Goal: Information Seeking & Learning: Learn about a topic

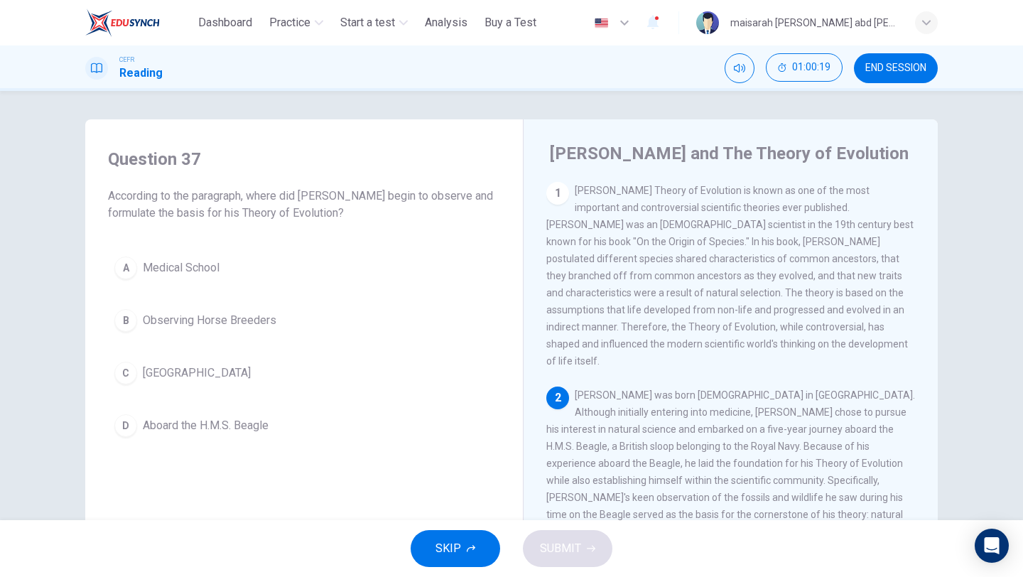
scroll to position [122, 0]
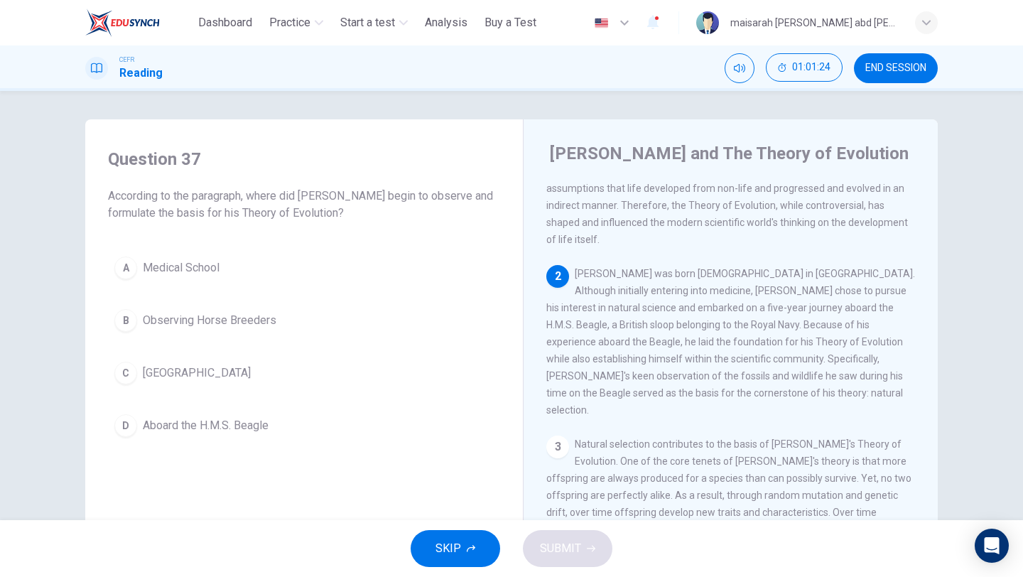
click at [212, 442] on button "D Aboard the H.M.S. Beagle" at bounding box center [304, 426] width 392 height 36
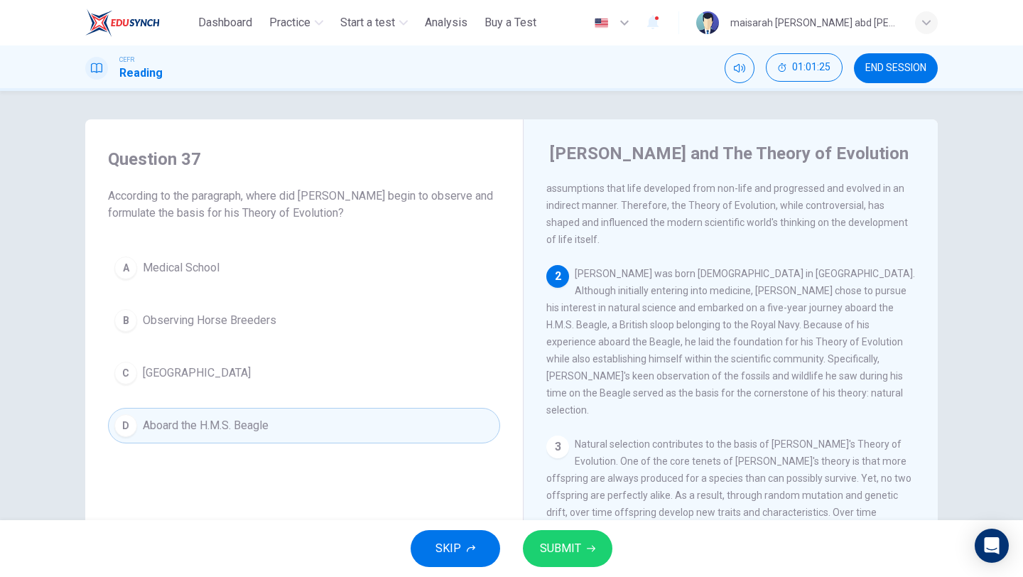
click at [567, 549] on span "SUBMIT" at bounding box center [560, 549] width 41 height 20
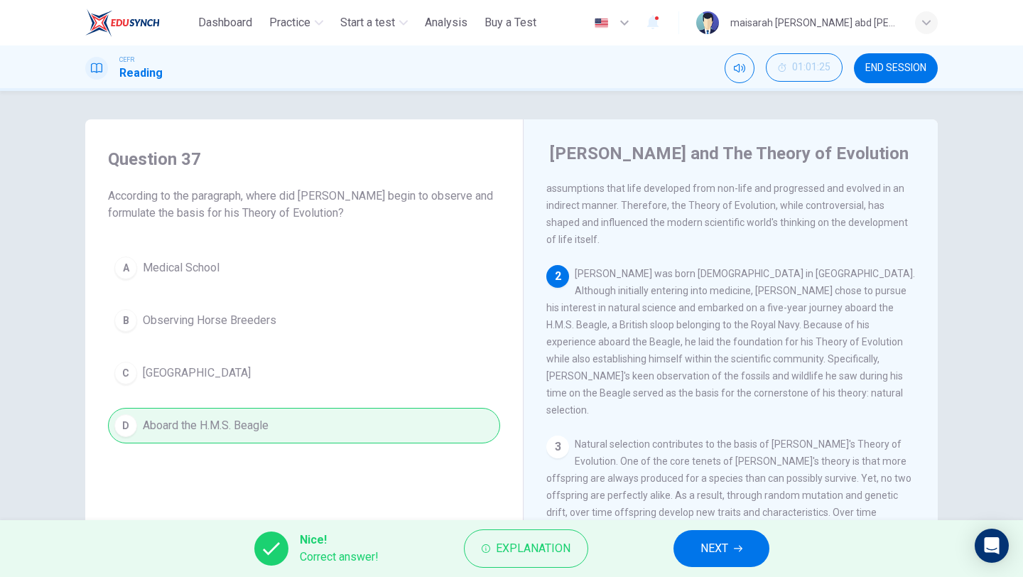
click at [728, 549] on span "NEXT" at bounding box center [715, 549] width 28 height 20
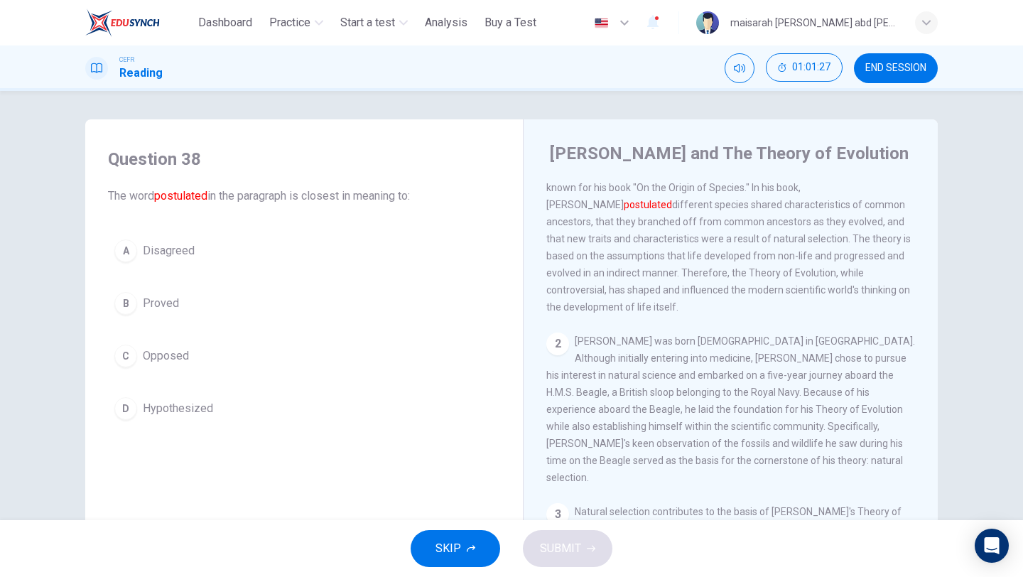
scroll to position [0, 0]
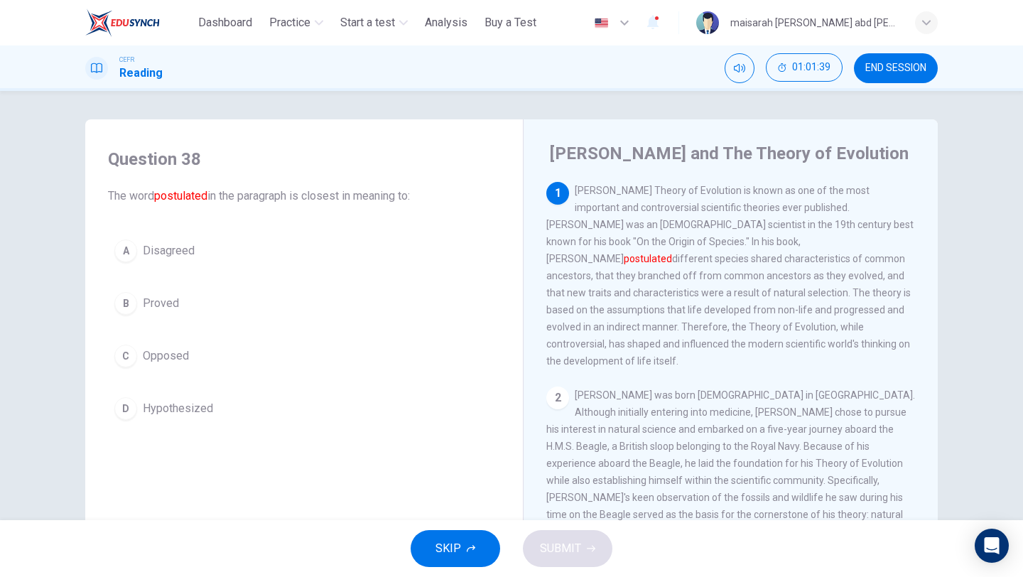
click at [173, 294] on button "B Proved" at bounding box center [304, 304] width 392 height 36
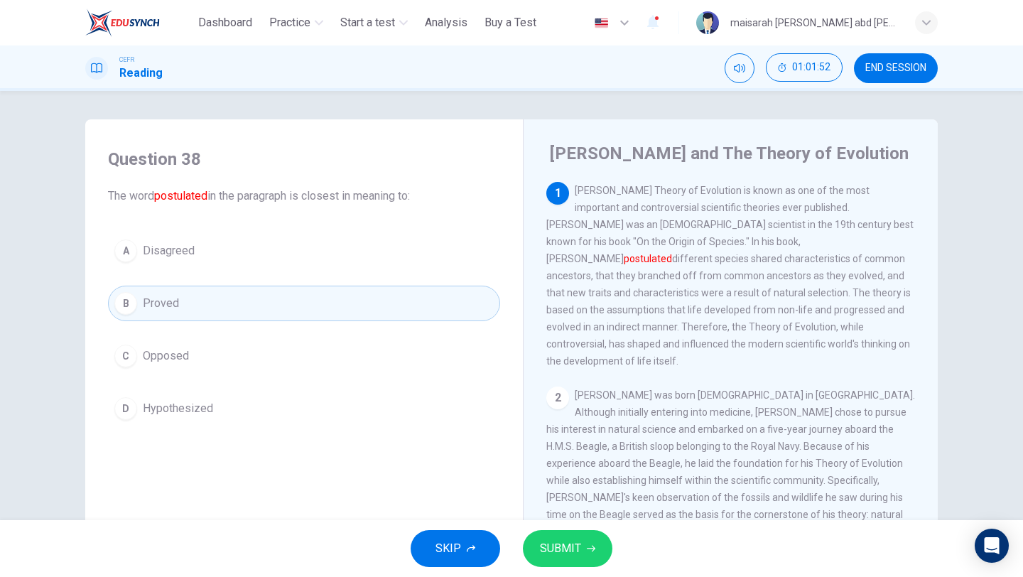
click at [201, 412] on span "Hypothesized" at bounding box center [178, 408] width 70 height 17
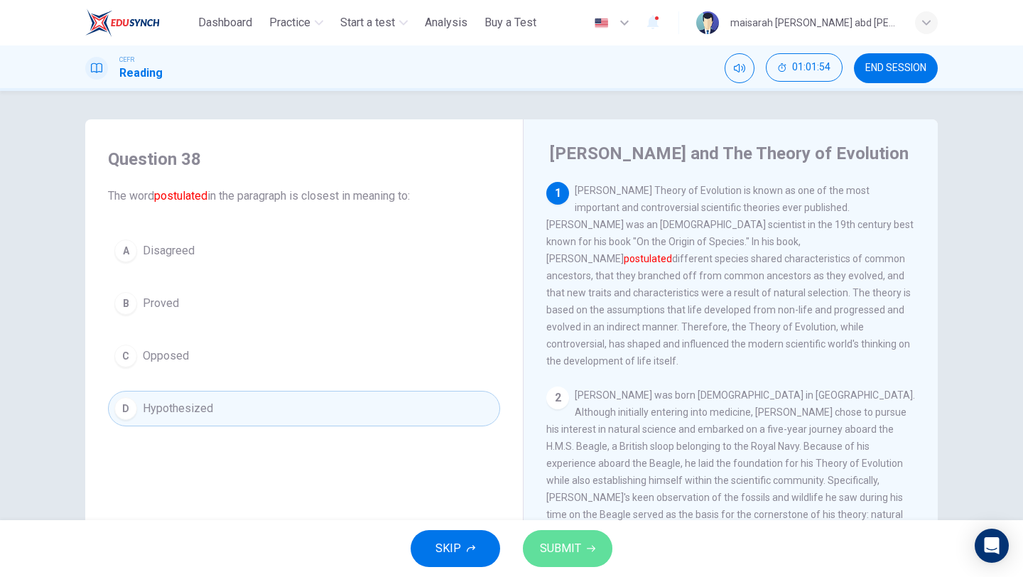
click at [561, 562] on button "SUBMIT" at bounding box center [568, 548] width 90 height 37
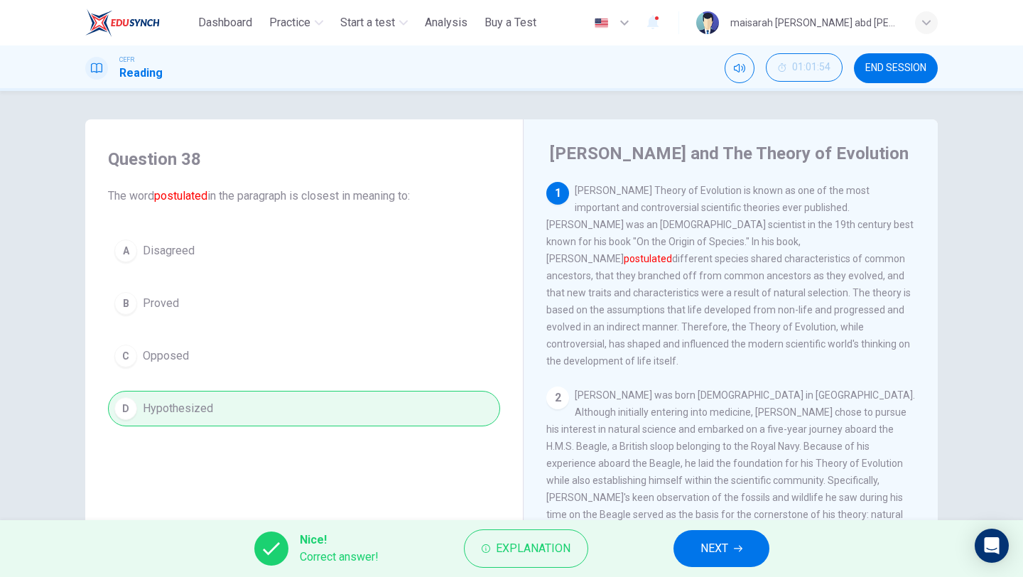
click at [709, 547] on span "NEXT" at bounding box center [715, 549] width 28 height 20
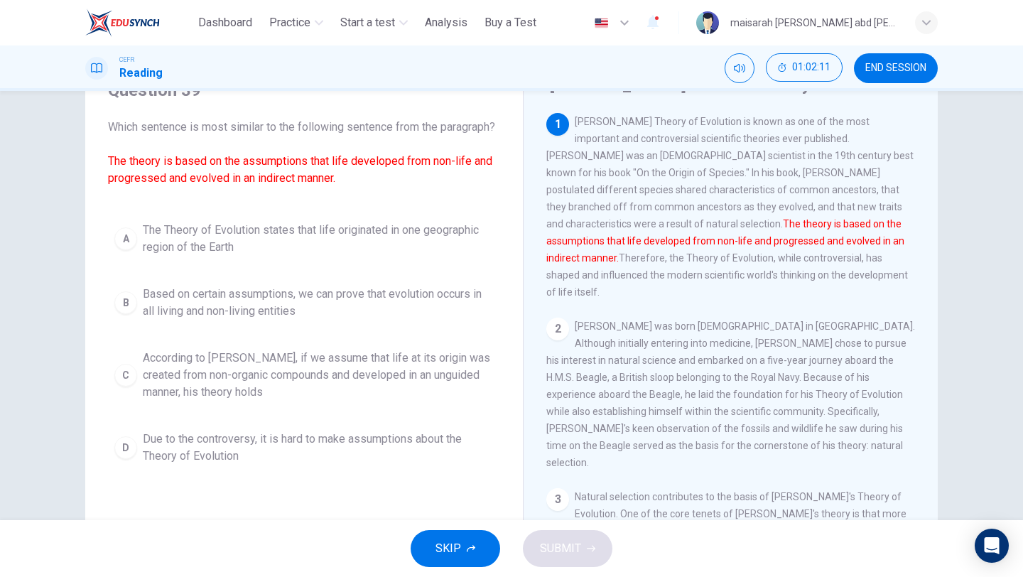
scroll to position [74, 0]
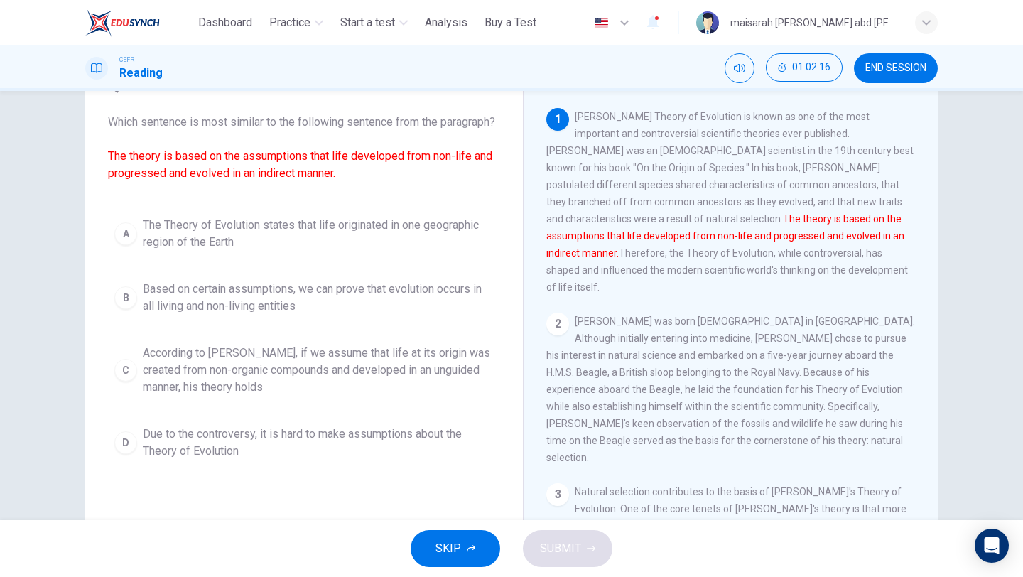
click at [343, 391] on span "According to [PERSON_NAME], if we assume that life at its origin was created fr…" at bounding box center [318, 370] width 351 height 51
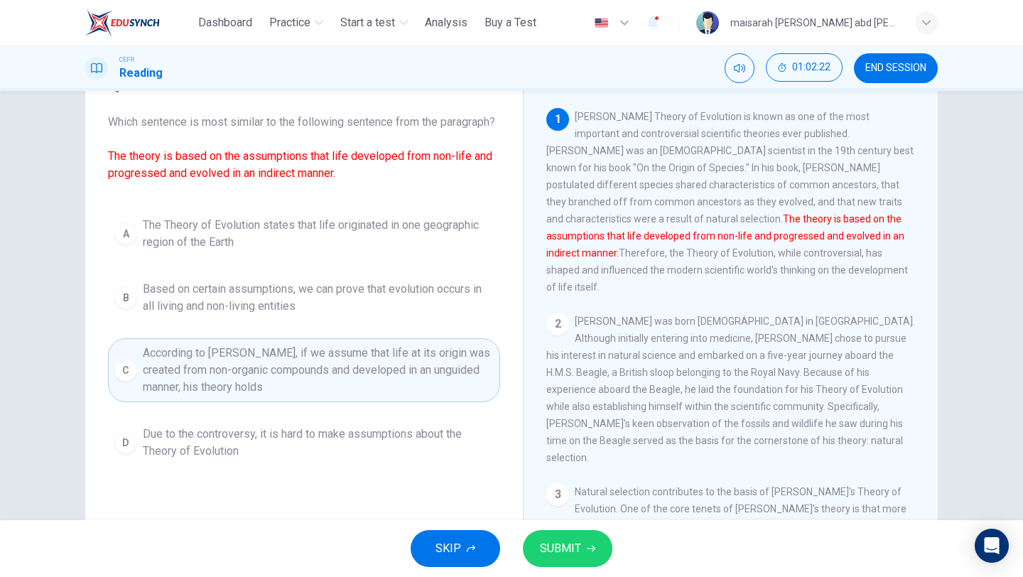
click at [597, 530] on div "SKIP SUBMIT" at bounding box center [511, 548] width 1023 height 57
click at [602, 556] on button "SUBMIT" at bounding box center [568, 548] width 90 height 37
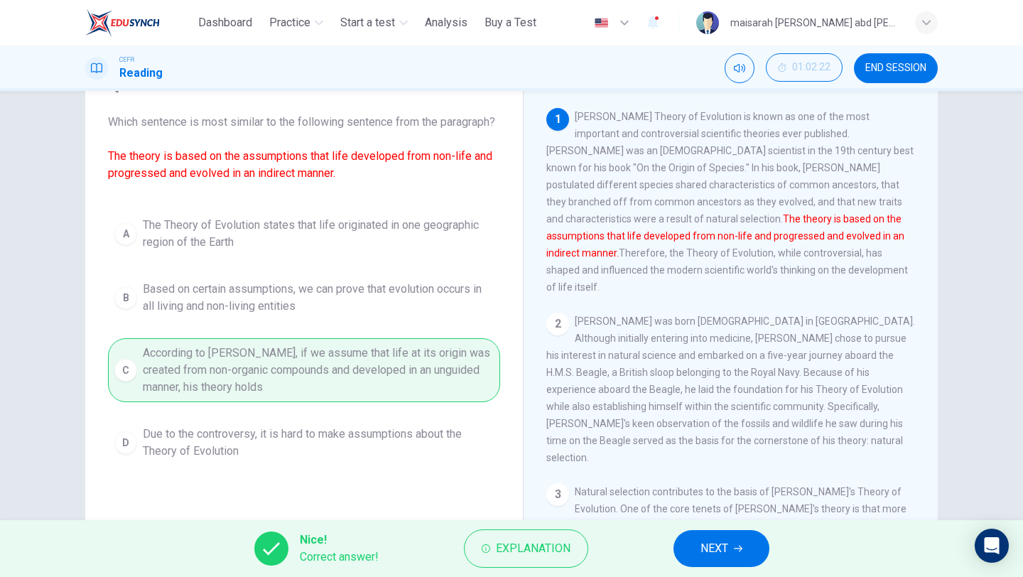
click at [728, 558] on span "NEXT" at bounding box center [715, 549] width 28 height 20
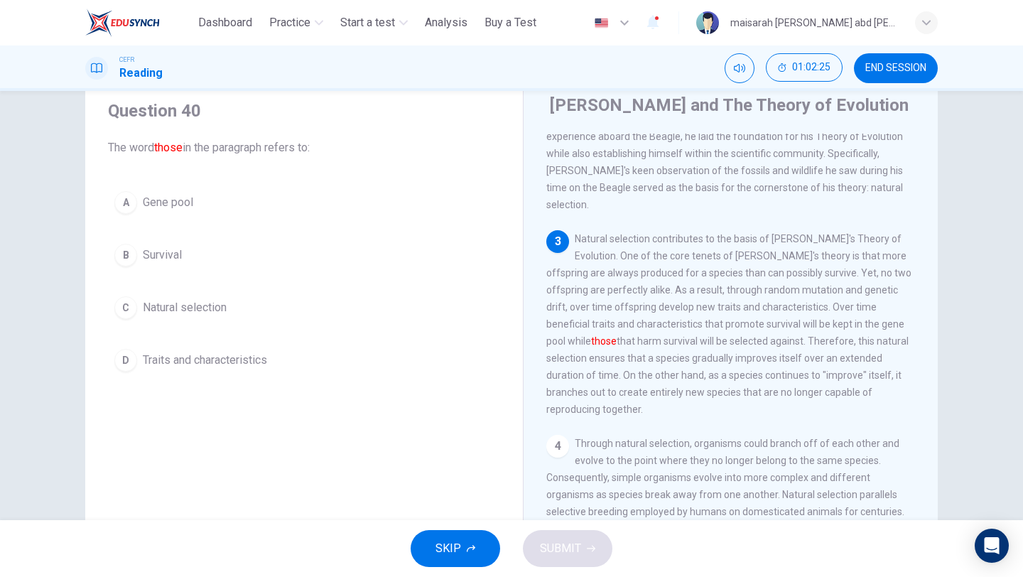
scroll to position [32, 0]
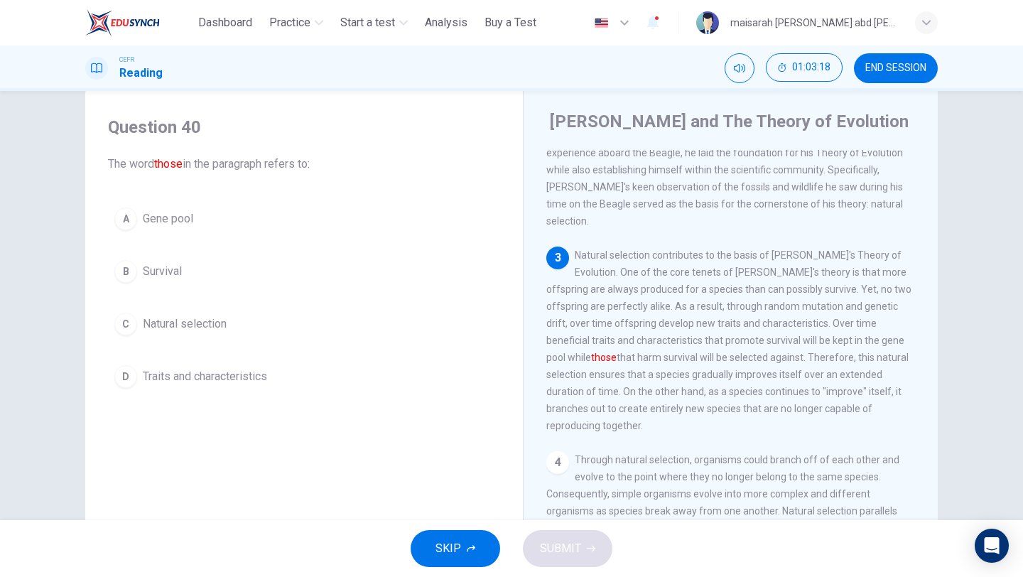
click at [279, 377] on button "D Traits and characteristics" at bounding box center [304, 377] width 392 height 36
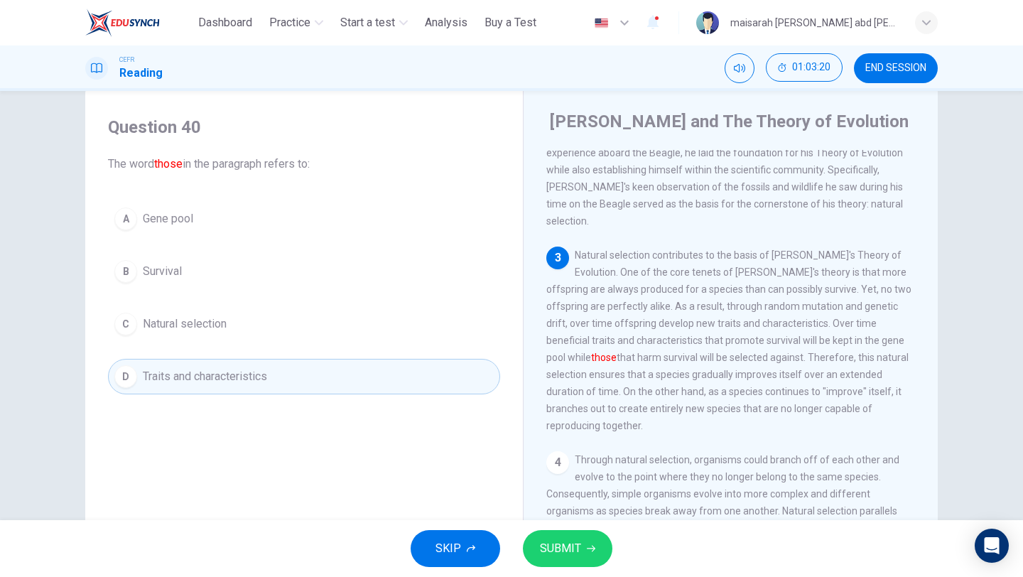
click at [570, 554] on span "SUBMIT" at bounding box center [560, 549] width 41 height 20
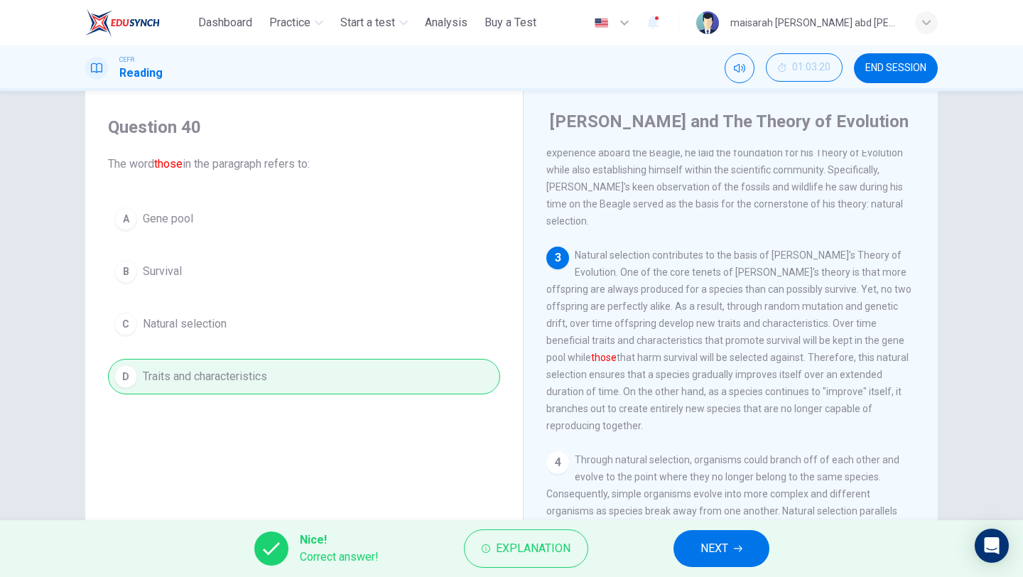
click at [682, 550] on button "NEXT" at bounding box center [722, 548] width 96 height 37
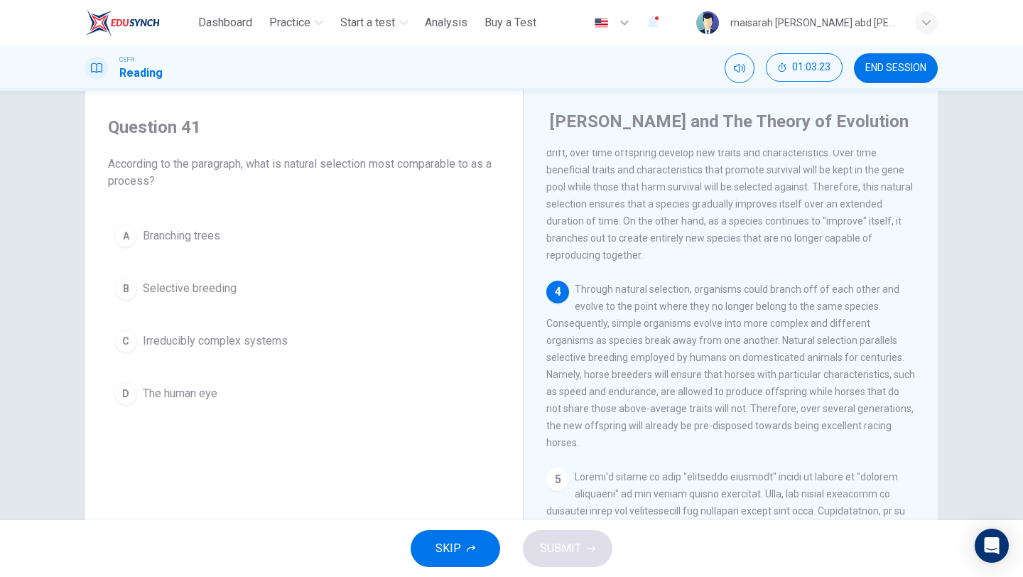
scroll to position [455, 0]
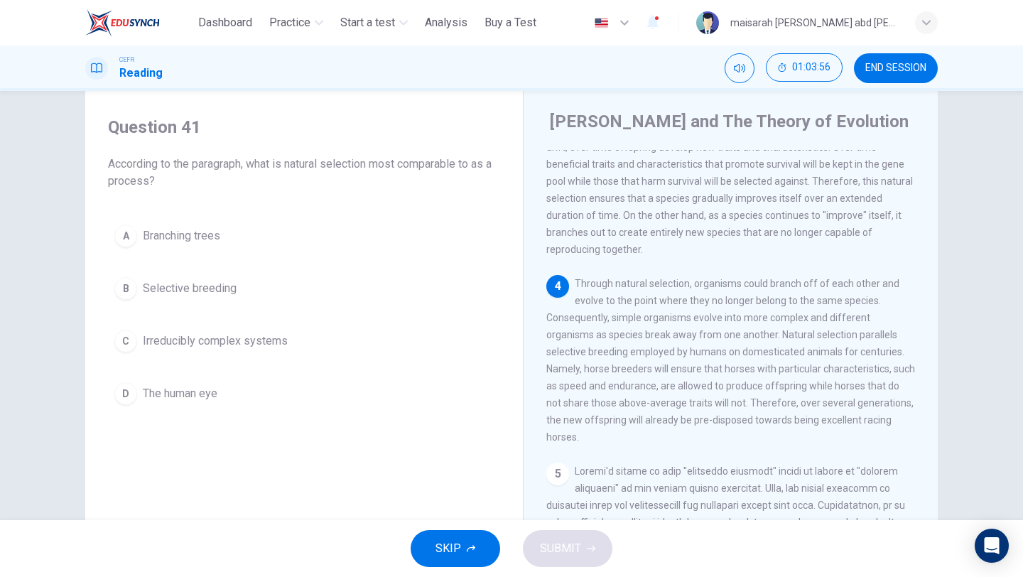
click at [210, 286] on span "Selective breeding" at bounding box center [190, 288] width 94 height 17
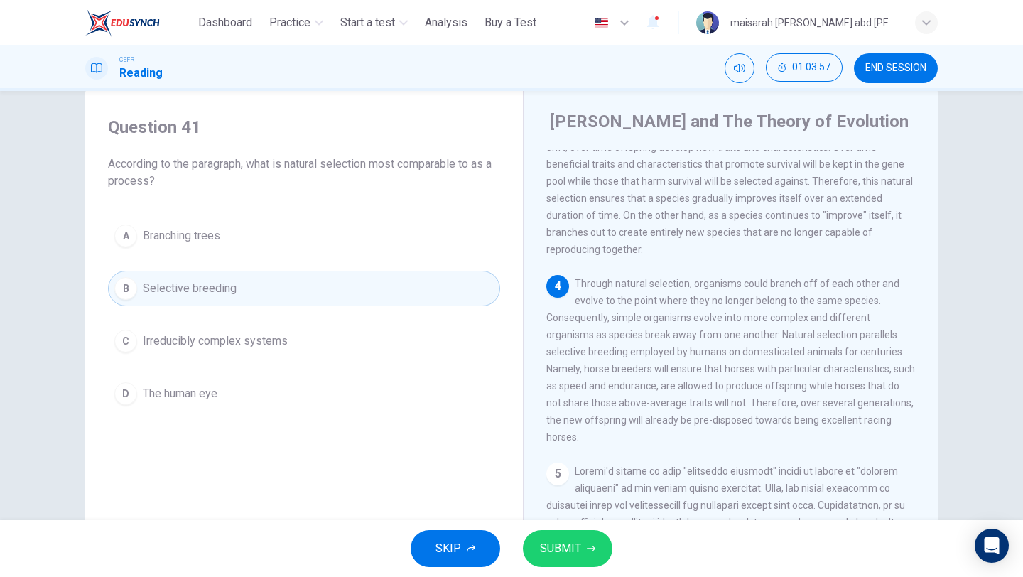
click at [581, 544] on button "SUBMIT" at bounding box center [568, 548] width 90 height 37
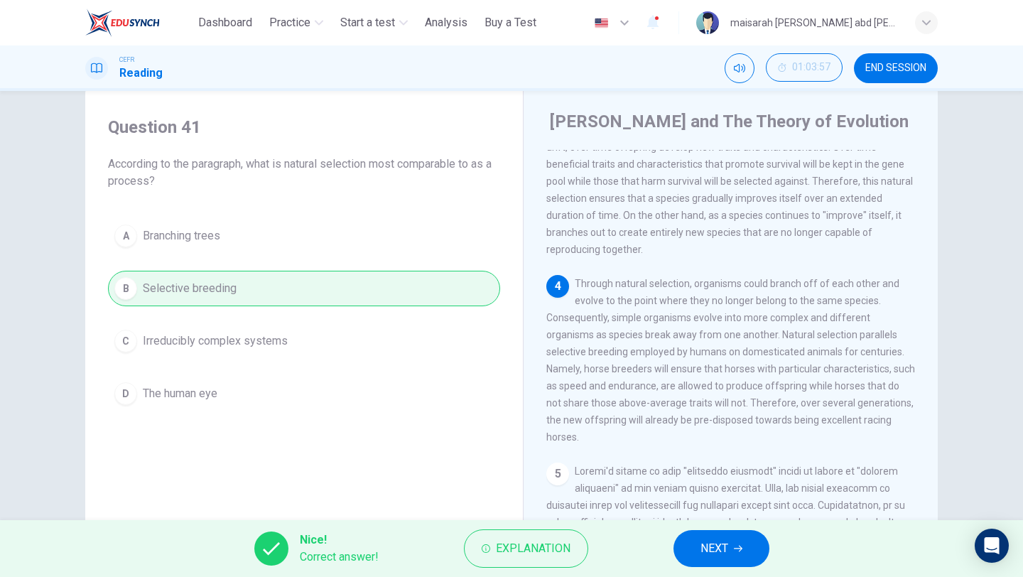
click at [715, 549] on span "NEXT" at bounding box center [715, 549] width 28 height 20
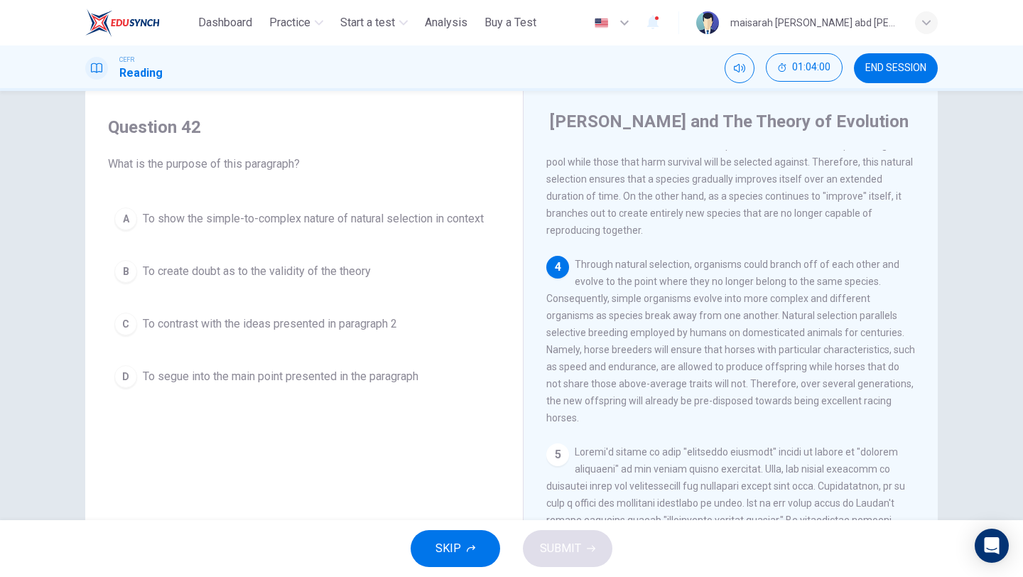
scroll to position [479, 0]
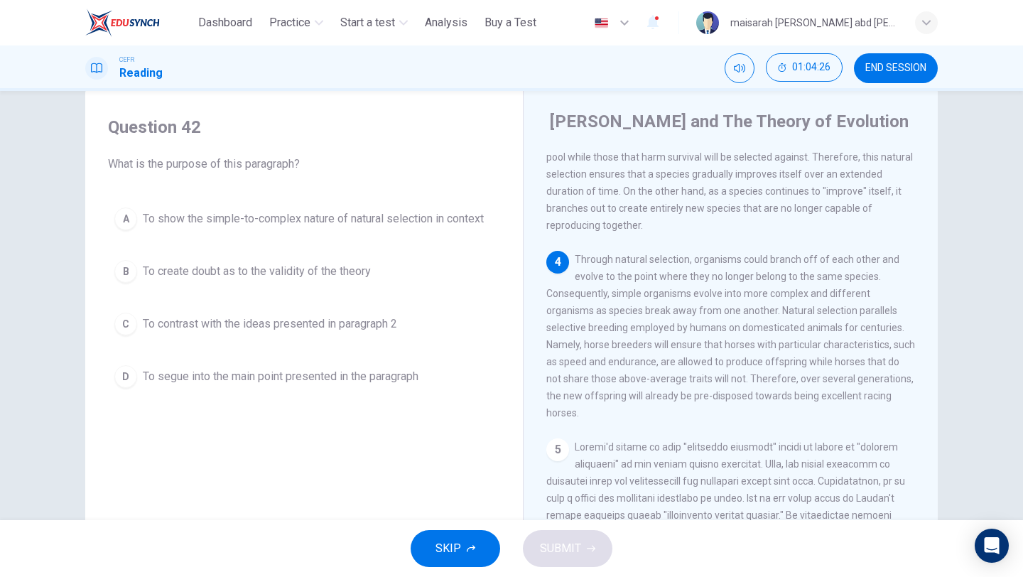
click at [378, 244] on div "A To show the simple-to-complex nature of natural selection in context B To cre…" at bounding box center [304, 297] width 392 height 193
click at [367, 221] on span "To show the simple-to-complex nature of natural selection in context" at bounding box center [313, 218] width 341 height 17
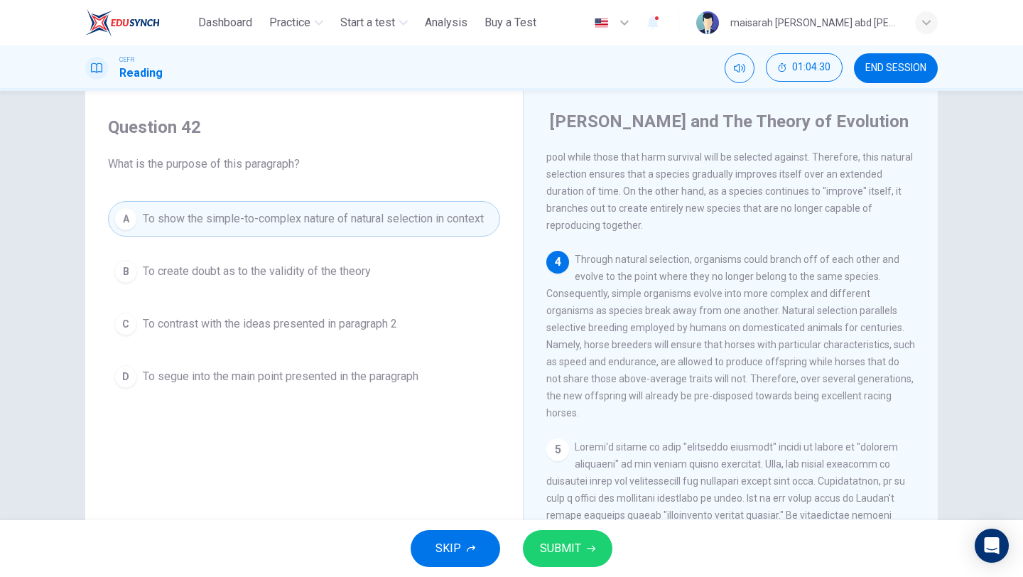
click at [580, 547] on span "SUBMIT" at bounding box center [560, 549] width 41 height 20
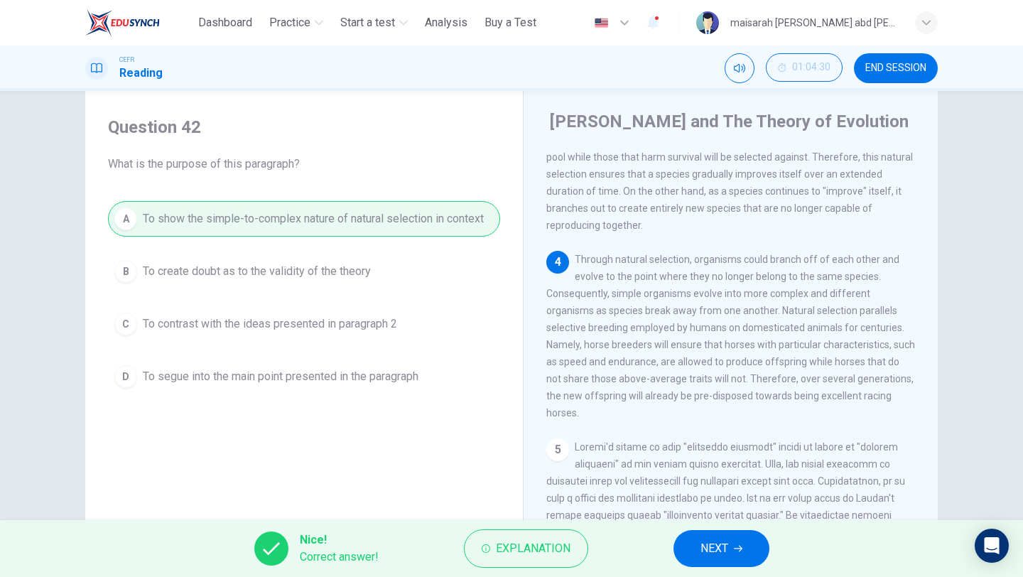
click at [730, 560] on button "NEXT" at bounding box center [722, 548] width 96 height 37
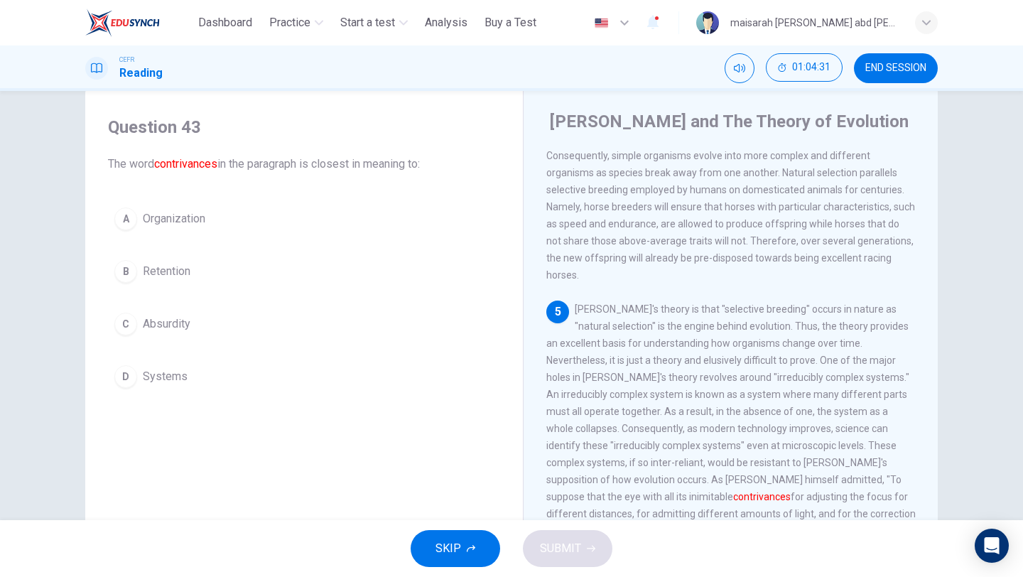
scroll to position [625, 0]
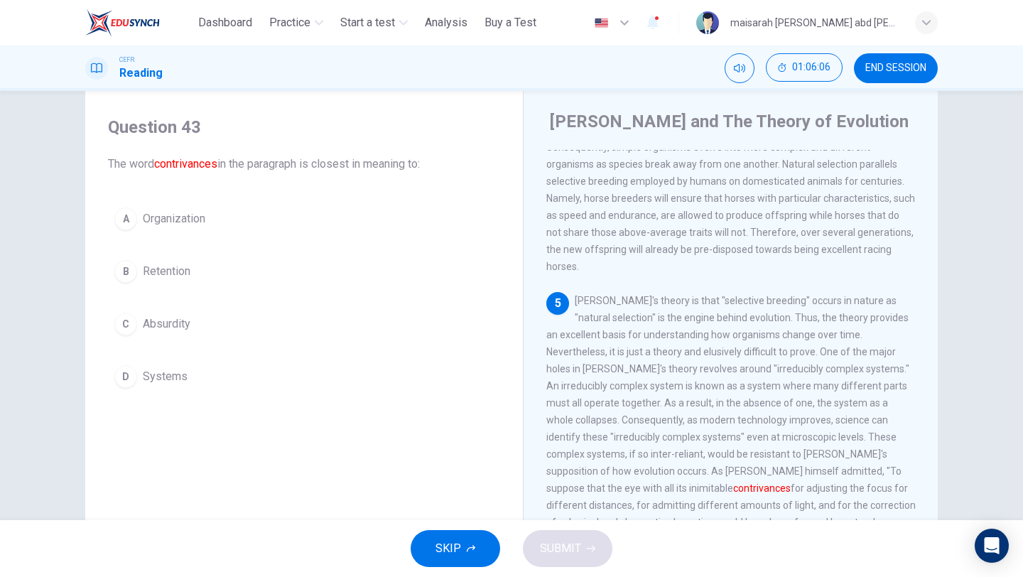
click at [173, 384] on span "Systems" at bounding box center [165, 376] width 45 height 17
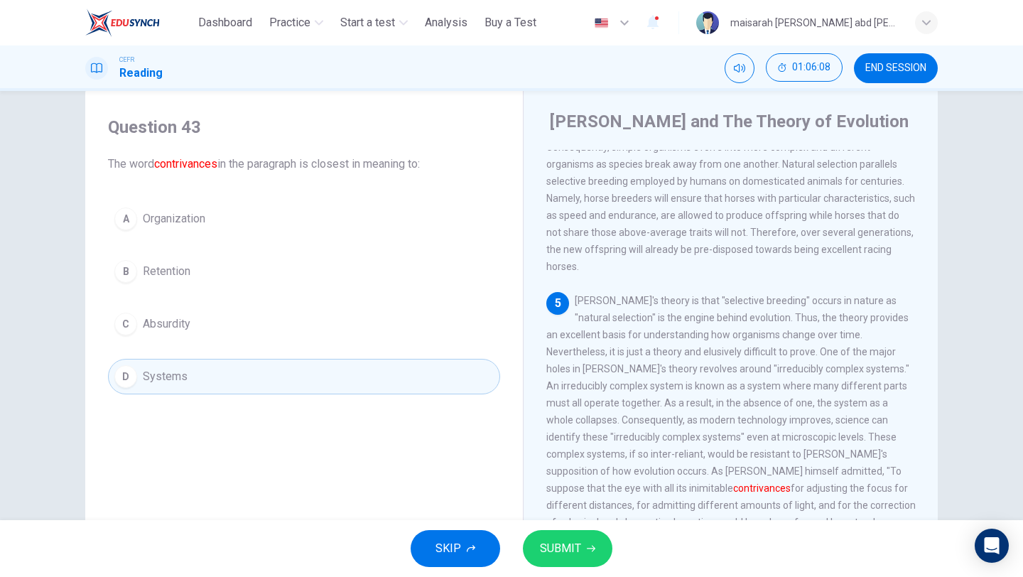
click at [559, 529] on div "SKIP SUBMIT" at bounding box center [511, 548] width 1023 height 57
click at [257, 231] on button "A Organization" at bounding box center [304, 219] width 392 height 36
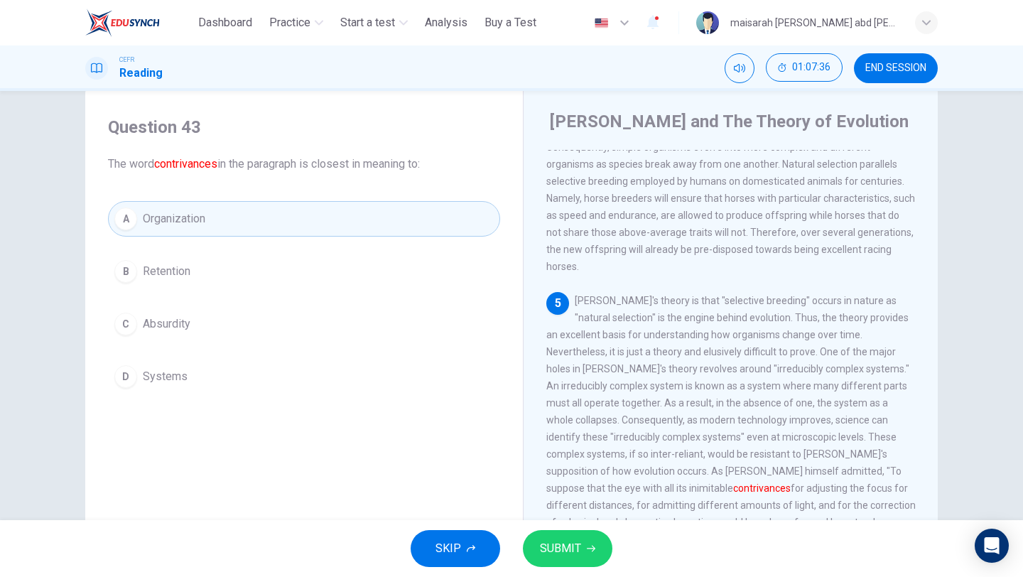
click at [583, 541] on button "SUBMIT" at bounding box center [568, 548] width 90 height 37
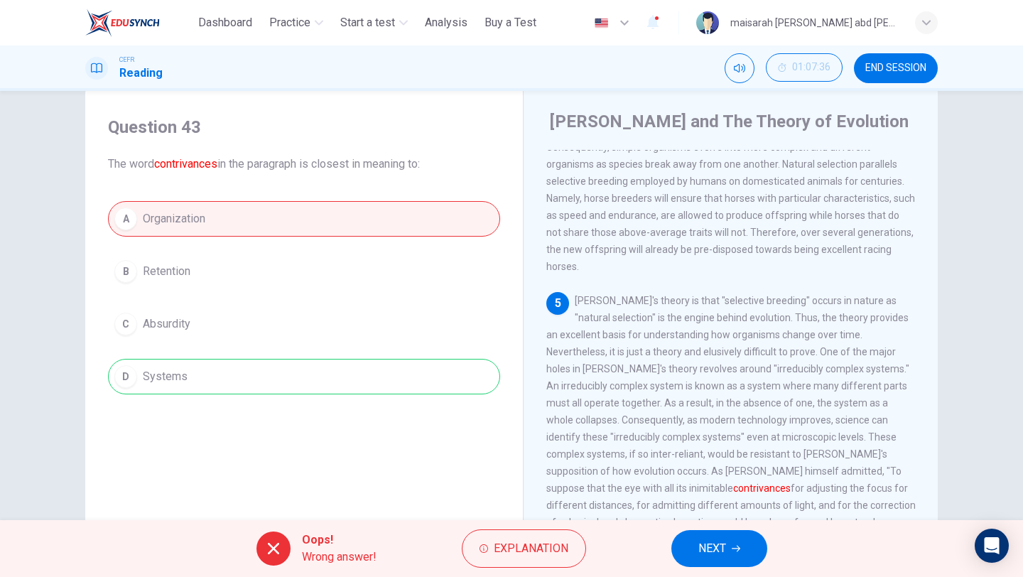
click at [735, 536] on button "NEXT" at bounding box center [720, 548] width 96 height 37
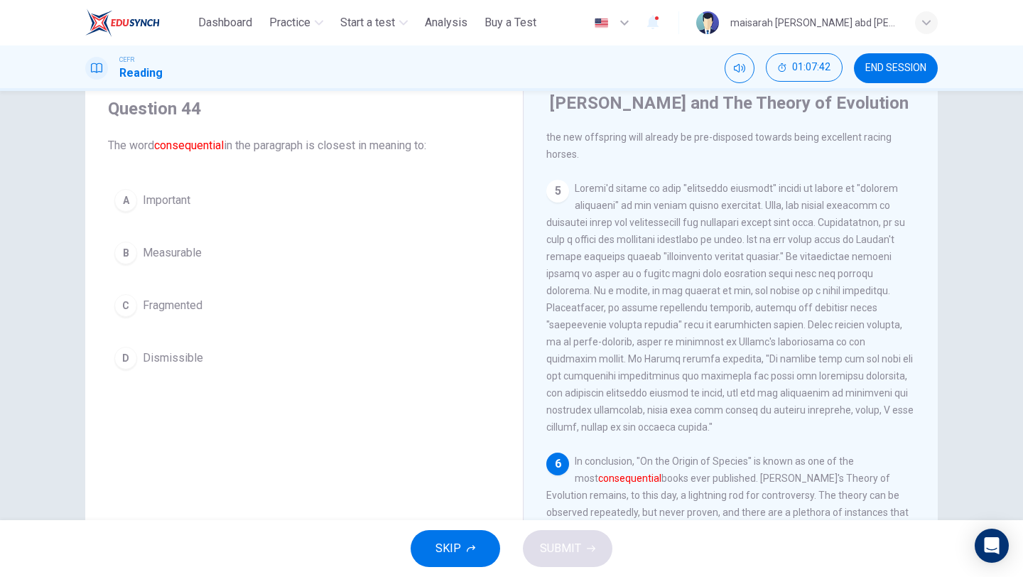
scroll to position [57, 0]
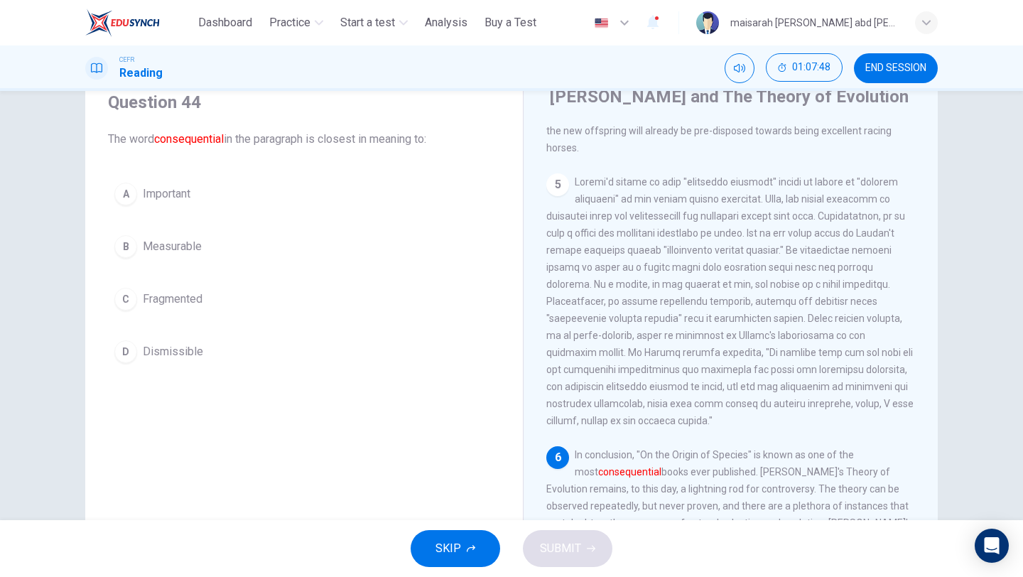
click at [220, 191] on button "A Important" at bounding box center [304, 194] width 392 height 36
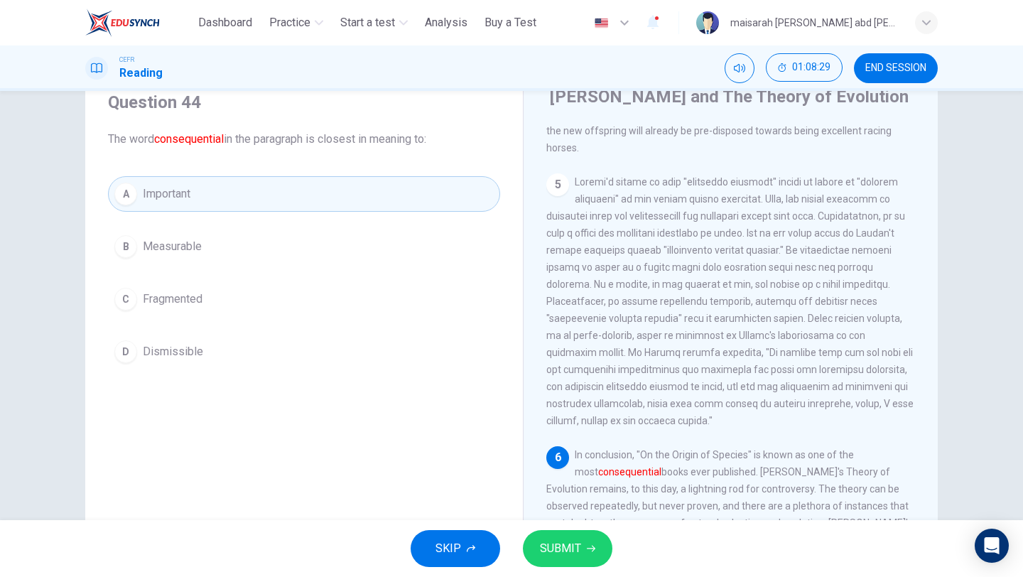
click at [603, 558] on button "SUBMIT" at bounding box center [568, 548] width 90 height 37
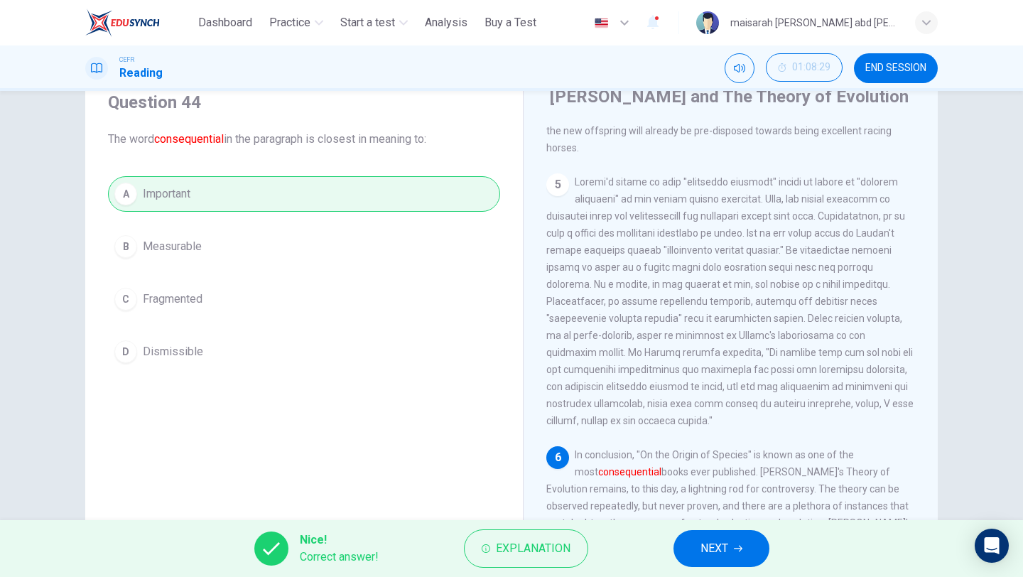
click at [748, 553] on button "NEXT" at bounding box center [722, 548] width 96 height 37
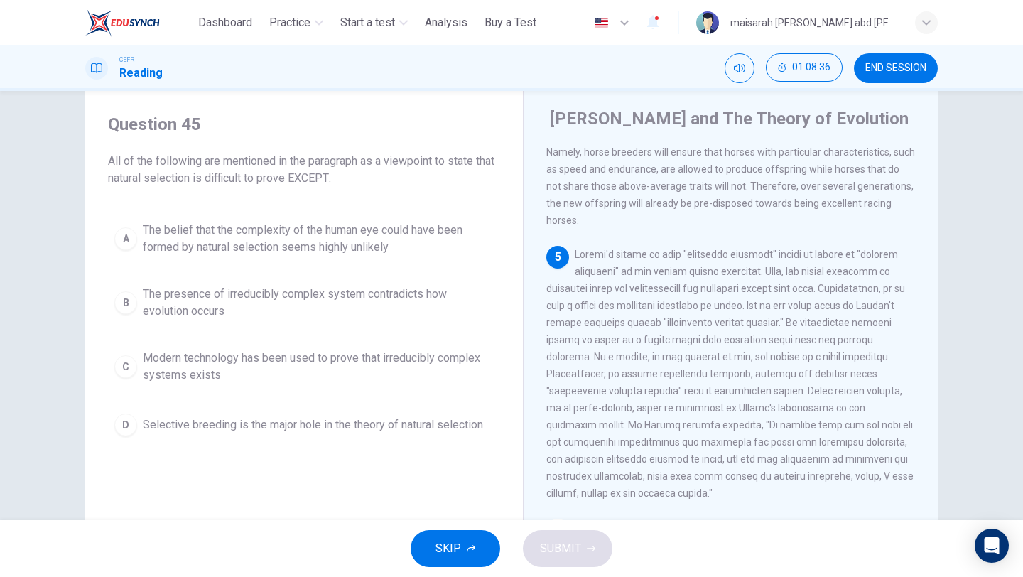
scroll to position [668, 0]
click at [480, 550] on button "SKIP" at bounding box center [456, 548] width 90 height 37
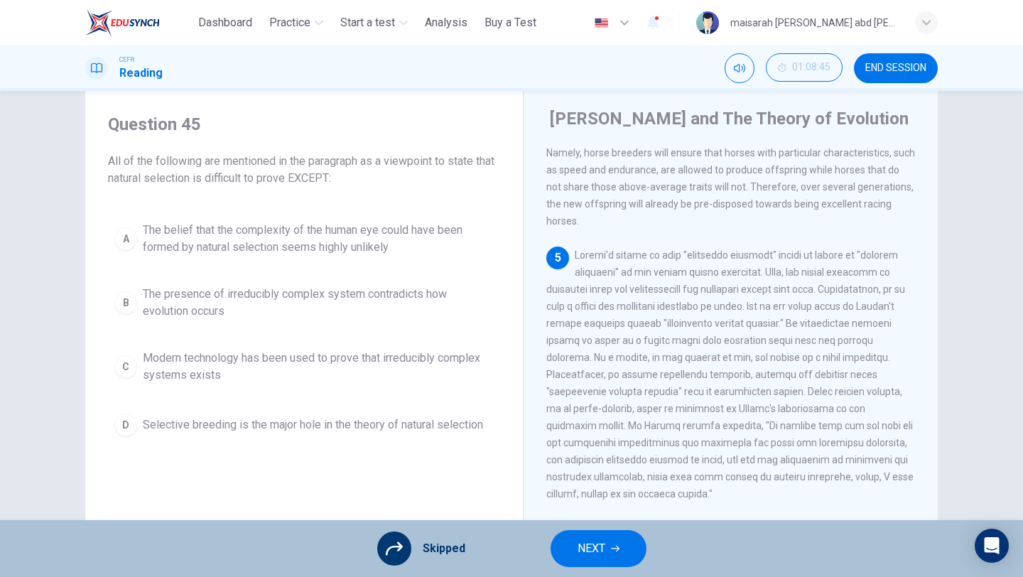
click at [589, 534] on button "NEXT" at bounding box center [599, 548] width 96 height 37
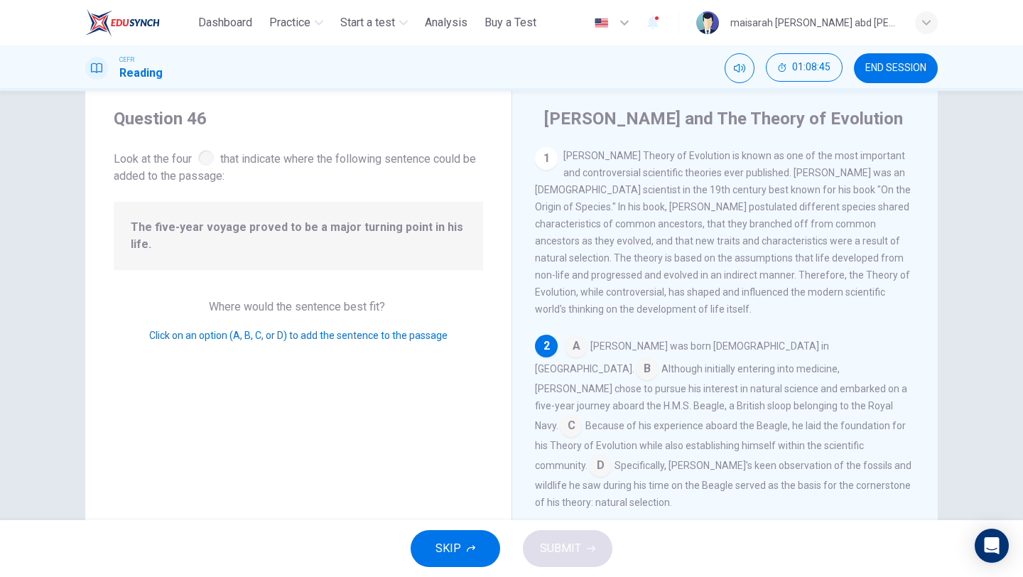
scroll to position [64, 0]
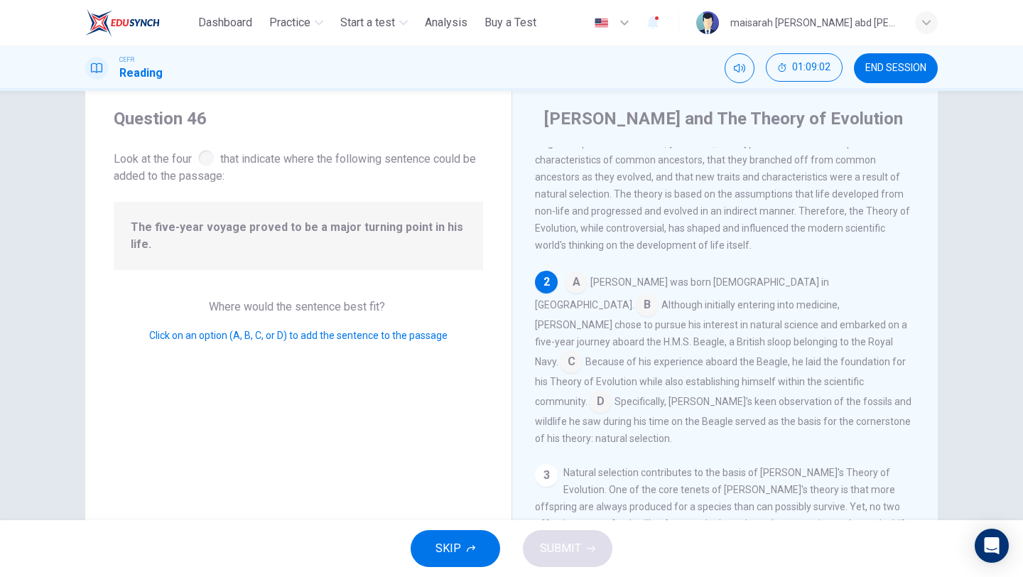
click at [612, 392] on input at bounding box center [600, 403] width 23 height 23
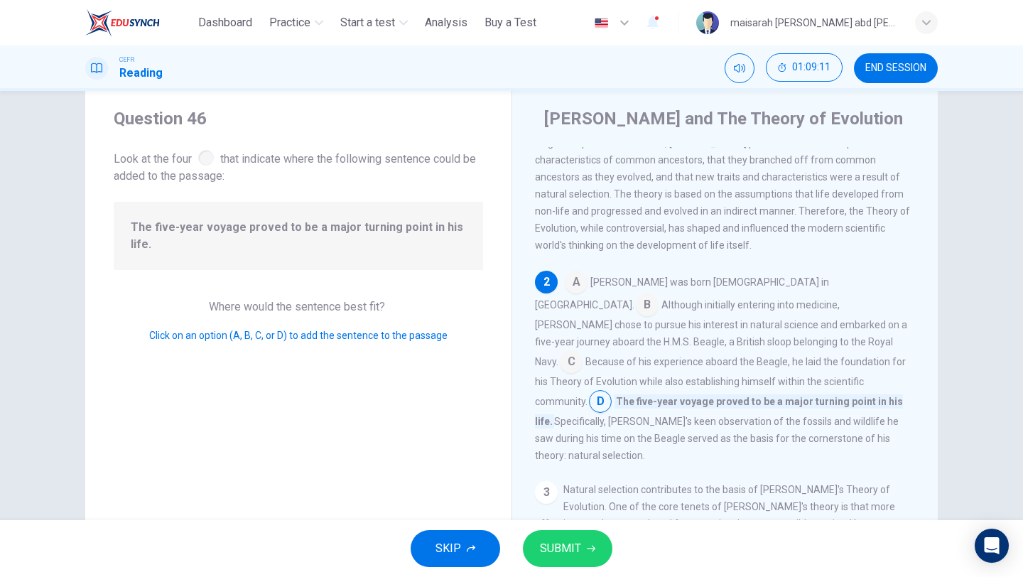
click at [583, 352] on input at bounding box center [571, 363] width 23 height 23
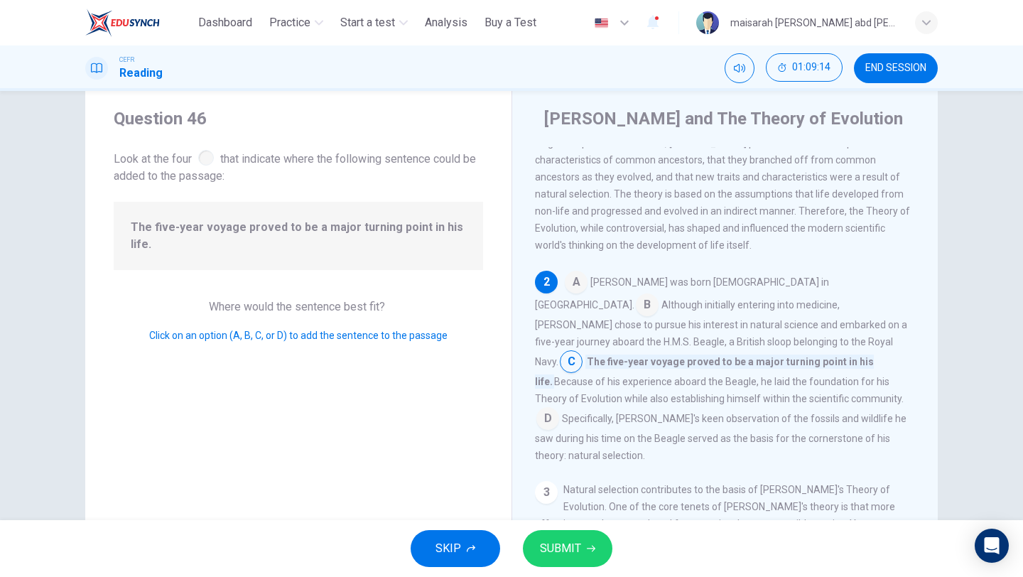
click at [583, 562] on button "SUBMIT" at bounding box center [568, 548] width 90 height 37
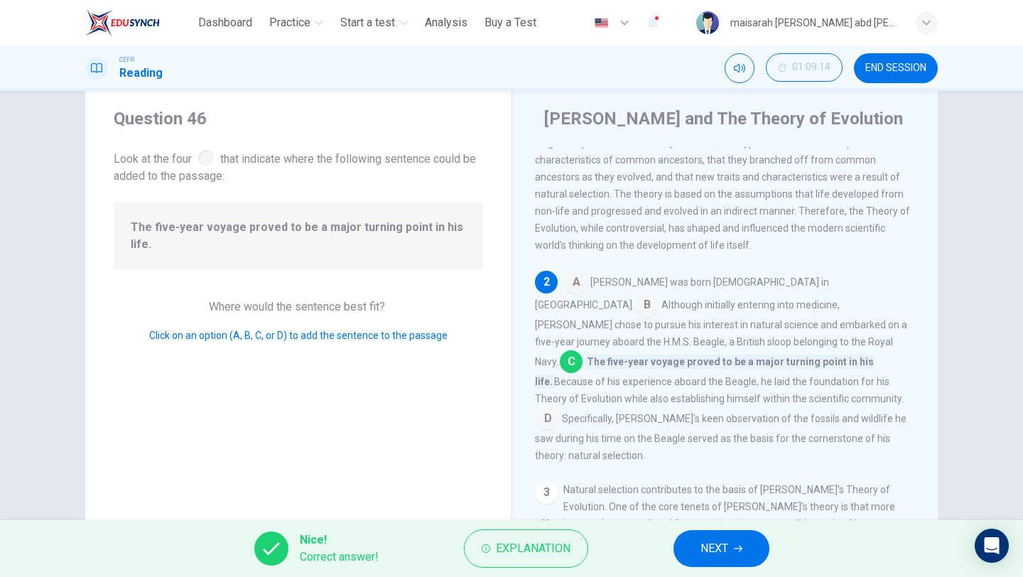
click at [709, 539] on span "NEXT" at bounding box center [715, 549] width 28 height 20
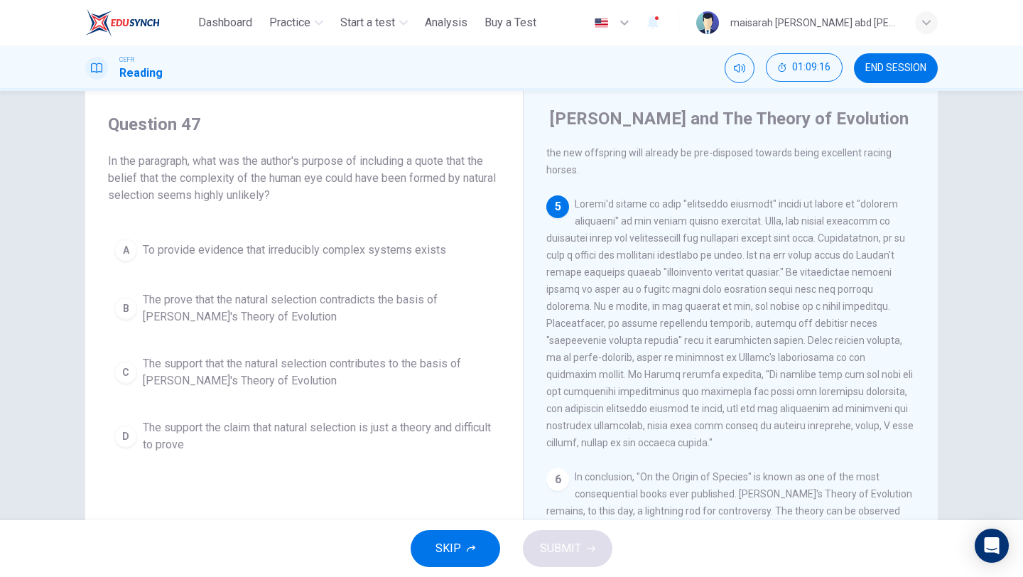
scroll to position [714, 0]
click at [401, 254] on span "To provide evidence that irreducibly complex systems exists" at bounding box center [294, 250] width 303 height 17
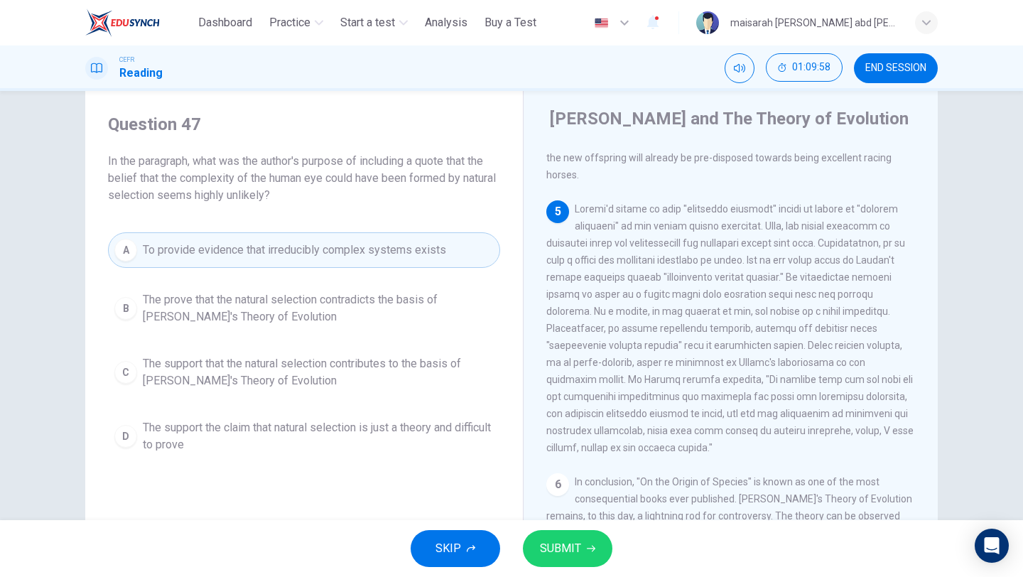
click at [547, 540] on span "SUBMIT" at bounding box center [560, 549] width 41 height 20
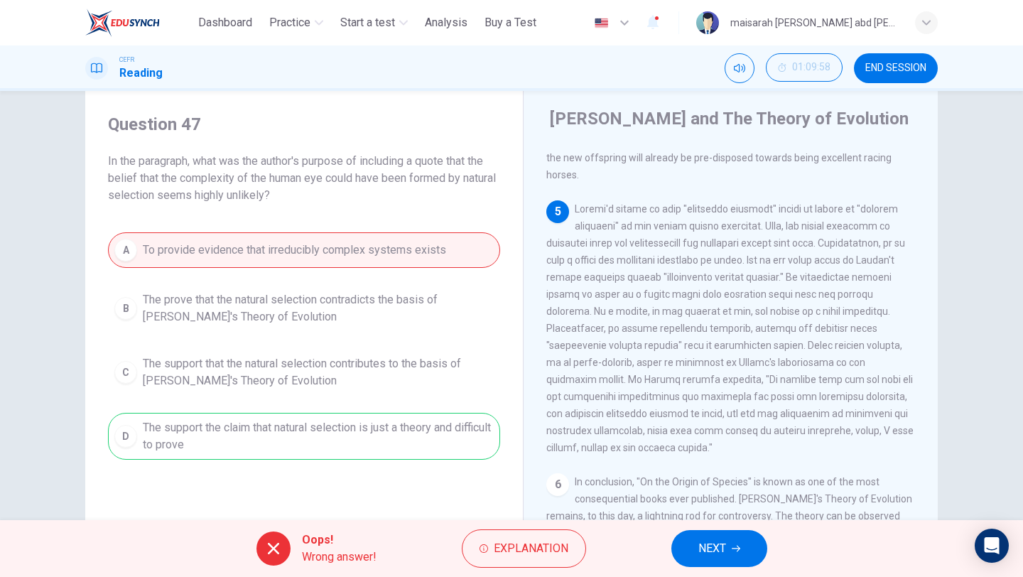
click at [684, 570] on div "Oops! Wrong answer! Explanation NEXT" at bounding box center [511, 548] width 1023 height 57
click at [703, 559] on button "NEXT" at bounding box center [720, 548] width 96 height 37
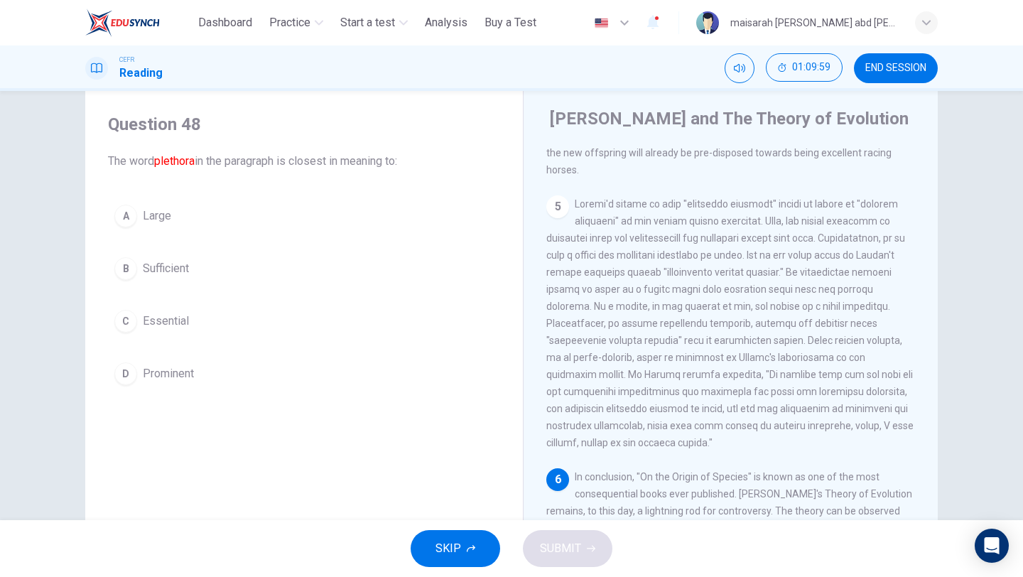
scroll to position [68, 0]
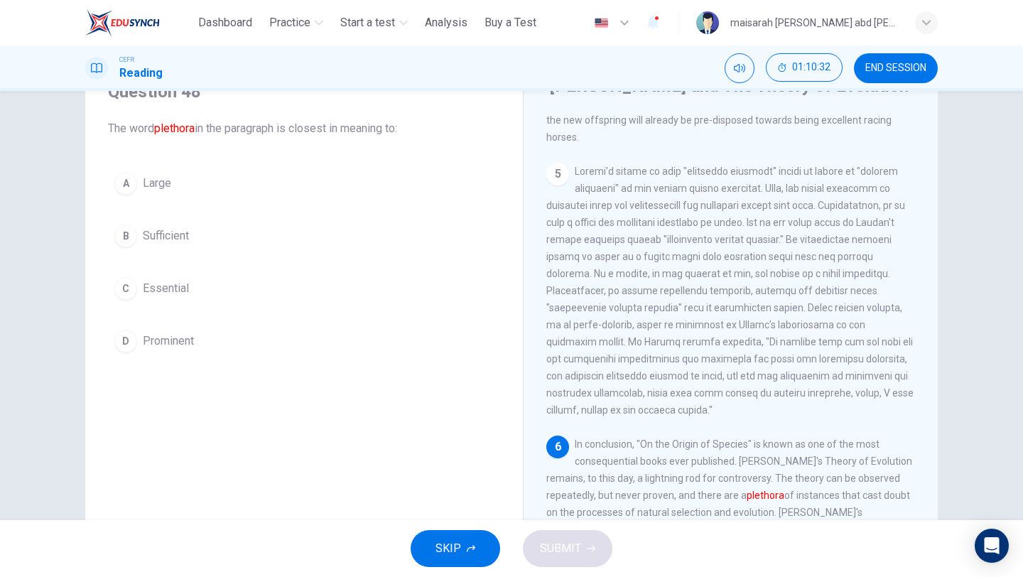
click at [180, 240] on span "Sufficient" at bounding box center [166, 235] width 46 height 17
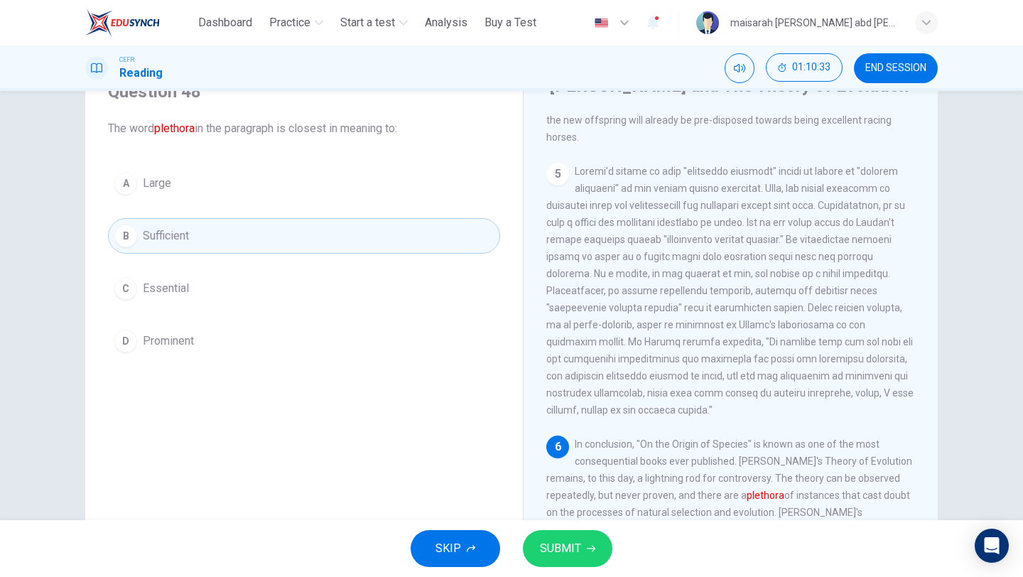
click at [581, 558] on button "SUBMIT" at bounding box center [568, 548] width 90 height 37
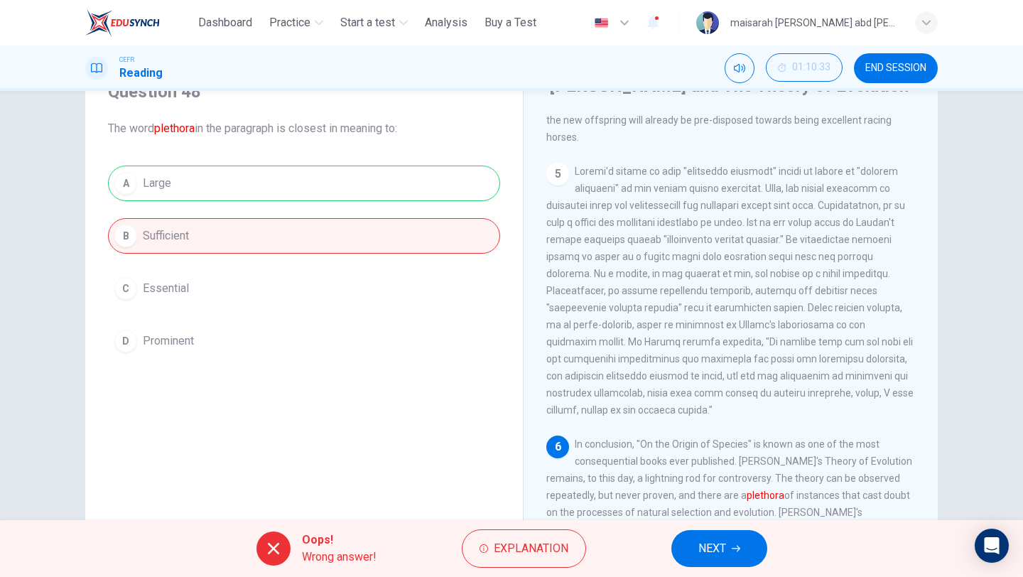
click at [744, 549] on button "NEXT" at bounding box center [720, 548] width 96 height 37
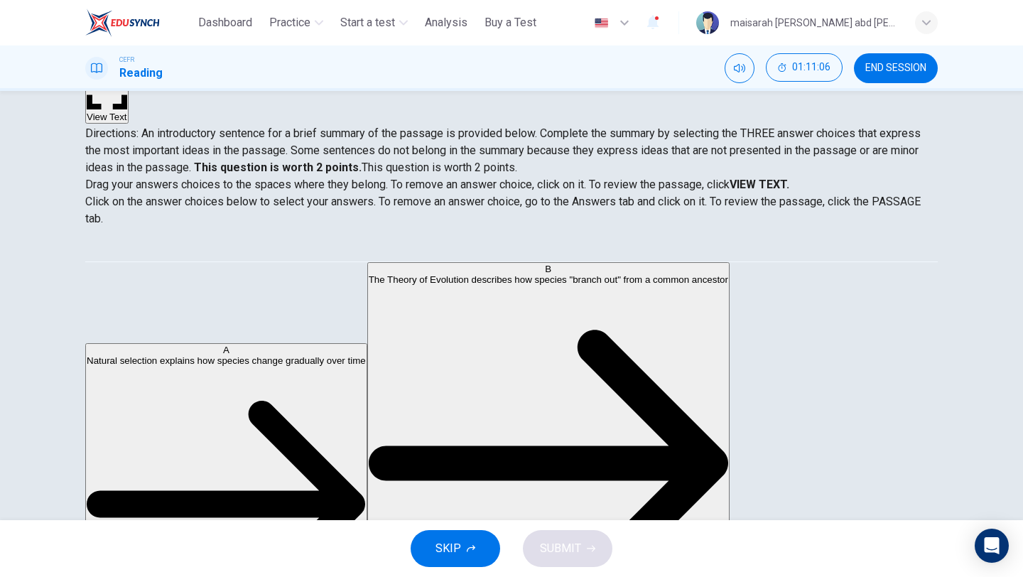
scroll to position [7, 0]
drag, startPoint x: 290, startPoint y: 281, endPoint x: 509, endPoint y: 331, distance: 224.6
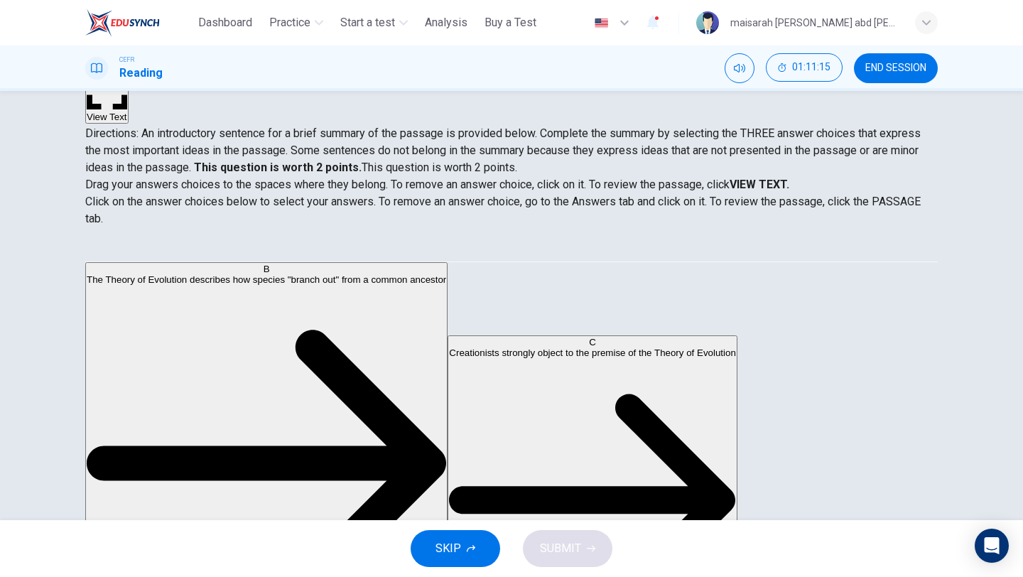
scroll to position [178, 0]
drag, startPoint x: 276, startPoint y: 345, endPoint x: 404, endPoint y: 362, distance: 129.1
drag, startPoint x: 269, startPoint y: 357, endPoint x: 552, endPoint y: 357, distance: 282.2
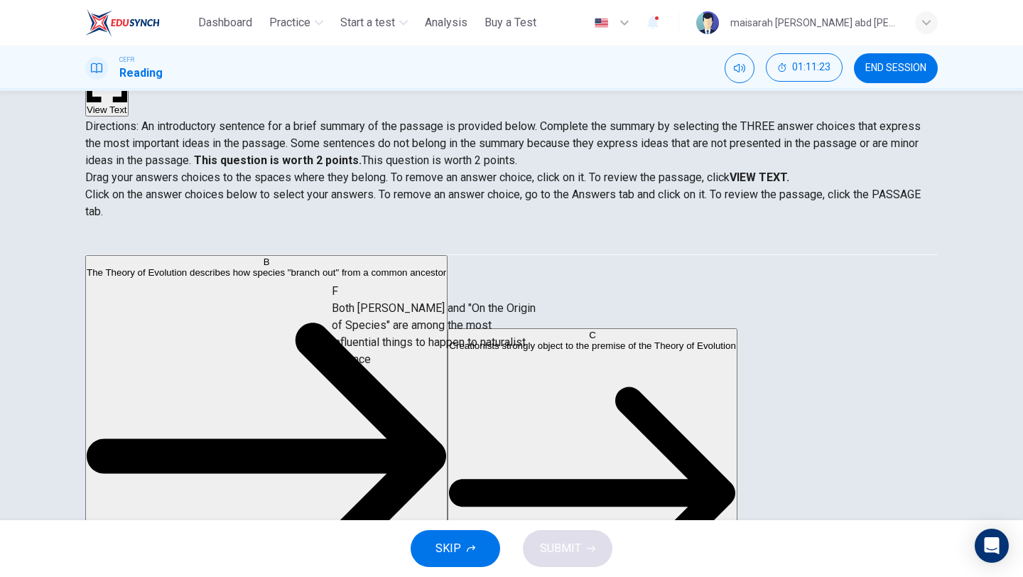
drag, startPoint x: 282, startPoint y: 424, endPoint x: 508, endPoint y: 332, distance: 243.9
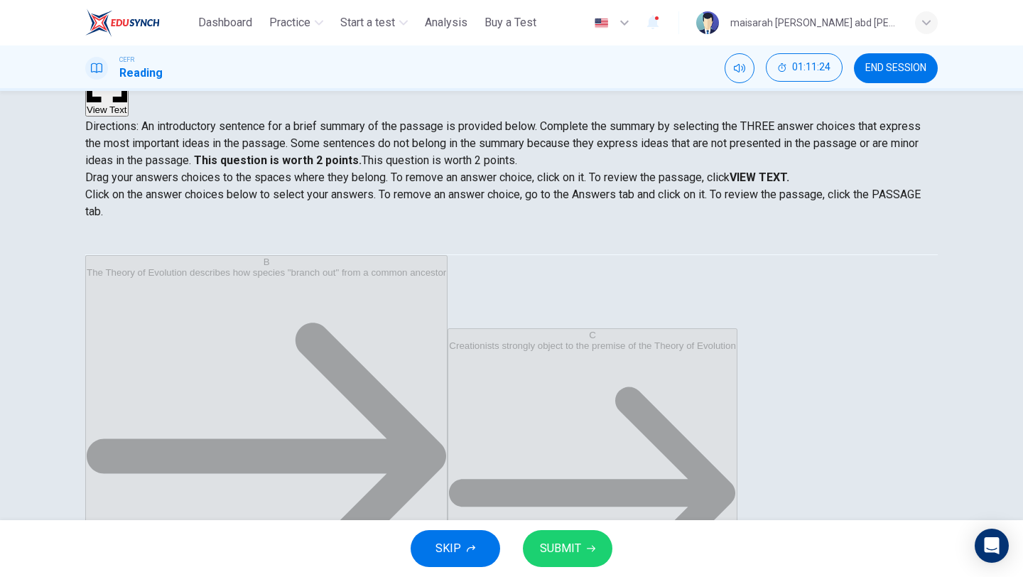
scroll to position [0, 0]
click at [548, 556] on span "SUBMIT" at bounding box center [560, 549] width 41 height 20
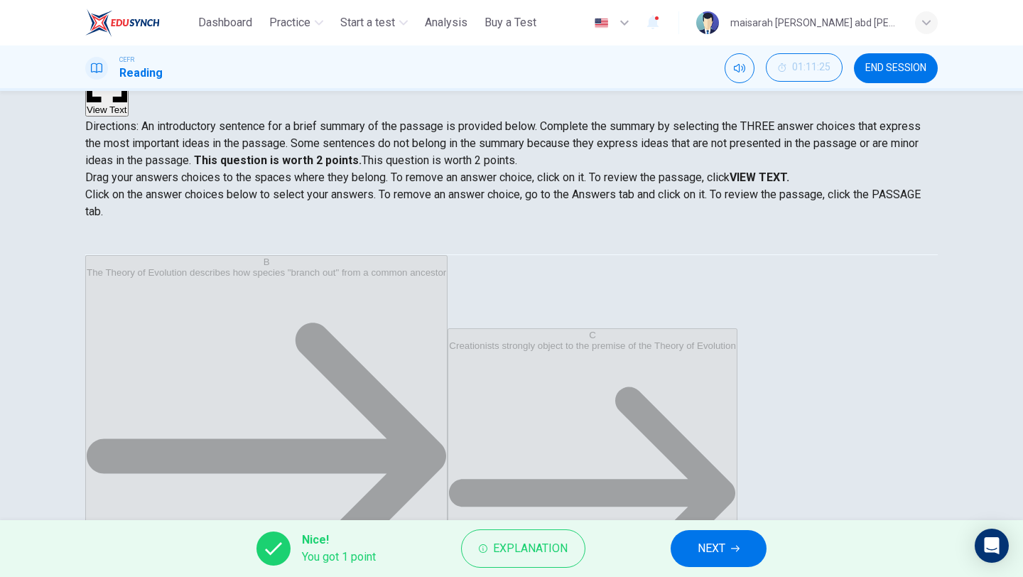
click at [701, 546] on span "NEXT" at bounding box center [712, 549] width 28 height 20
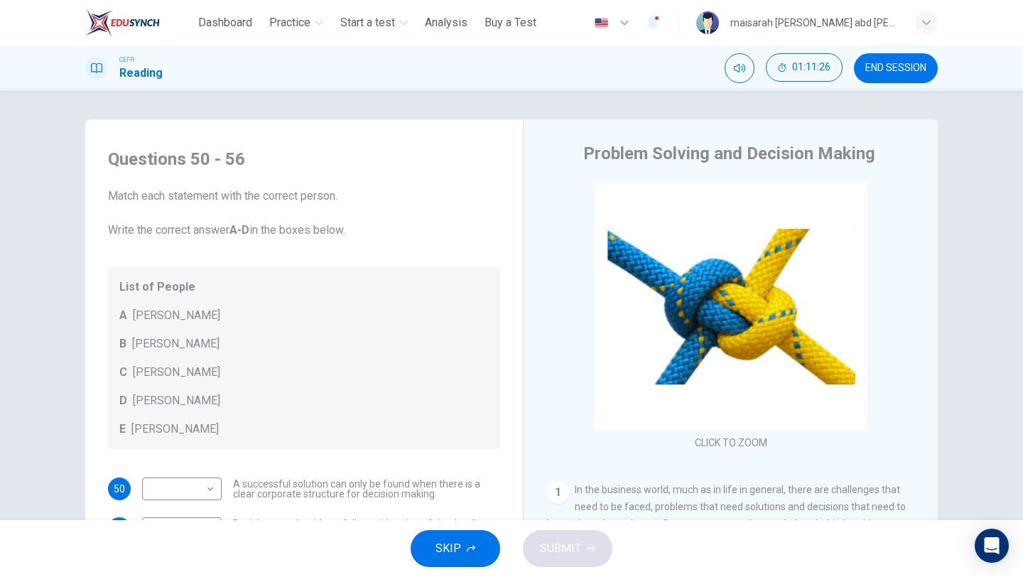
click at [484, 537] on button "SKIP" at bounding box center [456, 548] width 90 height 37
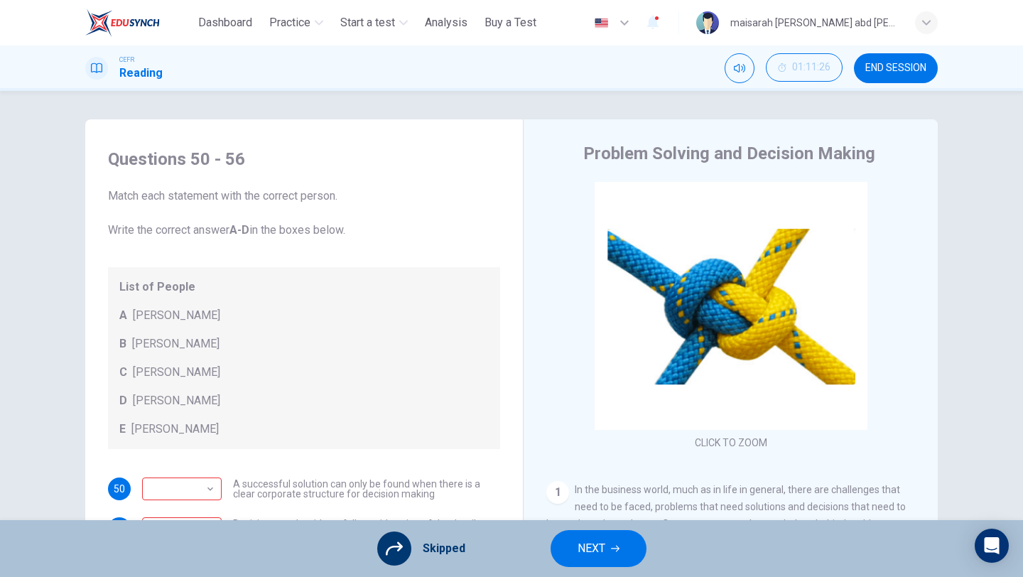
click at [635, 554] on button "NEXT" at bounding box center [599, 548] width 96 height 37
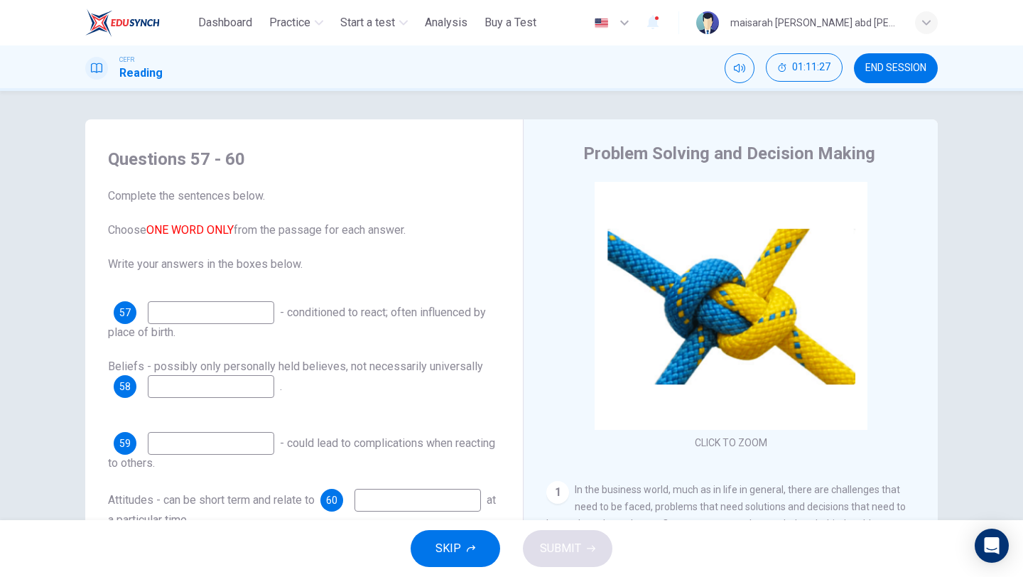
click at [442, 541] on span "SKIP" at bounding box center [449, 549] width 26 height 20
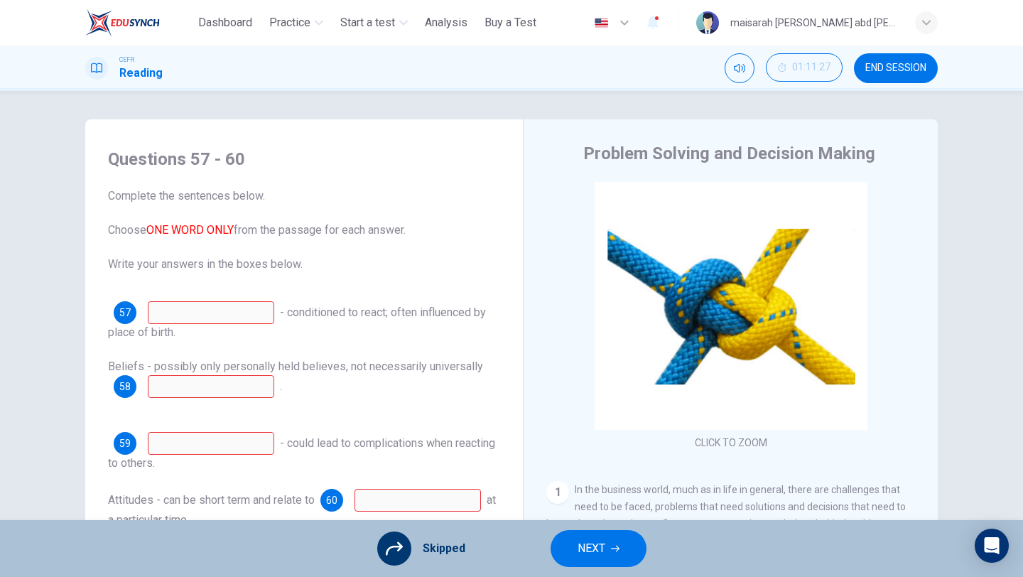
click at [601, 542] on span "NEXT" at bounding box center [592, 549] width 28 height 20
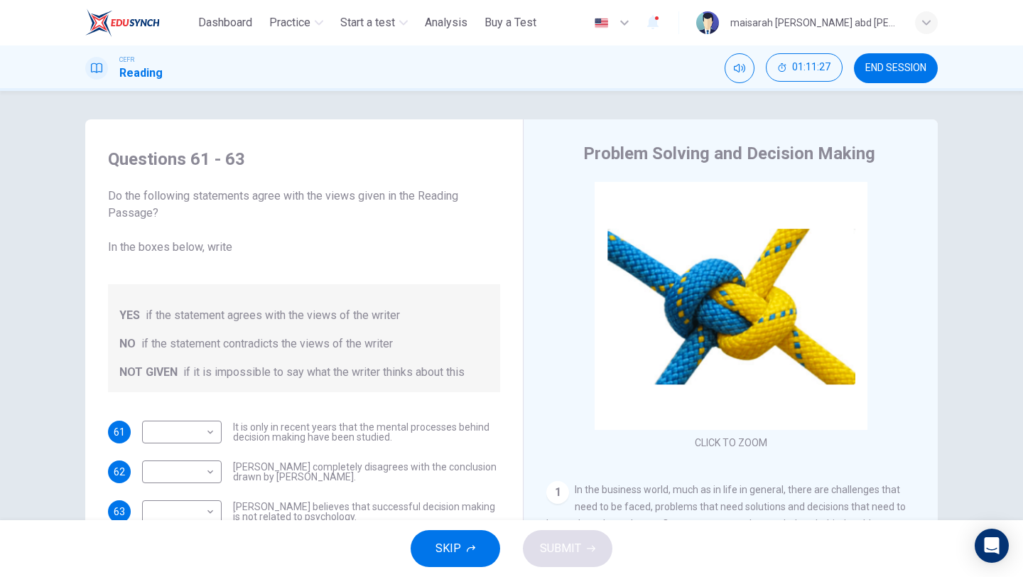
click at [480, 542] on button "SKIP" at bounding box center [456, 548] width 90 height 37
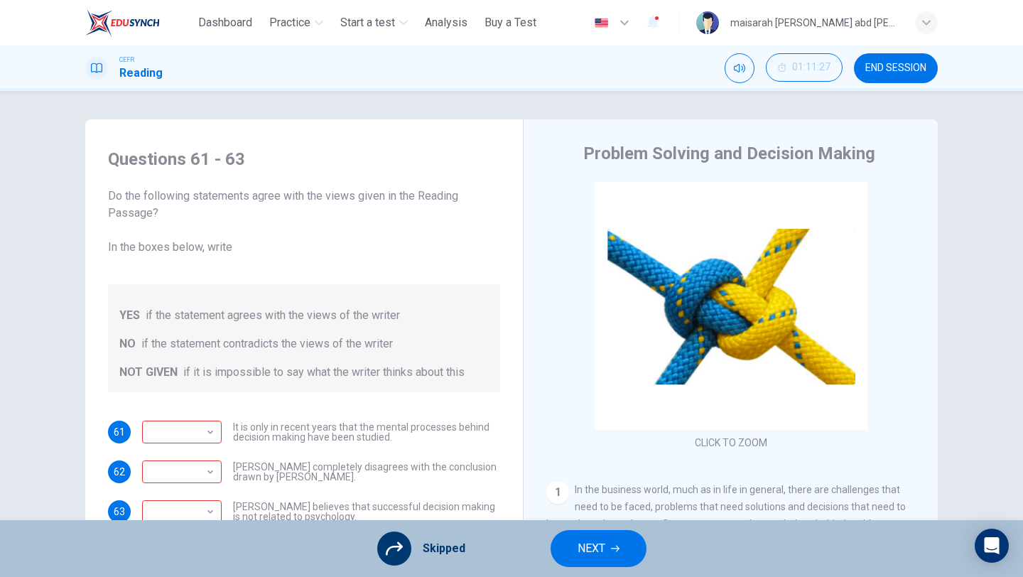
click at [617, 556] on button "NEXT" at bounding box center [599, 548] width 96 height 37
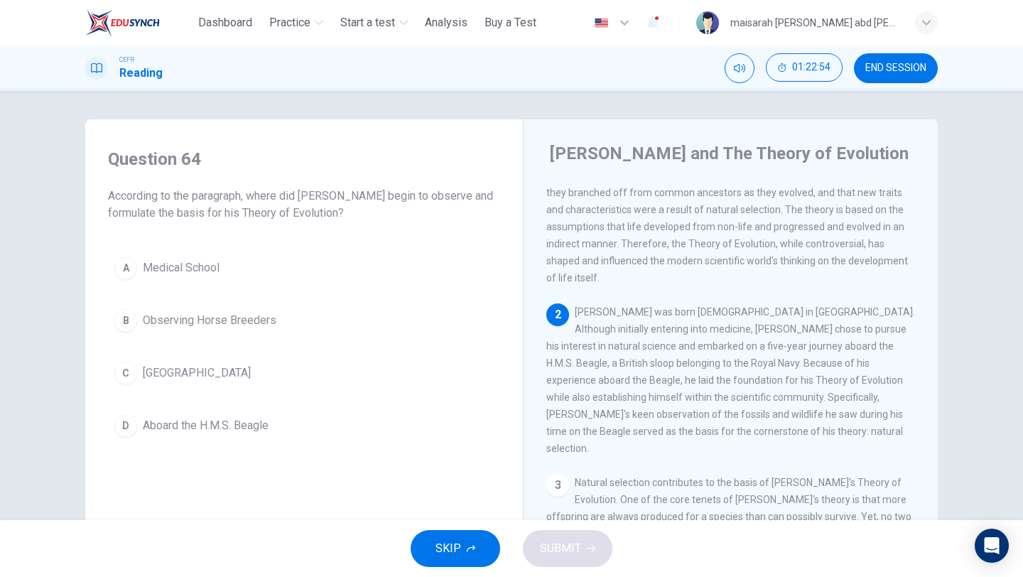
scroll to position [85, 0]
click at [255, 436] on button "D Aboard the H.M.S. Beagle" at bounding box center [304, 426] width 392 height 36
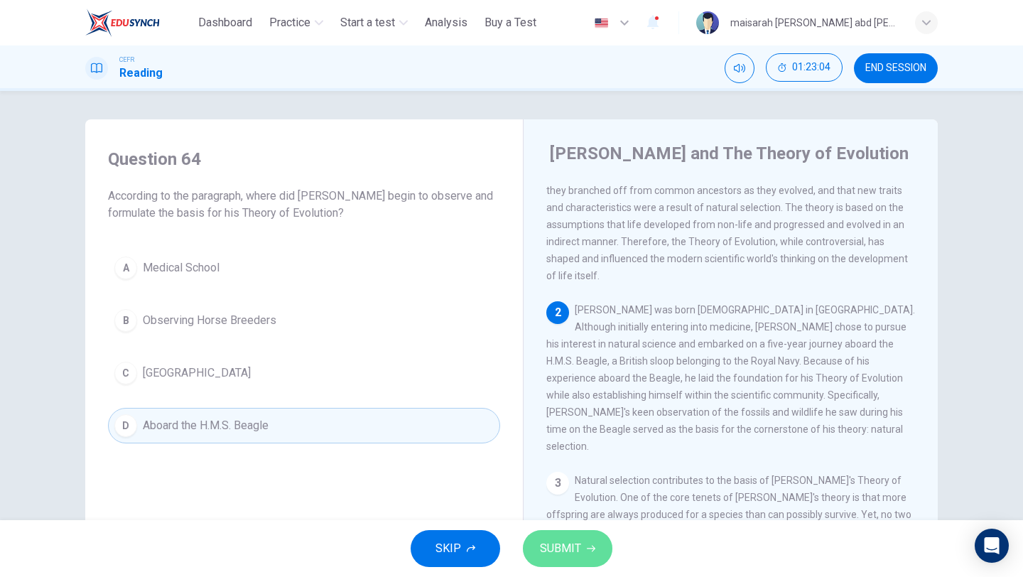
click at [578, 548] on span "SUBMIT" at bounding box center [560, 549] width 41 height 20
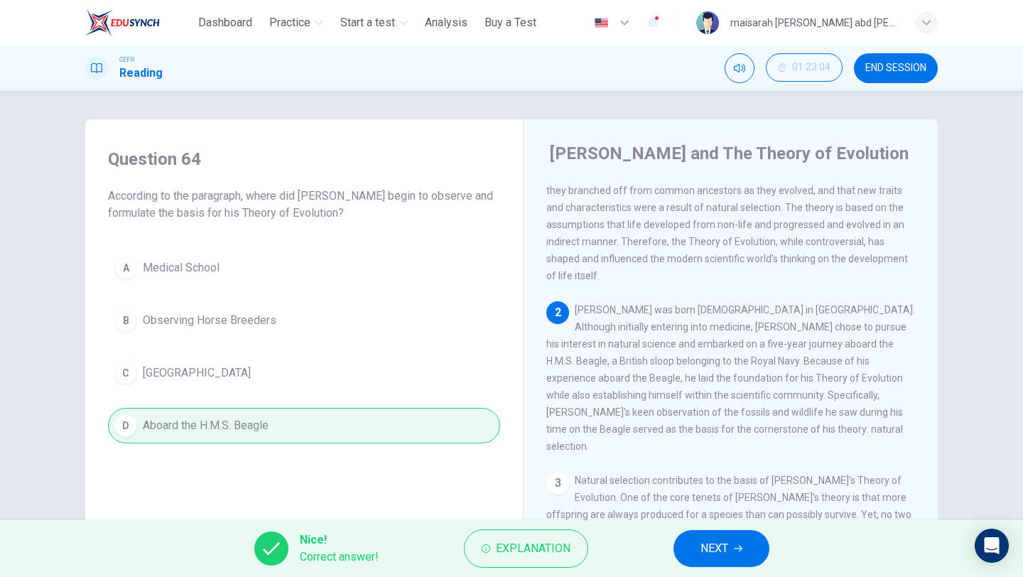
click at [689, 547] on button "NEXT" at bounding box center [722, 548] width 96 height 37
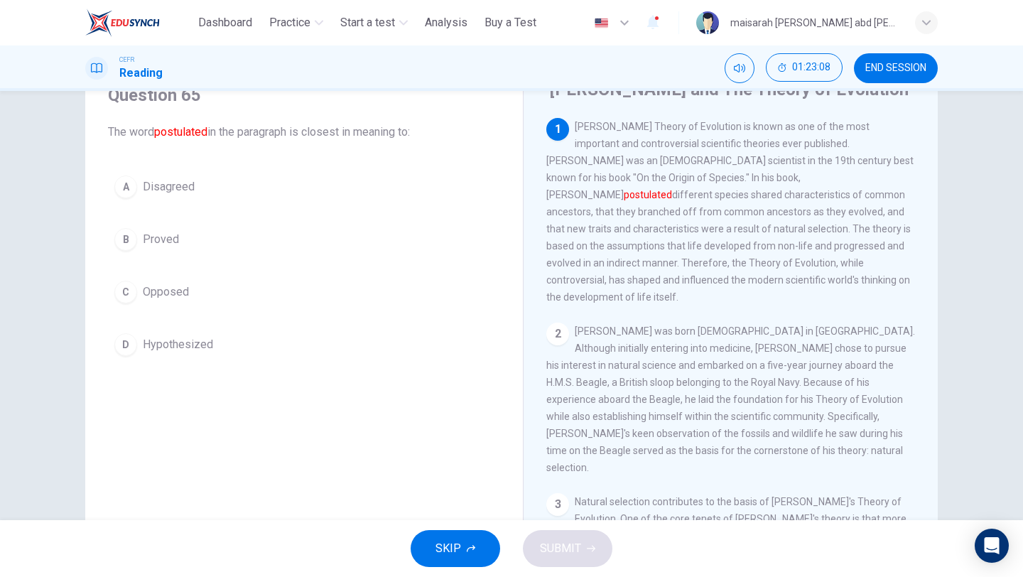
scroll to position [0, 0]
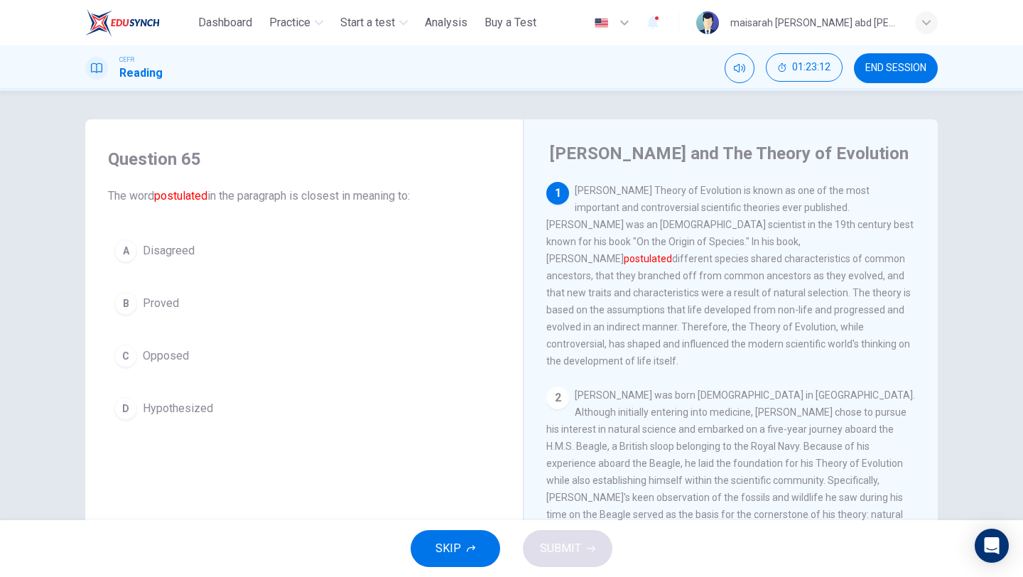
click at [181, 419] on button "D Hypothesized" at bounding box center [304, 409] width 392 height 36
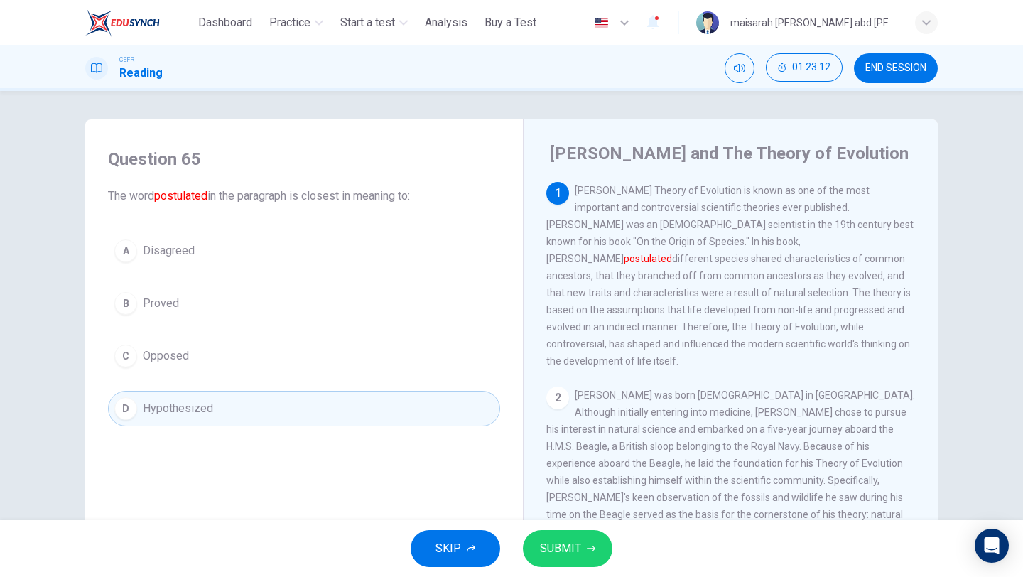
click at [542, 559] on button "SUBMIT" at bounding box center [568, 548] width 90 height 37
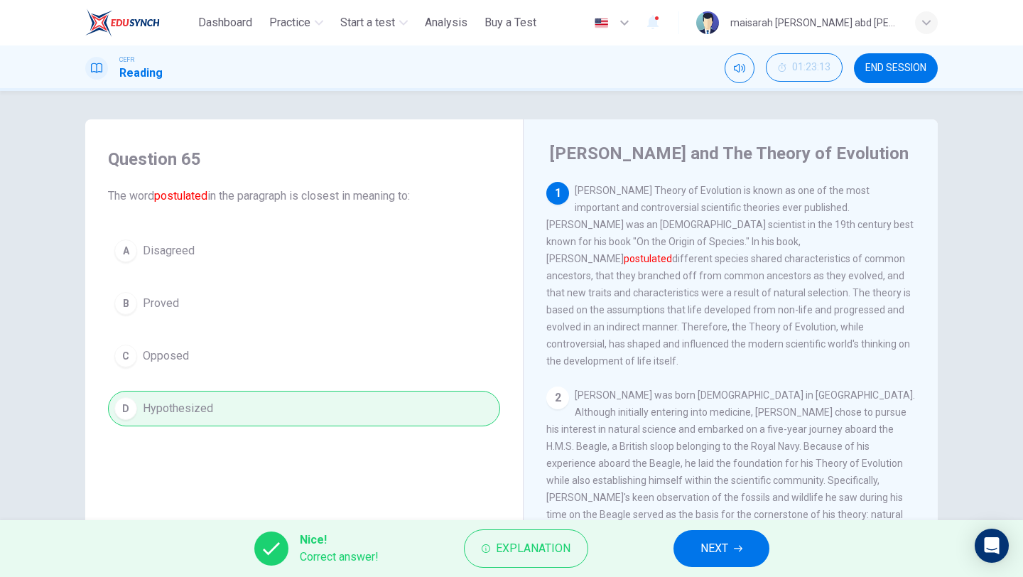
click at [732, 561] on button "NEXT" at bounding box center [722, 548] width 96 height 37
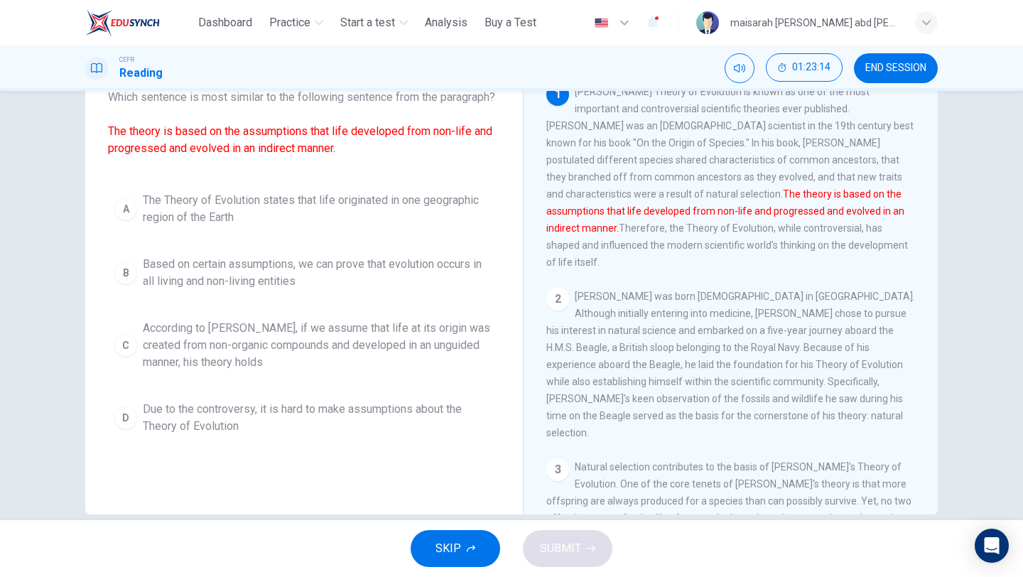
scroll to position [109, 0]
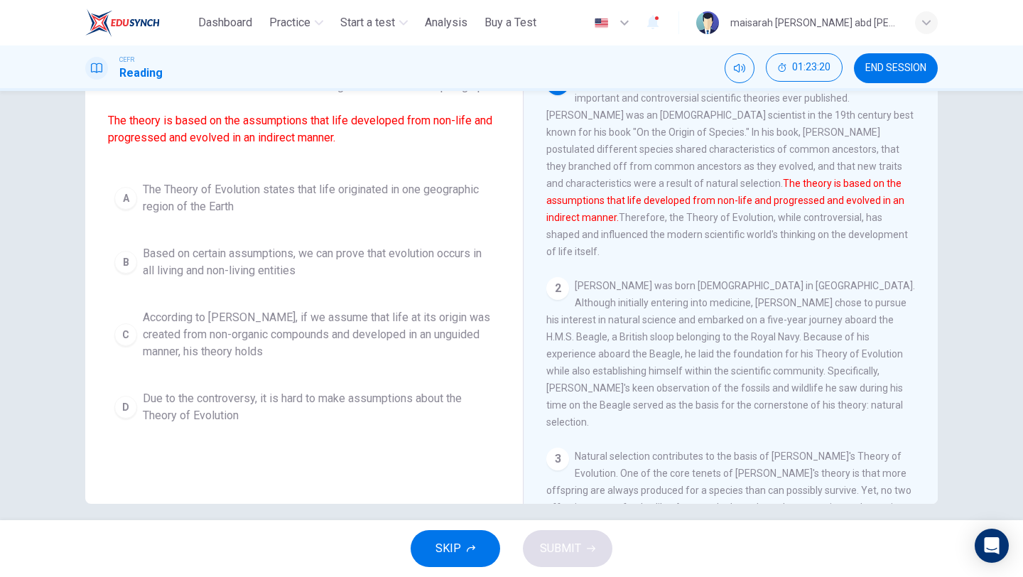
click at [403, 336] on span "According to [PERSON_NAME], if we assume that life at its origin was created fr…" at bounding box center [318, 334] width 351 height 51
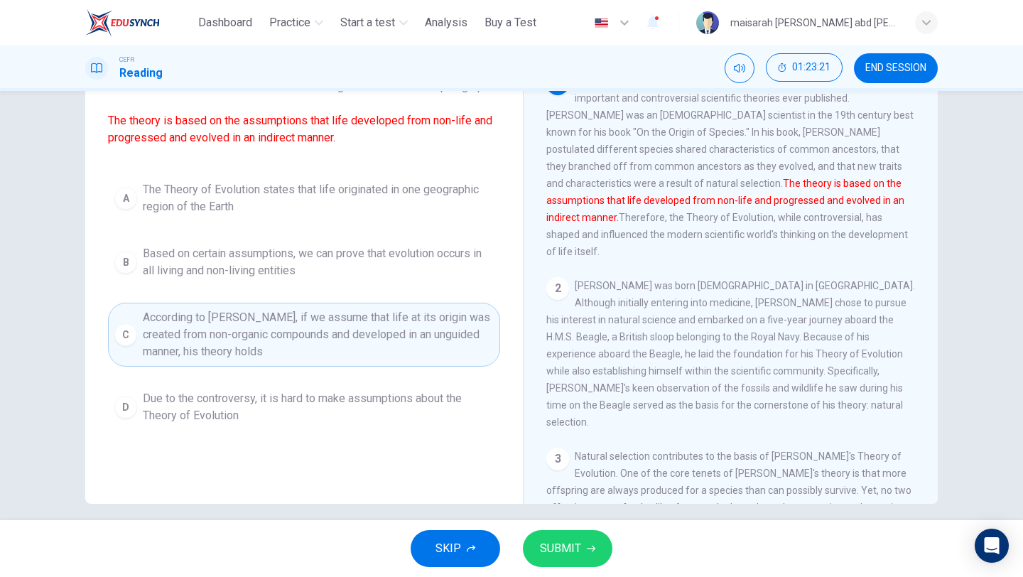
click at [587, 544] on icon "button" at bounding box center [591, 548] width 9 height 9
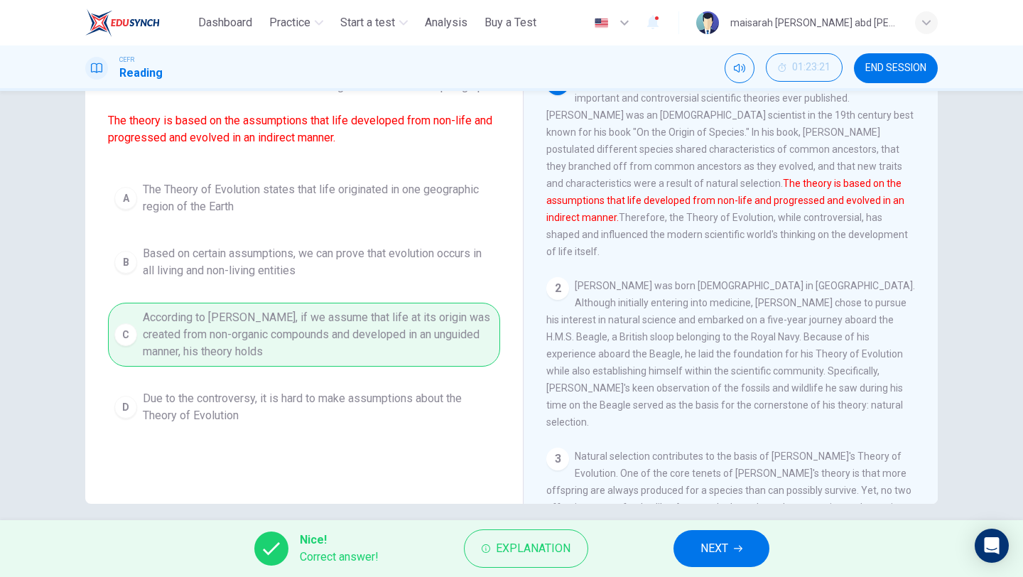
click at [693, 553] on button "NEXT" at bounding box center [722, 548] width 96 height 37
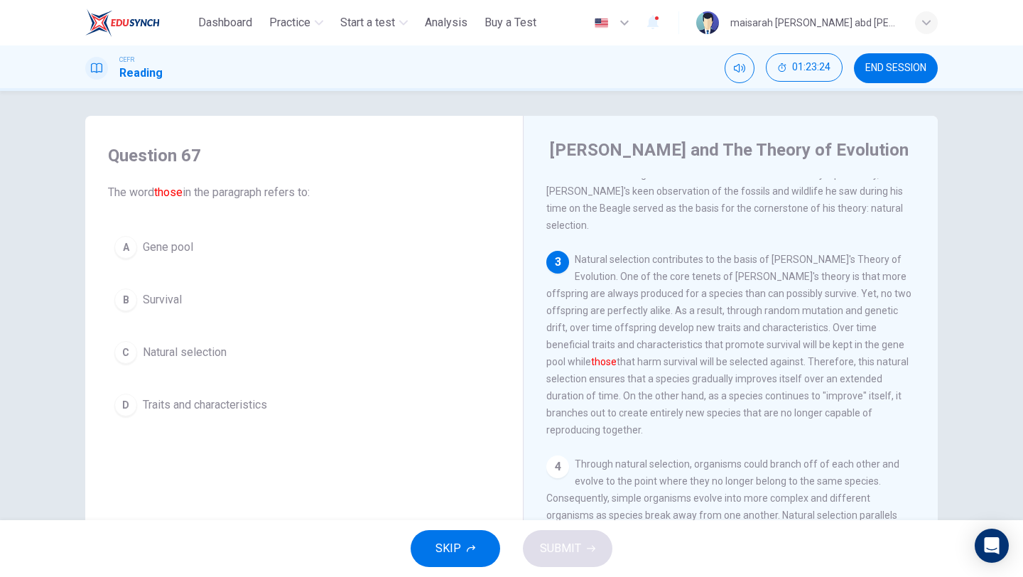
scroll to position [293, 0]
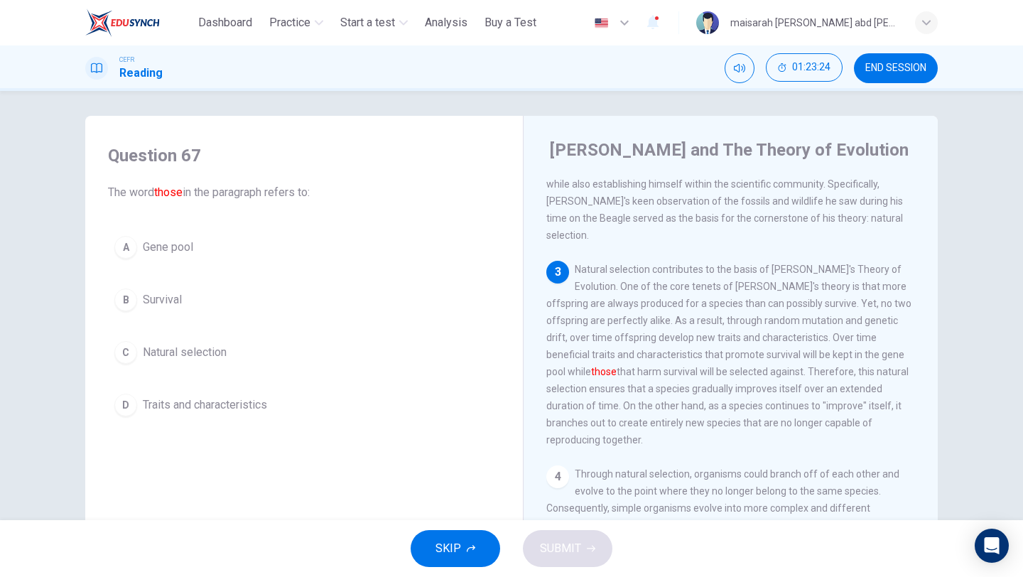
click at [203, 408] on span "Traits and characteristics" at bounding box center [205, 405] width 124 height 17
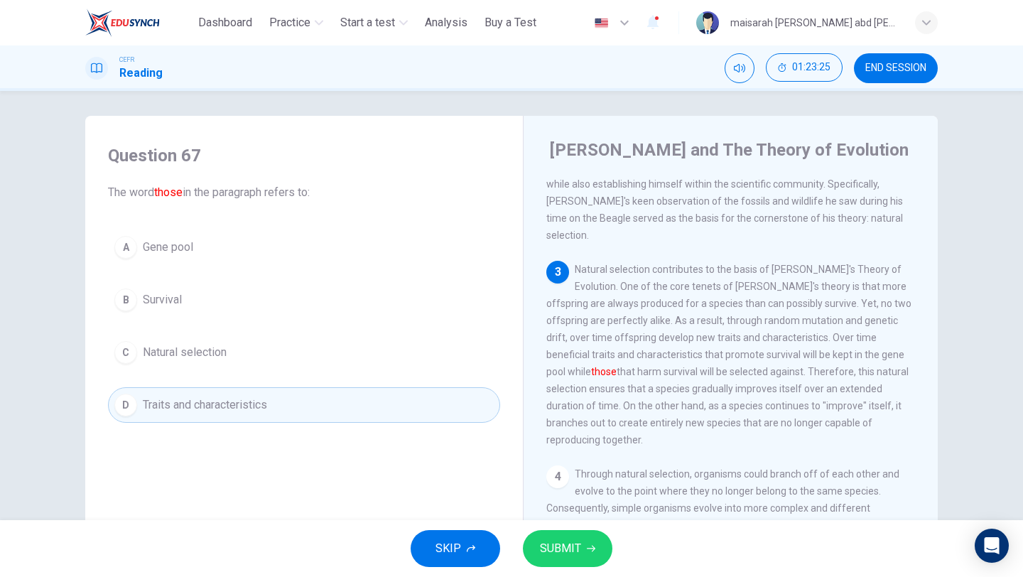
click at [554, 542] on span "SUBMIT" at bounding box center [560, 549] width 41 height 20
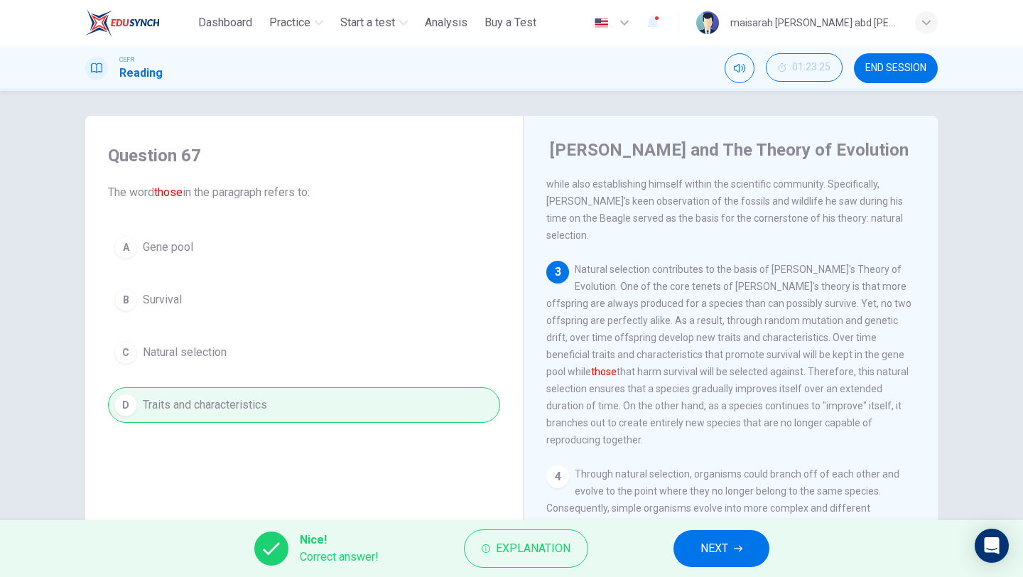
click at [672, 542] on div "Nice! Correct answer! Explanation NEXT" at bounding box center [511, 548] width 1023 height 57
click at [694, 549] on button "NEXT" at bounding box center [722, 548] width 96 height 37
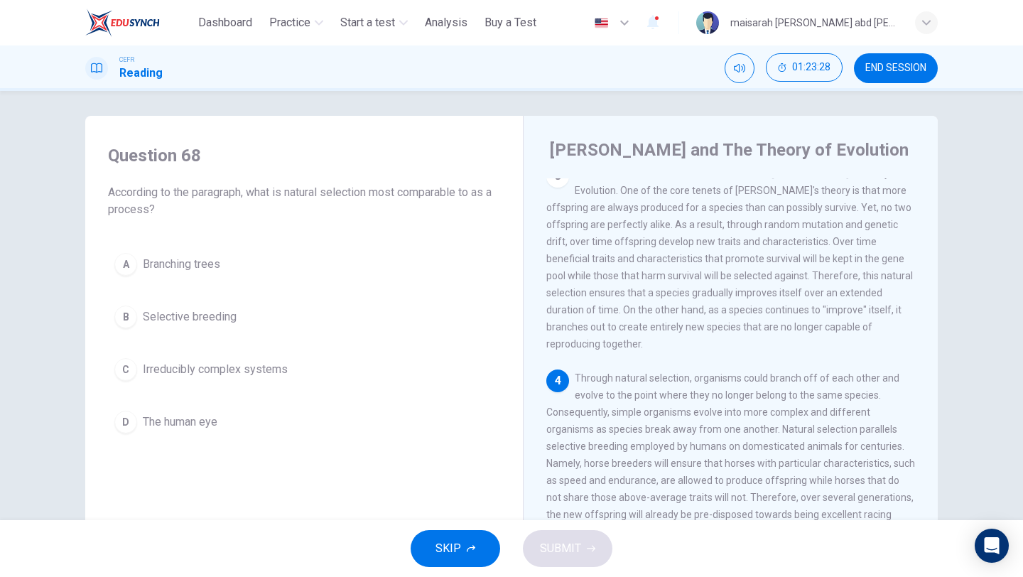
scroll to position [390, 0]
click at [216, 323] on span "Selective breeding" at bounding box center [190, 316] width 94 height 17
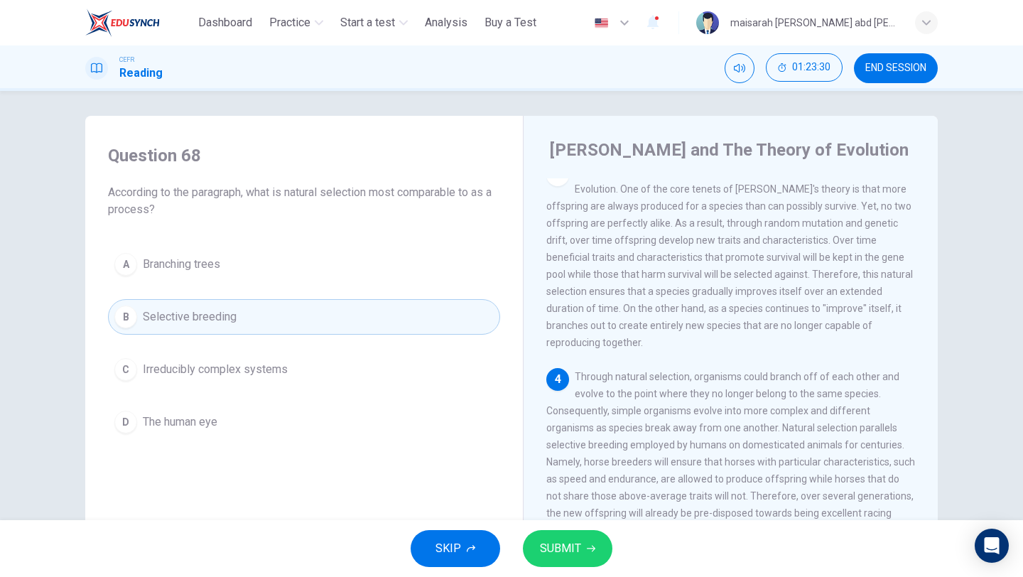
click at [585, 545] on button "SUBMIT" at bounding box center [568, 548] width 90 height 37
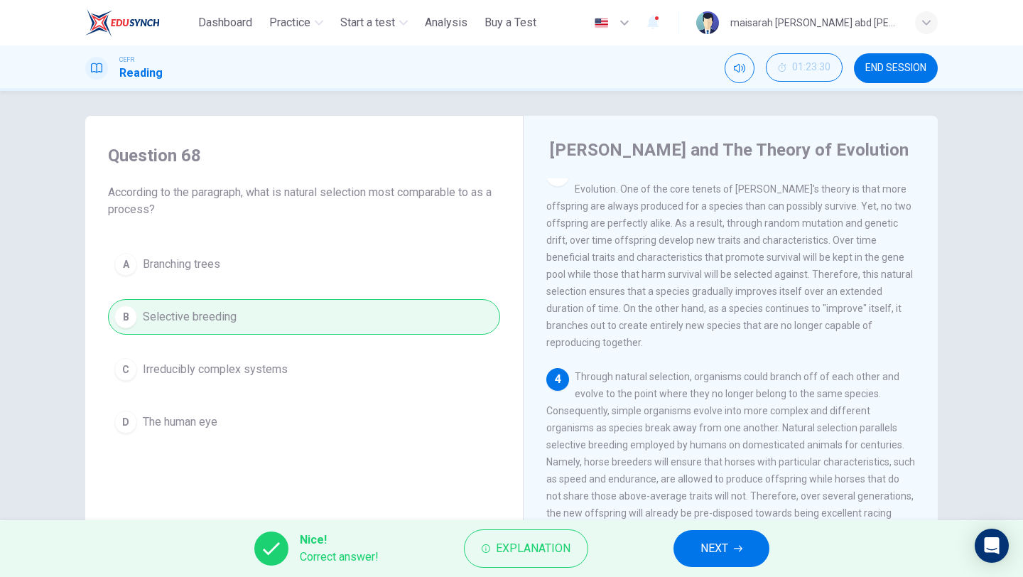
click at [719, 557] on span "NEXT" at bounding box center [715, 549] width 28 height 20
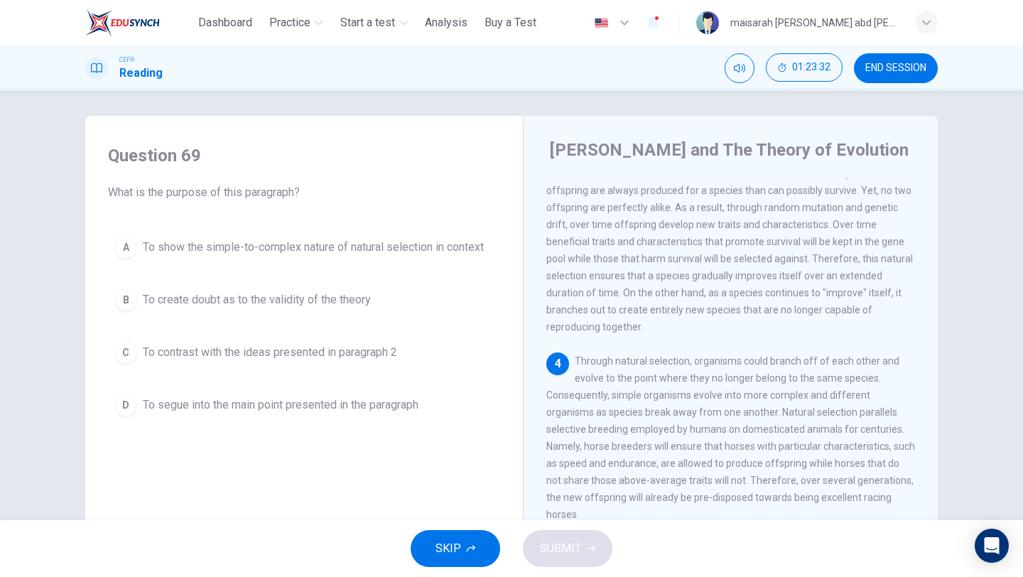
scroll to position [412, 0]
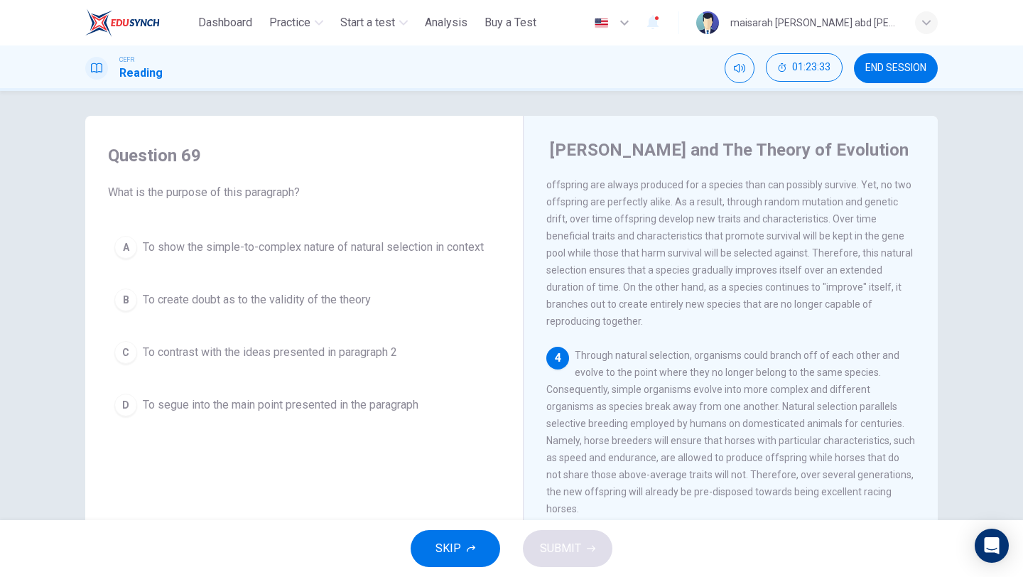
click at [449, 244] on span "To show the simple-to-complex nature of natural selection in context" at bounding box center [313, 247] width 341 height 17
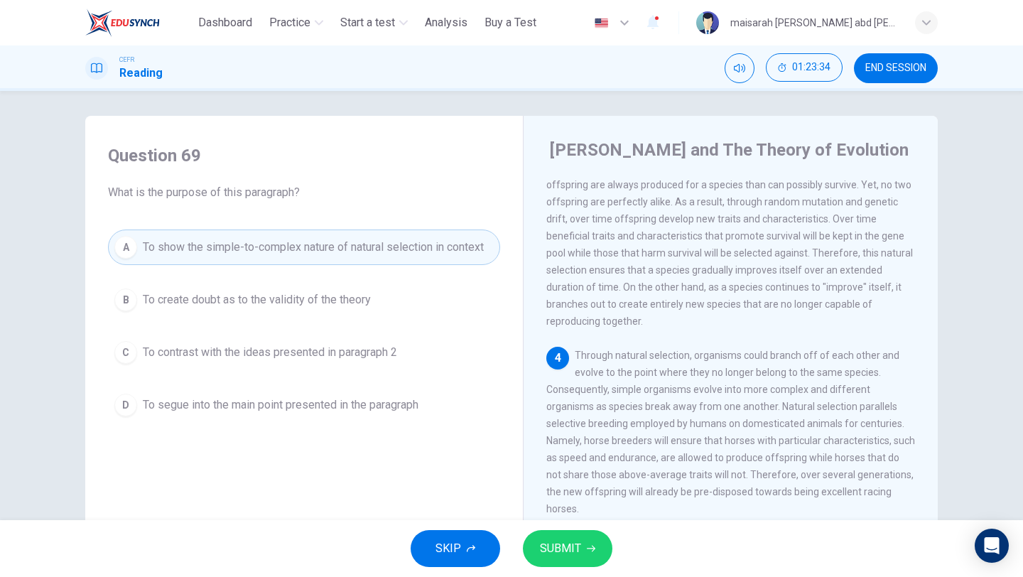
click at [579, 552] on span "SUBMIT" at bounding box center [560, 549] width 41 height 20
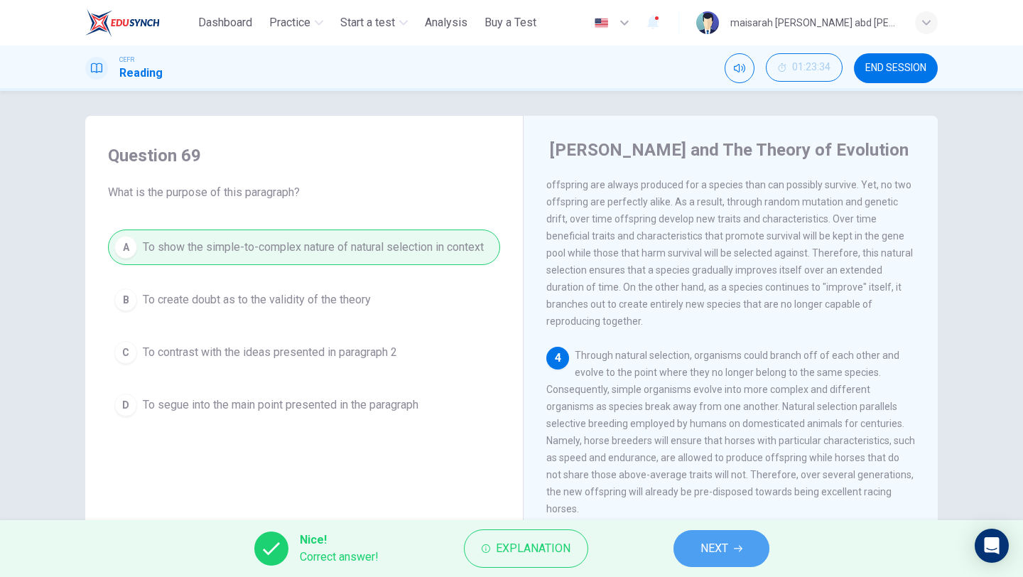
click at [714, 551] on span "NEXT" at bounding box center [715, 549] width 28 height 20
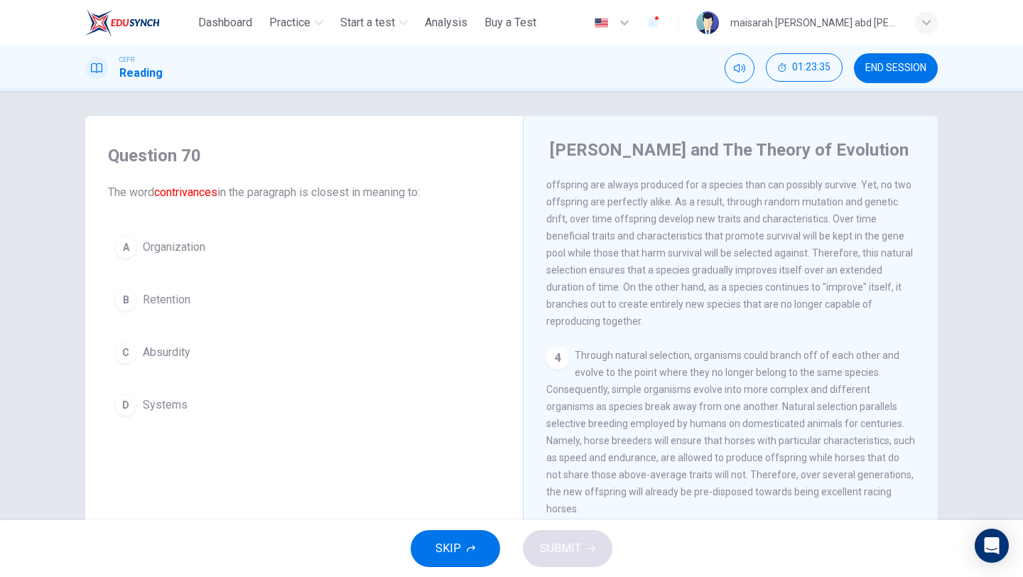
click at [192, 409] on button "D Systems" at bounding box center [304, 405] width 392 height 36
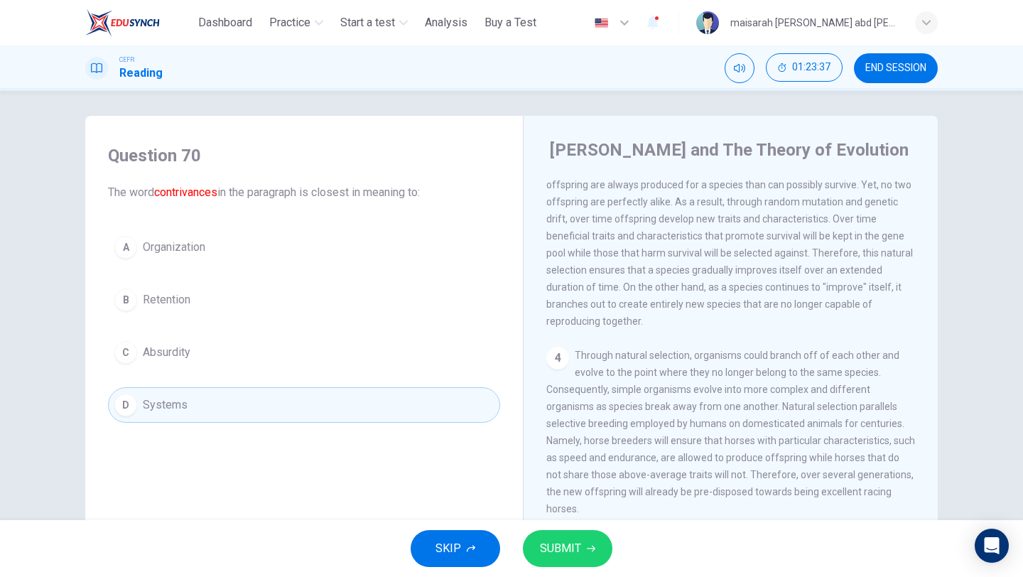
click at [572, 537] on button "SUBMIT" at bounding box center [568, 548] width 90 height 37
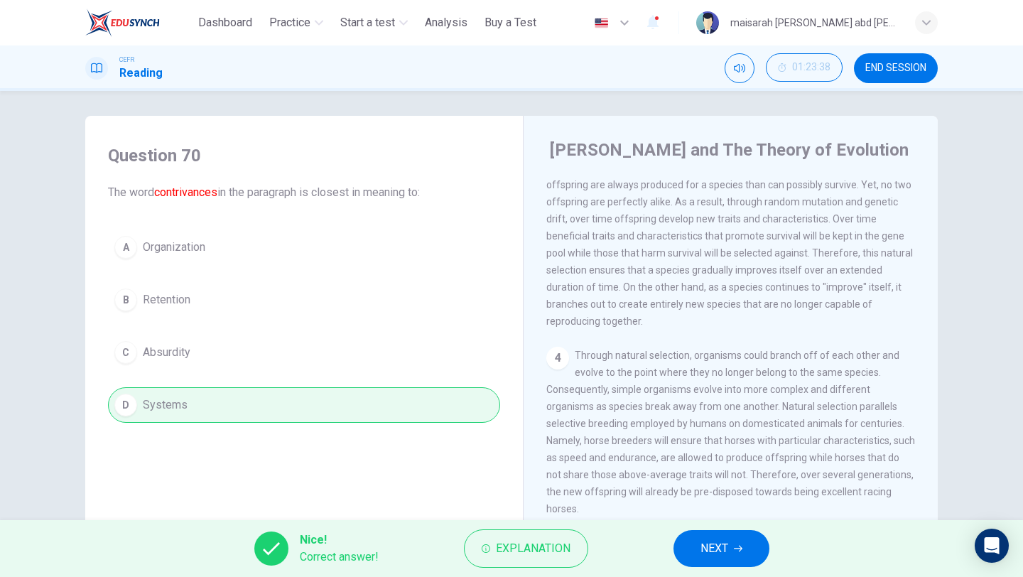
click at [746, 557] on button "NEXT" at bounding box center [722, 548] width 96 height 37
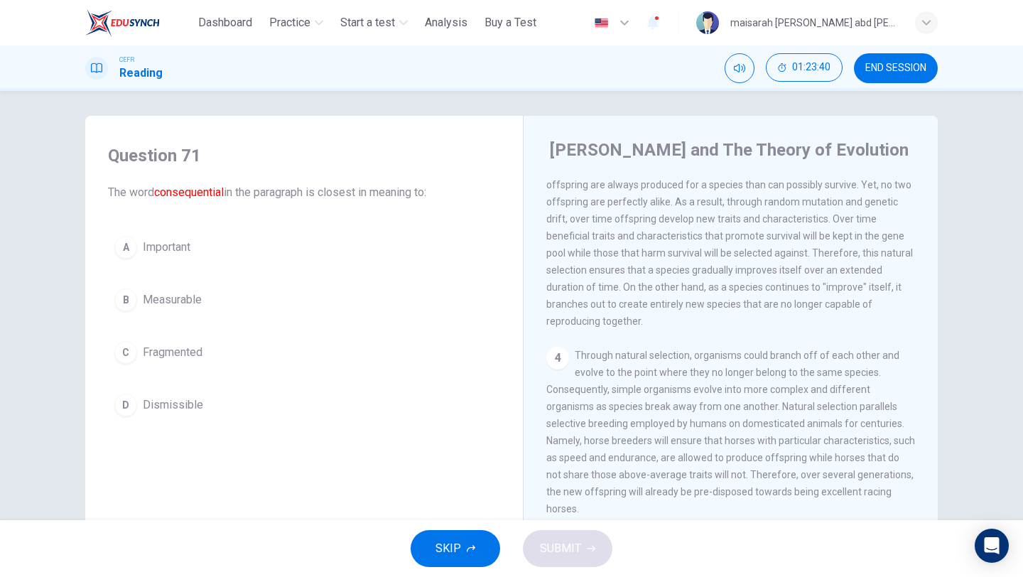
click at [173, 249] on span "Important" at bounding box center [167, 247] width 48 height 17
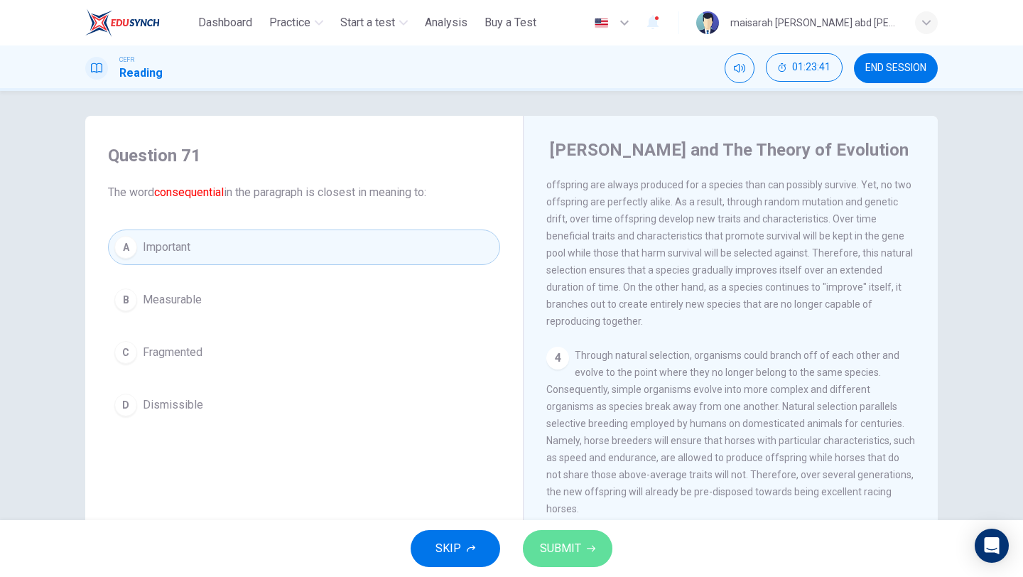
click at [594, 532] on button "SUBMIT" at bounding box center [568, 548] width 90 height 37
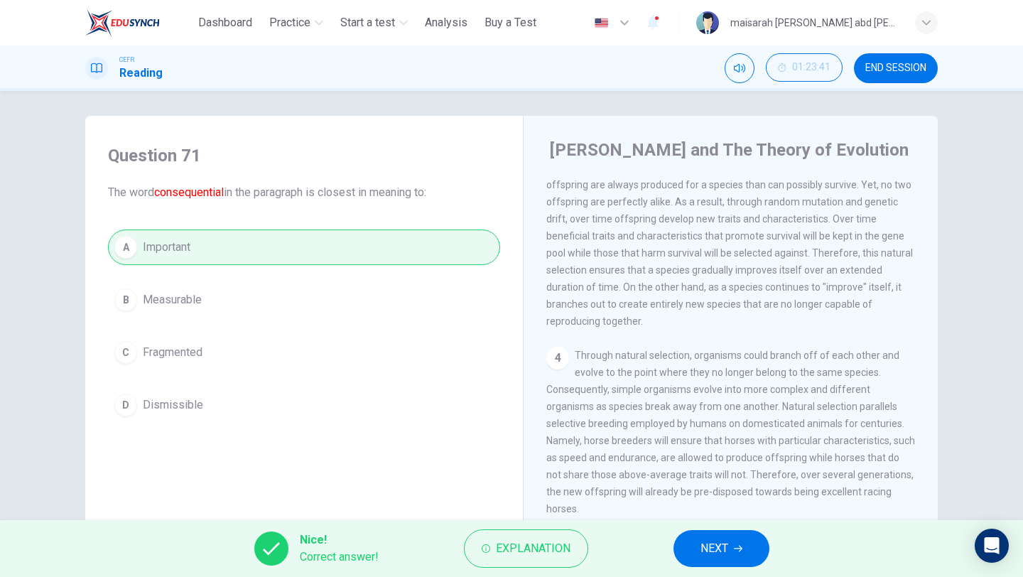
click at [730, 542] on button "NEXT" at bounding box center [722, 548] width 96 height 37
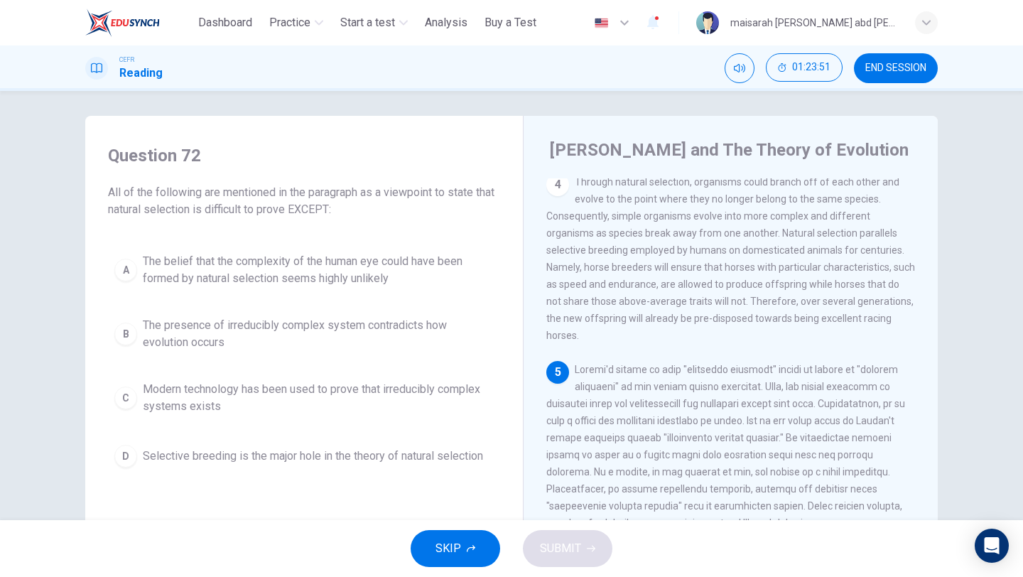
scroll to position [641, 0]
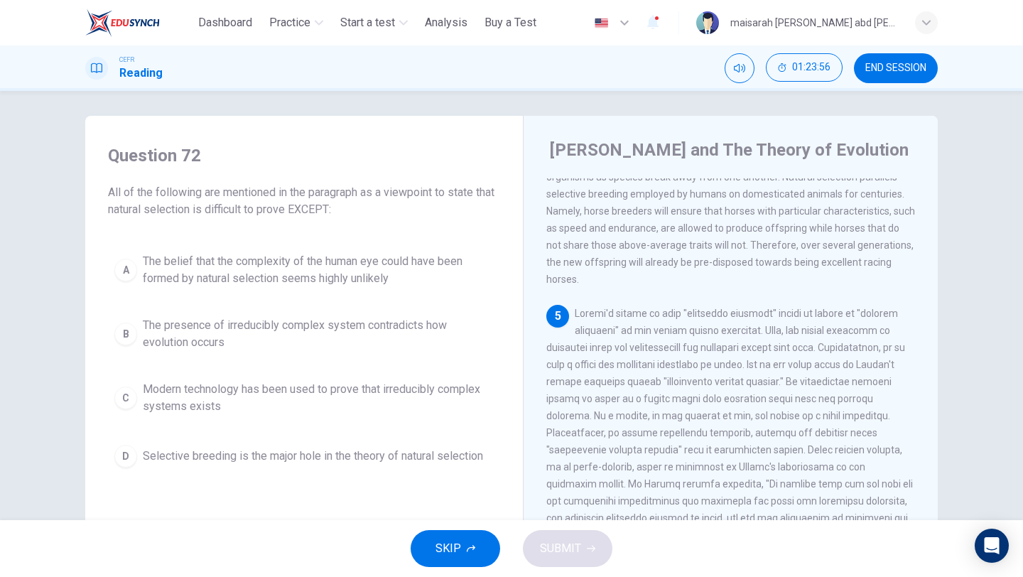
click at [402, 333] on span "The presence of irreducibly complex system contradicts how evolution occurs" at bounding box center [318, 334] width 351 height 34
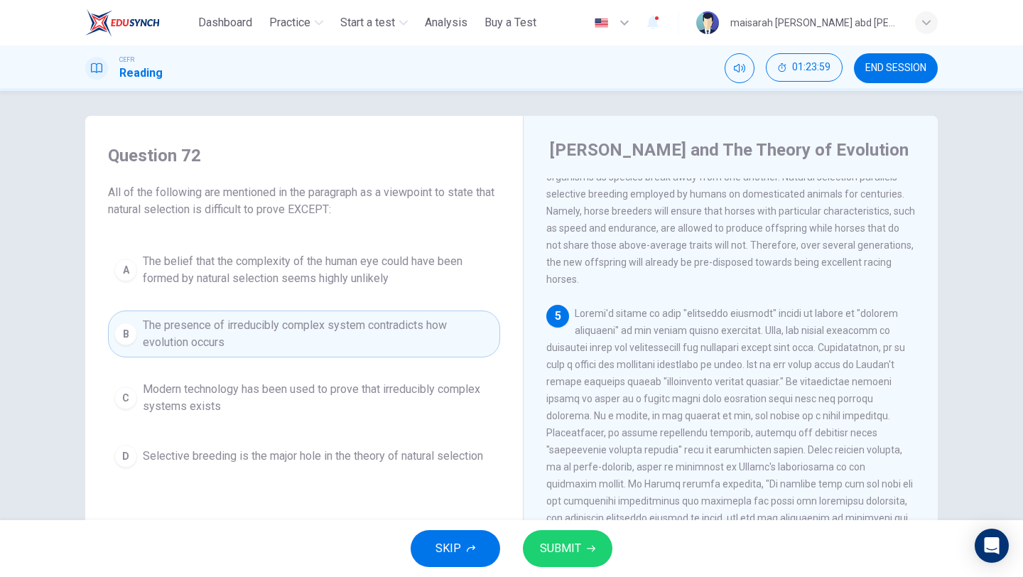
click at [560, 534] on button "SUBMIT" at bounding box center [568, 548] width 90 height 37
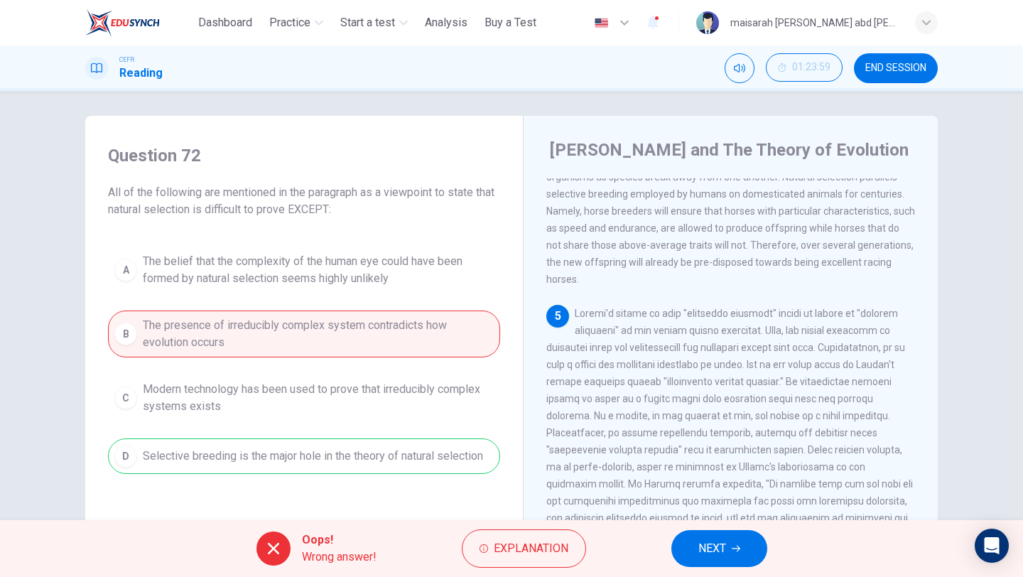
click at [740, 556] on button "NEXT" at bounding box center [720, 548] width 96 height 37
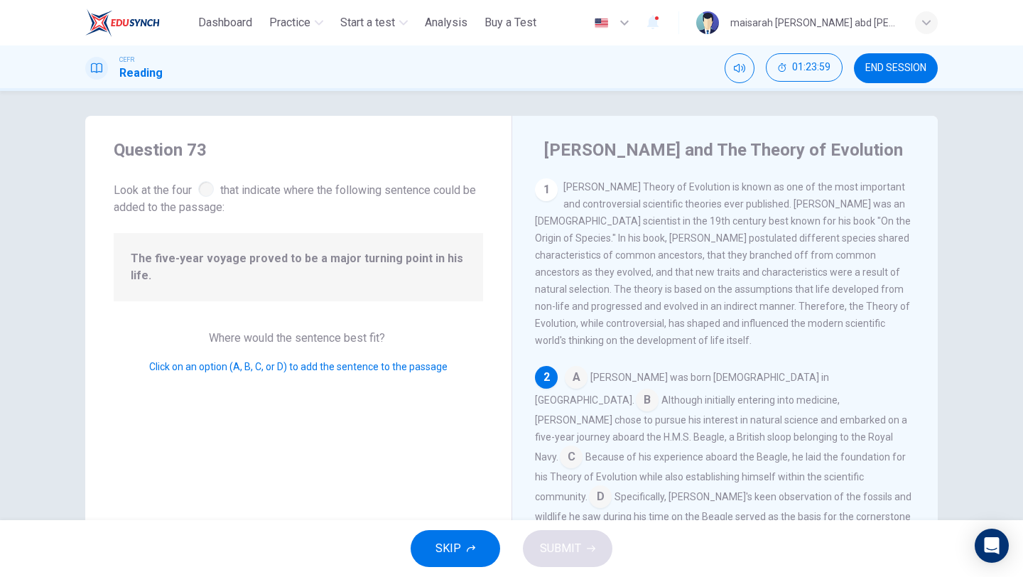
scroll to position [64, 0]
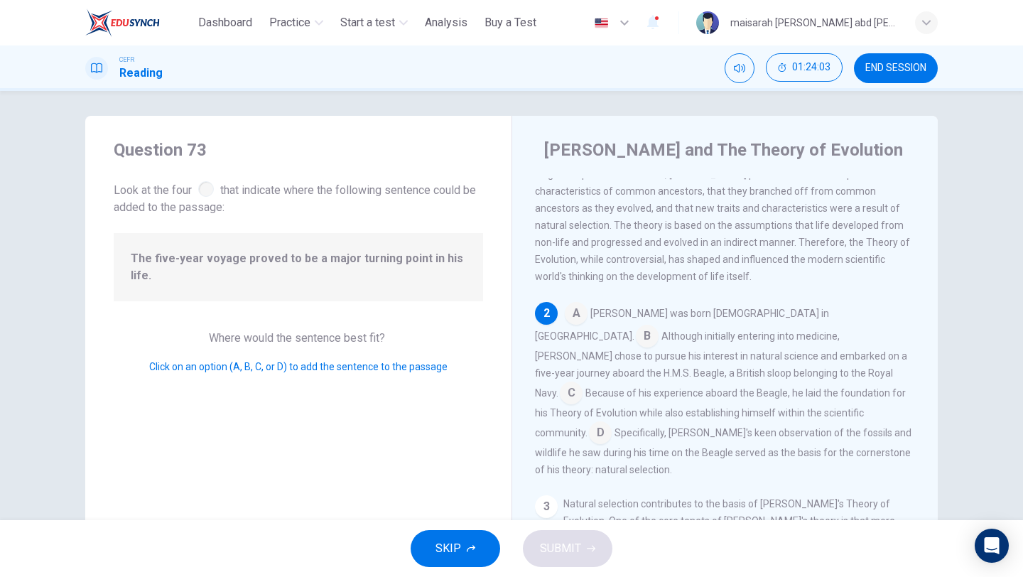
click at [583, 383] on input at bounding box center [571, 394] width 23 height 23
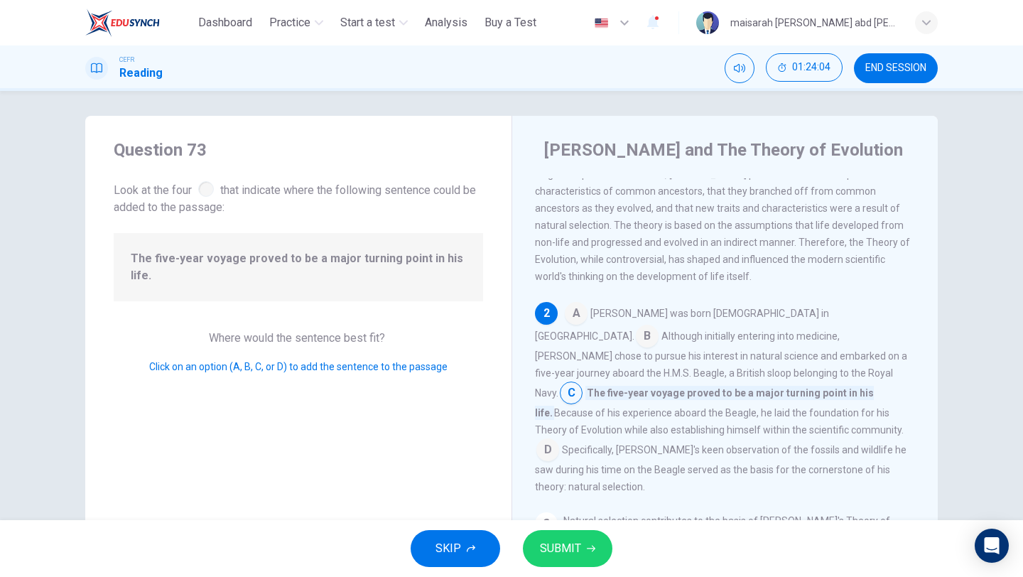
click at [605, 544] on button "SUBMIT" at bounding box center [568, 548] width 90 height 37
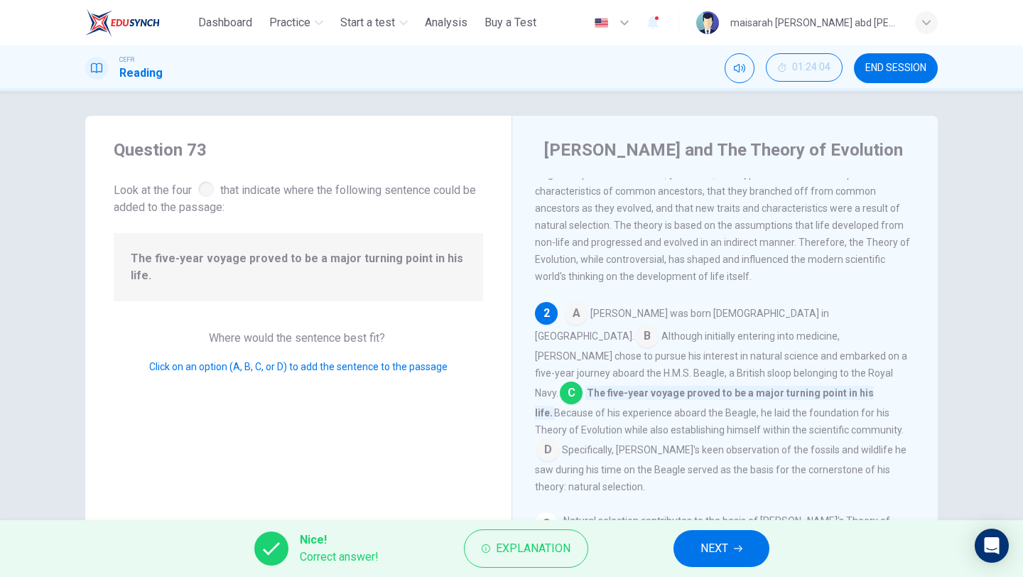
click at [720, 546] on span "NEXT" at bounding box center [715, 549] width 28 height 20
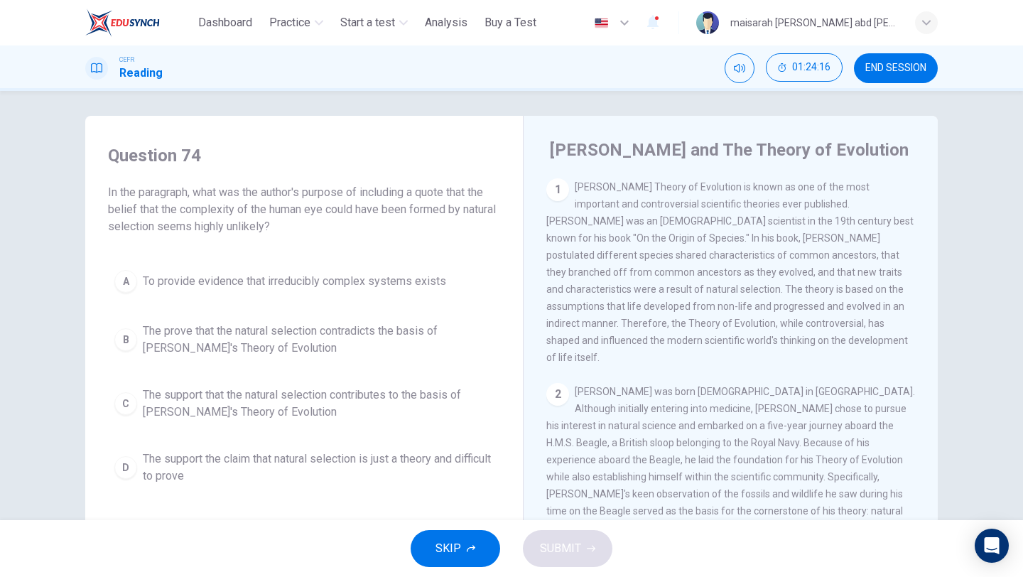
click at [421, 294] on button "A To provide evidence that irreducibly complex systems exists" at bounding box center [304, 282] width 392 height 36
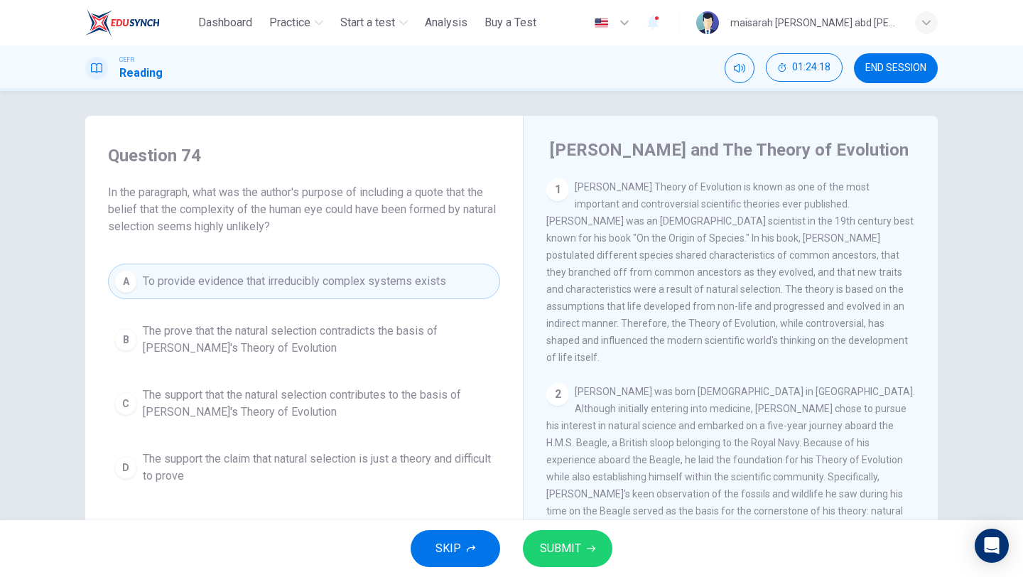
click at [581, 529] on div "SKIP SUBMIT" at bounding box center [511, 548] width 1023 height 57
click at [590, 547] on icon "button" at bounding box center [591, 548] width 9 height 9
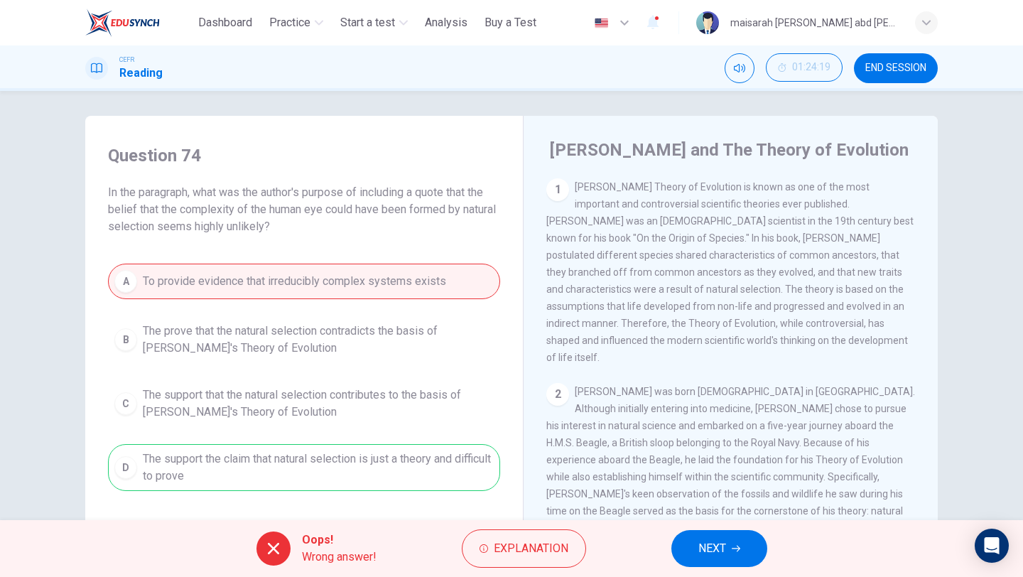
click at [732, 561] on button "NEXT" at bounding box center [720, 548] width 96 height 37
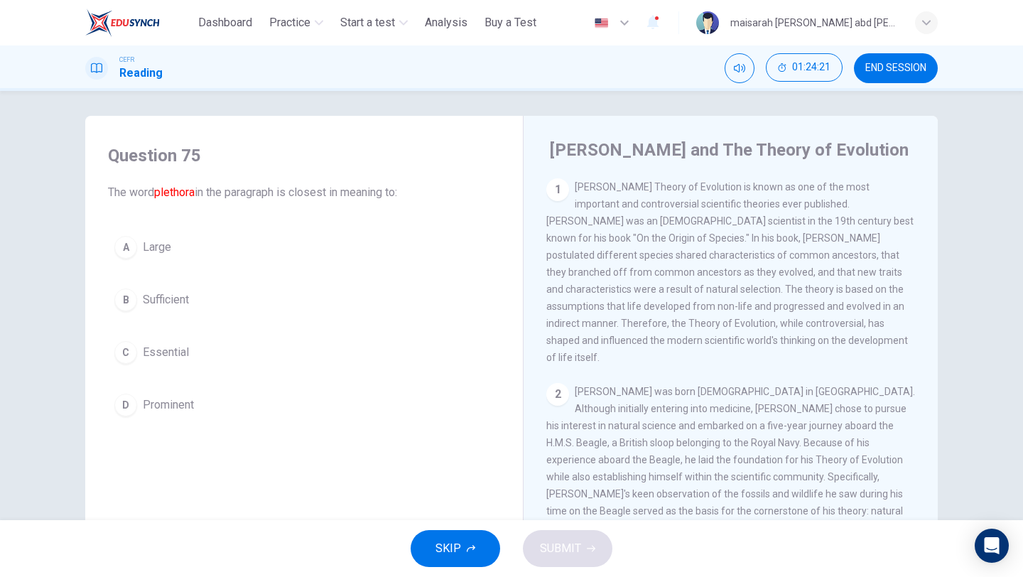
click at [173, 257] on button "A Large" at bounding box center [304, 248] width 392 height 36
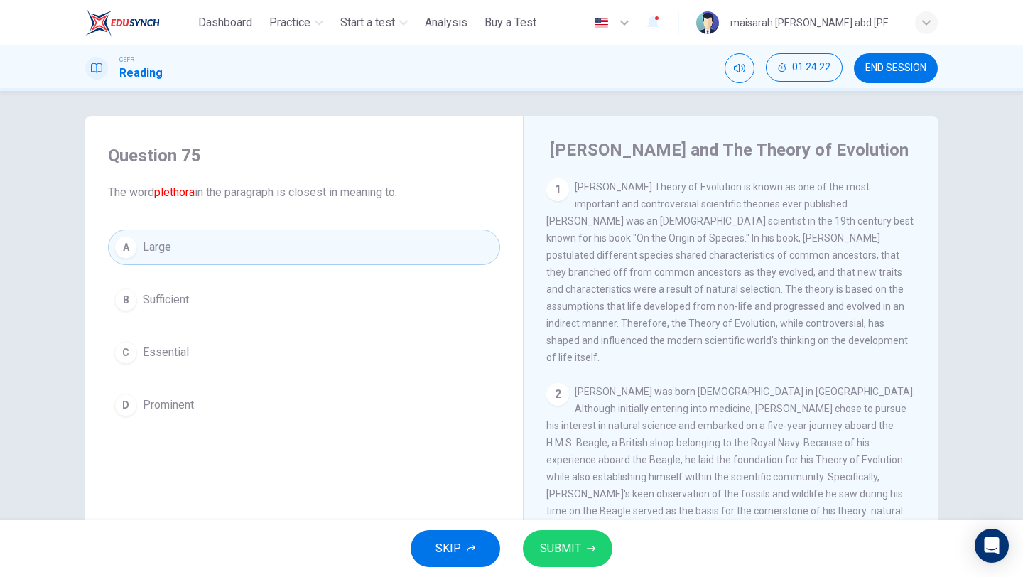
click at [569, 566] on button "SUBMIT" at bounding box center [568, 548] width 90 height 37
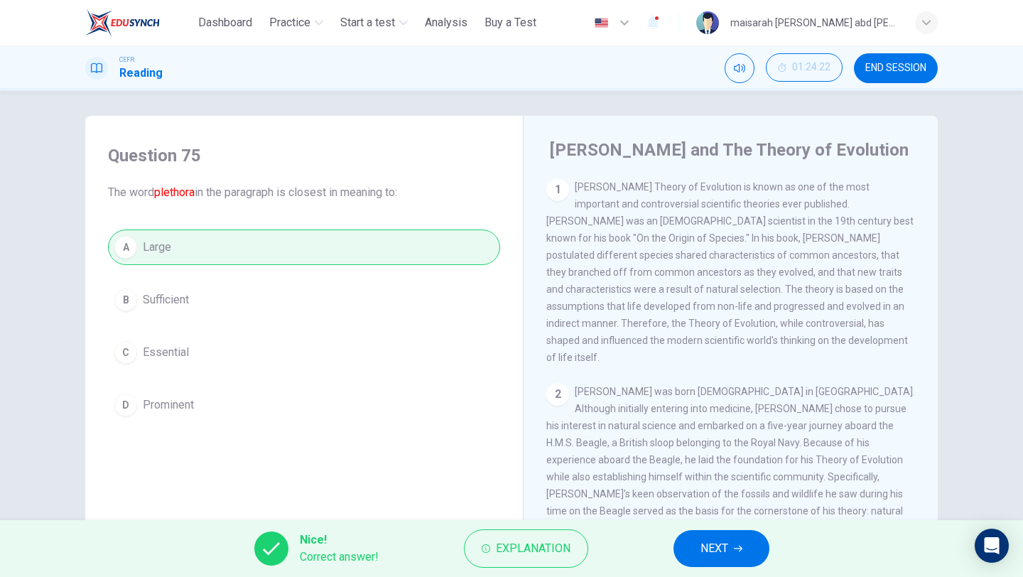
click at [713, 554] on span "NEXT" at bounding box center [715, 549] width 28 height 20
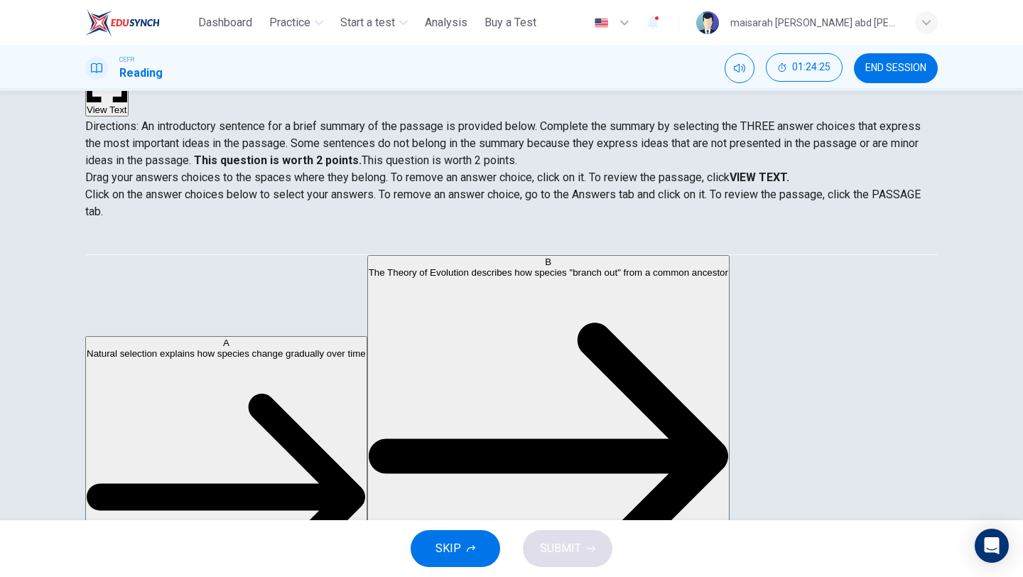
scroll to position [19, 0]
drag, startPoint x: 255, startPoint y: 345, endPoint x: 444, endPoint y: 337, distance: 189.2
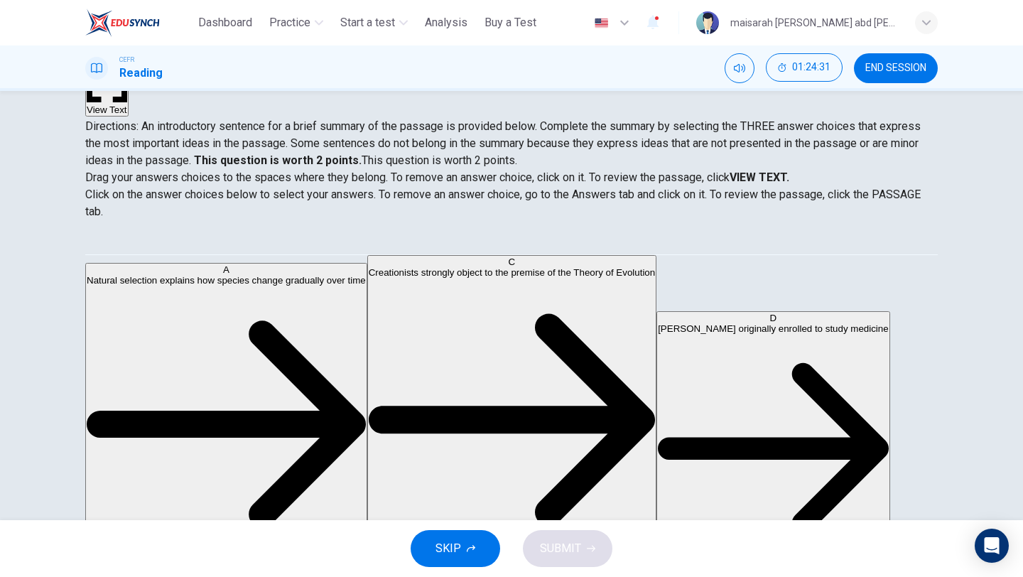
scroll to position [156, 0]
drag, startPoint x: 254, startPoint y: 384, endPoint x: 523, endPoint y: 392, distance: 269.5
drag, startPoint x: 281, startPoint y: 388, endPoint x: 595, endPoint y: 392, distance: 314.2
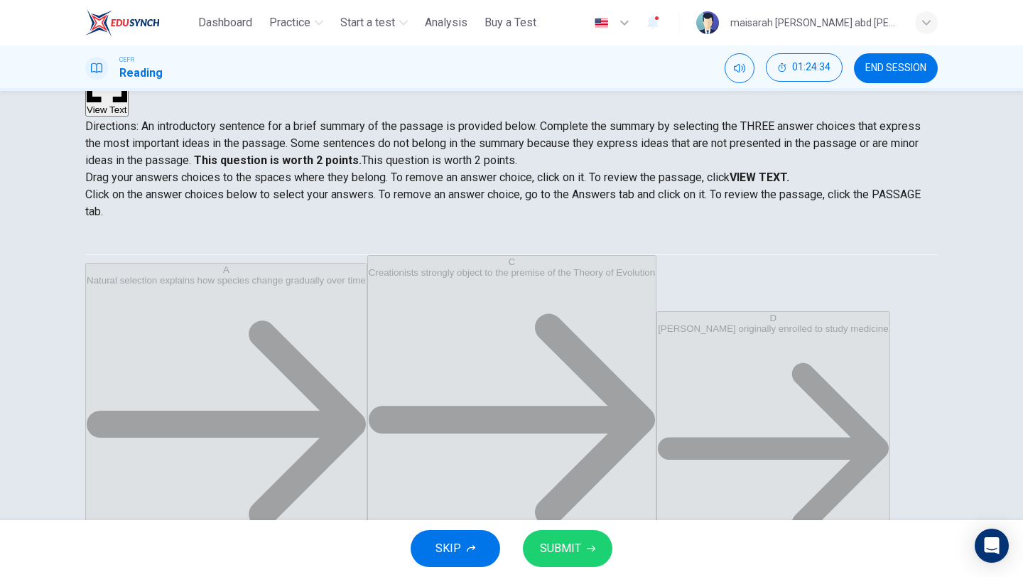
scroll to position [9, 0]
click at [593, 553] on button "SUBMIT" at bounding box center [568, 548] width 90 height 37
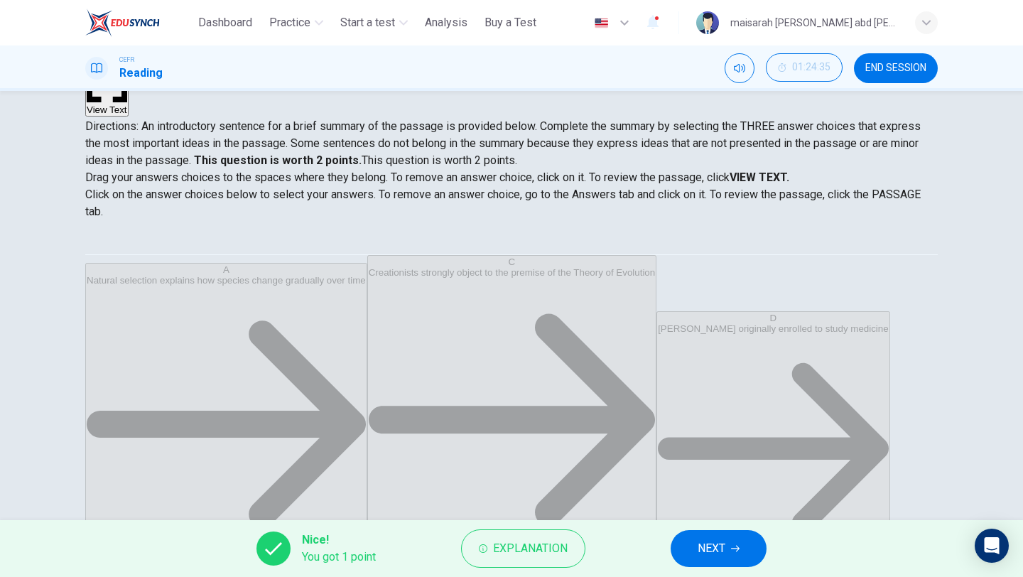
click at [741, 556] on button "NEXT" at bounding box center [719, 548] width 96 height 37
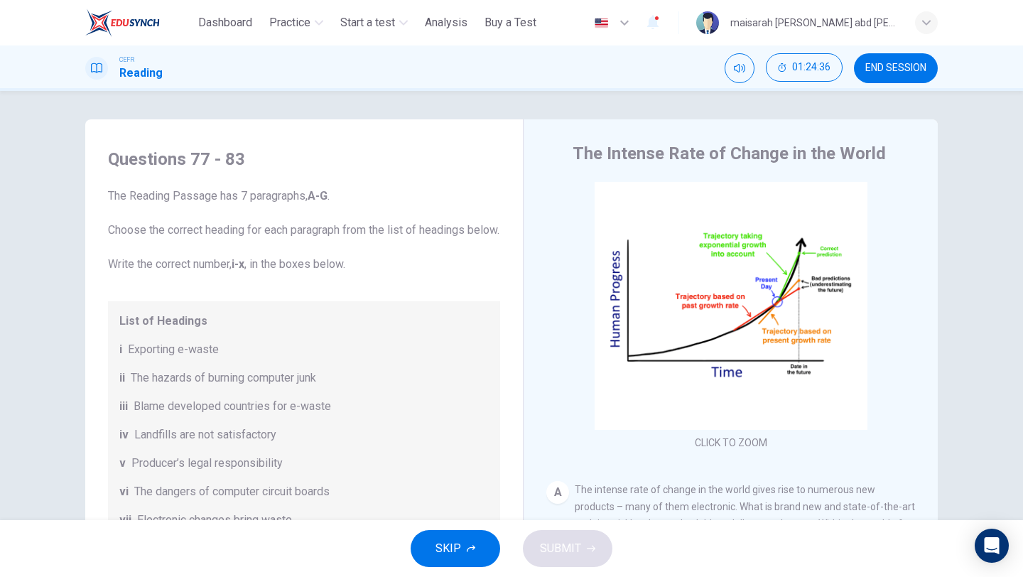
click at [473, 563] on button "SKIP" at bounding box center [456, 548] width 90 height 37
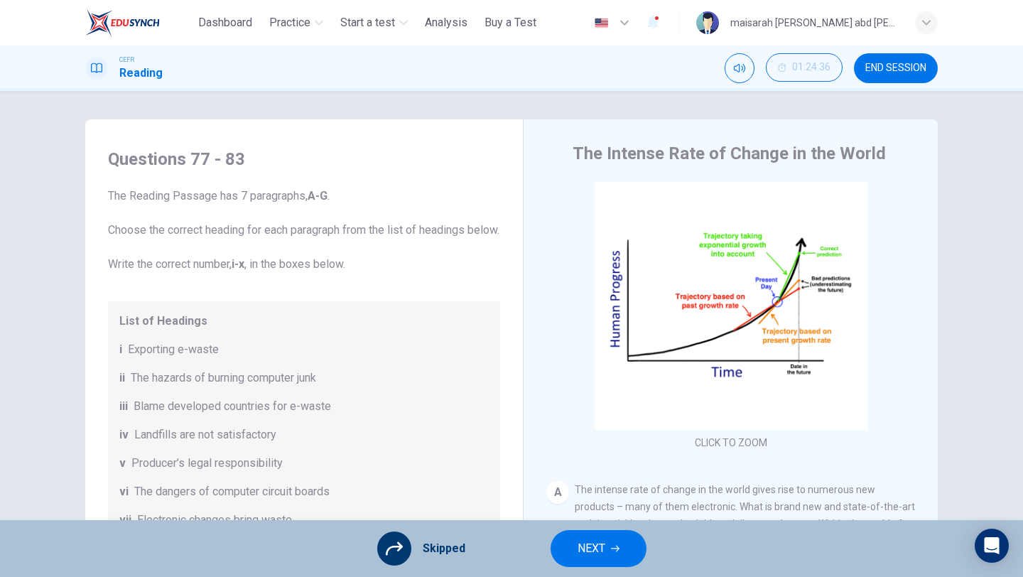
click at [640, 564] on div "Skipped NEXT" at bounding box center [511, 548] width 1023 height 57
click at [628, 549] on button "NEXT" at bounding box center [599, 548] width 96 height 37
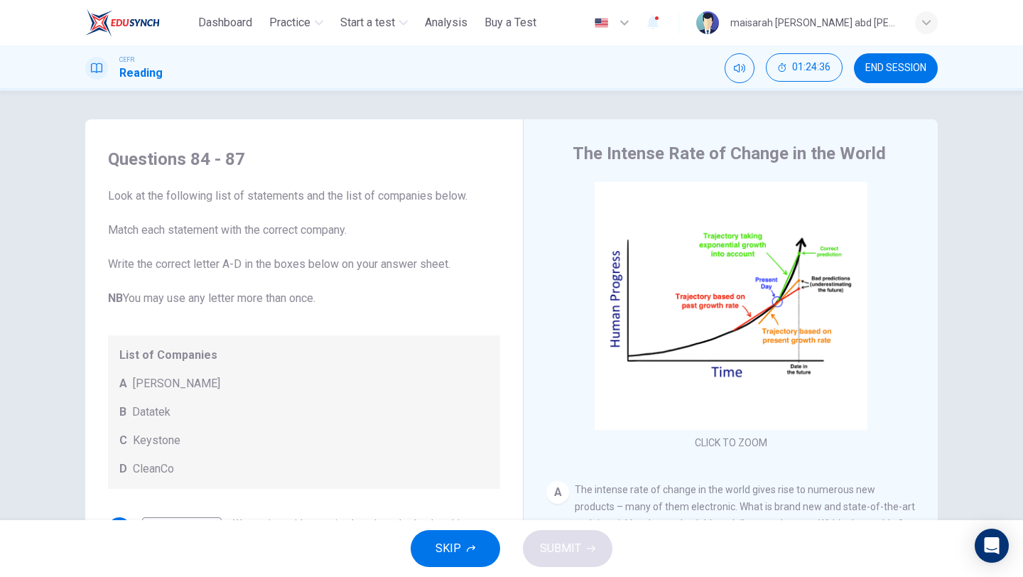
click at [419, 553] on button "SKIP" at bounding box center [456, 548] width 90 height 37
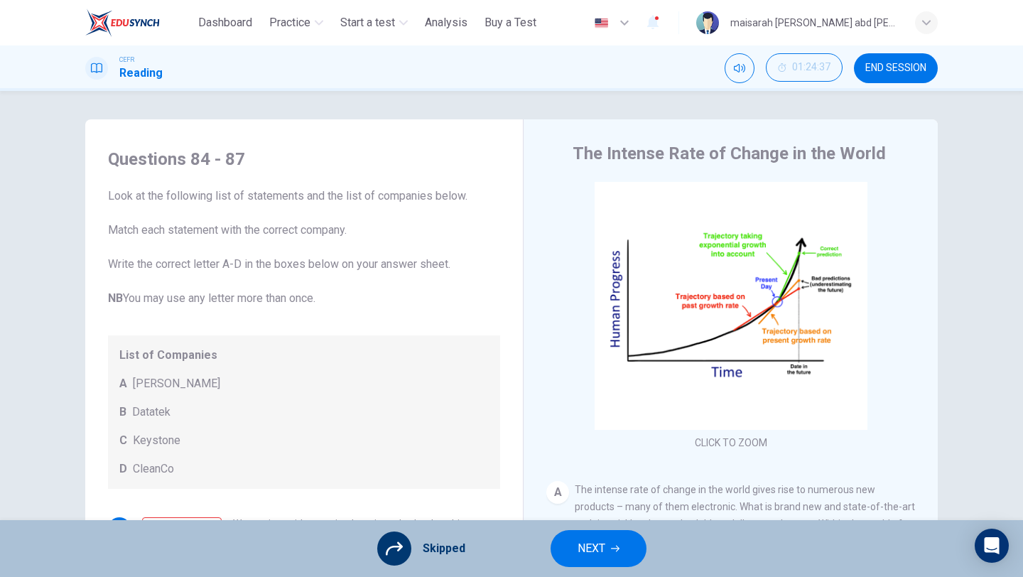
click at [592, 531] on button "NEXT" at bounding box center [599, 548] width 96 height 37
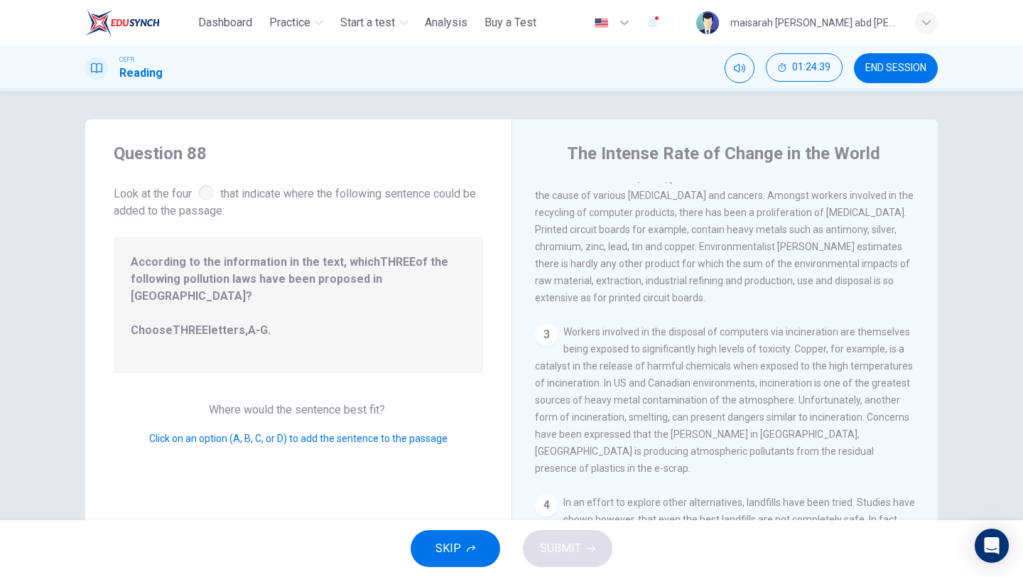
scroll to position [302, 0]
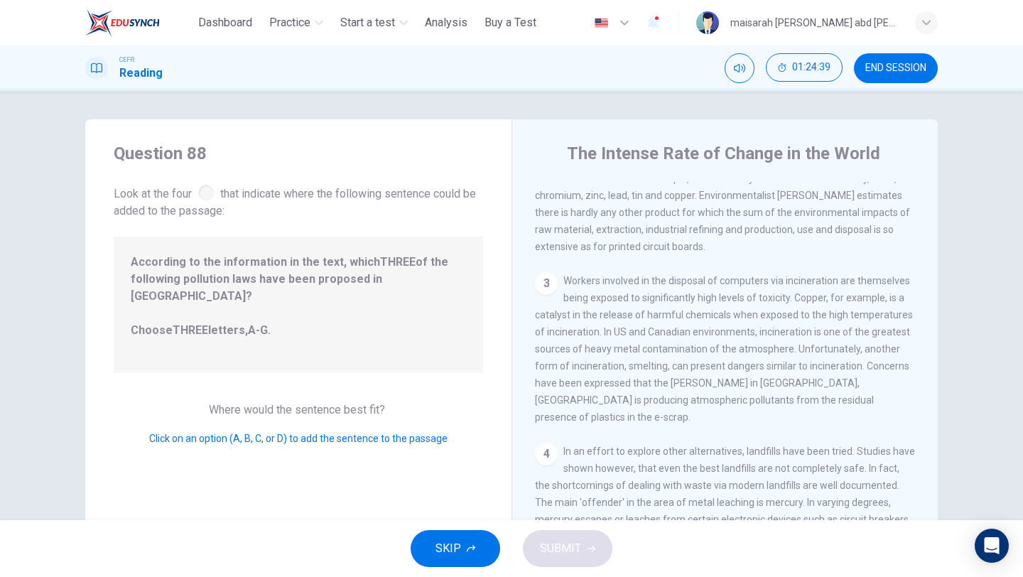
click at [485, 558] on button "SKIP" at bounding box center [456, 548] width 90 height 37
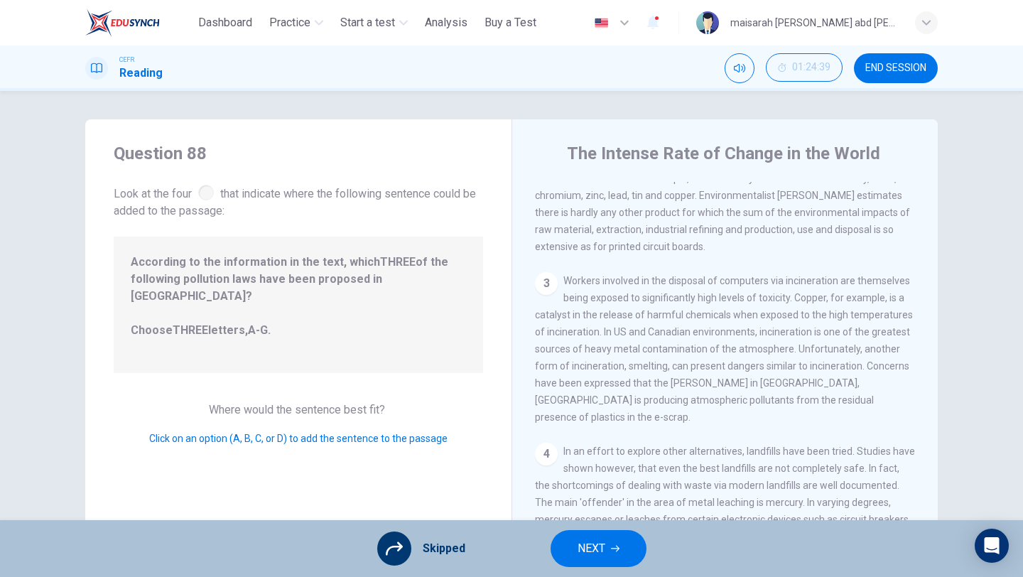
click at [585, 543] on span "NEXT" at bounding box center [592, 549] width 28 height 20
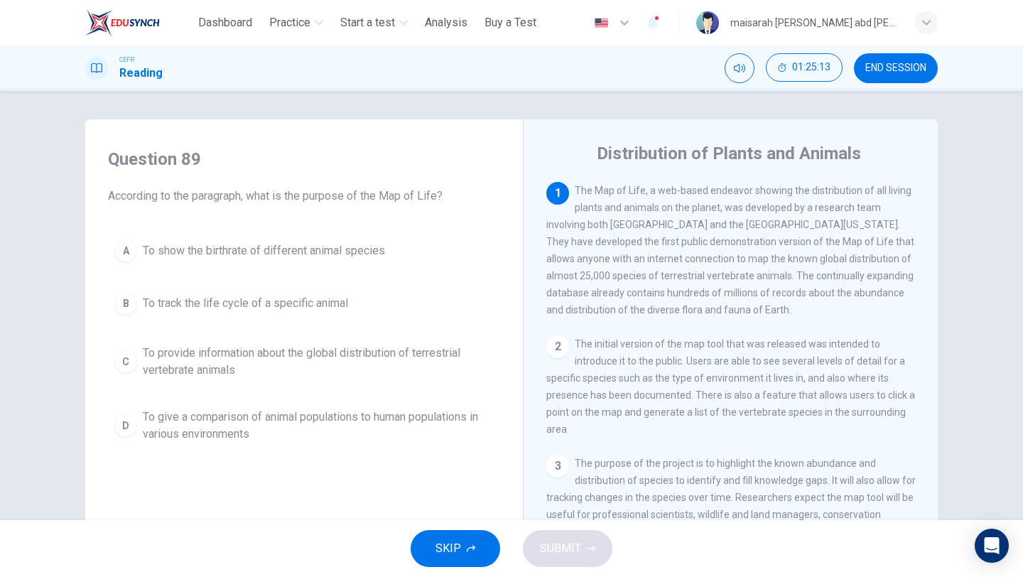
click at [310, 372] on span "To provide information about the global distribution of terrestrial vertebrate …" at bounding box center [318, 362] width 351 height 34
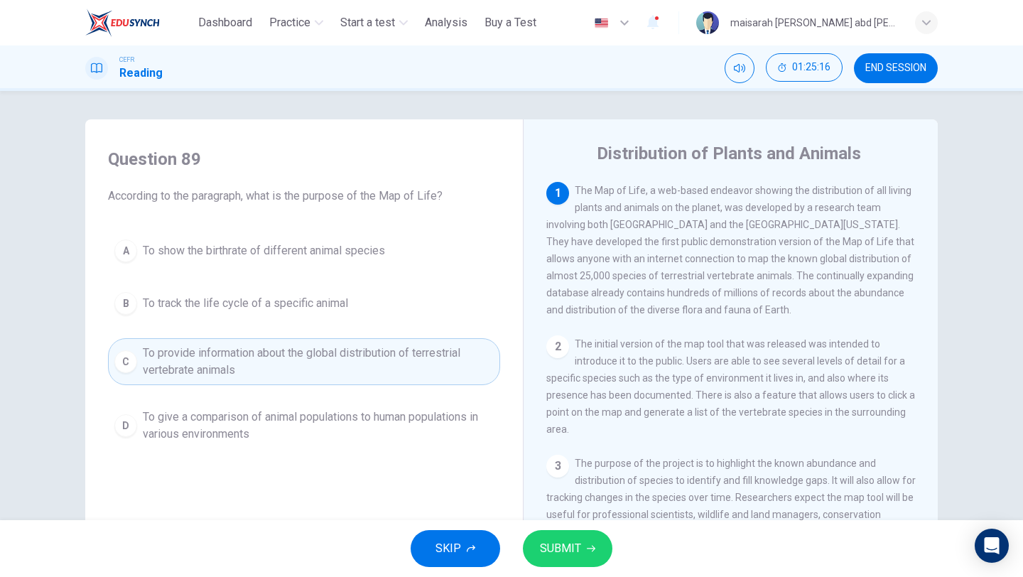
click at [402, 426] on span "To give a comparison of animal populations to human populations in various envi…" at bounding box center [318, 426] width 351 height 34
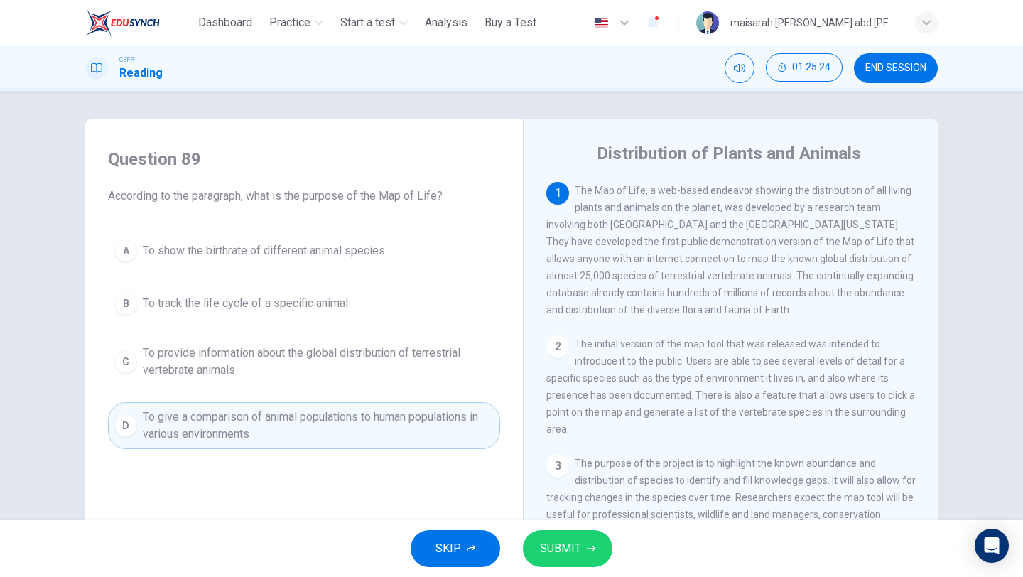
click at [445, 378] on span "To provide information about the global distribution of terrestrial vertebrate …" at bounding box center [318, 362] width 351 height 34
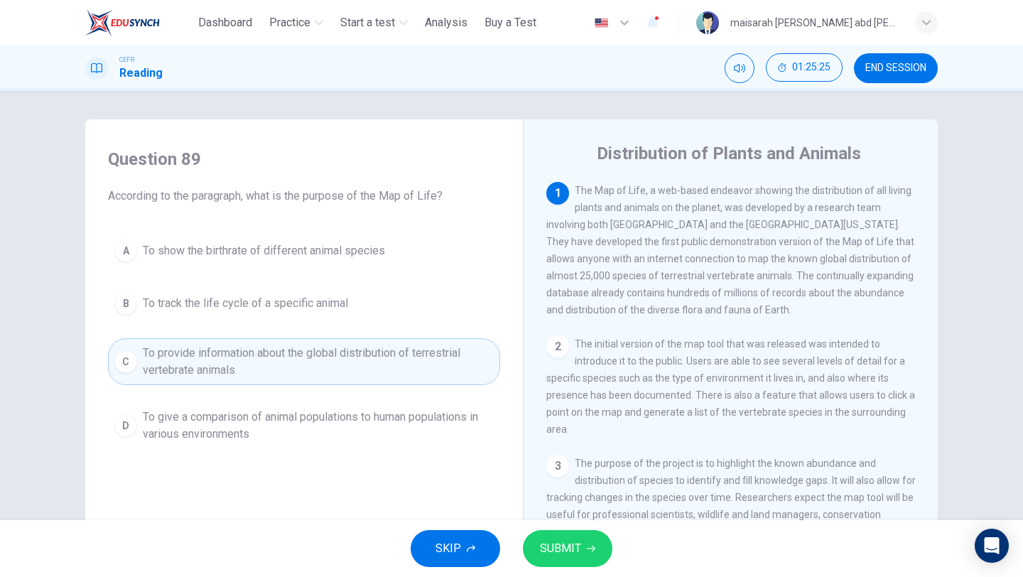
click at [597, 548] on button "SUBMIT" at bounding box center [568, 548] width 90 height 37
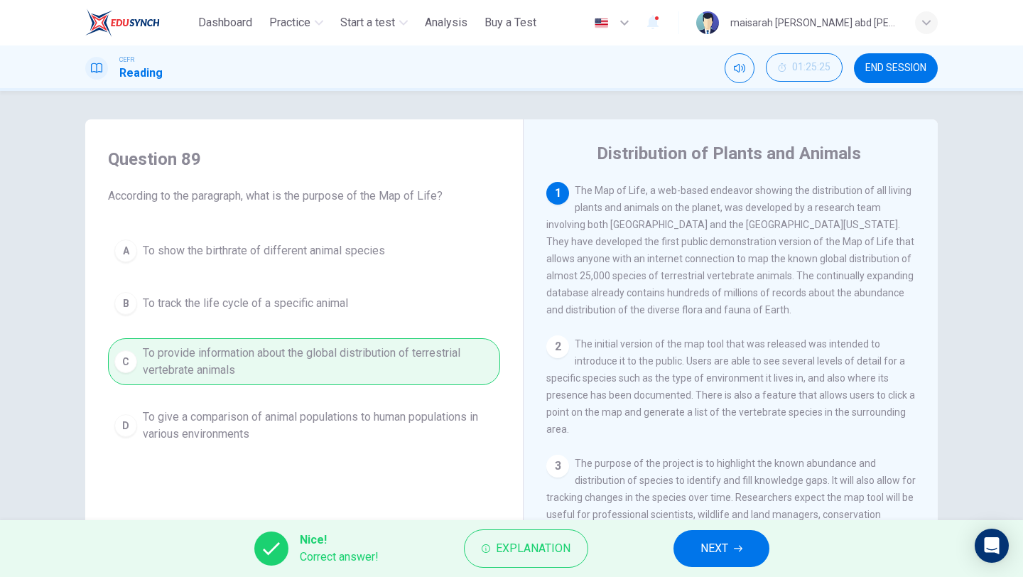
click at [764, 556] on button "NEXT" at bounding box center [722, 548] width 96 height 37
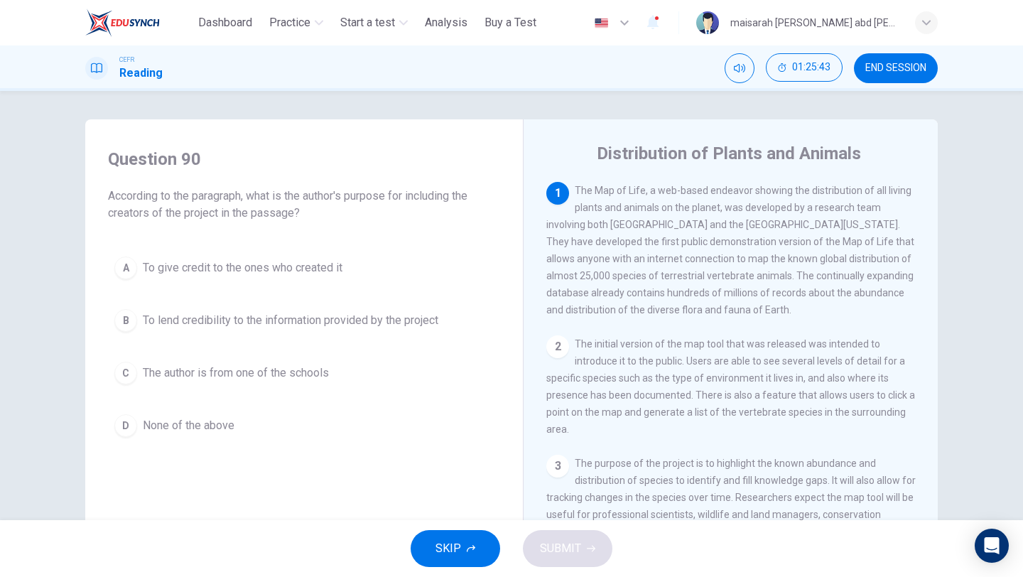
click at [270, 266] on span "To give credit to the ones who created it" at bounding box center [243, 267] width 200 height 17
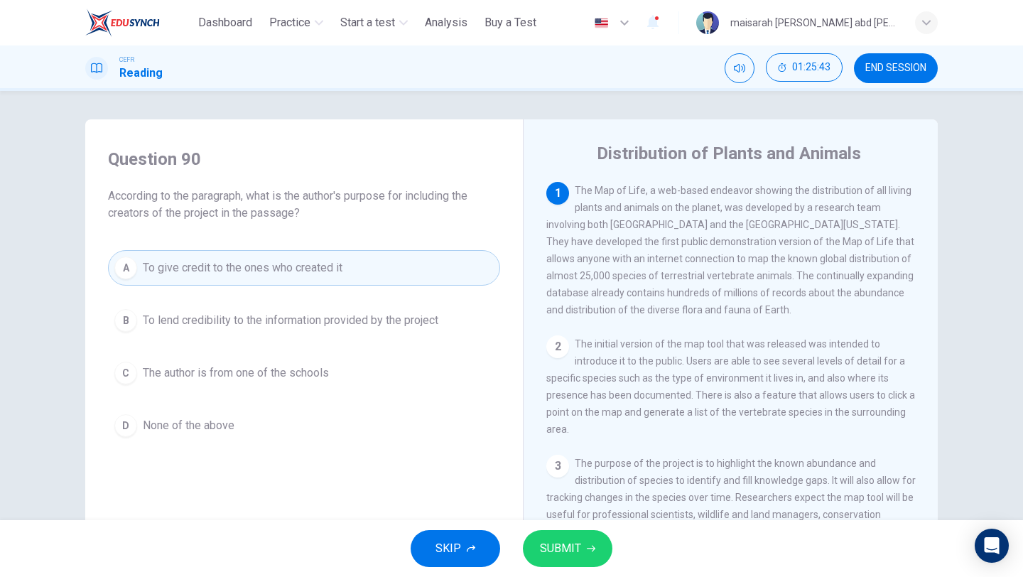
click at [571, 572] on div "SKIP SUBMIT" at bounding box center [511, 548] width 1023 height 57
click at [569, 549] on span "SUBMIT" at bounding box center [560, 549] width 41 height 20
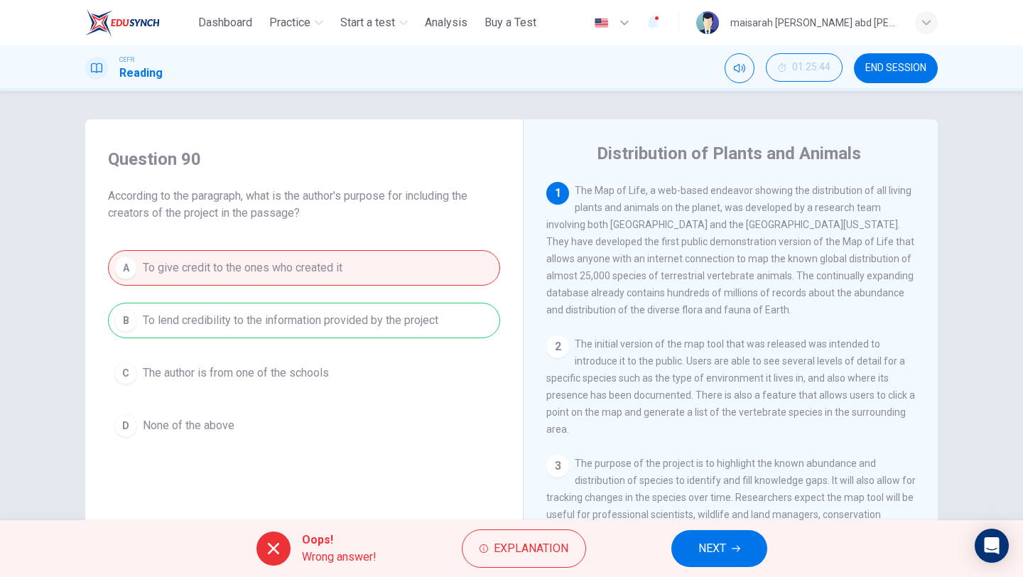
click at [733, 554] on button "NEXT" at bounding box center [720, 548] width 96 height 37
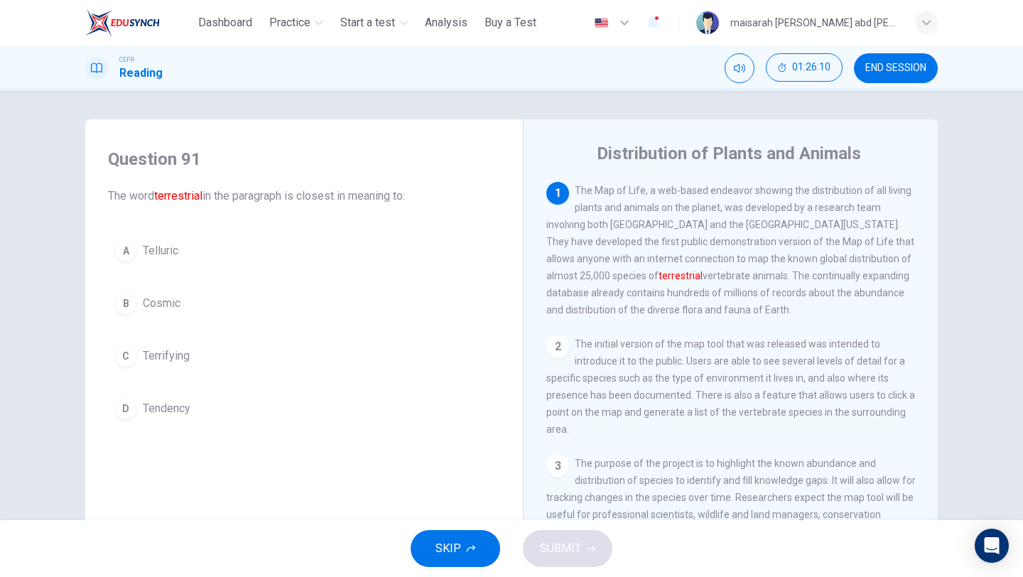
click at [176, 294] on button "B Cosmic" at bounding box center [304, 304] width 392 height 36
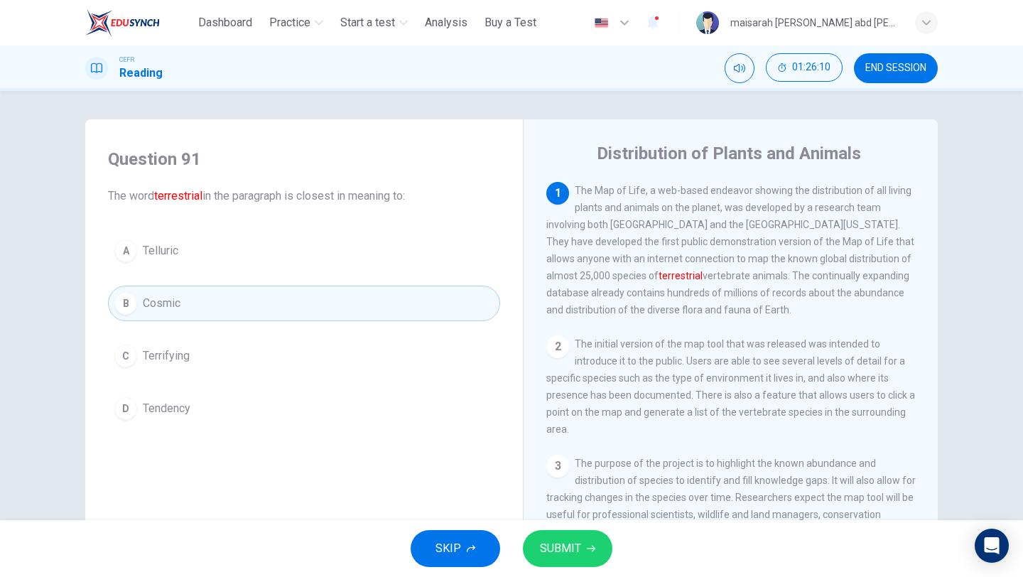
click at [574, 542] on span "SUBMIT" at bounding box center [560, 549] width 41 height 20
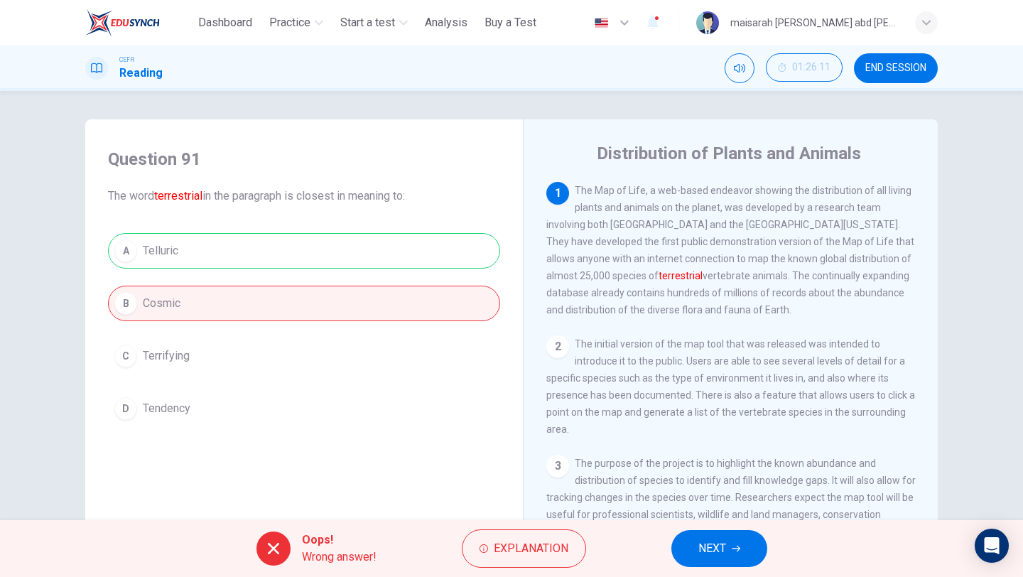
click at [731, 552] on button "NEXT" at bounding box center [720, 548] width 96 height 37
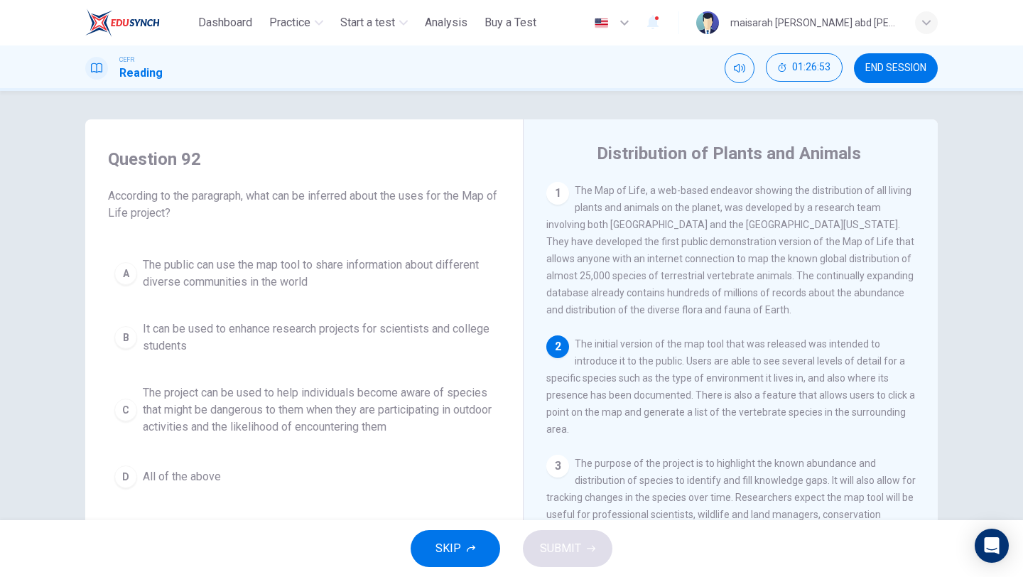
click at [425, 407] on span "The project can be used to help individuals become aware of species that might …" at bounding box center [318, 409] width 351 height 51
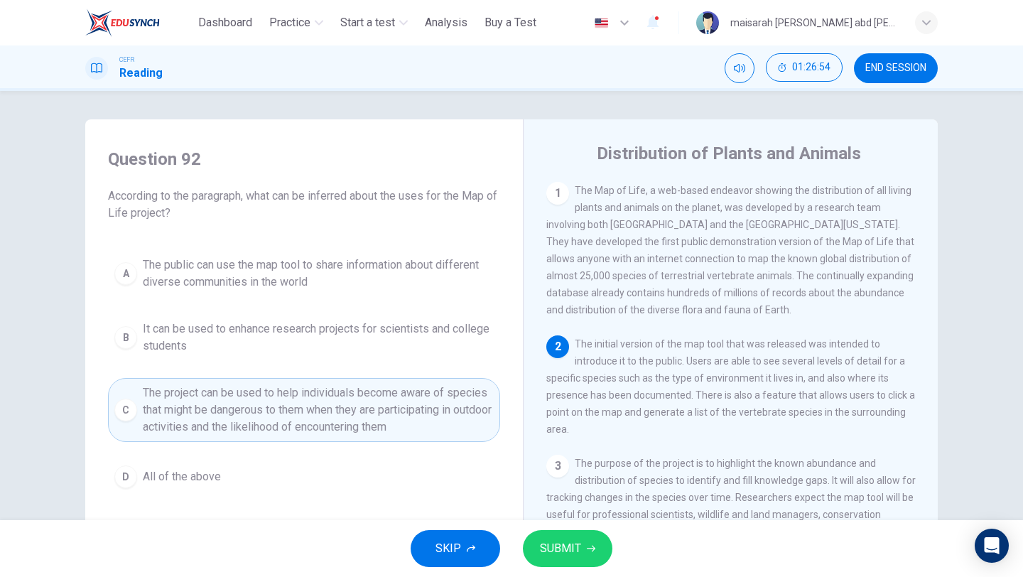
click at [593, 549] on icon "button" at bounding box center [591, 549] width 9 height 6
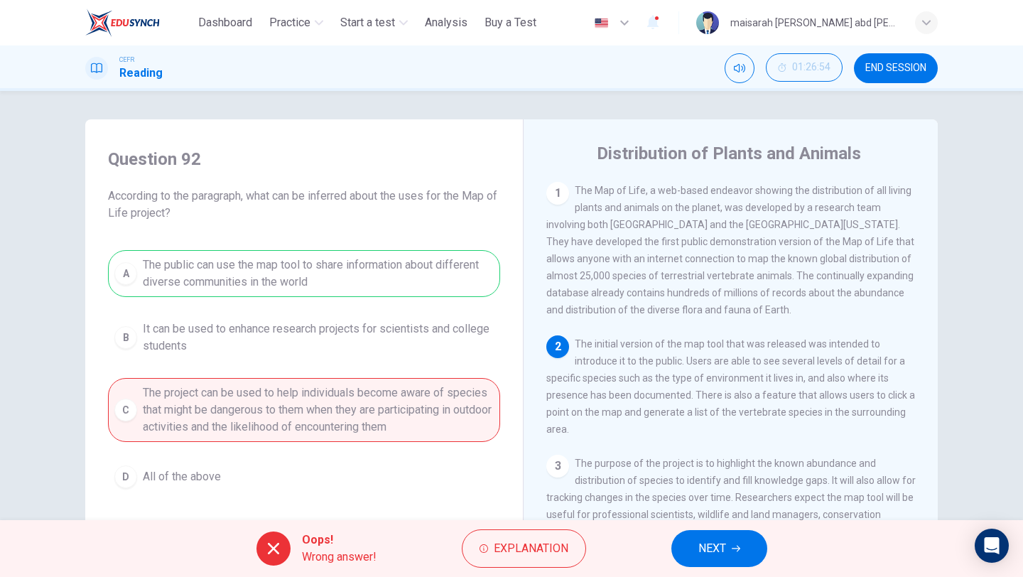
click at [699, 547] on span "NEXT" at bounding box center [713, 549] width 28 height 20
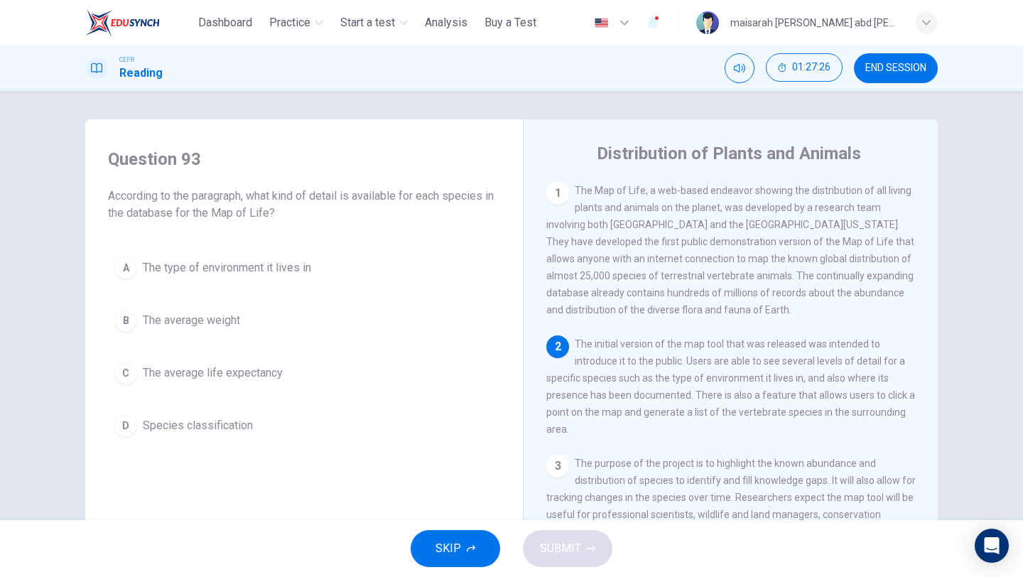
click at [270, 286] on div "A The type of environment it lives in B The average weight C The average life e…" at bounding box center [304, 346] width 392 height 193
click at [281, 271] on span "The type of environment it lives in" at bounding box center [227, 267] width 168 height 17
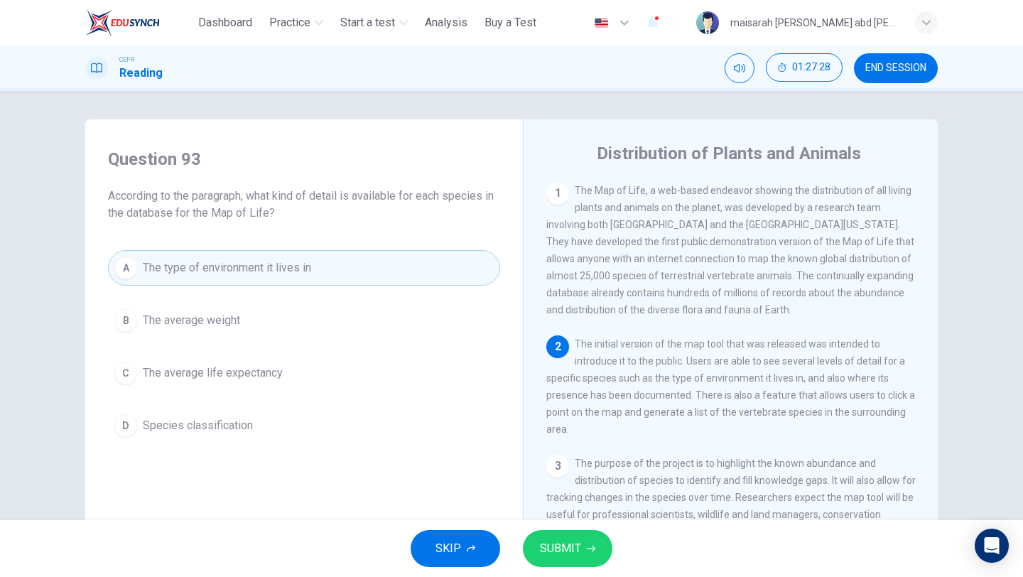
click at [575, 542] on span "SUBMIT" at bounding box center [560, 549] width 41 height 20
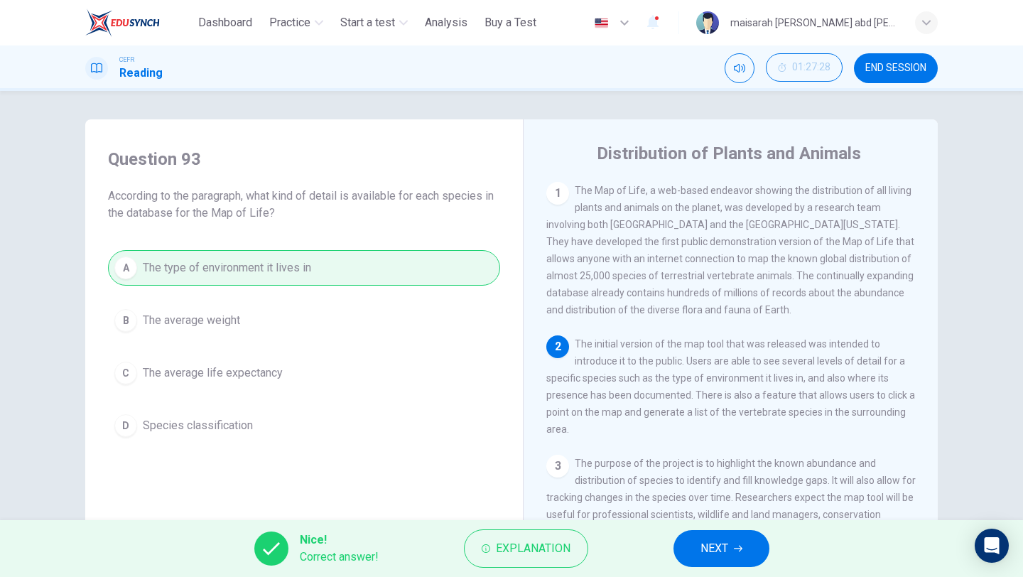
click at [743, 558] on button "NEXT" at bounding box center [722, 548] width 96 height 37
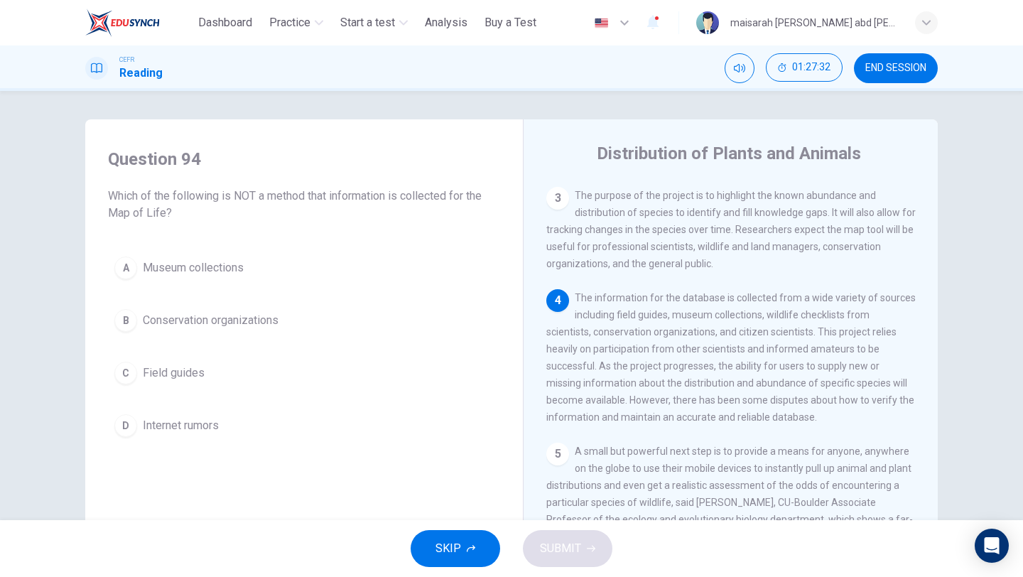
scroll to position [7, 0]
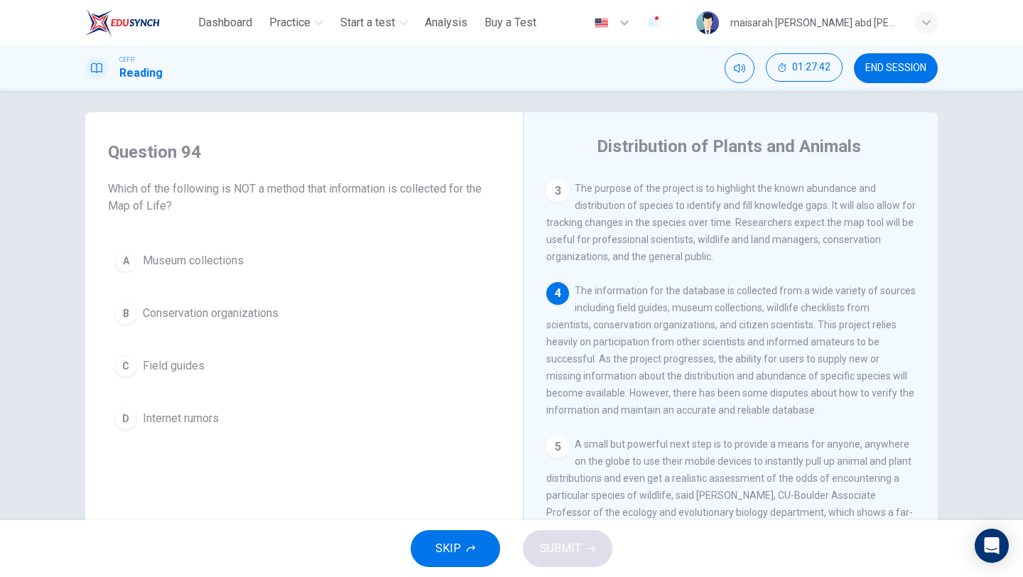
click at [146, 422] on span "Internet rumors" at bounding box center [181, 418] width 76 height 17
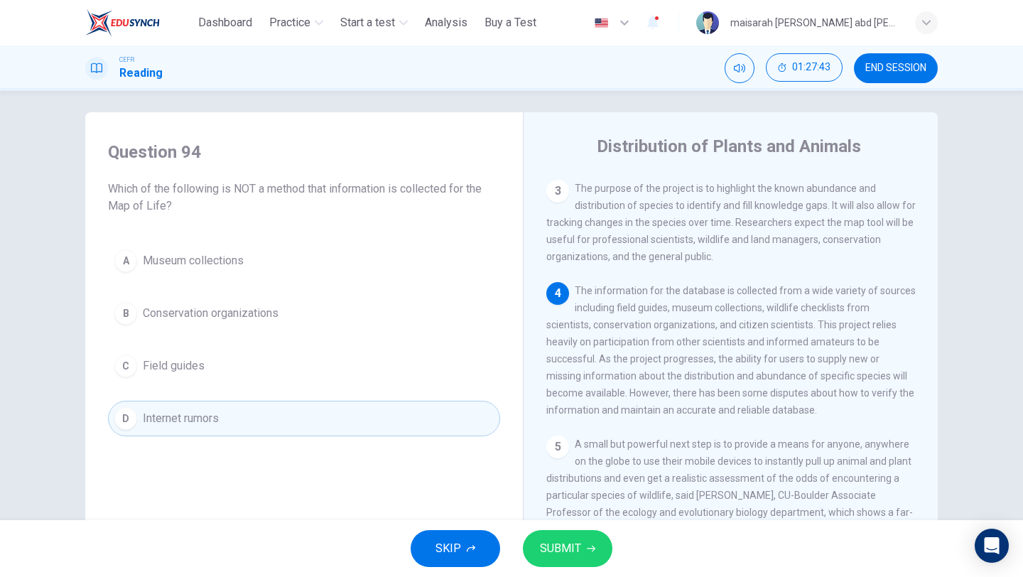
click at [595, 552] on button "SUBMIT" at bounding box center [568, 548] width 90 height 37
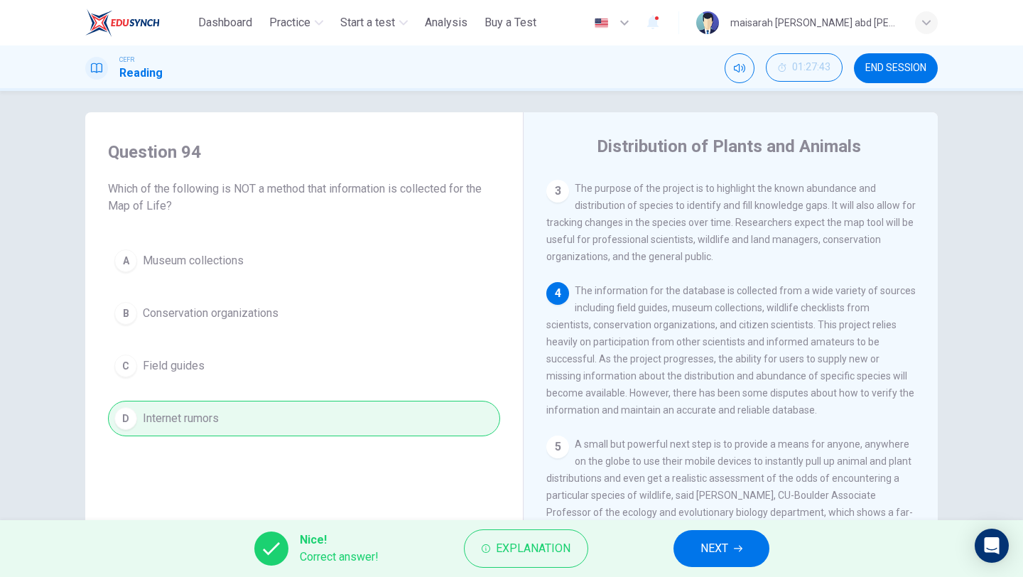
click at [720, 549] on span "NEXT" at bounding box center [715, 549] width 28 height 20
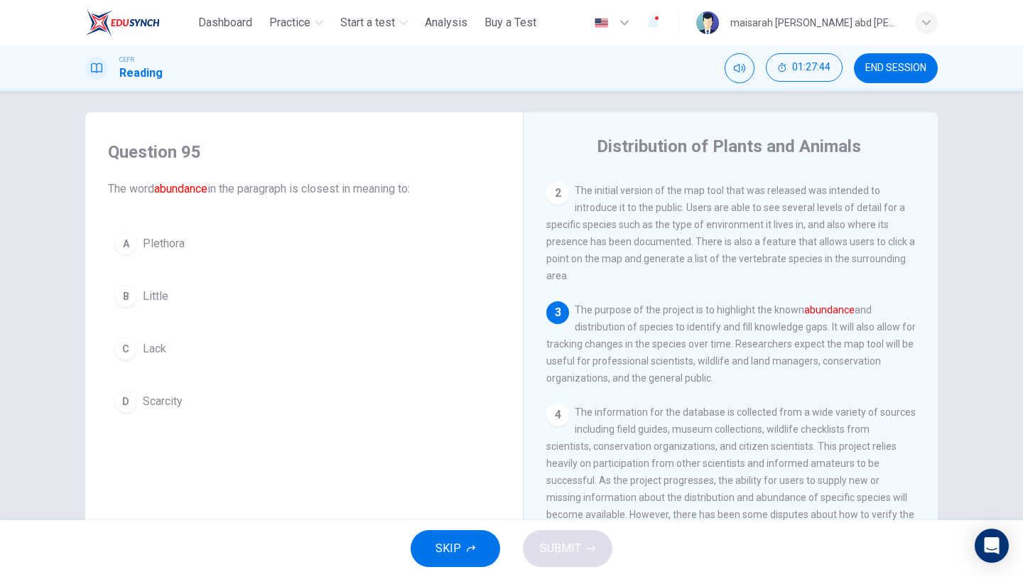
scroll to position [115, 0]
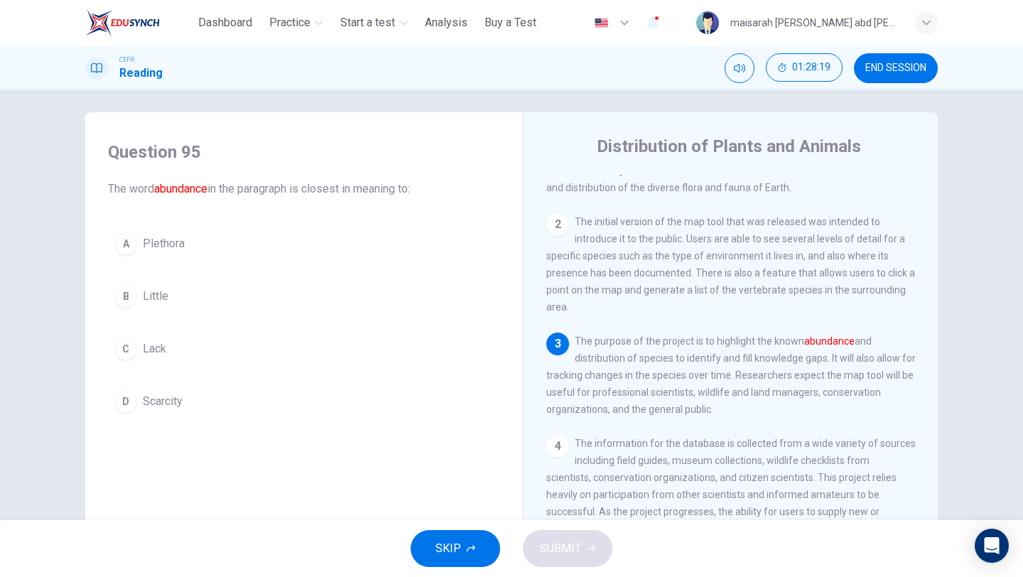
click at [147, 237] on span "Plethora" at bounding box center [164, 243] width 42 height 17
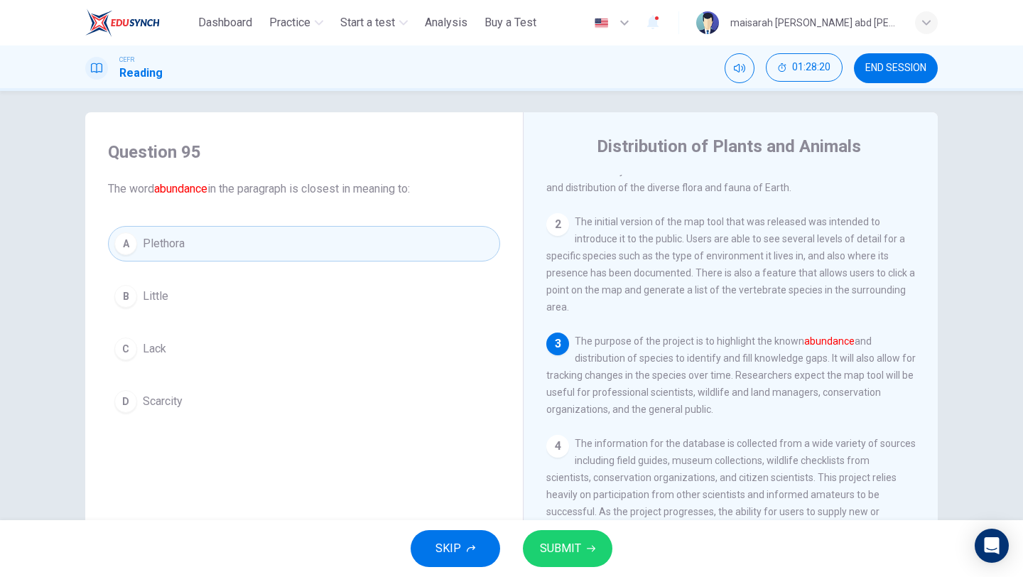
click at [593, 544] on icon "button" at bounding box center [591, 548] width 9 height 9
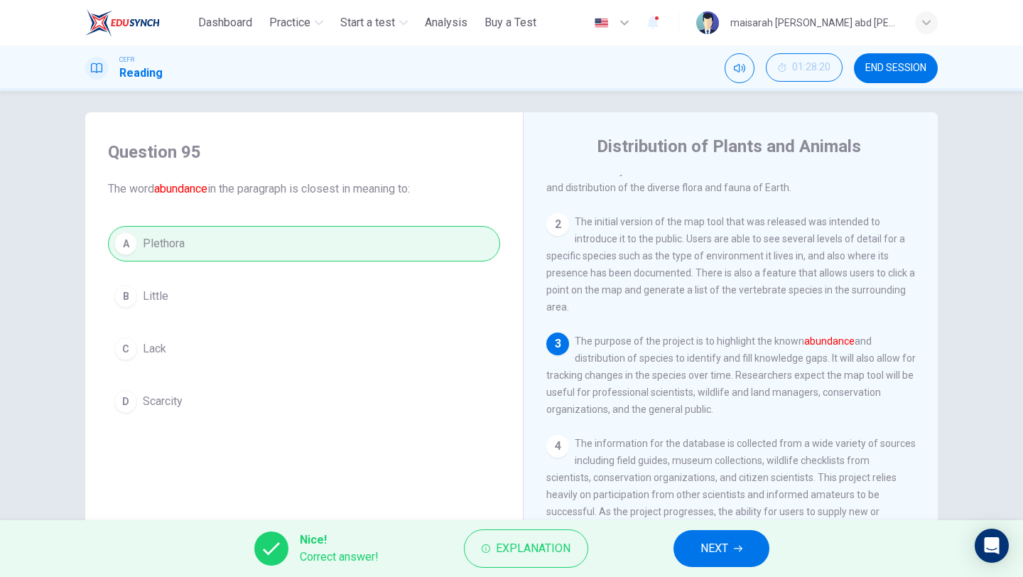
click at [698, 539] on button "NEXT" at bounding box center [722, 548] width 96 height 37
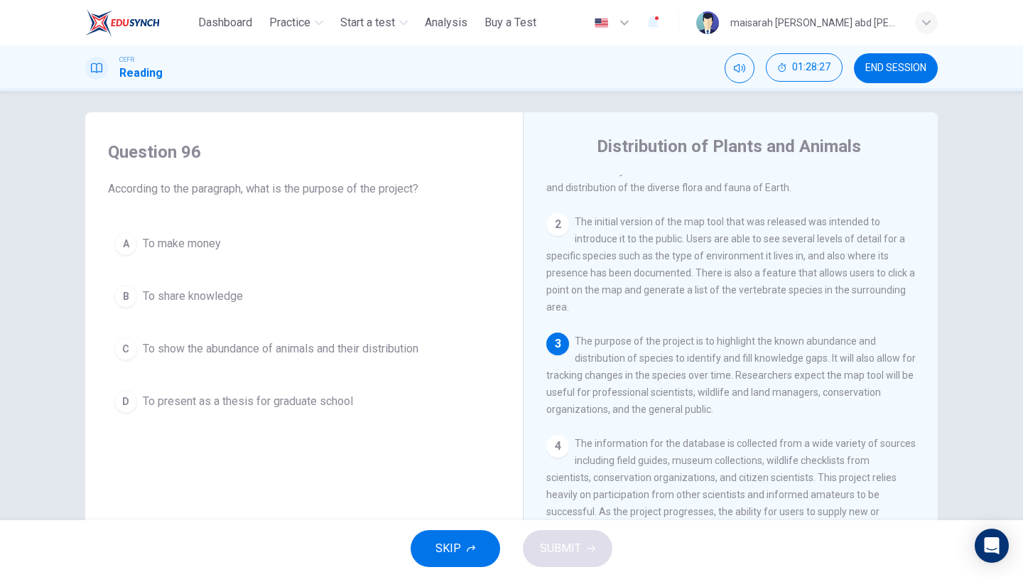
click at [232, 303] on span "To share knowledge" at bounding box center [193, 296] width 100 height 17
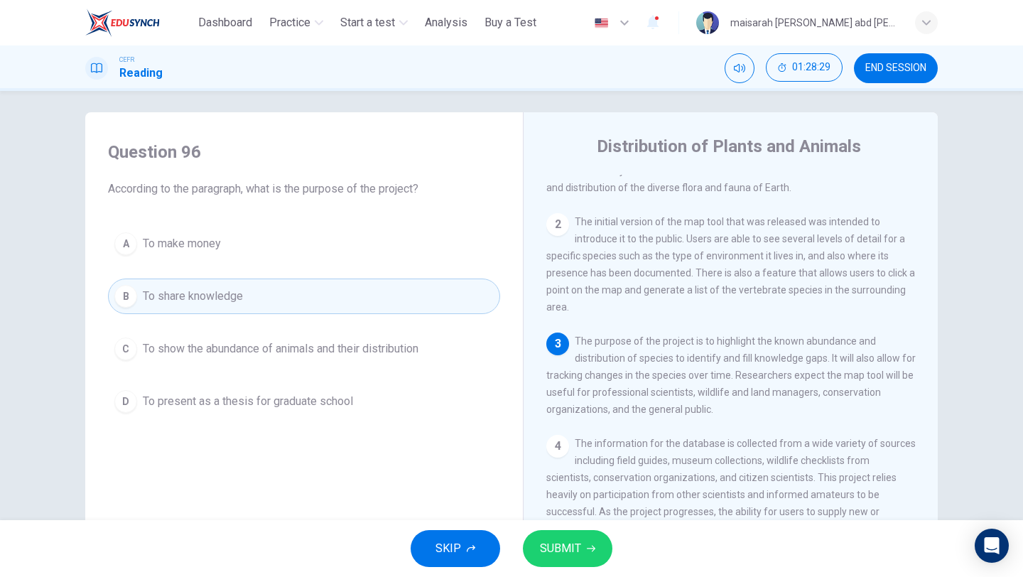
click at [299, 333] on button "C To show the abundance of animals and their distribution" at bounding box center [304, 349] width 392 height 36
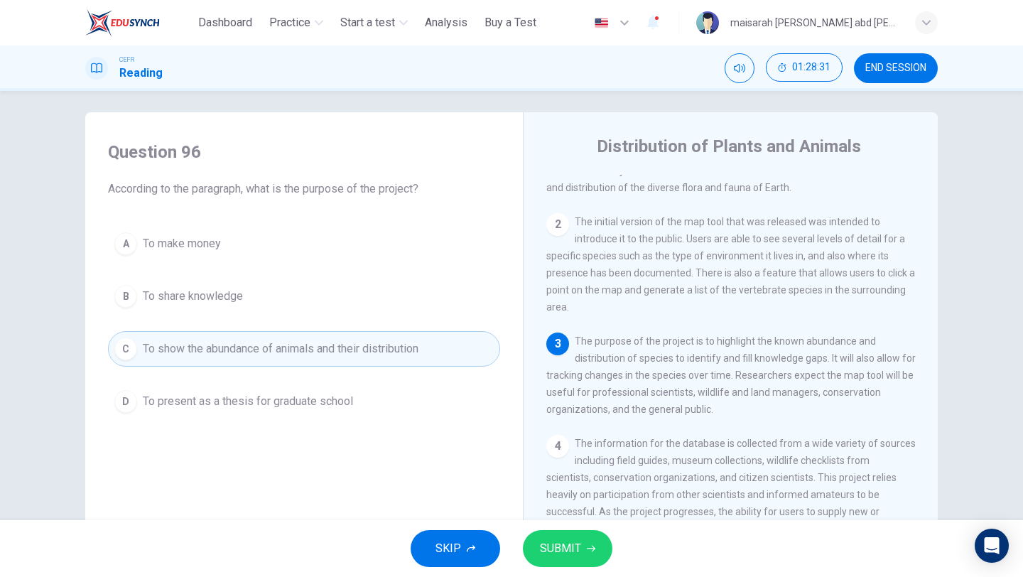
click at [573, 539] on span "SUBMIT" at bounding box center [560, 549] width 41 height 20
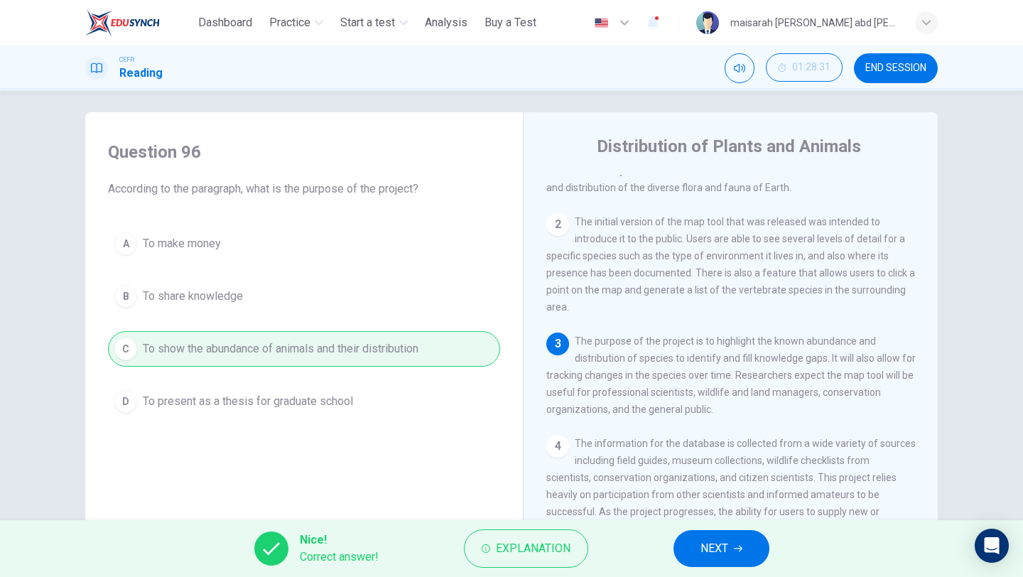
click at [747, 544] on button "NEXT" at bounding box center [722, 548] width 96 height 37
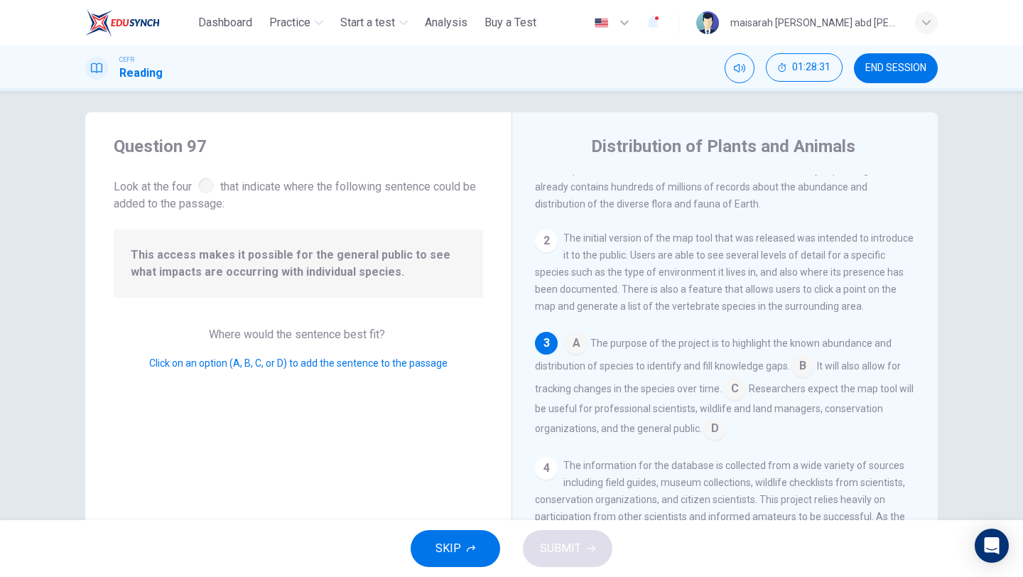
scroll to position [107, 0]
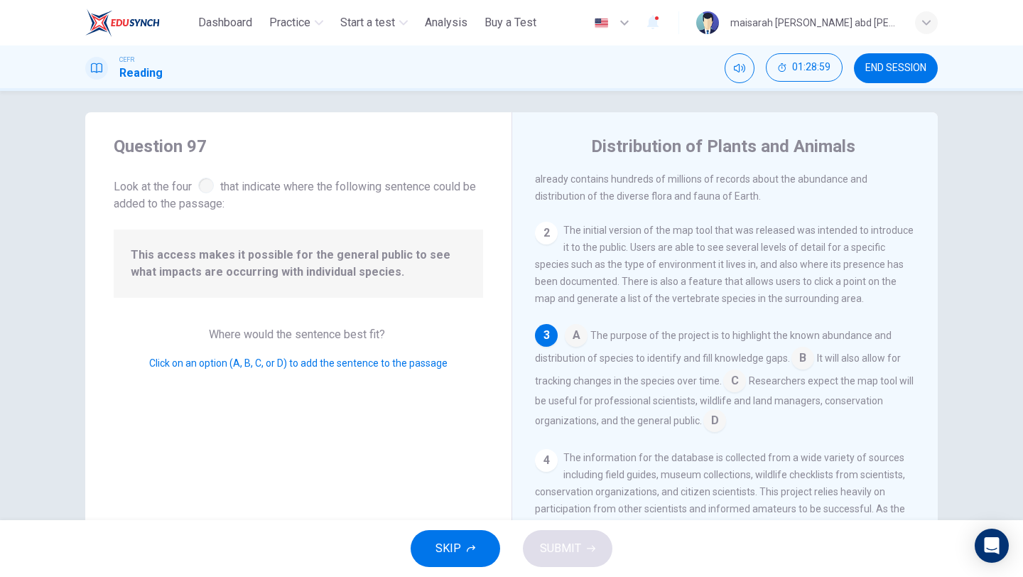
click at [807, 369] on input at bounding box center [803, 359] width 23 height 23
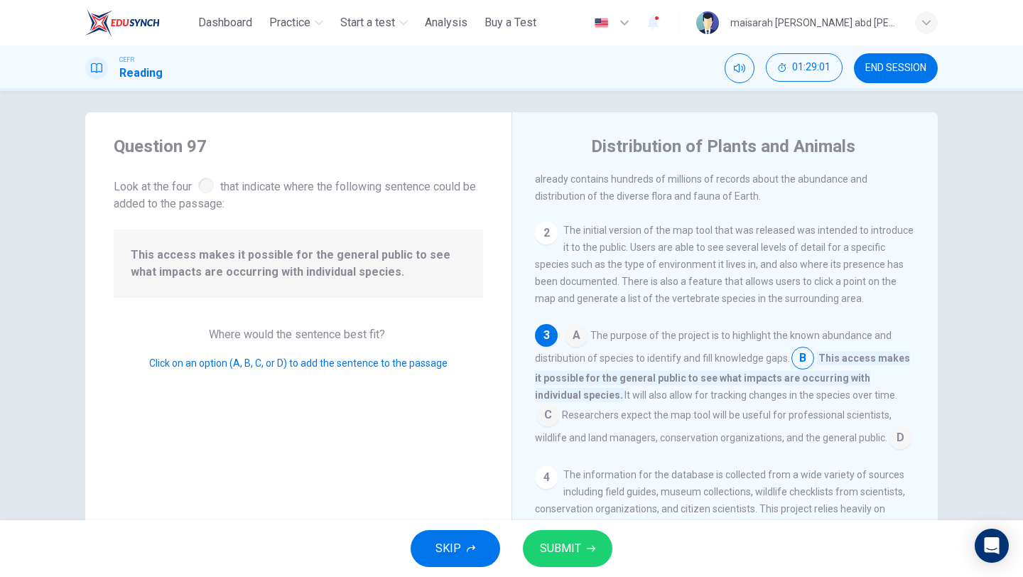
click at [599, 522] on div "SKIP SUBMIT" at bounding box center [511, 548] width 1023 height 57
click at [600, 546] on button "SUBMIT" at bounding box center [568, 548] width 90 height 37
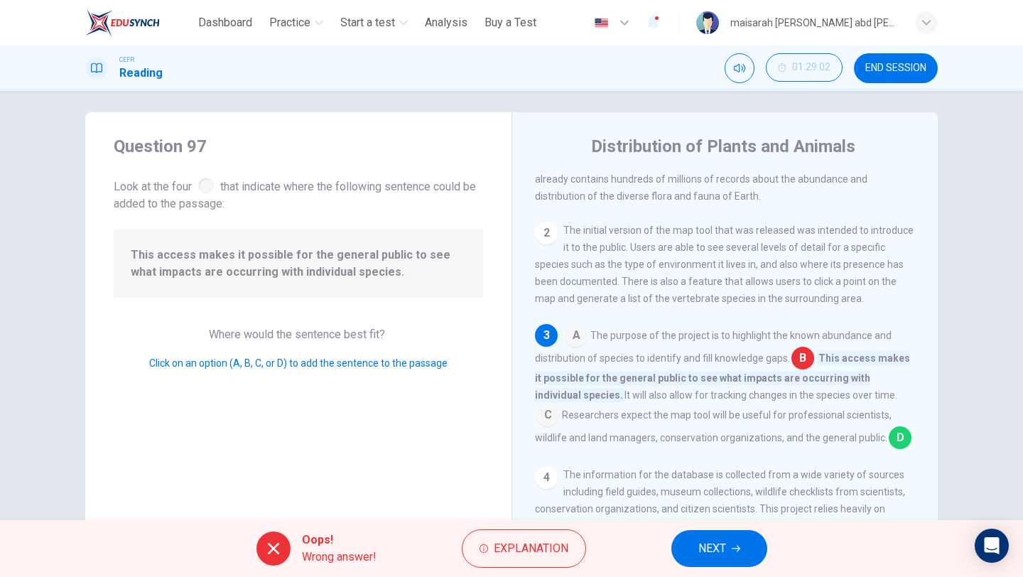
click at [698, 535] on button "NEXT" at bounding box center [720, 548] width 96 height 37
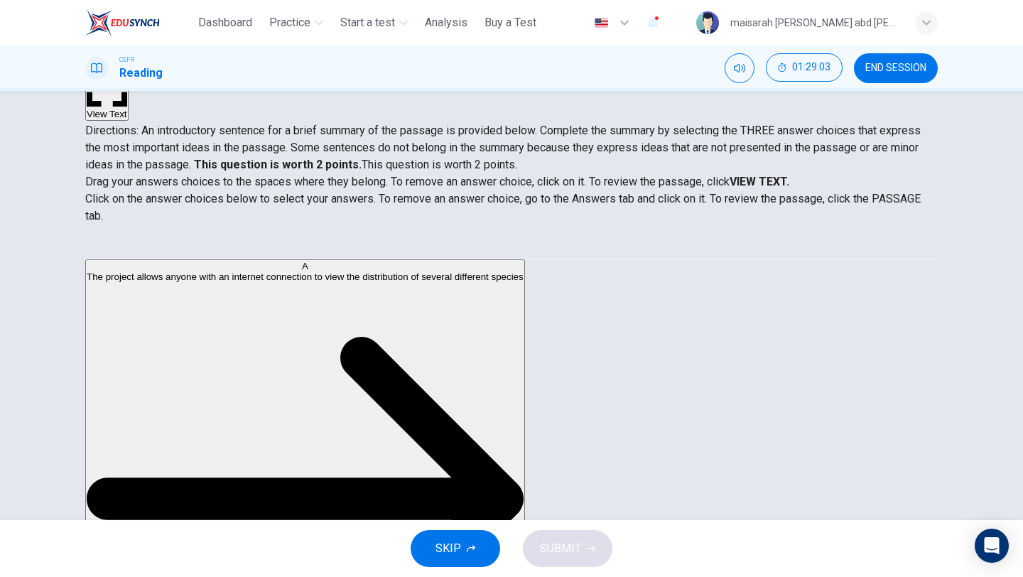
scroll to position [122, 0]
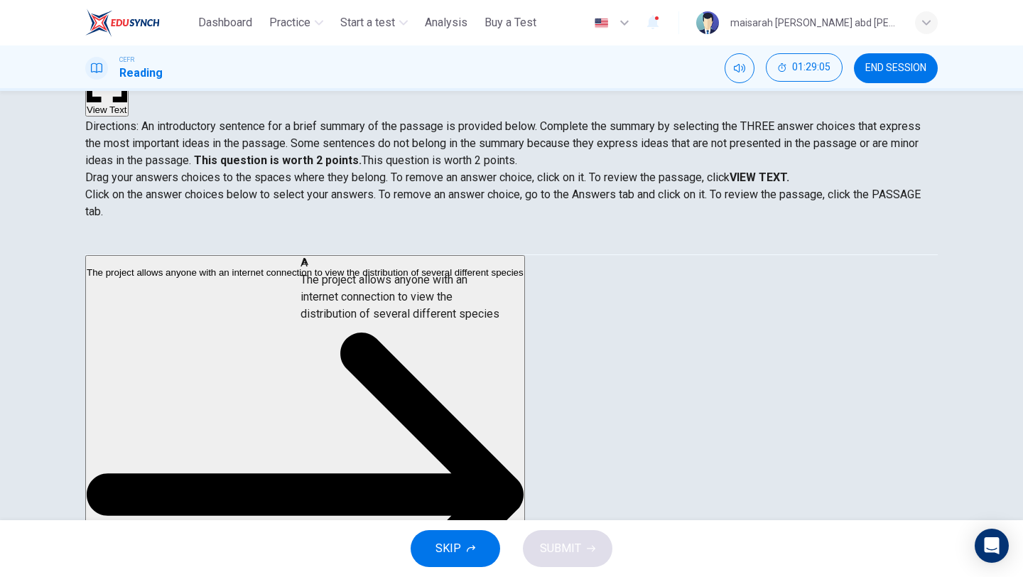
drag, startPoint x: 259, startPoint y: 296, endPoint x: 464, endPoint y: 309, distance: 205.1
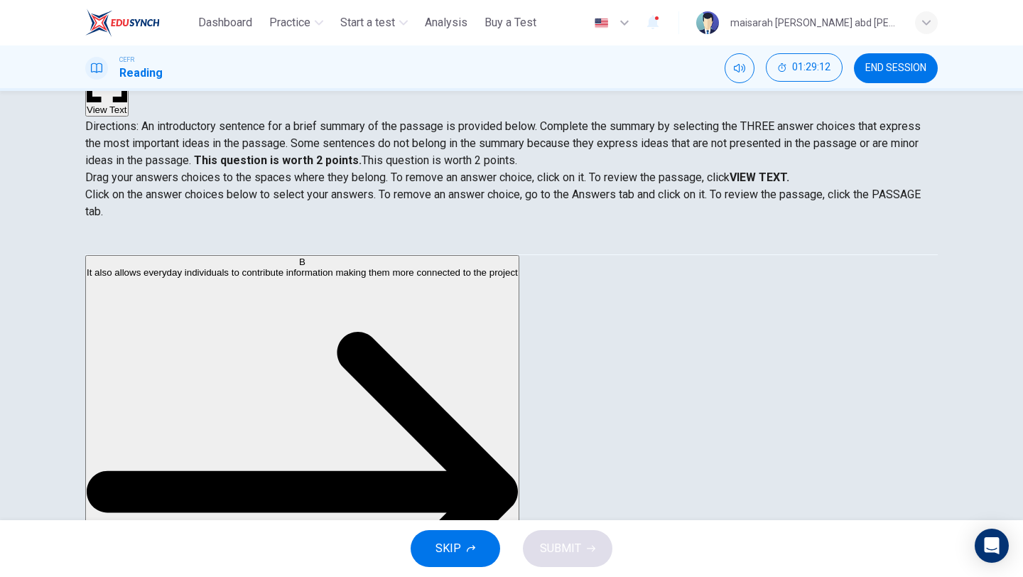
scroll to position [136, 0]
drag, startPoint x: 279, startPoint y: 286, endPoint x: 505, endPoint y: 401, distance: 253.3
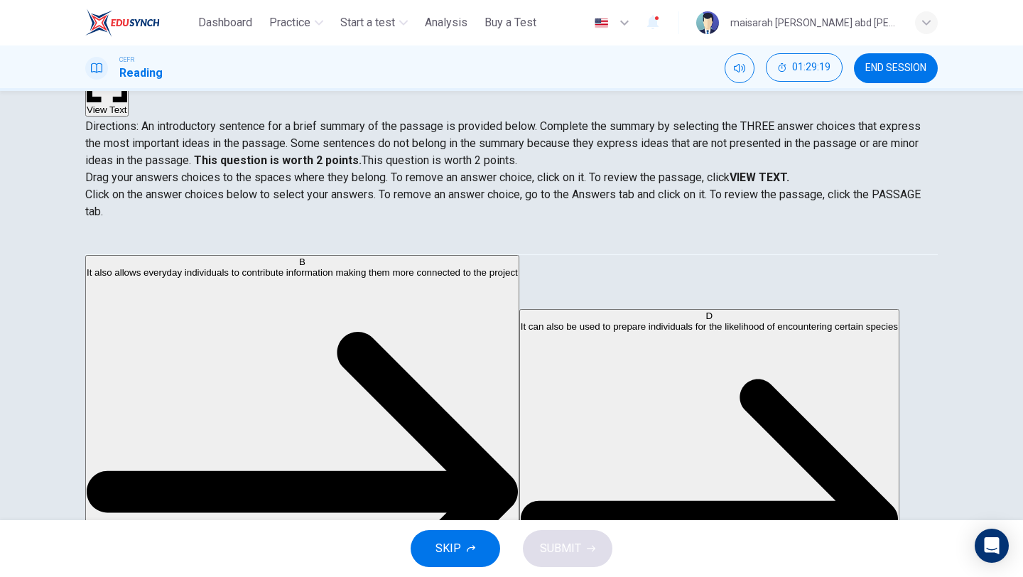
scroll to position [0, 0]
drag, startPoint x: 252, startPoint y: 296, endPoint x: 572, endPoint y: 403, distance: 337.8
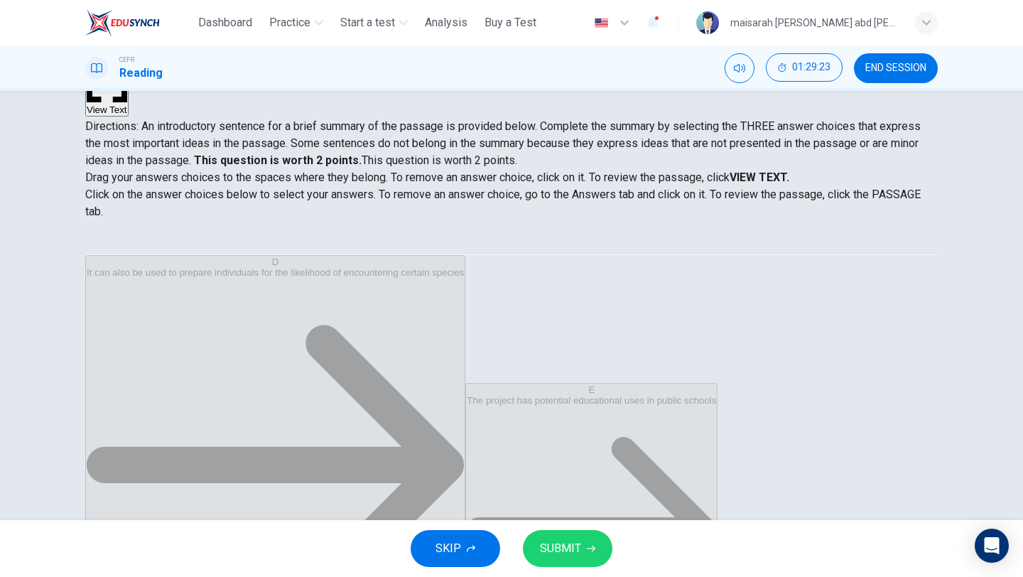
click at [546, 553] on span "SUBMIT" at bounding box center [560, 549] width 41 height 20
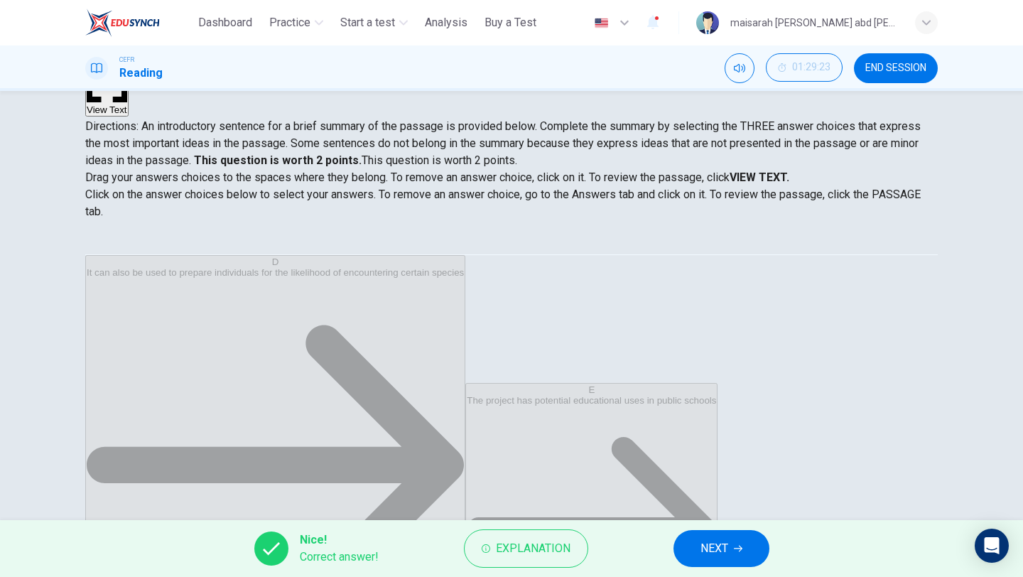
click at [698, 556] on button "NEXT" at bounding box center [722, 548] width 96 height 37
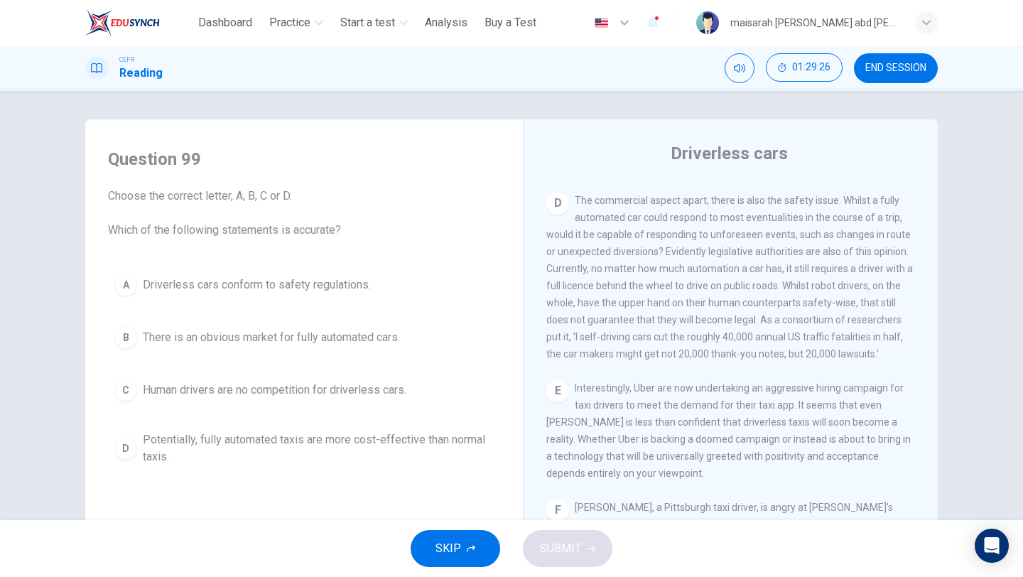
scroll to position [785, 0]
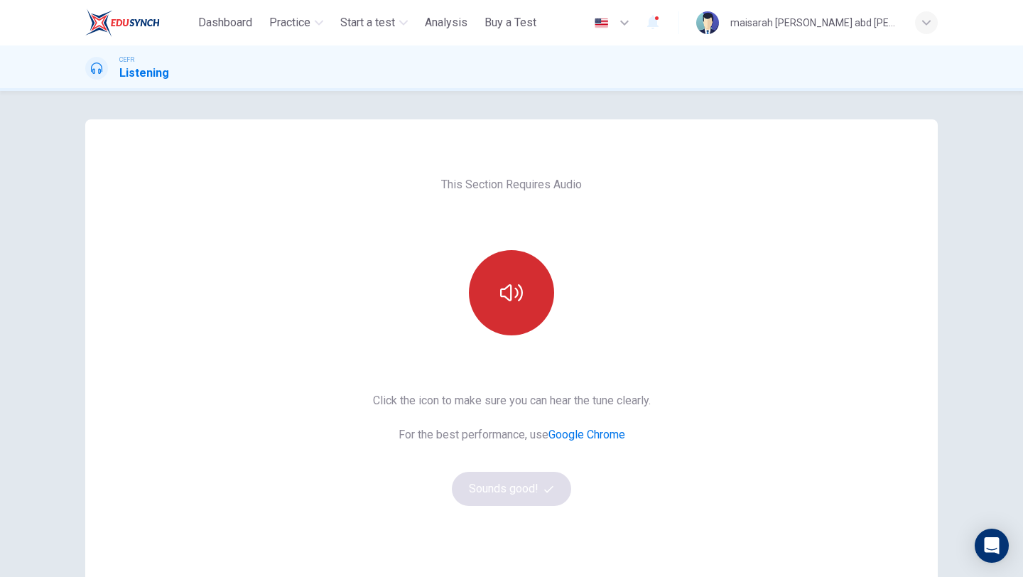
click at [543, 294] on button "button" at bounding box center [511, 292] width 85 height 85
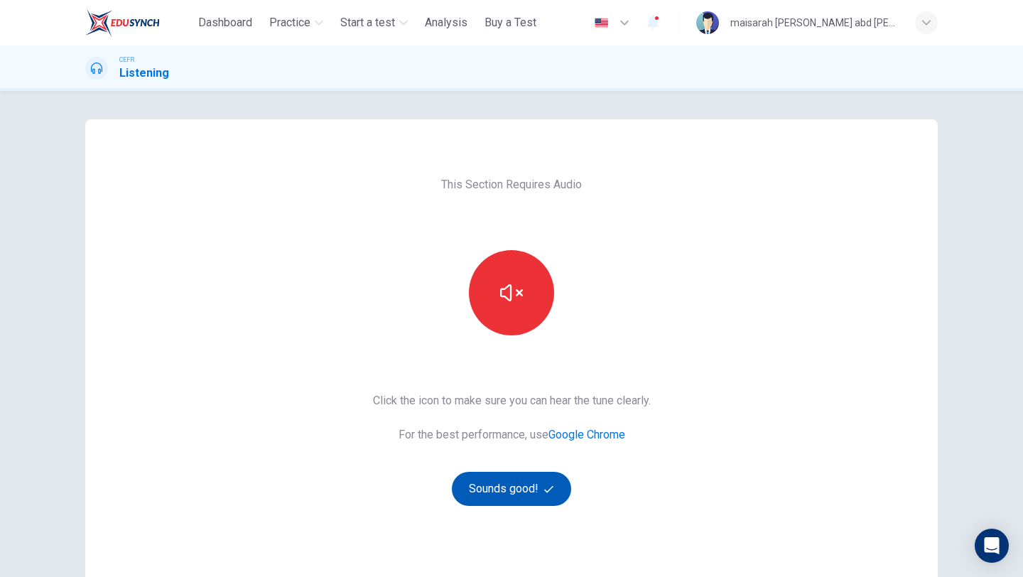
click at [531, 494] on button "Sounds good!" at bounding box center [511, 489] width 119 height 34
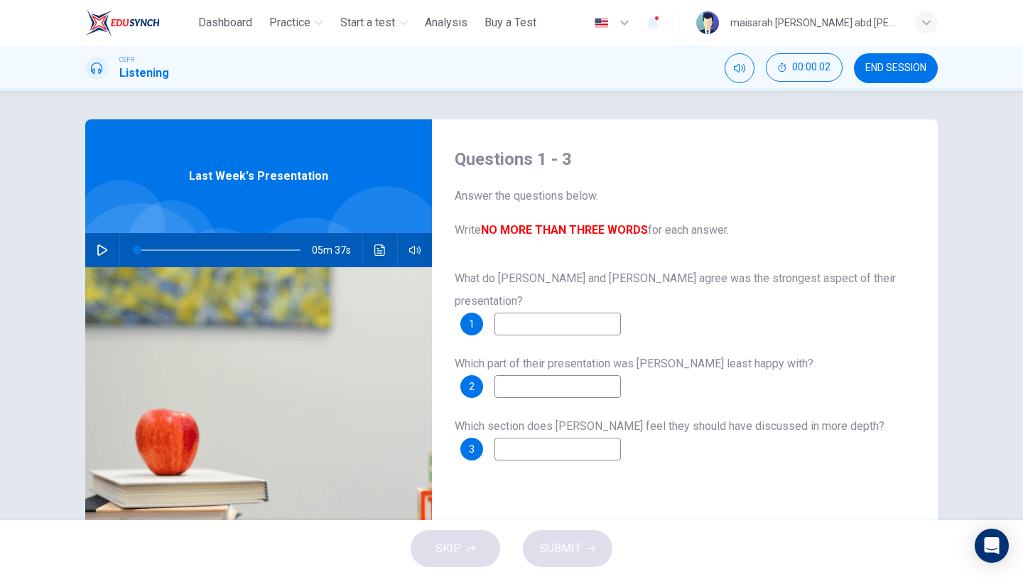
click at [547, 313] on input at bounding box center [558, 324] width 127 height 23
type input "***"
click at [510, 498] on div "Questions 1 - 3 Answer the questions below. Write NO MORE THAN THREE WORDS for …" at bounding box center [685, 366] width 506 height 494
click at [591, 375] on input at bounding box center [558, 386] width 127 height 23
type input "*"
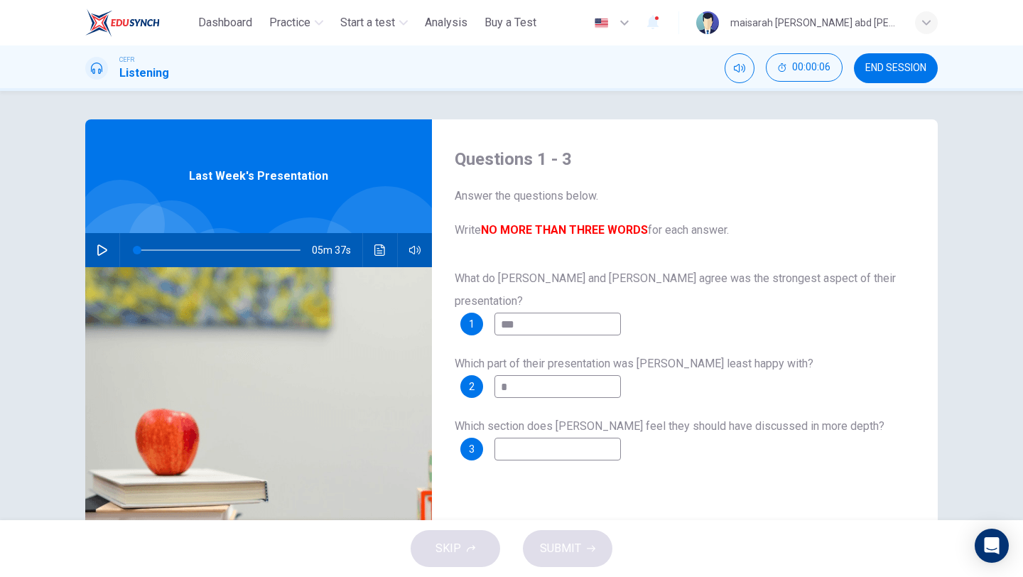
click at [584, 438] on input at bounding box center [558, 449] width 127 height 23
type input "*"
click at [563, 550] on span "SUBMIT" at bounding box center [560, 549] width 41 height 20
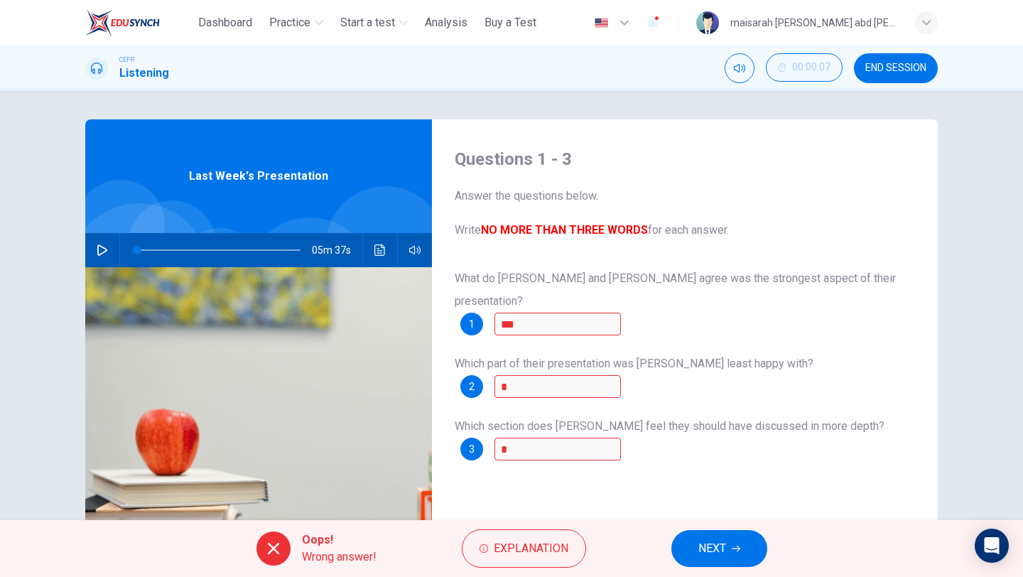
click at [687, 554] on button "NEXT" at bounding box center [720, 548] width 96 height 37
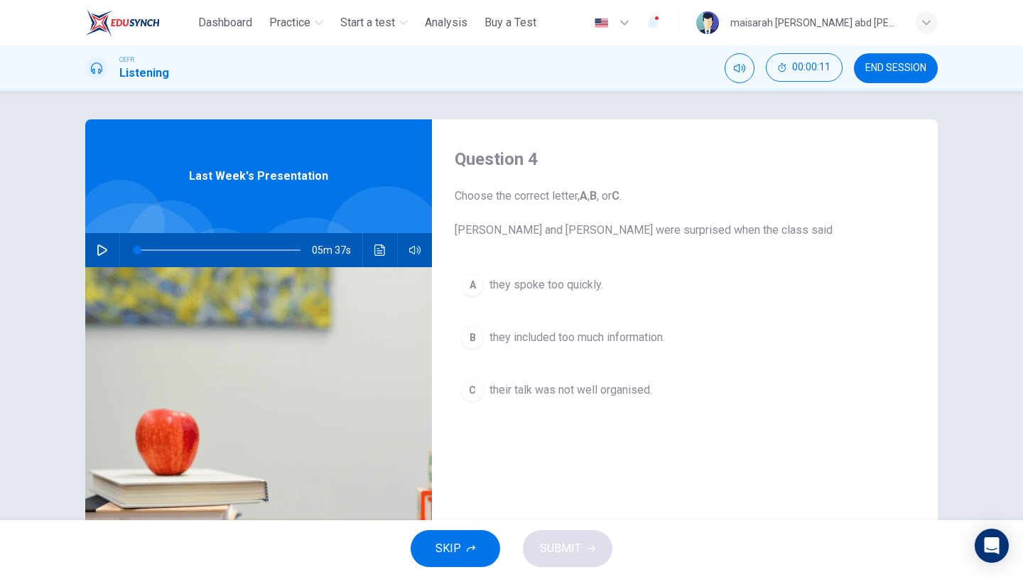
click at [468, 533] on button "SKIP" at bounding box center [456, 548] width 90 height 37
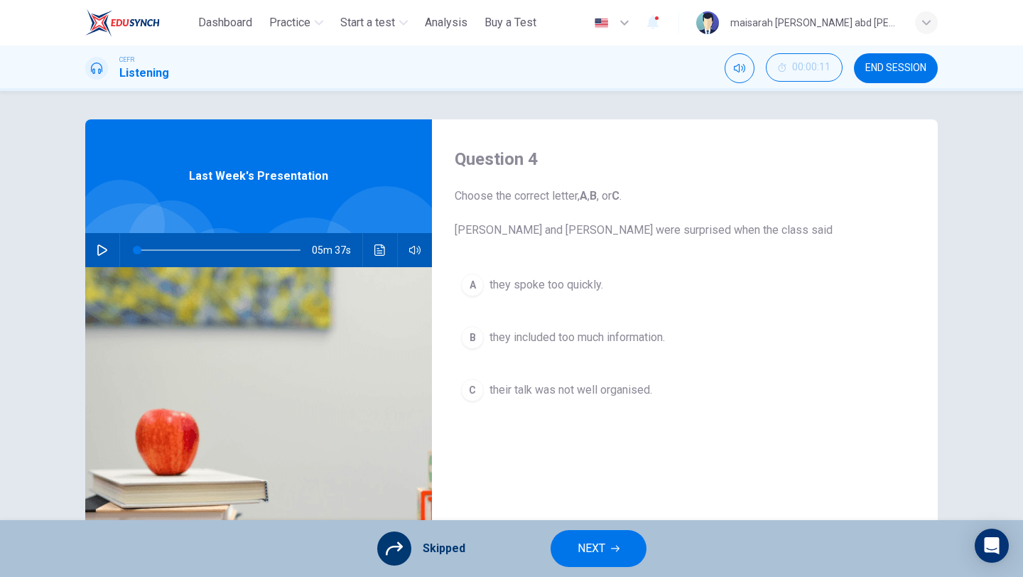
click at [597, 539] on span "NEXT" at bounding box center [592, 549] width 28 height 20
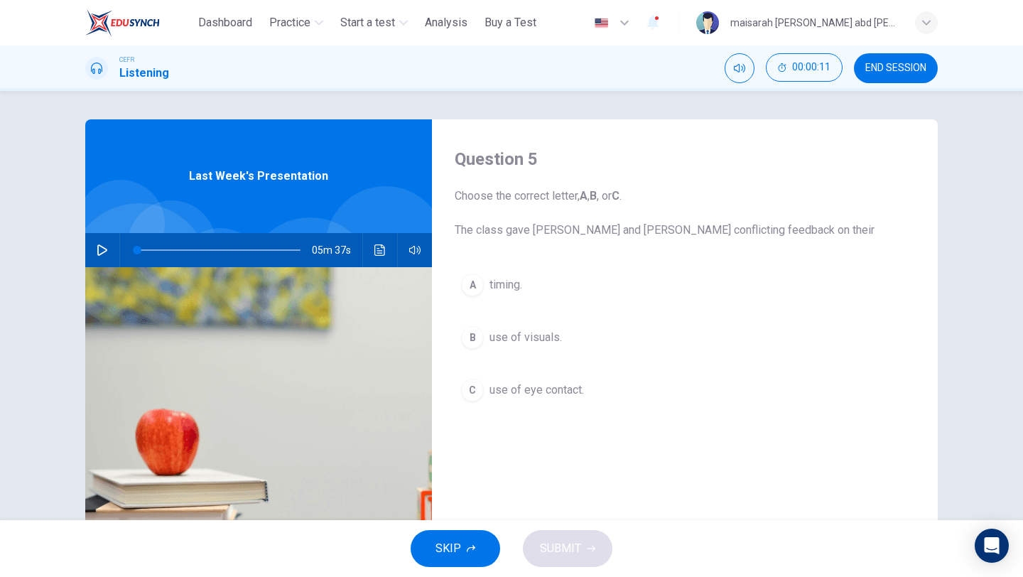
click at [495, 545] on button "SKIP" at bounding box center [456, 548] width 90 height 37
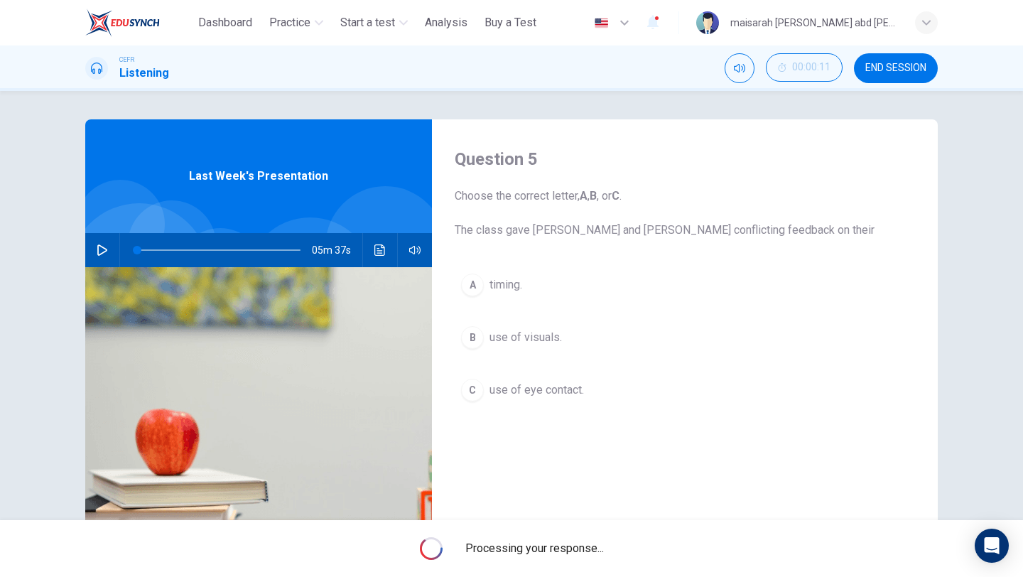
click at [580, 527] on div "Processing your response..." at bounding box center [511, 548] width 1023 height 57
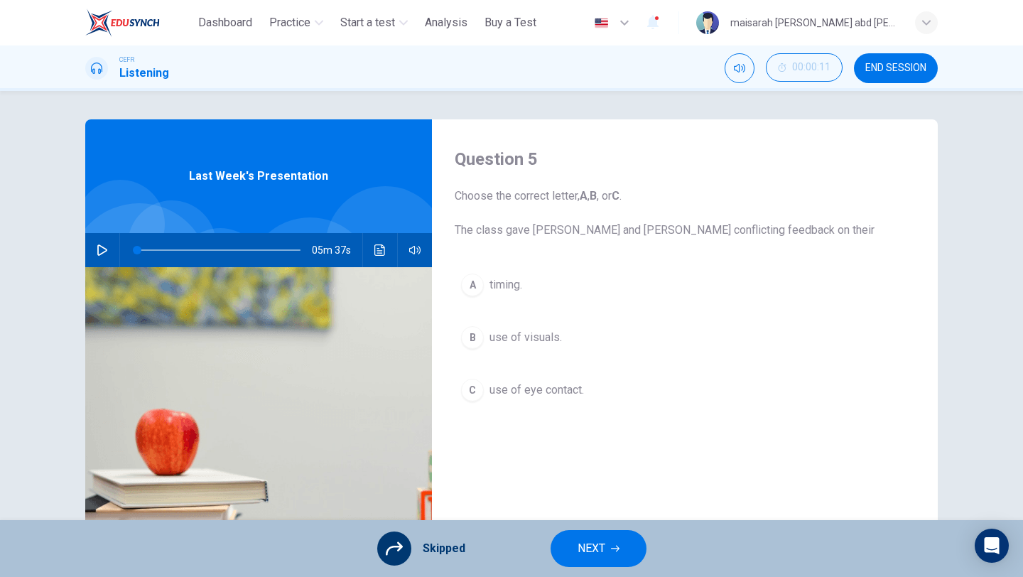
click at [589, 551] on span "NEXT" at bounding box center [592, 549] width 28 height 20
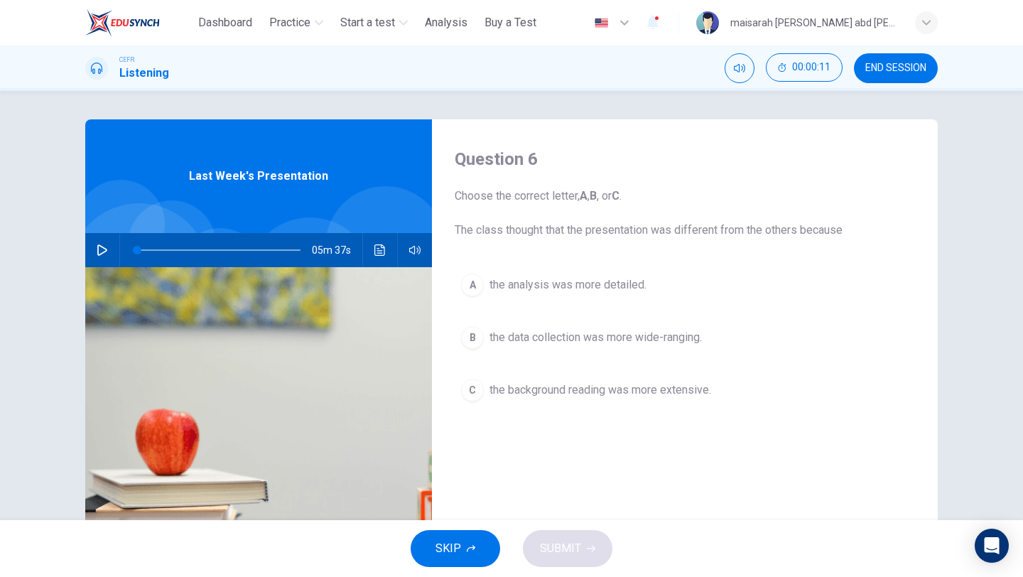
click at [493, 551] on button "SKIP" at bounding box center [456, 548] width 90 height 37
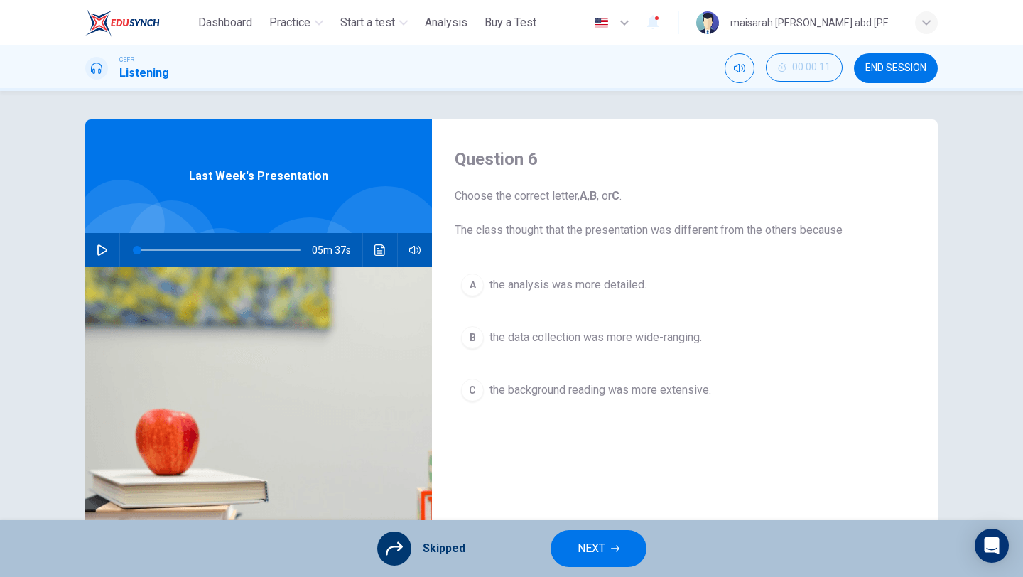
click at [571, 547] on button "NEXT" at bounding box center [599, 548] width 96 height 37
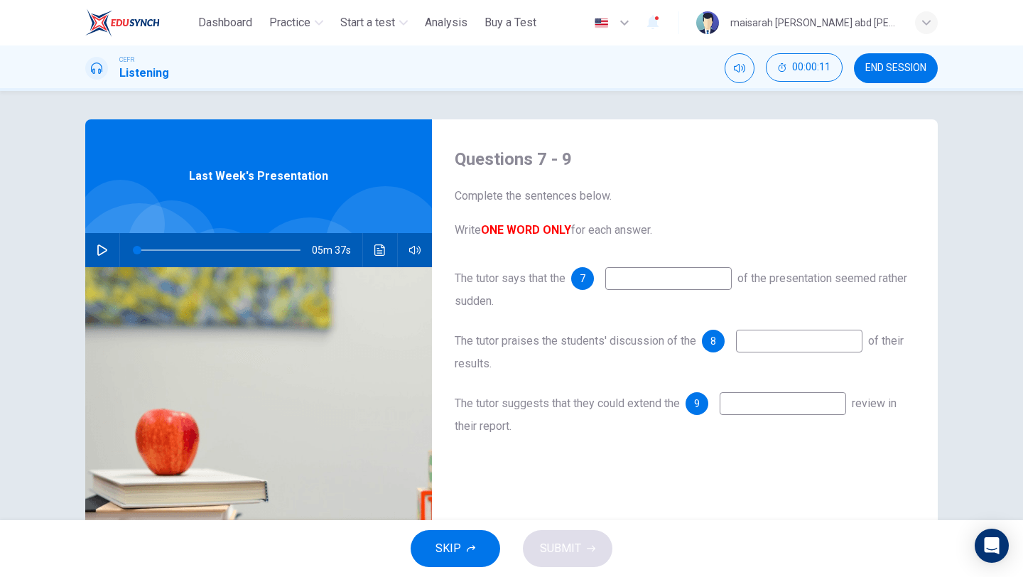
click at [437, 545] on span "SKIP" at bounding box center [449, 549] width 26 height 20
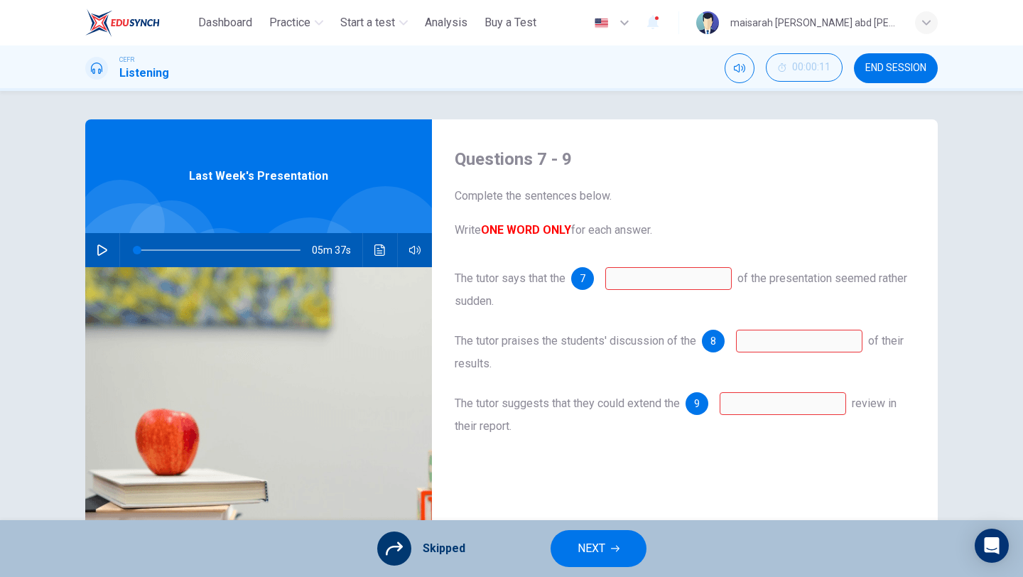
click at [553, 545] on button "NEXT" at bounding box center [599, 548] width 96 height 37
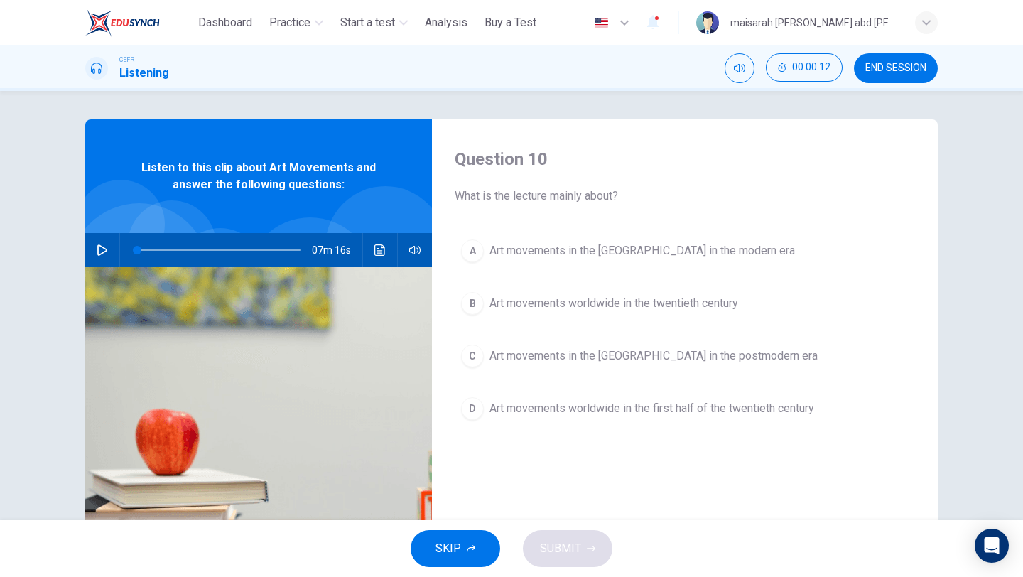
click at [104, 252] on icon "button" at bounding box center [102, 249] width 10 height 11
click at [100, 253] on icon "button" at bounding box center [102, 250] width 8 height 9
type input "*"
drag, startPoint x: 192, startPoint y: 248, endPoint x: 124, endPoint y: 246, distance: 68.3
click at [139, 246] on span at bounding box center [143, 250] width 9 height 9
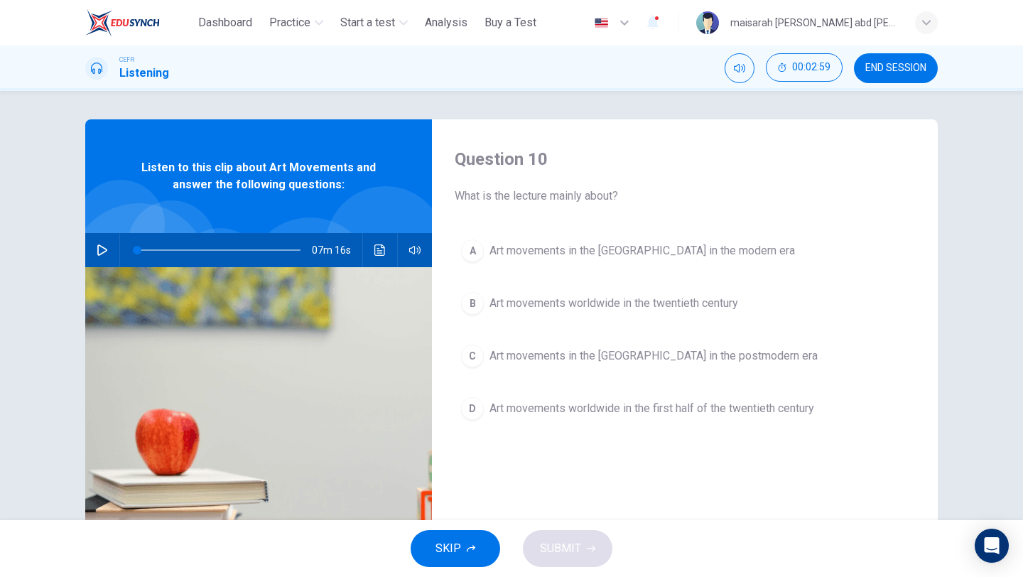
click at [598, 292] on button "B Art movements worldwide in the twentieth century" at bounding box center [685, 304] width 461 height 36
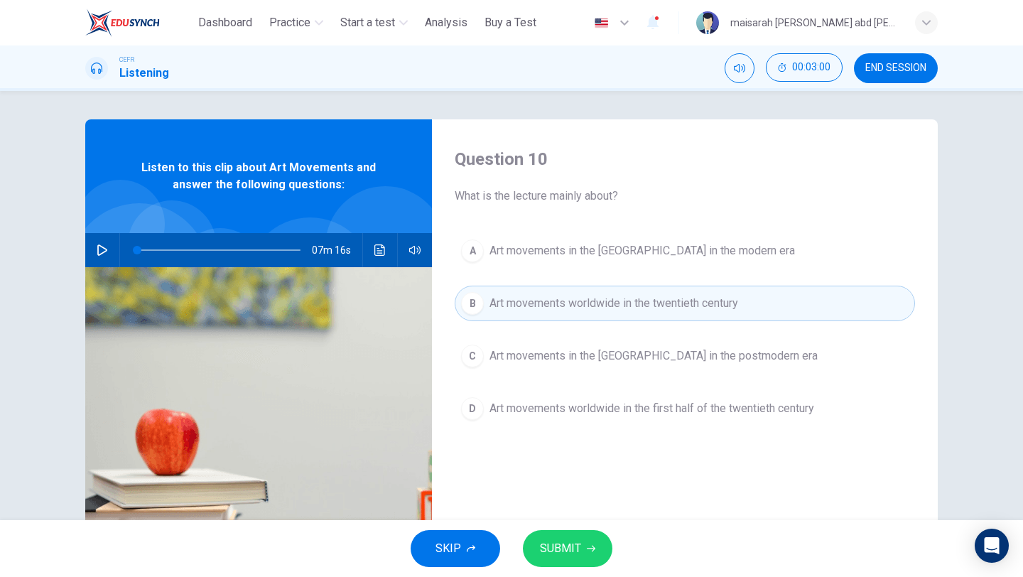
click at [562, 542] on span "SUBMIT" at bounding box center [560, 549] width 41 height 20
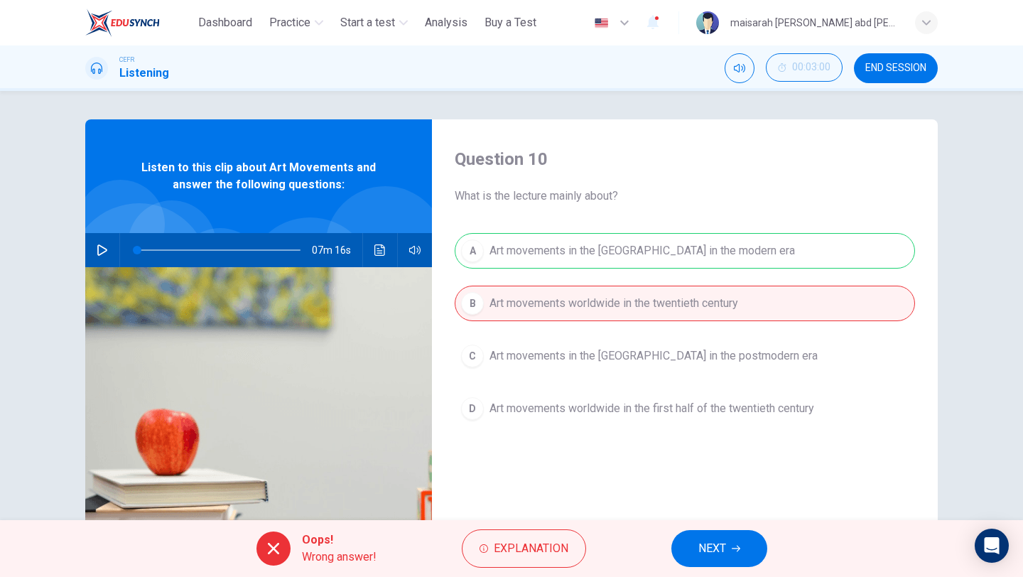
click at [726, 552] on span "NEXT" at bounding box center [713, 549] width 28 height 20
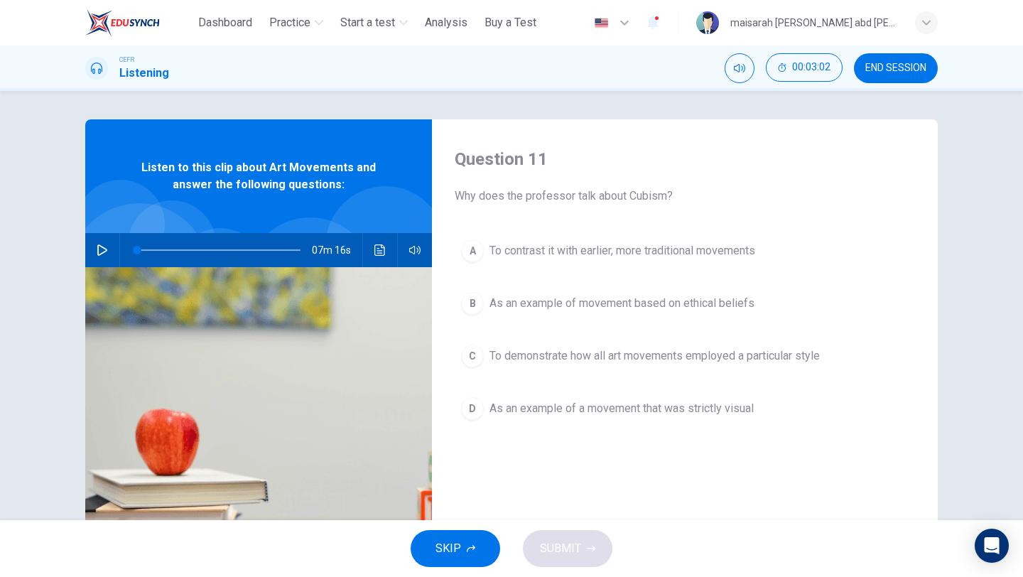
click at [446, 556] on span "SKIP" at bounding box center [449, 549] width 26 height 20
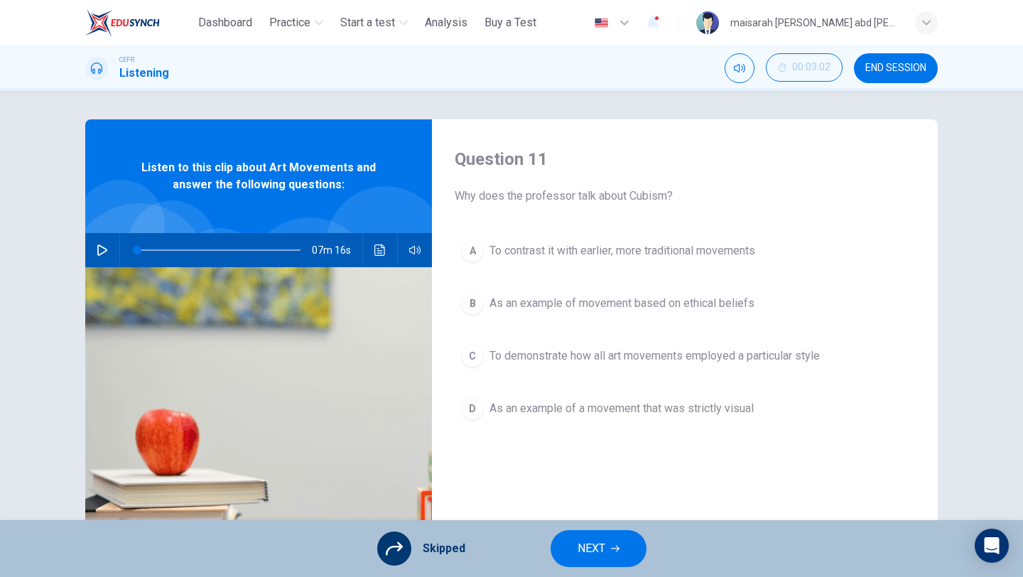
click at [600, 545] on span "NEXT" at bounding box center [592, 549] width 28 height 20
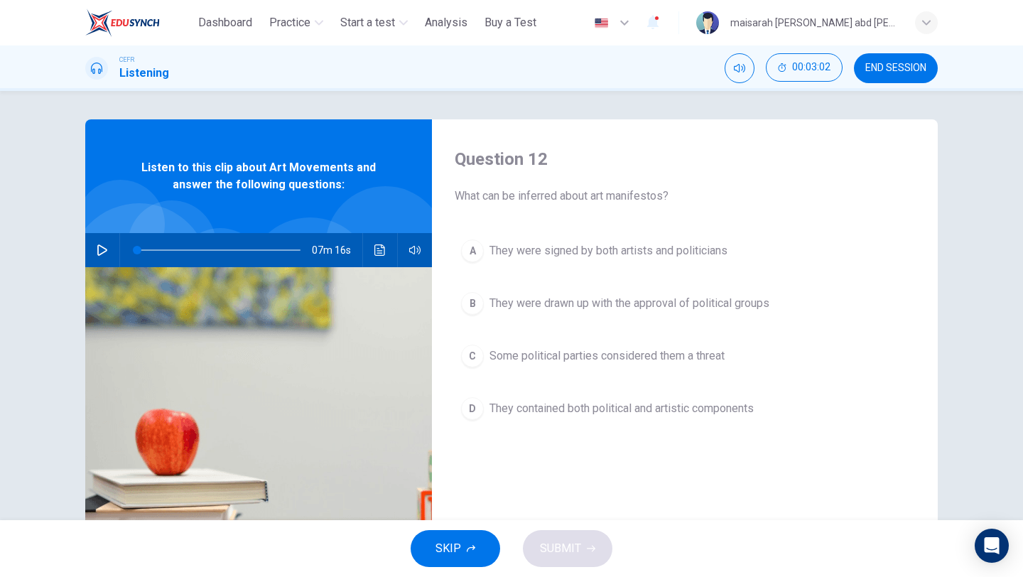
click at [397, 571] on div "SKIP SUBMIT" at bounding box center [511, 548] width 1023 height 57
click at [440, 559] on button "SKIP" at bounding box center [456, 548] width 90 height 37
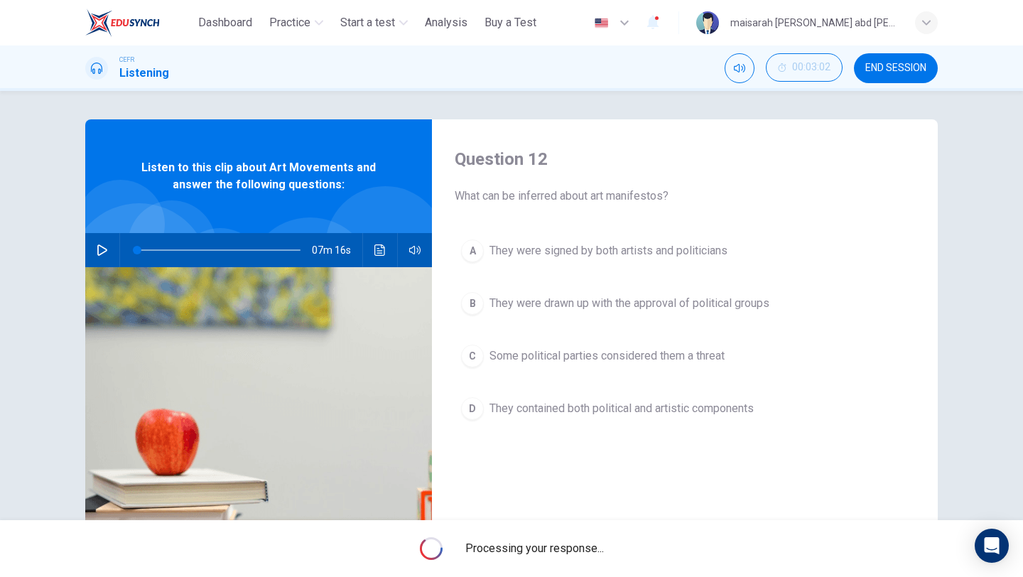
click at [596, 545] on span "Processing your response..." at bounding box center [535, 548] width 139 height 17
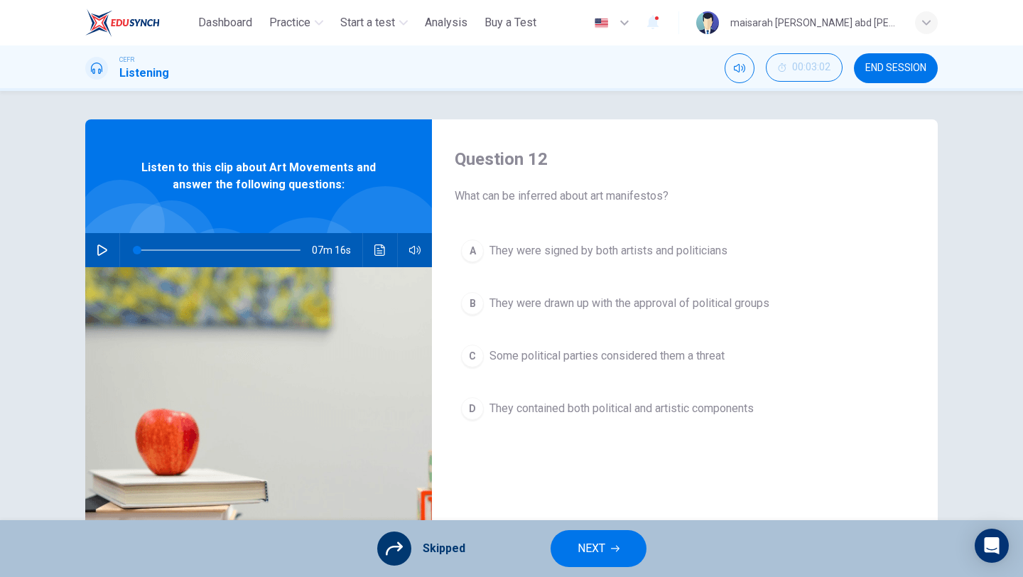
click at [619, 560] on button "NEXT" at bounding box center [599, 548] width 96 height 37
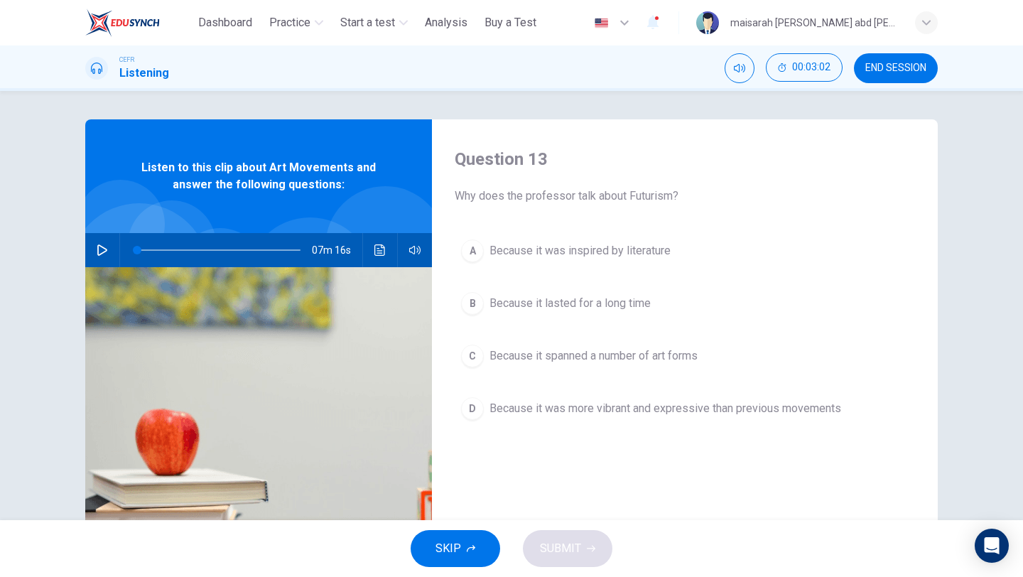
click at [463, 568] on div "SKIP SUBMIT" at bounding box center [511, 548] width 1023 height 57
click at [468, 545] on icon "button" at bounding box center [471, 548] width 9 height 9
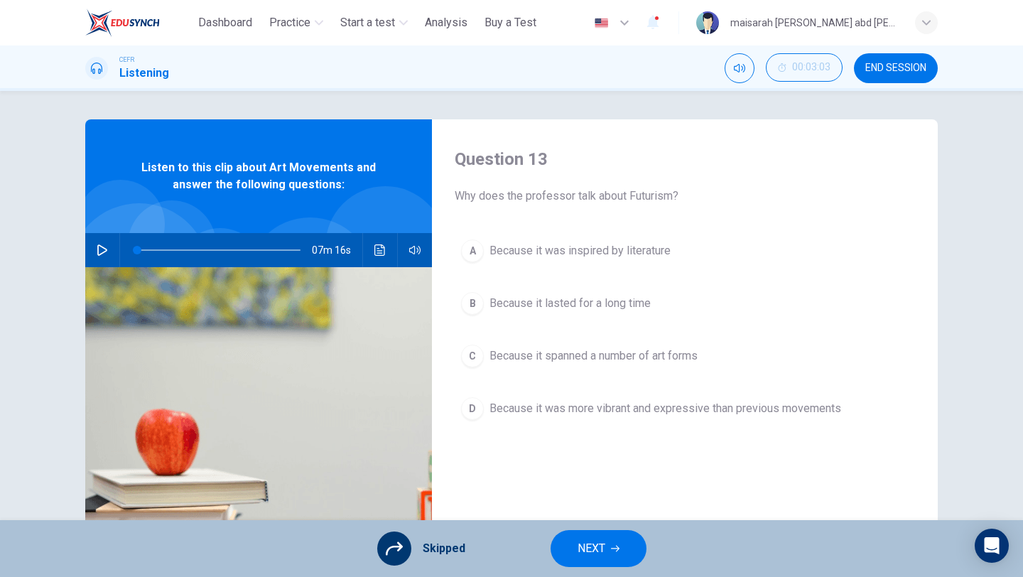
click at [611, 557] on button "NEXT" at bounding box center [599, 548] width 96 height 37
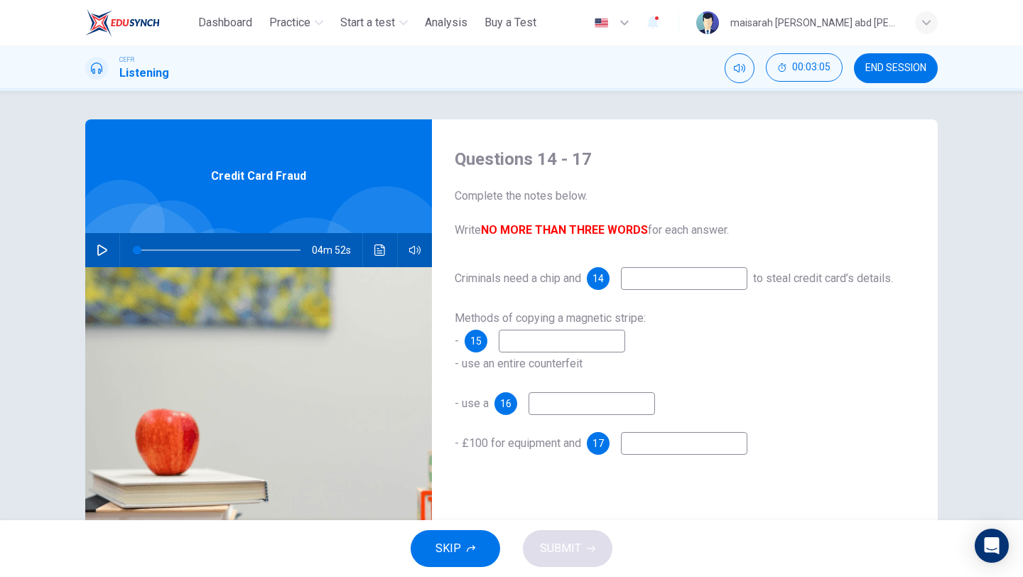
click at [485, 552] on button "SKIP" at bounding box center [456, 548] width 90 height 37
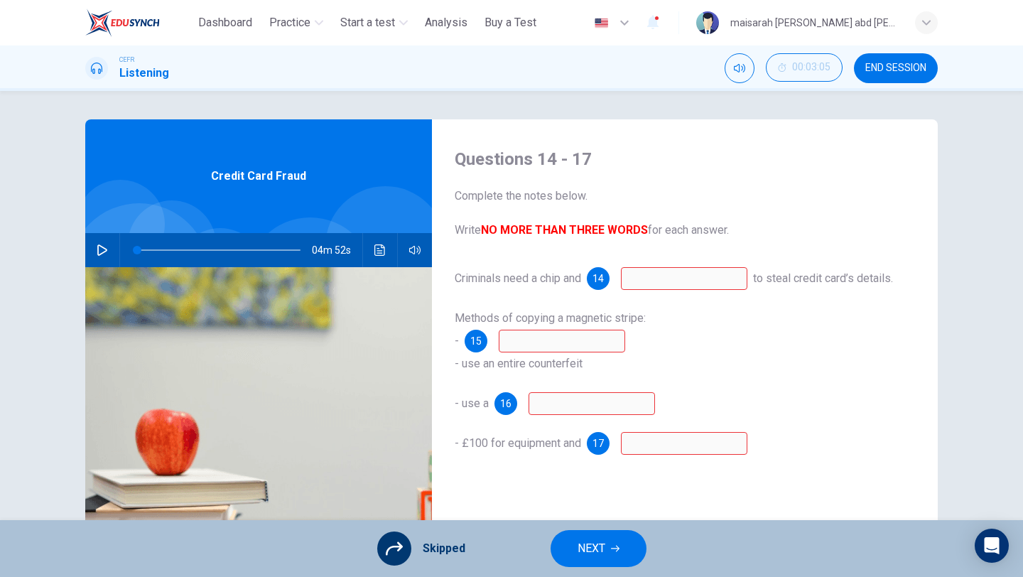
click at [598, 569] on div "Skipped NEXT" at bounding box center [511, 548] width 1023 height 57
click at [601, 561] on button "NEXT" at bounding box center [599, 548] width 96 height 37
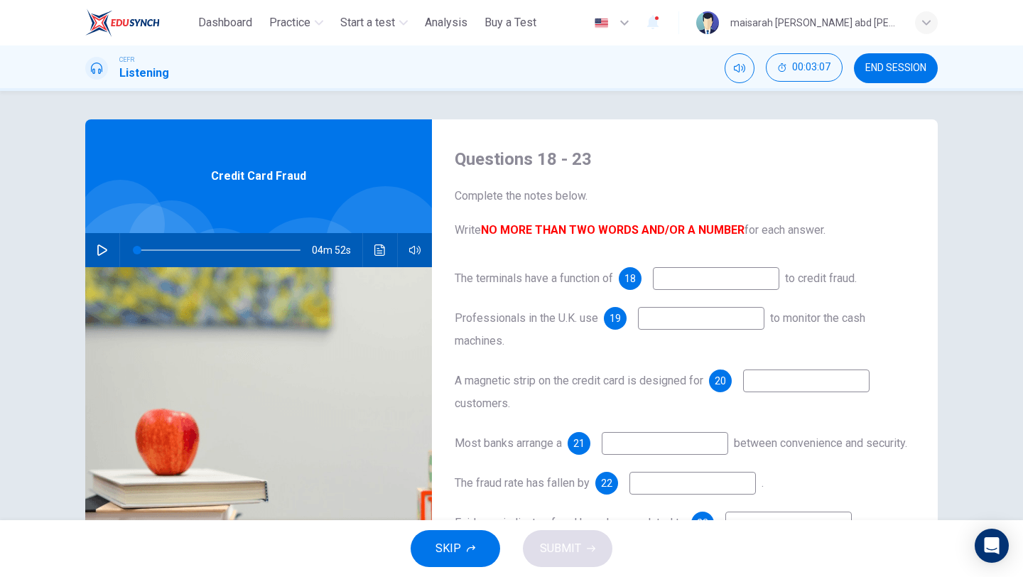
click at [463, 547] on button "SKIP" at bounding box center [456, 548] width 90 height 37
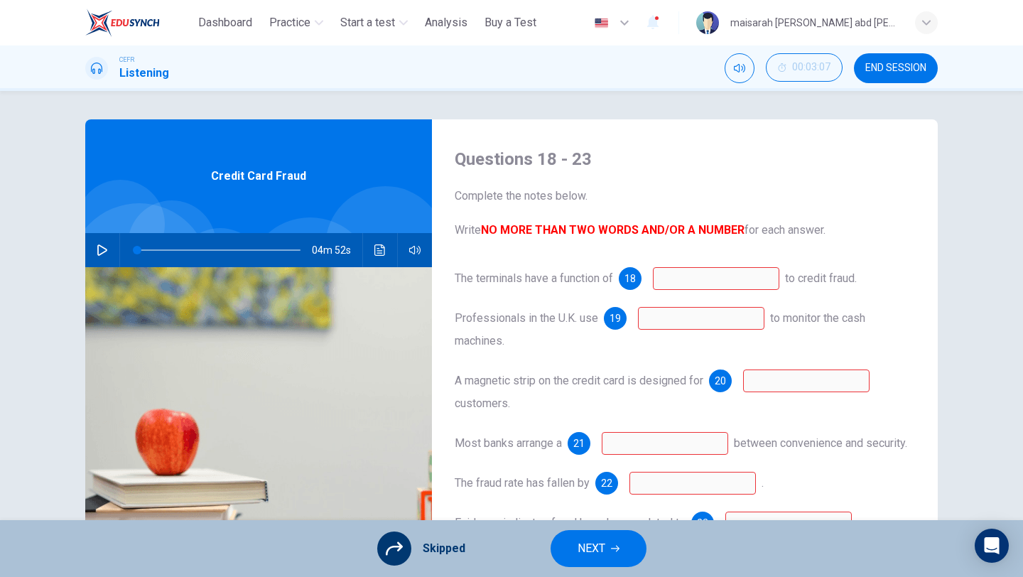
click at [613, 540] on button "NEXT" at bounding box center [599, 548] width 96 height 37
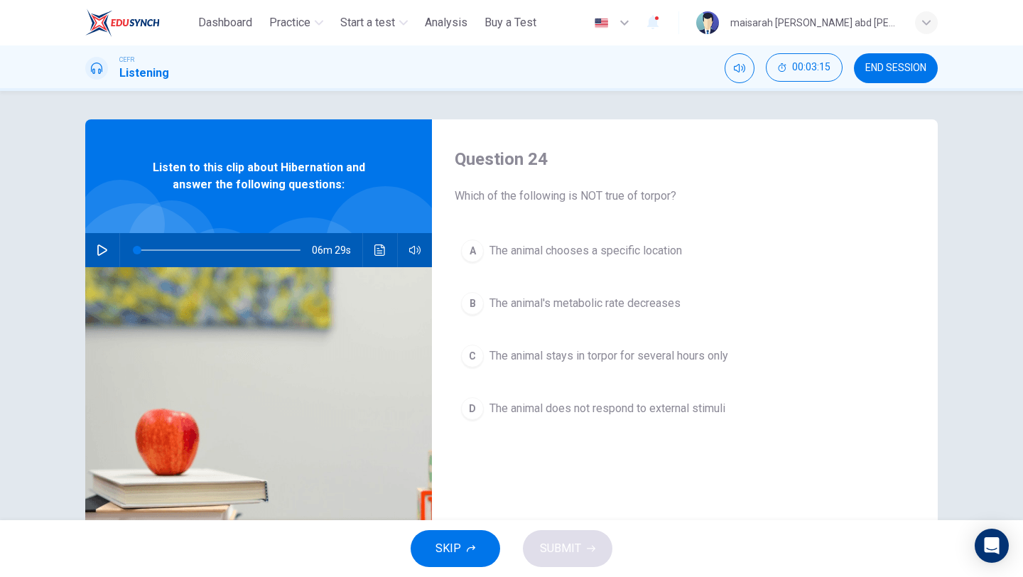
click at [465, 532] on button "SKIP" at bounding box center [456, 548] width 90 height 37
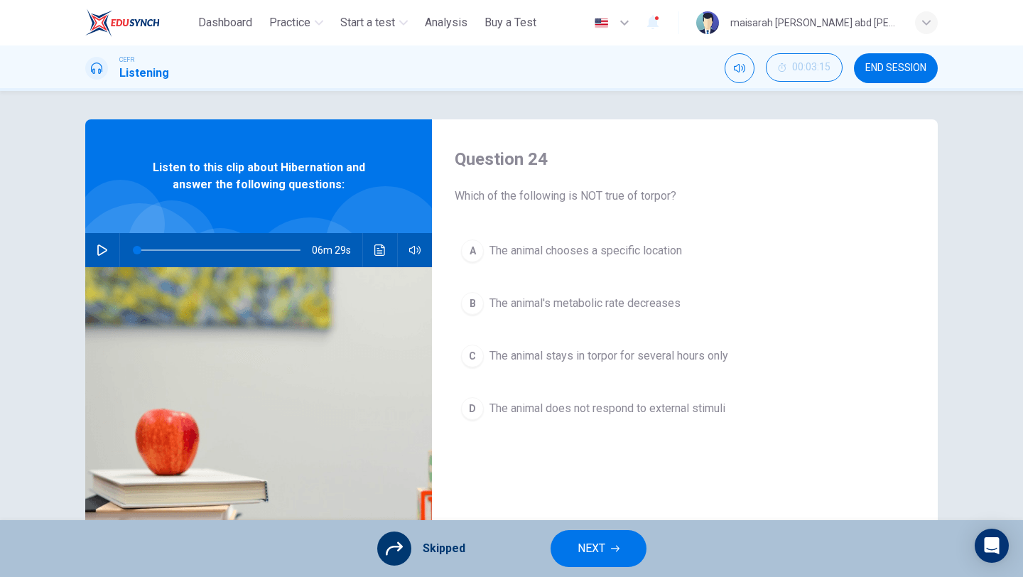
click at [585, 543] on span "NEXT" at bounding box center [592, 549] width 28 height 20
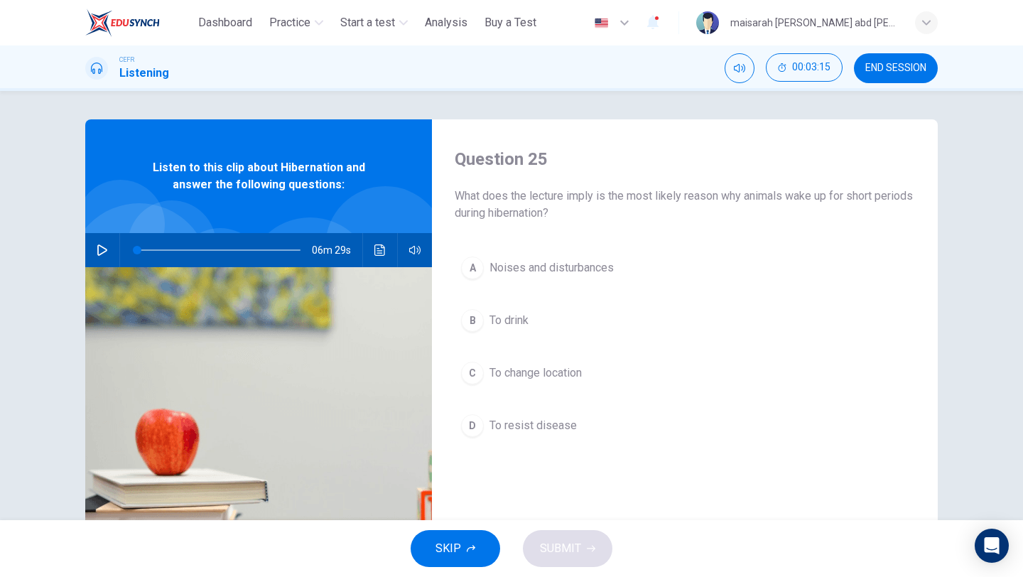
click at [465, 561] on button "SKIP" at bounding box center [456, 548] width 90 height 37
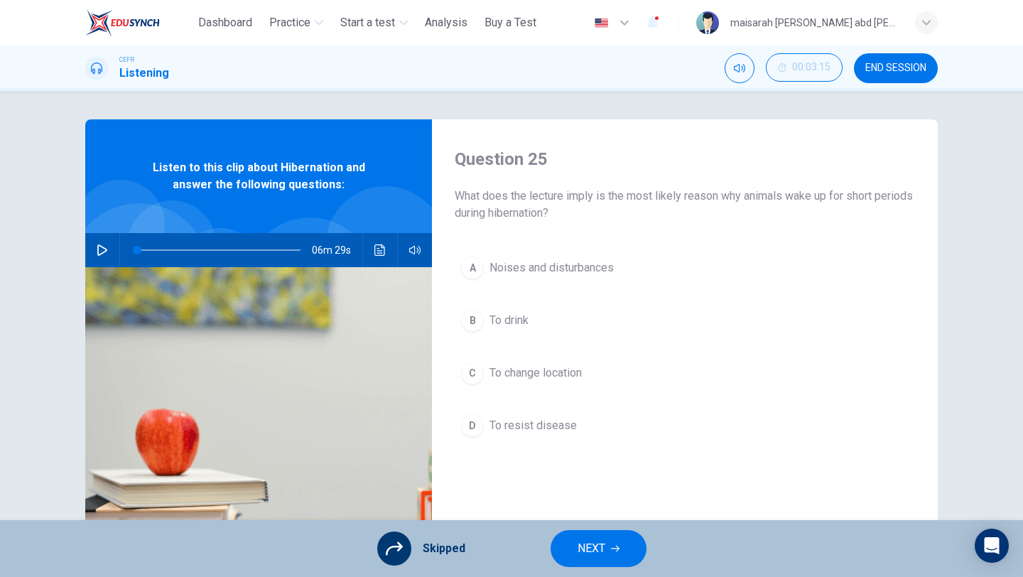
click at [559, 552] on button "NEXT" at bounding box center [599, 548] width 96 height 37
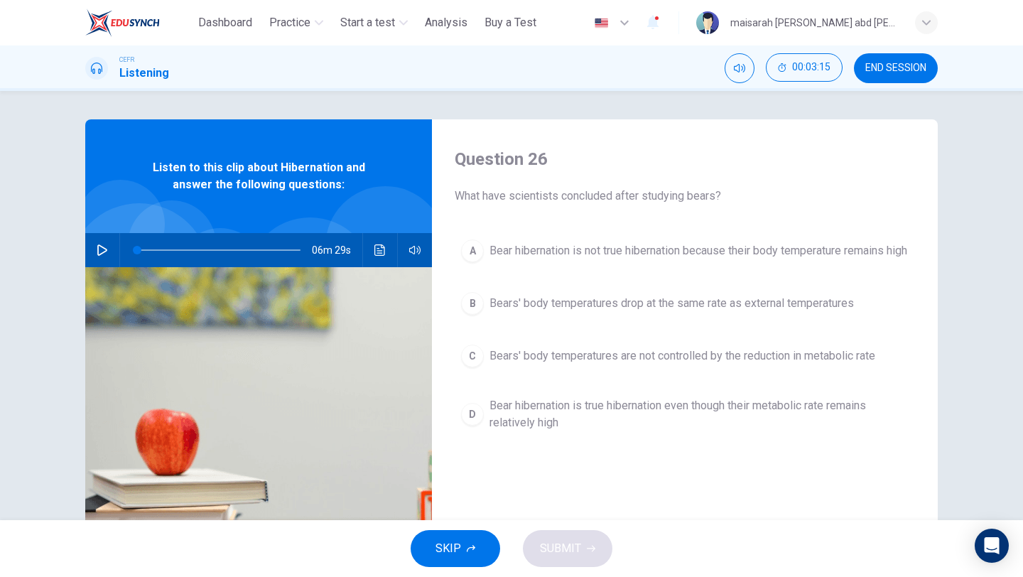
click at [452, 557] on span "SKIP" at bounding box center [449, 549] width 26 height 20
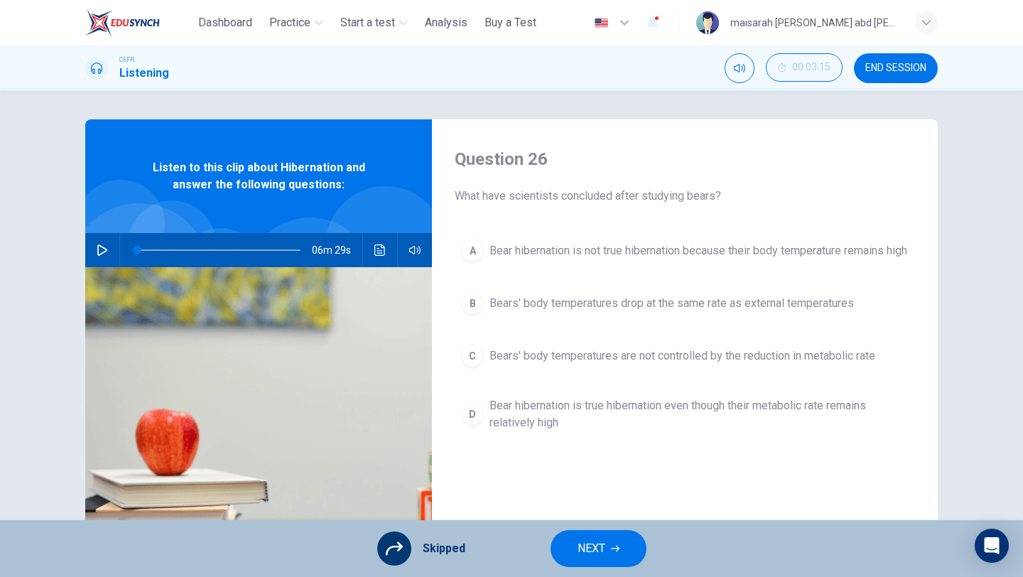
click at [569, 548] on button "NEXT" at bounding box center [599, 548] width 96 height 37
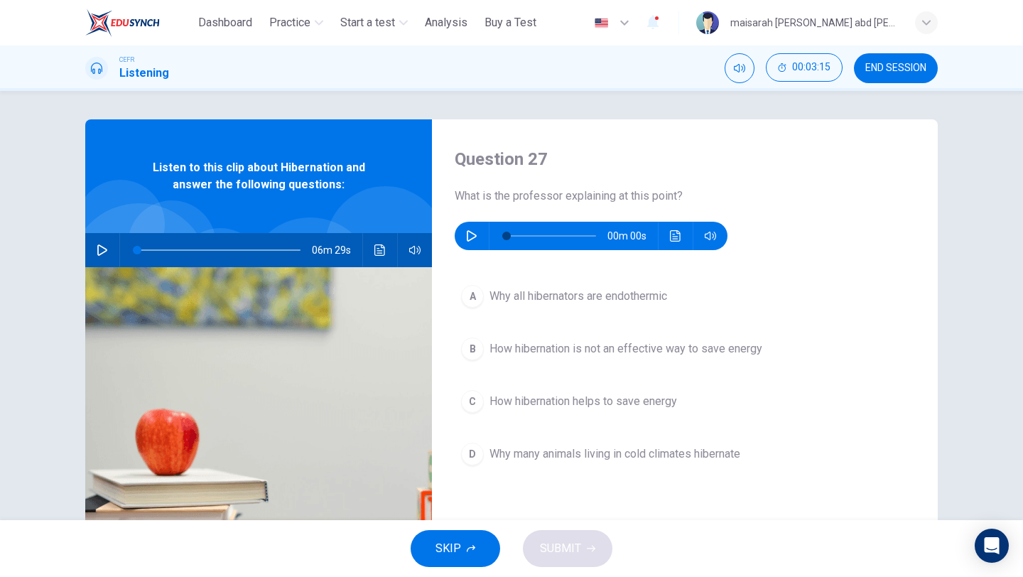
click at [432, 562] on button "SKIP" at bounding box center [456, 548] width 90 height 37
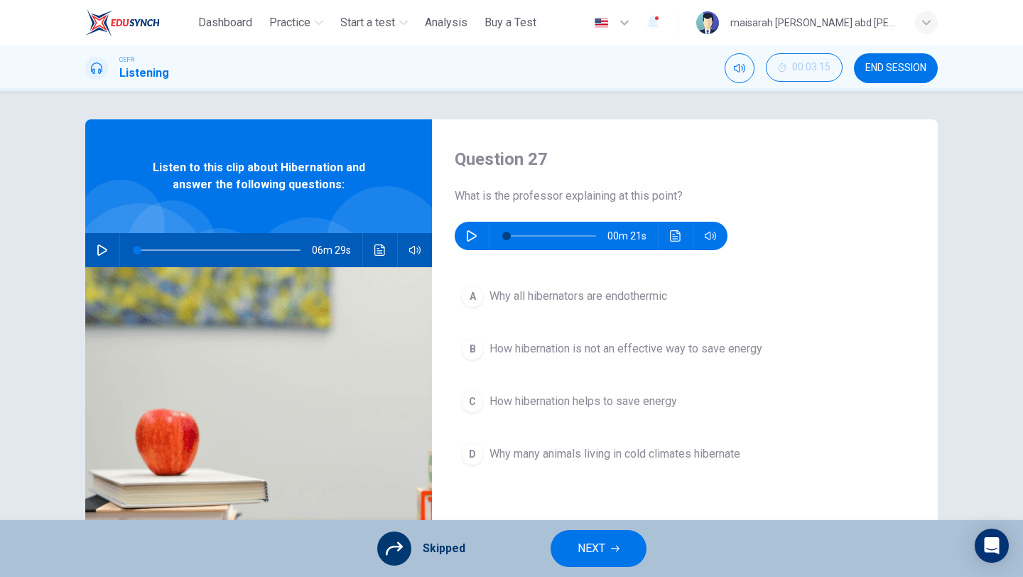
click at [581, 552] on span "NEXT" at bounding box center [592, 549] width 28 height 20
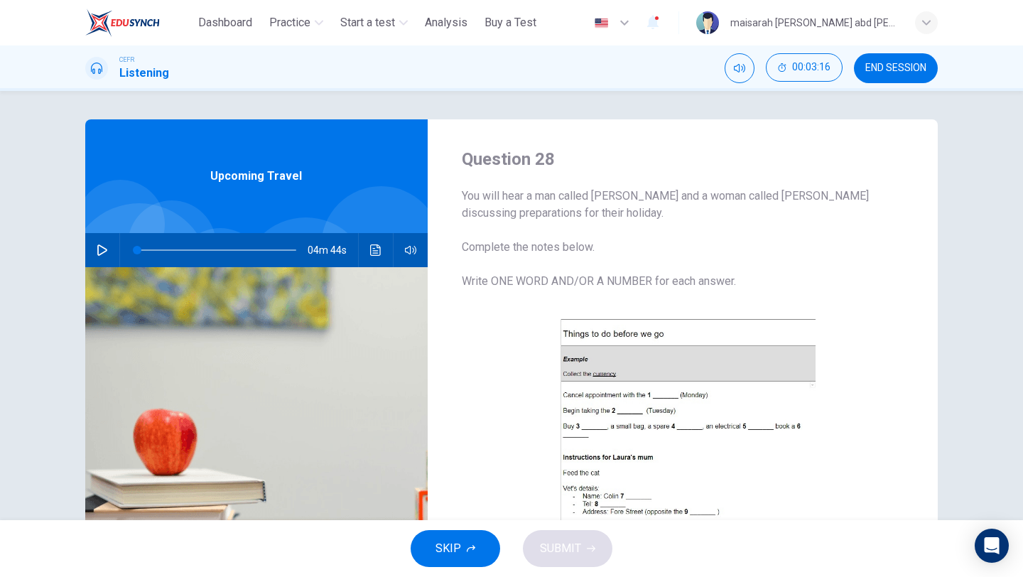
click at [483, 552] on button "SKIP" at bounding box center [456, 548] width 90 height 37
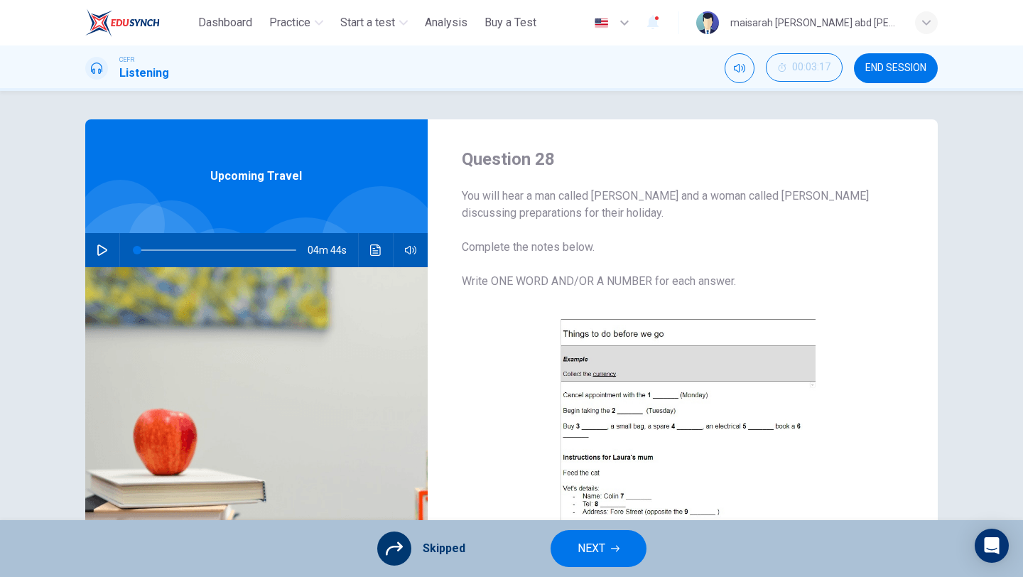
click at [606, 554] on button "NEXT" at bounding box center [599, 548] width 96 height 37
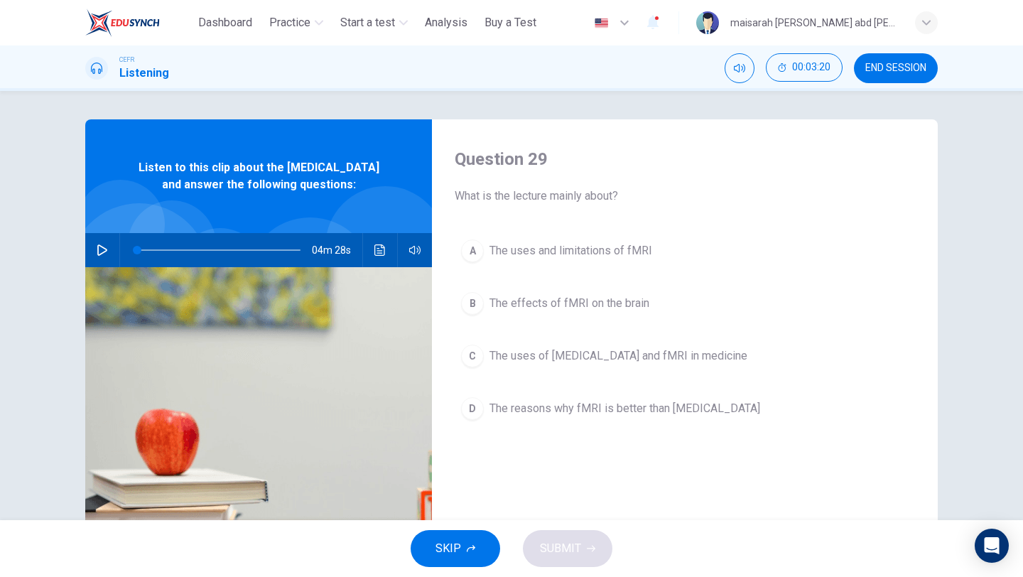
click at [97, 256] on icon "button" at bounding box center [102, 249] width 11 height 11
click at [109, 264] on button "button" at bounding box center [102, 250] width 23 height 34
click at [104, 256] on icon "button" at bounding box center [102, 249] width 11 height 11
type input "*"
click at [552, 313] on button "B The effects of fMRI on the brain" at bounding box center [685, 304] width 461 height 36
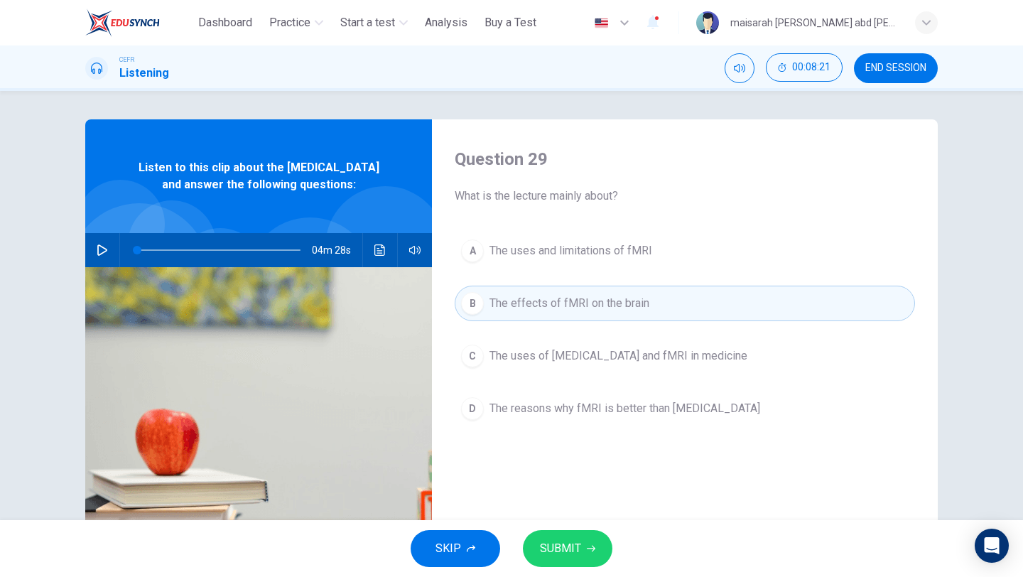
click at [574, 350] on span "The uses of MRI and fMRI in medicine" at bounding box center [619, 356] width 258 height 17
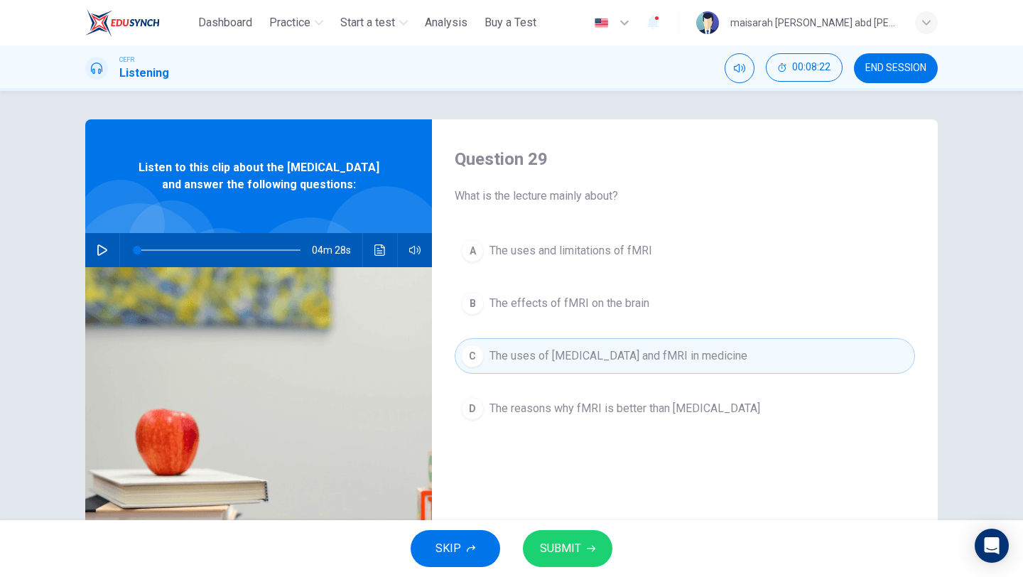
click at [572, 542] on span "SUBMIT" at bounding box center [560, 549] width 41 height 20
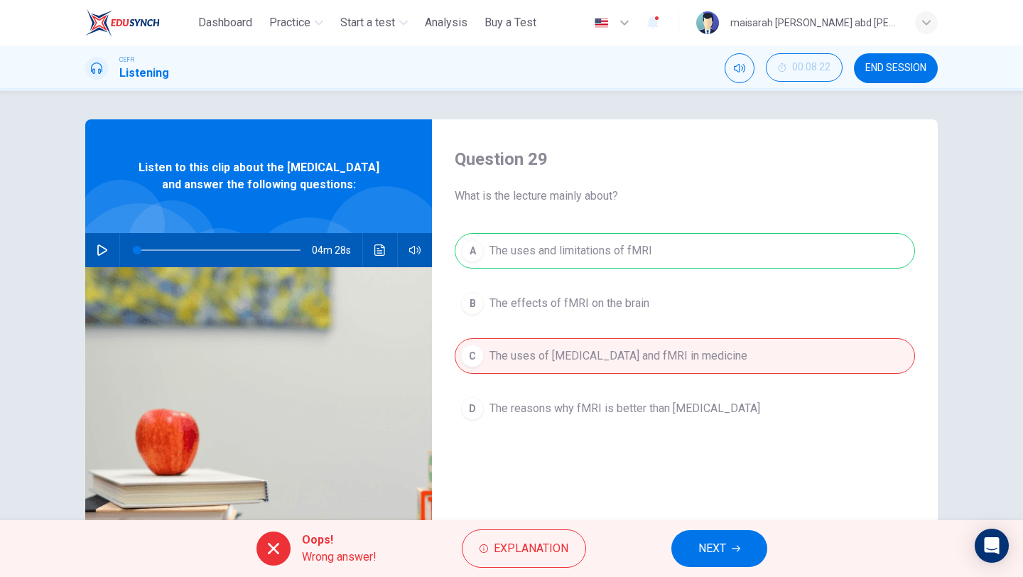
click at [705, 526] on div "Oops! Wrong answer! Explanation NEXT" at bounding box center [511, 548] width 1023 height 57
click at [726, 542] on span "NEXT" at bounding box center [713, 549] width 28 height 20
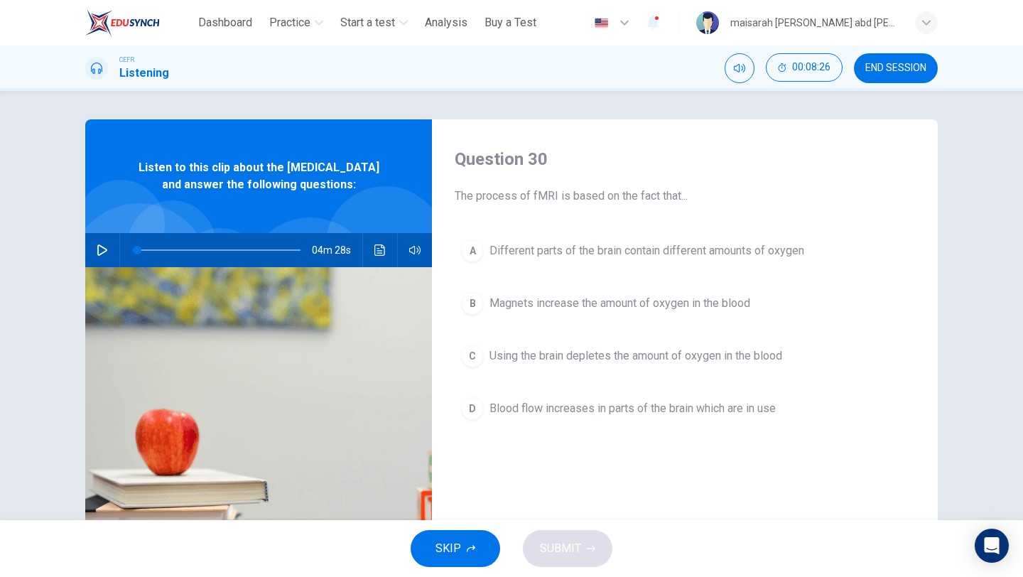
click at [659, 262] on button "A Different parts of the brain contain different amounts of oxygen" at bounding box center [685, 251] width 461 height 36
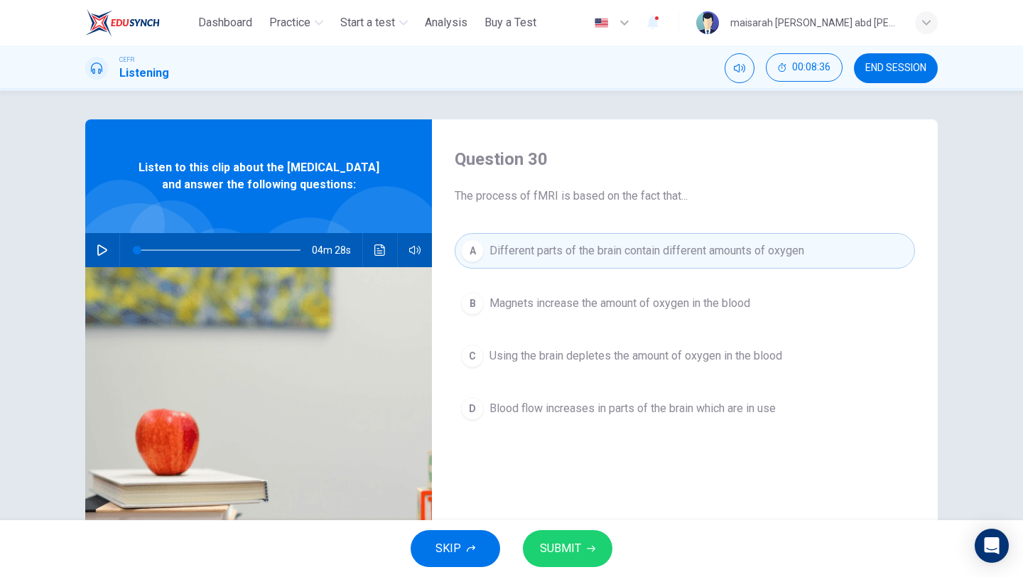
click at [625, 291] on button "B Magnets increase the amount of oxygen in the blood" at bounding box center [685, 304] width 461 height 36
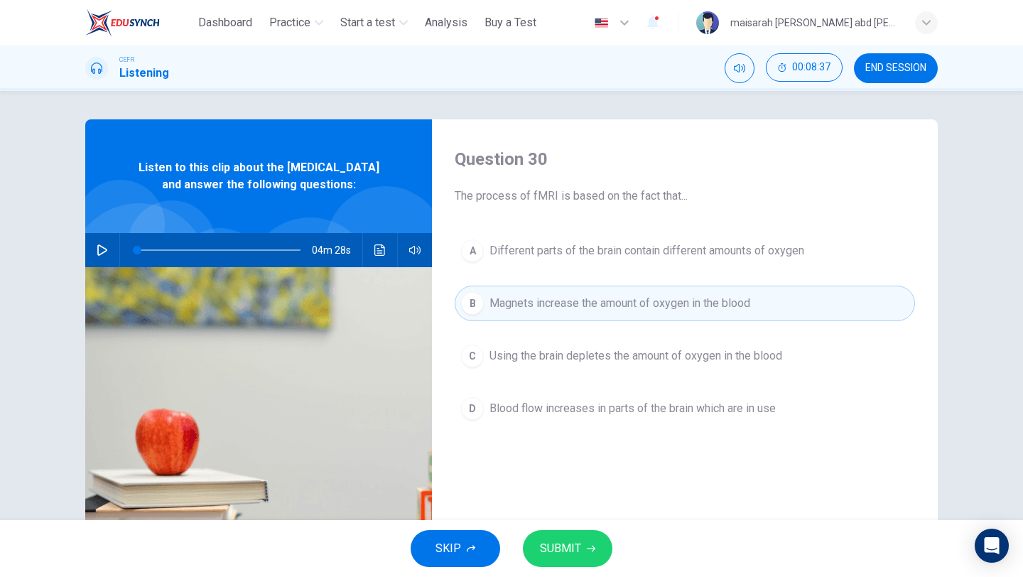
click at [589, 539] on button "SUBMIT" at bounding box center [568, 548] width 90 height 37
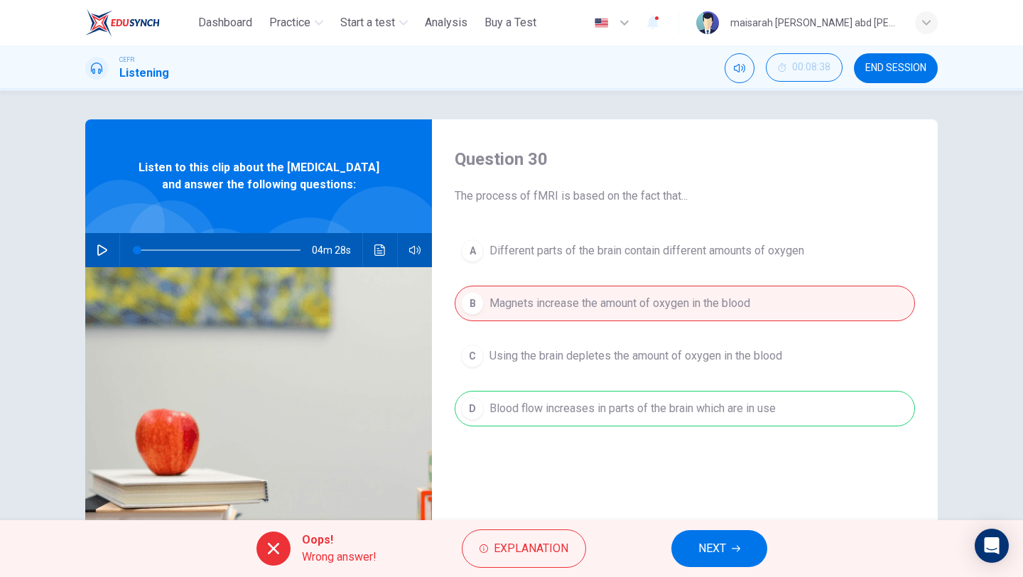
click at [704, 548] on span "NEXT" at bounding box center [713, 549] width 28 height 20
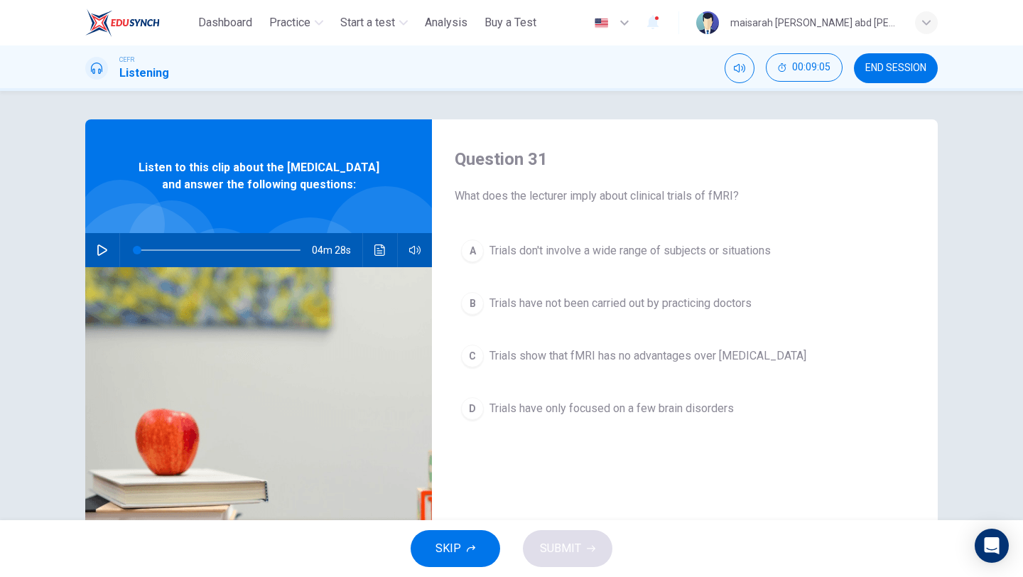
click at [582, 263] on button "A Trials don't involve a wide range of subjects or situations" at bounding box center [685, 251] width 461 height 36
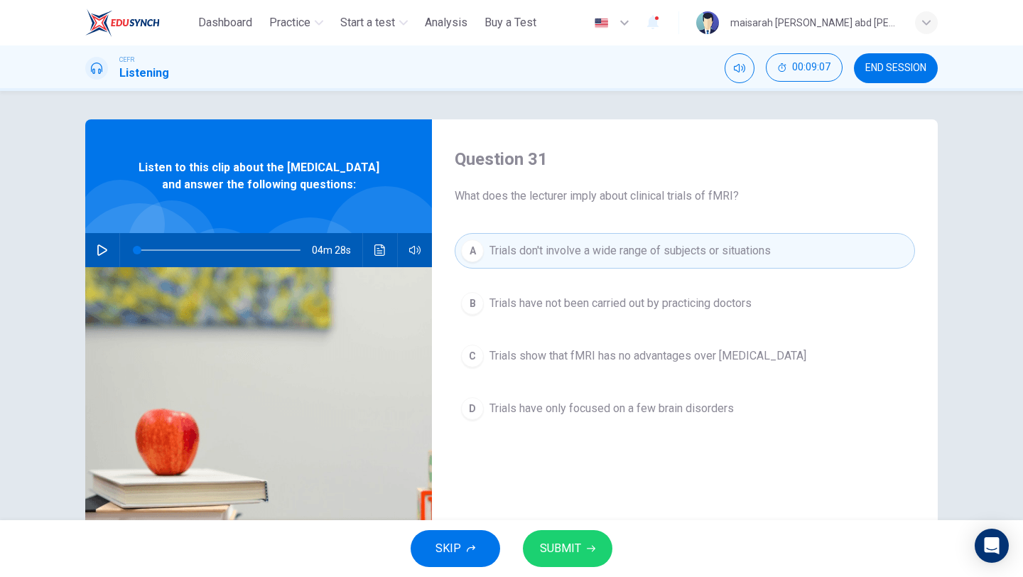
click at [576, 544] on span "SUBMIT" at bounding box center [560, 549] width 41 height 20
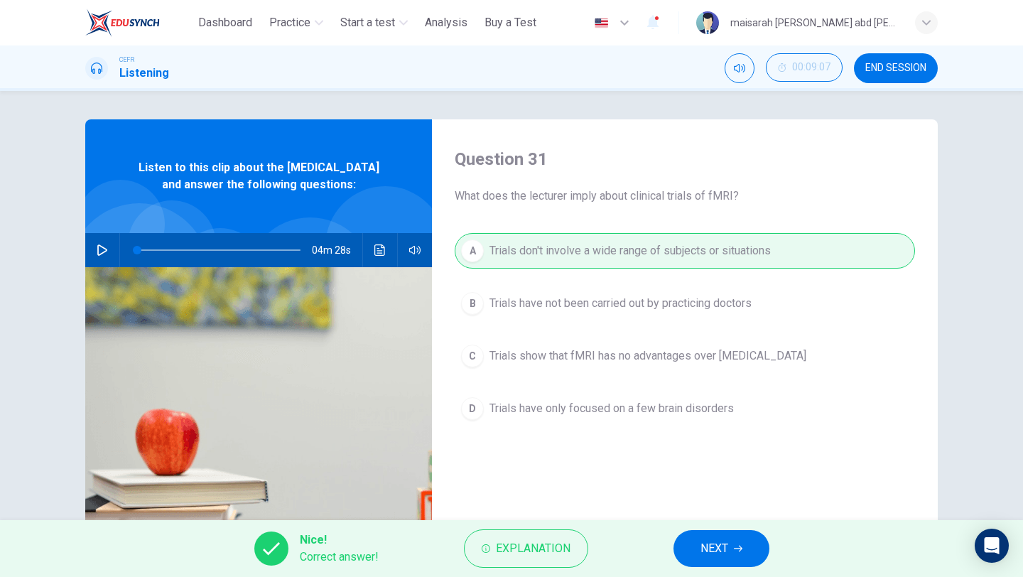
click at [714, 552] on span "NEXT" at bounding box center [715, 549] width 28 height 20
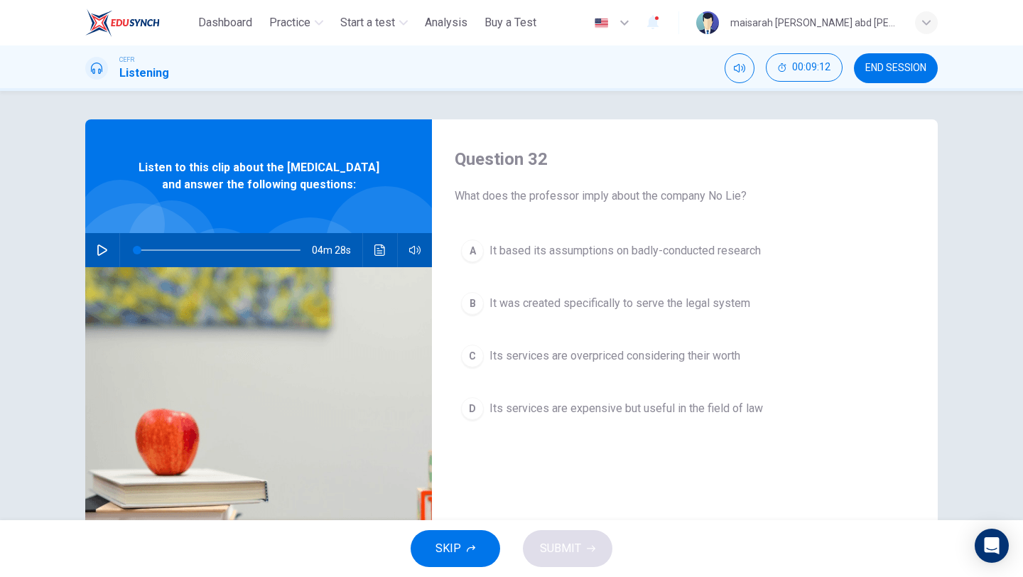
click at [727, 355] on span "Its services are overpriced considering their worth" at bounding box center [615, 356] width 251 height 17
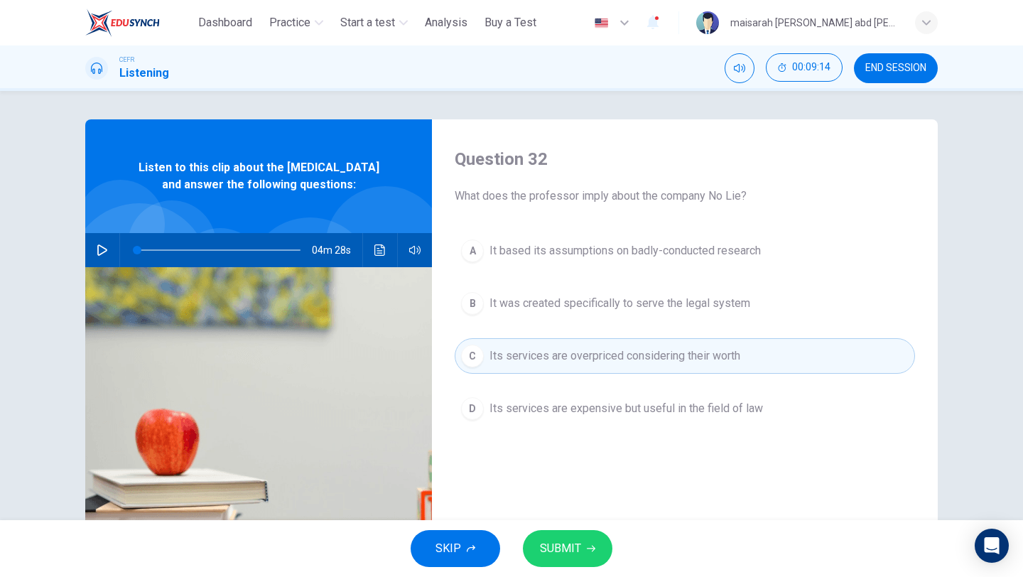
click at [591, 532] on button "SUBMIT" at bounding box center [568, 548] width 90 height 37
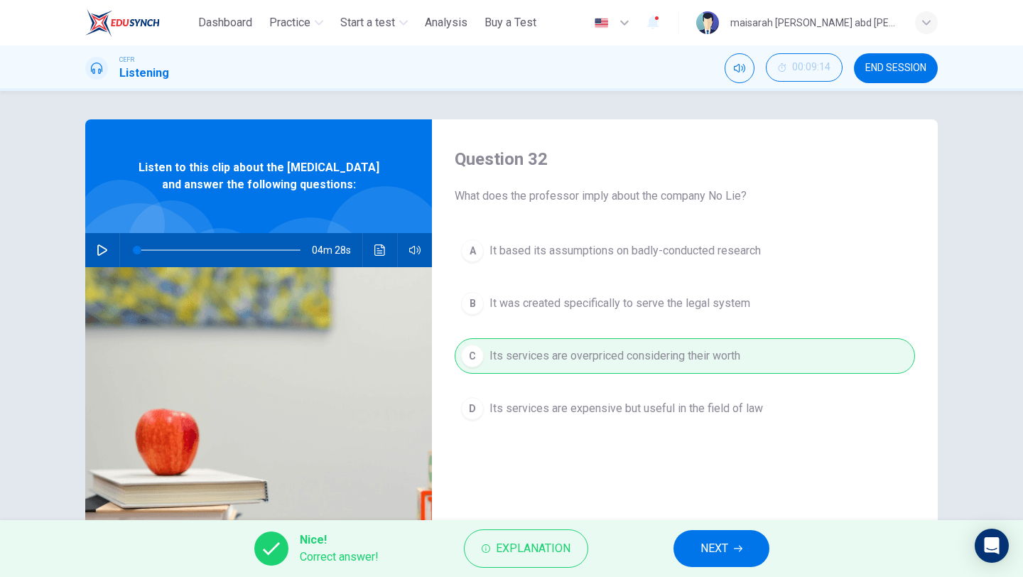
click at [736, 553] on button "NEXT" at bounding box center [722, 548] width 96 height 37
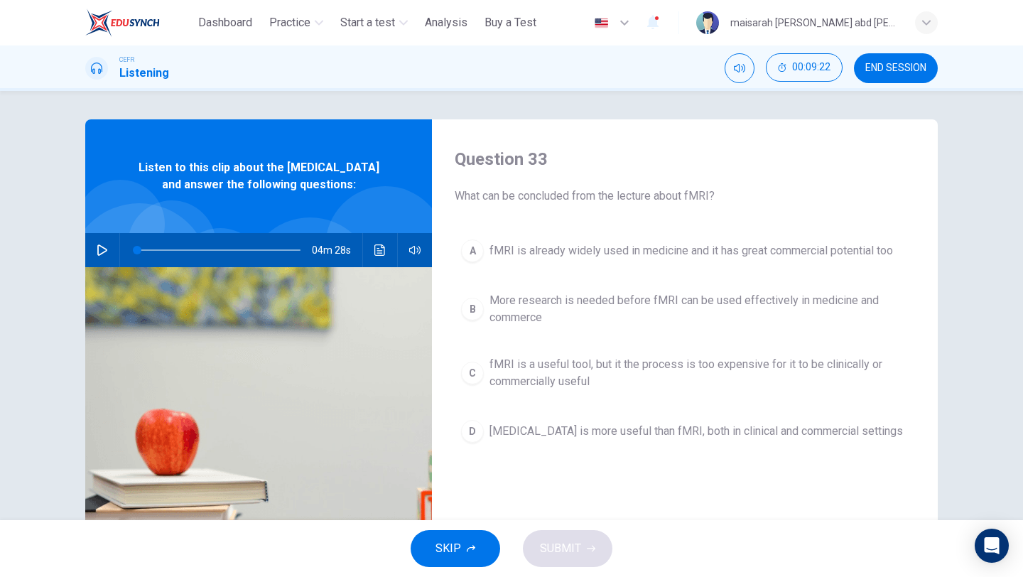
click at [645, 314] on span "More research is needed before fMRI can be used effectively in medicine and com…" at bounding box center [699, 309] width 419 height 34
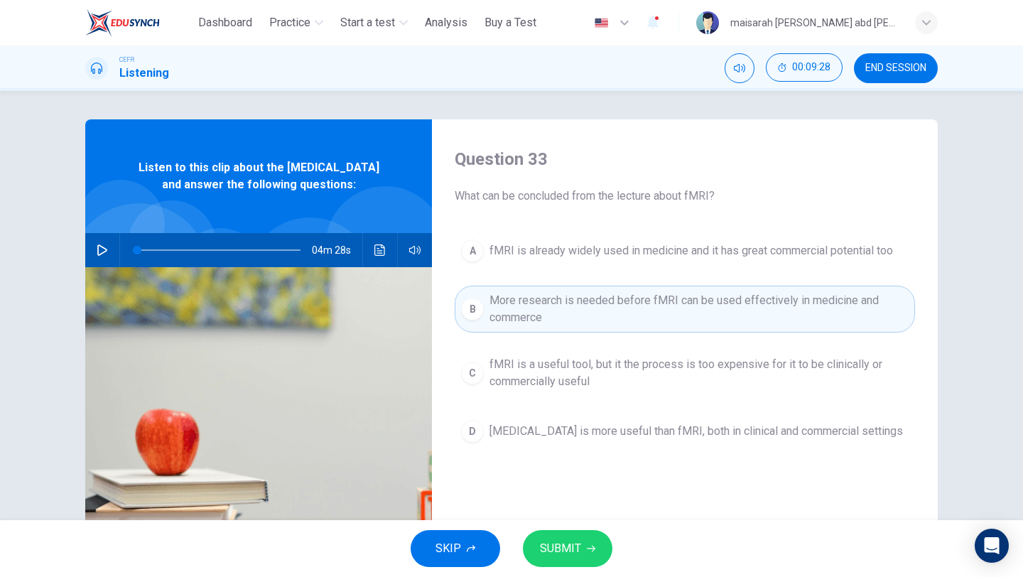
click at [593, 551] on icon "button" at bounding box center [591, 548] width 9 height 9
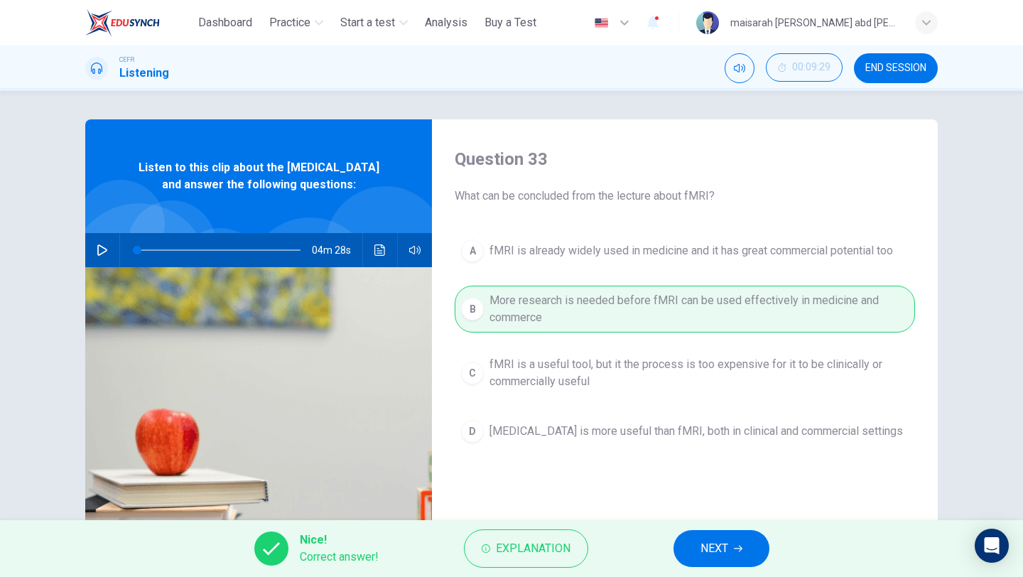
click at [743, 552] on icon "button" at bounding box center [738, 548] width 9 height 9
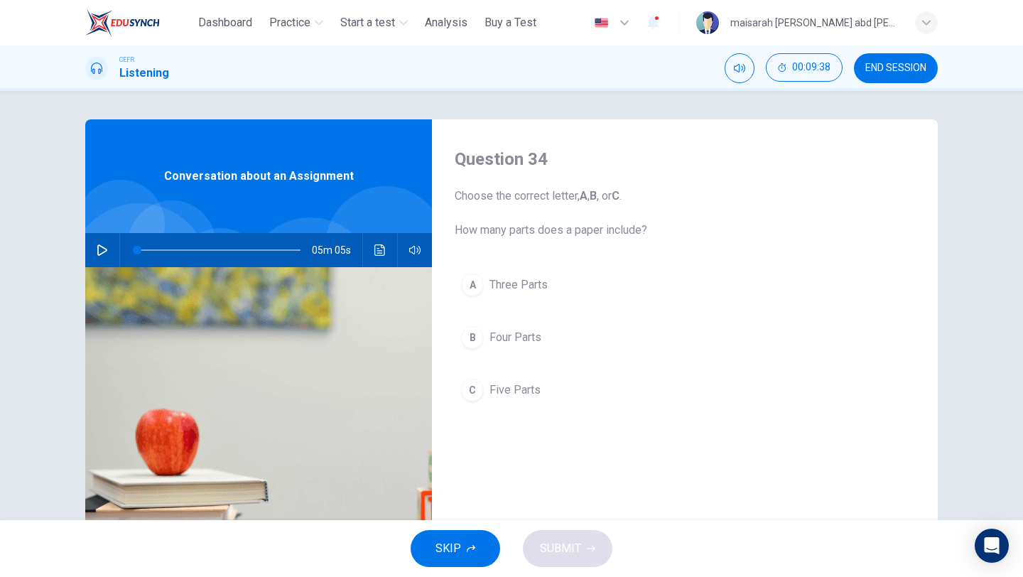
click at [102, 242] on button "button" at bounding box center [102, 250] width 23 height 34
click at [97, 250] on icon "button" at bounding box center [102, 249] width 11 height 11
click at [97, 246] on icon "button" at bounding box center [102, 249] width 11 height 11
click at [110, 253] on button "button" at bounding box center [102, 250] width 23 height 34
click at [517, 398] on span "Five Parts" at bounding box center [515, 390] width 51 height 17
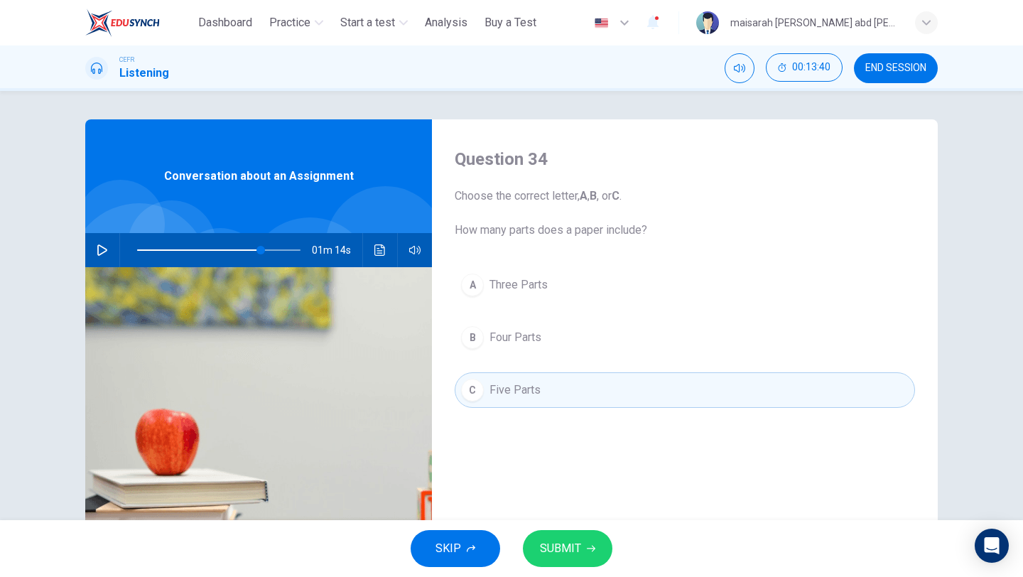
click at [566, 552] on span "SUBMIT" at bounding box center [560, 549] width 41 height 20
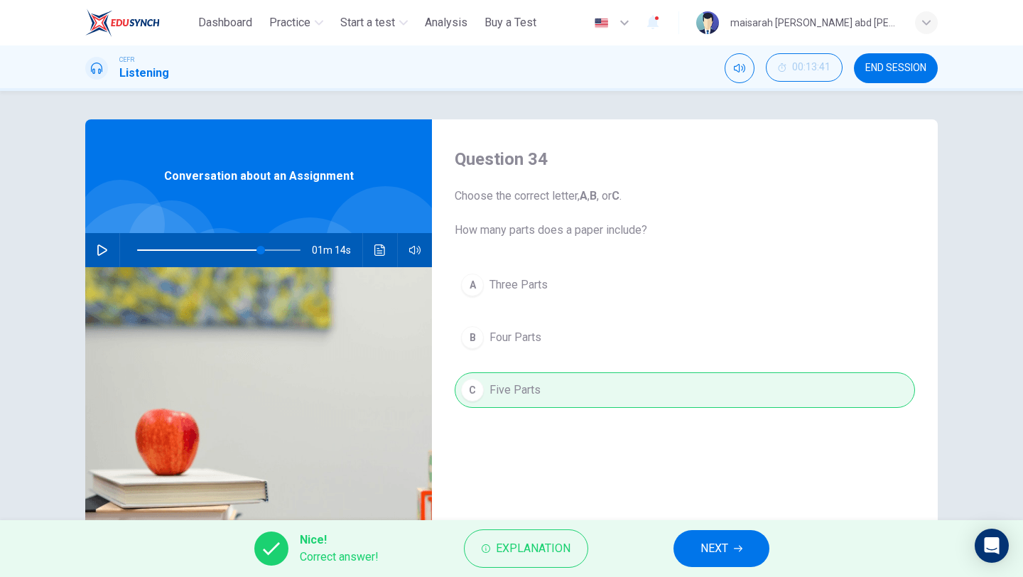
click at [726, 551] on span "NEXT" at bounding box center [715, 549] width 28 height 20
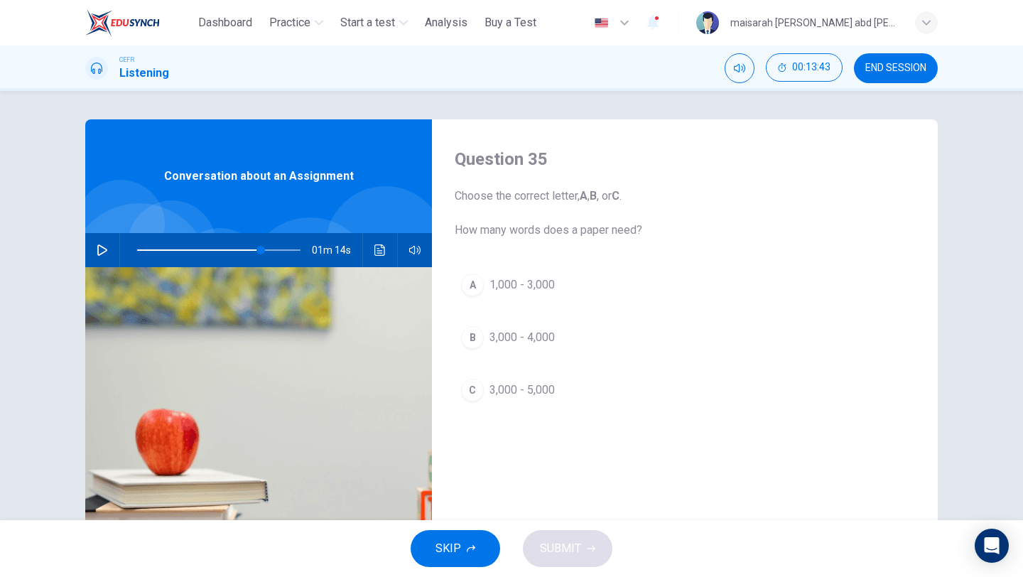
click at [541, 395] on span "3,000 - 5,000" at bounding box center [522, 390] width 65 height 17
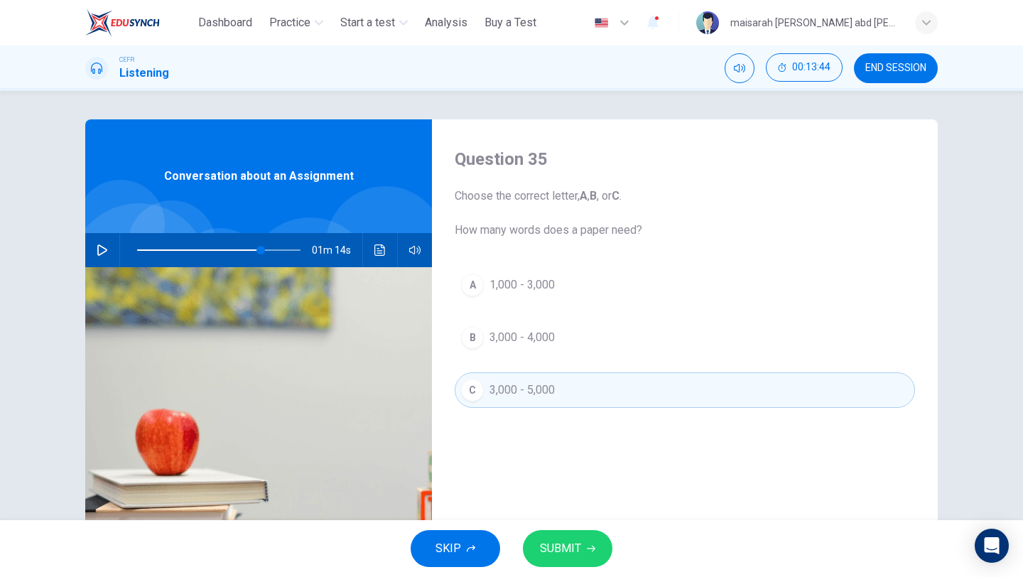
click at [591, 539] on button "SUBMIT" at bounding box center [568, 548] width 90 height 37
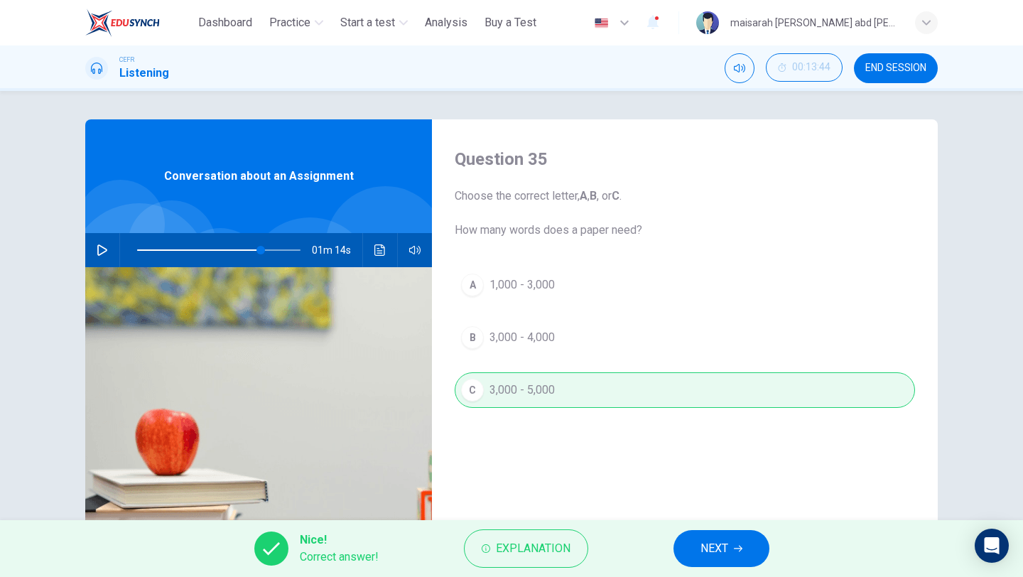
click at [697, 557] on button "NEXT" at bounding box center [722, 548] width 96 height 37
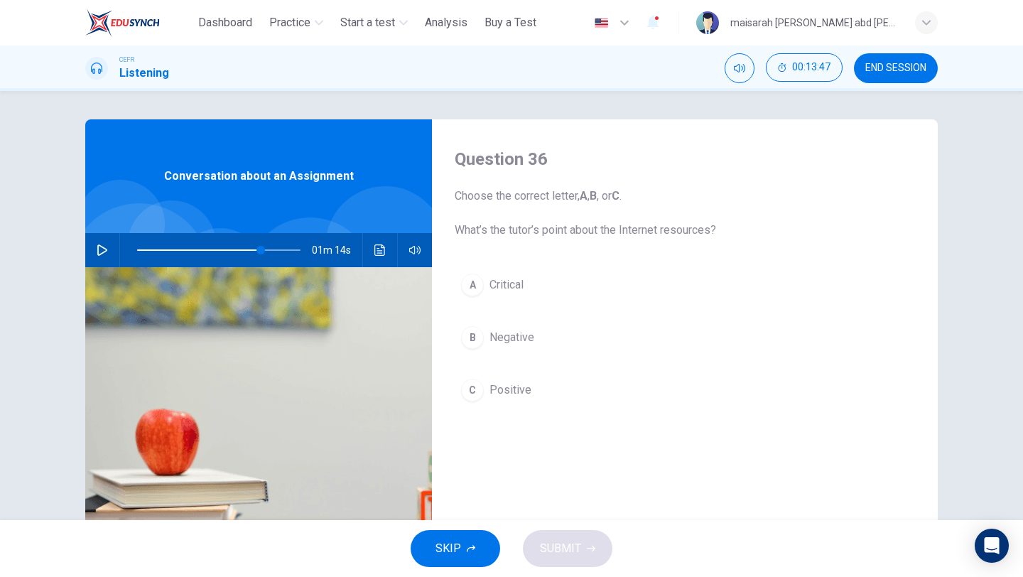
click at [517, 377] on button "C Positive" at bounding box center [685, 390] width 461 height 36
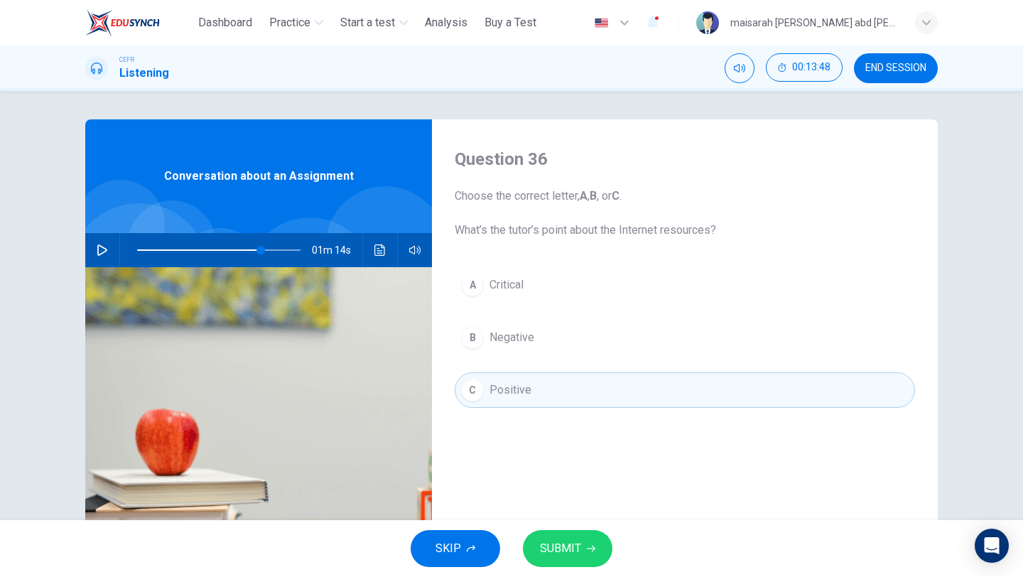
click at [521, 290] on span "Critical" at bounding box center [507, 284] width 34 height 17
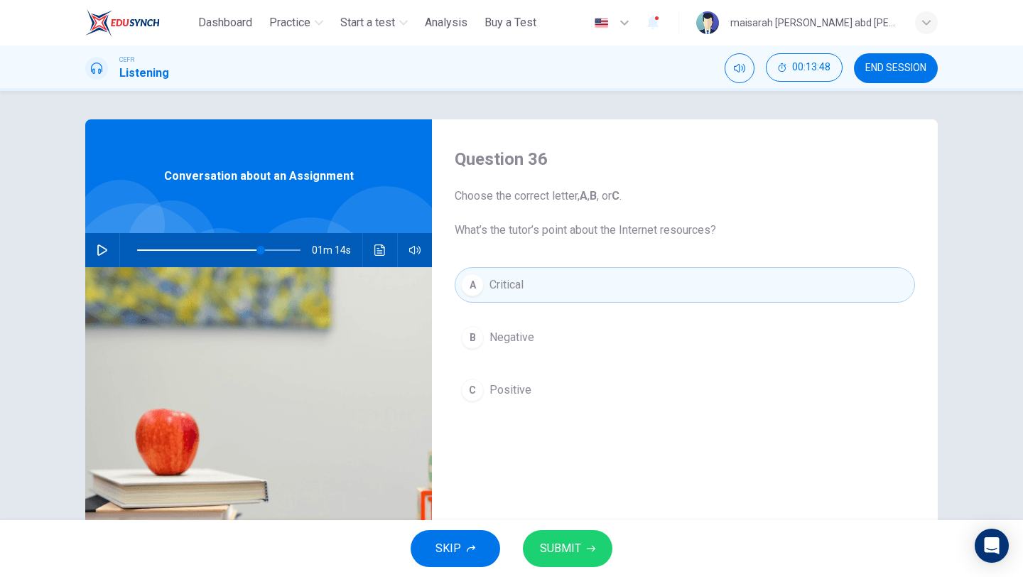
click at [579, 560] on button "SUBMIT" at bounding box center [568, 548] width 90 height 37
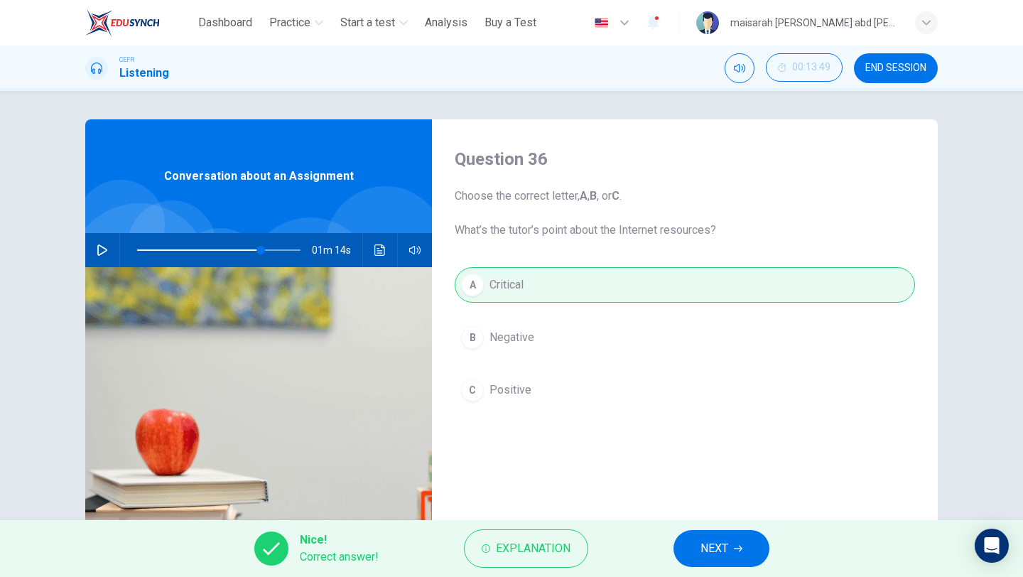
click at [711, 547] on span "NEXT" at bounding box center [715, 549] width 28 height 20
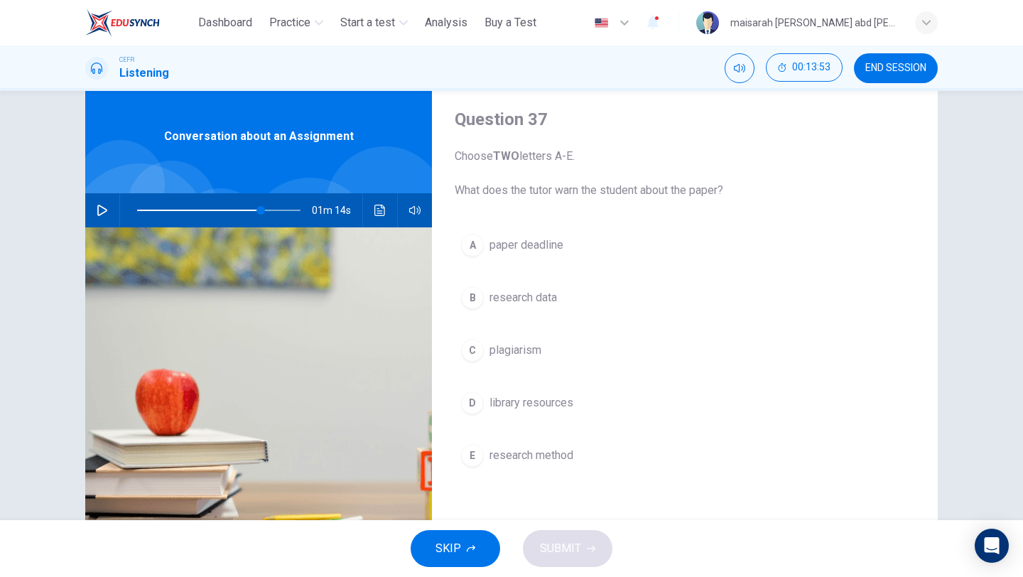
scroll to position [42, 0]
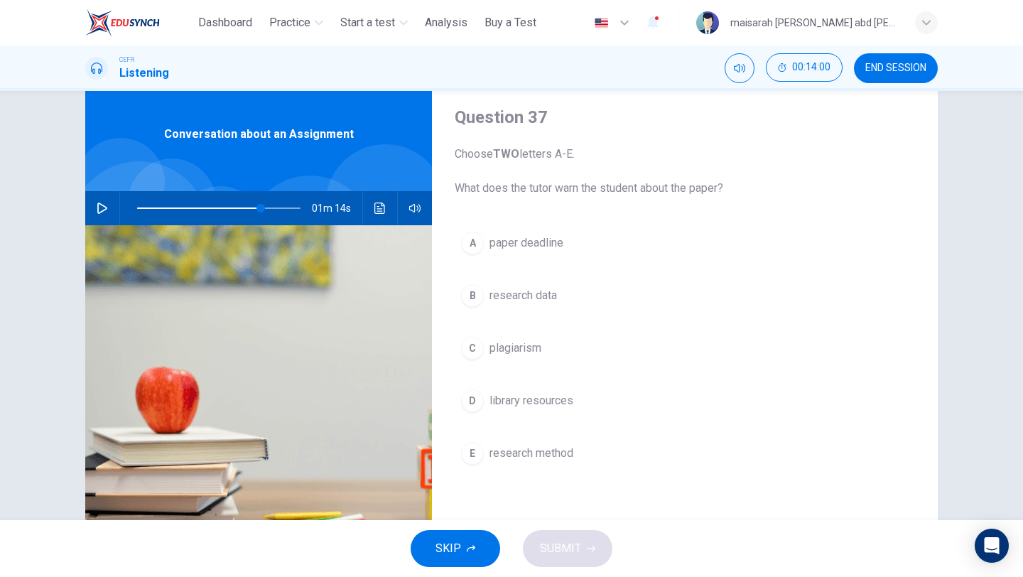
click at [548, 299] on span "research data" at bounding box center [524, 295] width 68 height 17
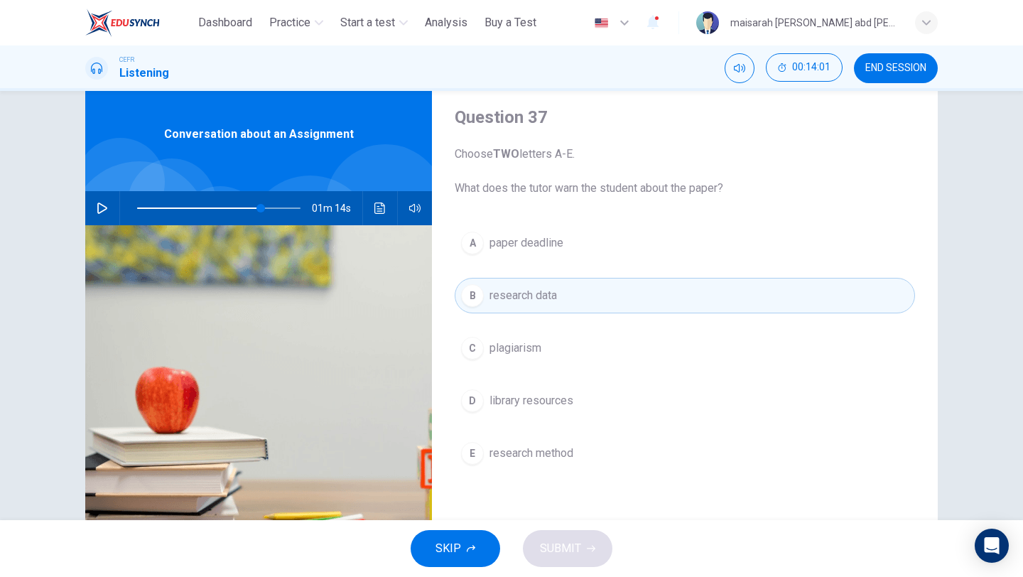
click at [543, 345] on button "C plagiarism" at bounding box center [685, 348] width 461 height 36
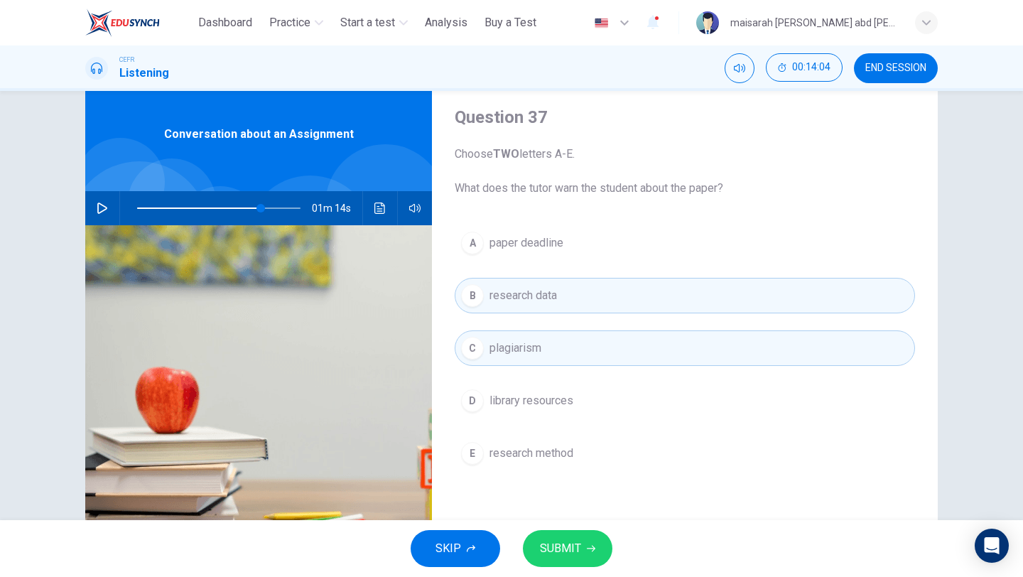
click at [552, 459] on span "research method" at bounding box center [532, 453] width 84 height 17
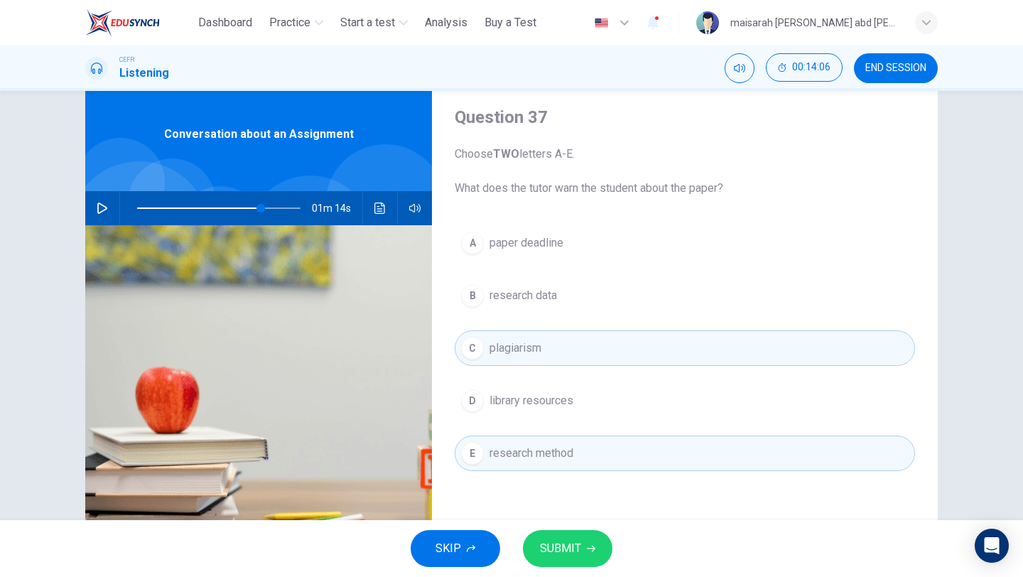
click at [579, 302] on button "B research data" at bounding box center [685, 296] width 461 height 36
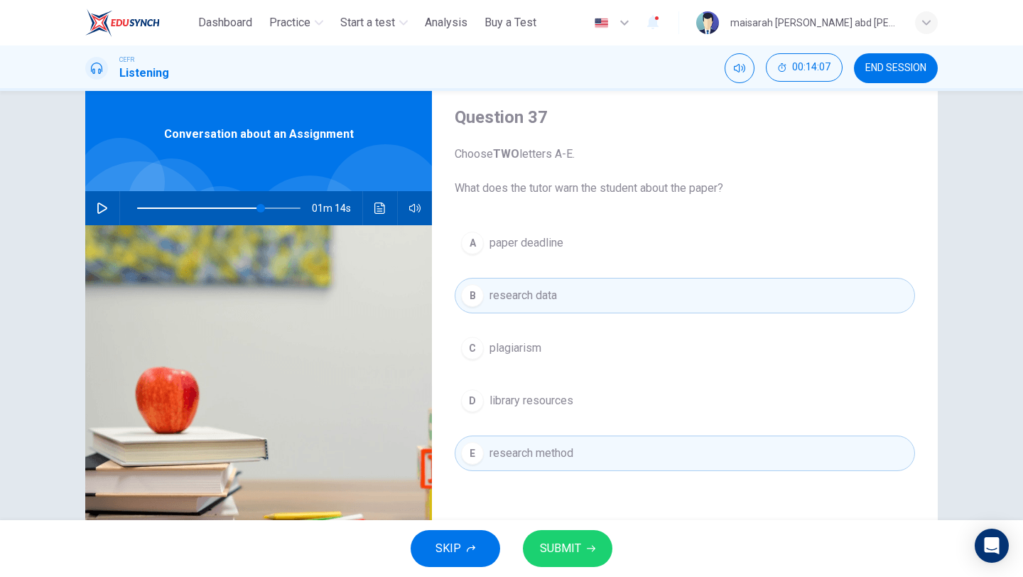
click at [574, 364] on button "C plagiarism" at bounding box center [685, 348] width 461 height 36
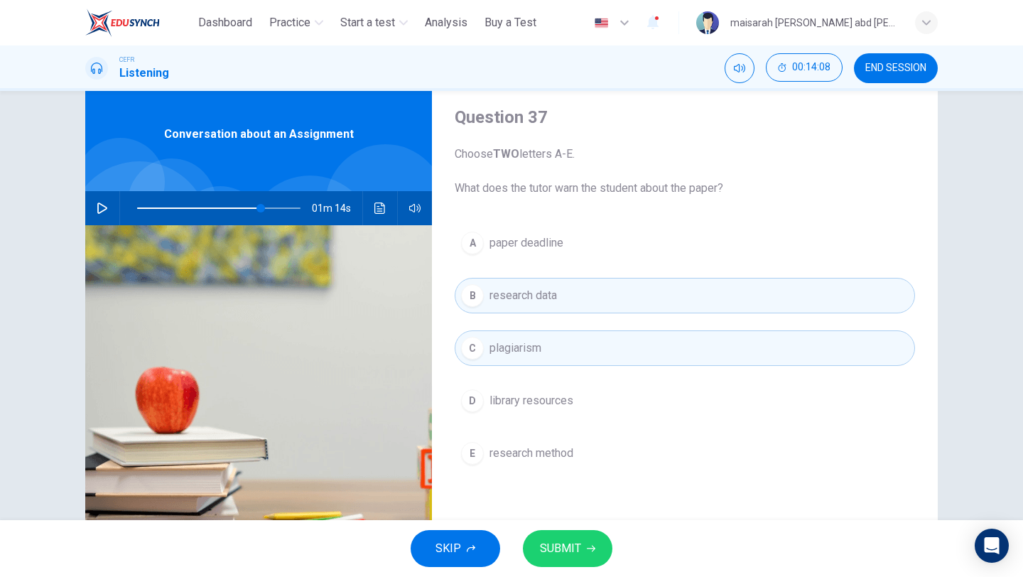
click at [556, 549] on span "SUBMIT" at bounding box center [560, 549] width 41 height 20
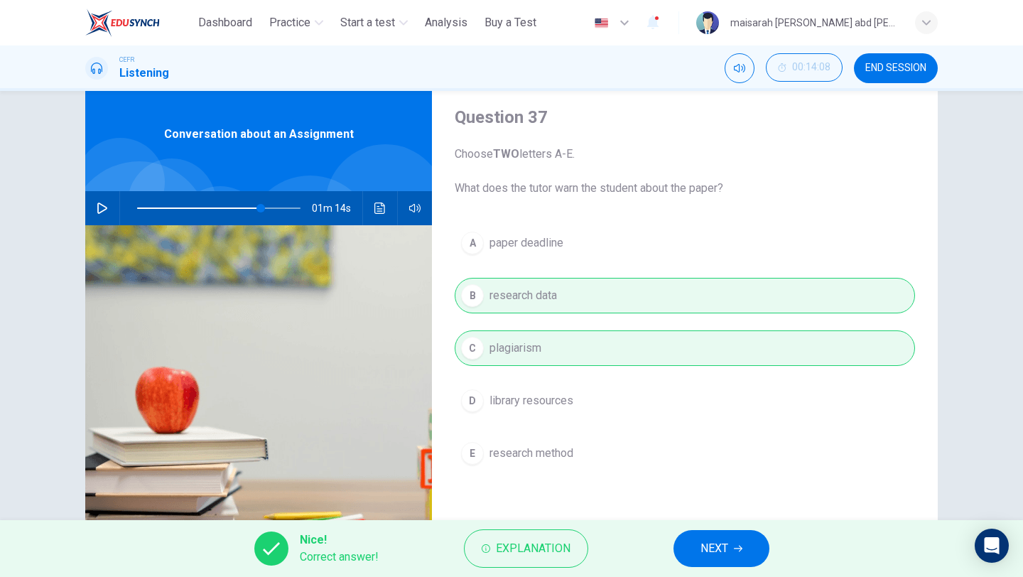
click at [683, 559] on button "NEXT" at bounding box center [722, 548] width 96 height 37
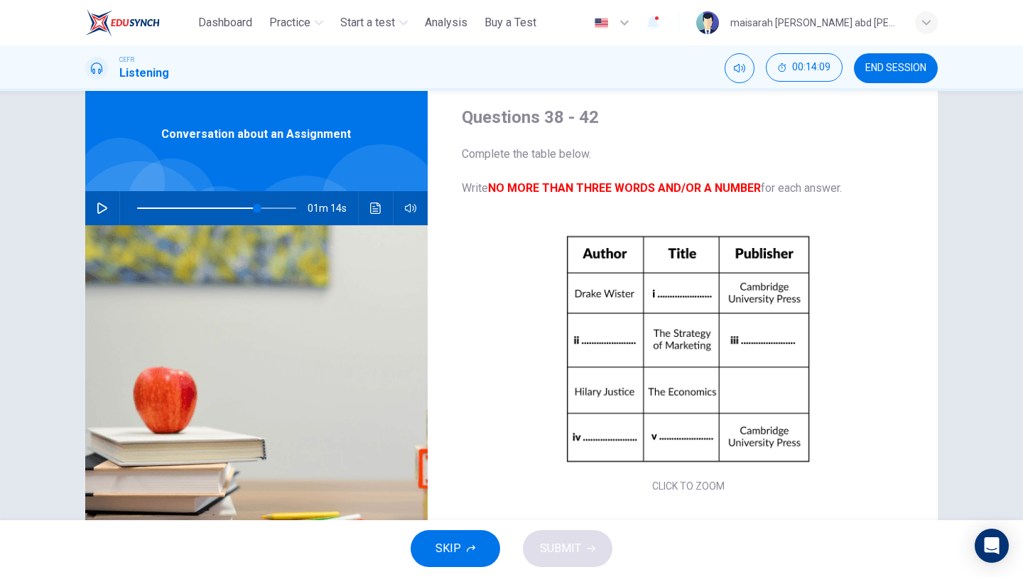
click at [458, 551] on span "SKIP" at bounding box center [449, 549] width 26 height 20
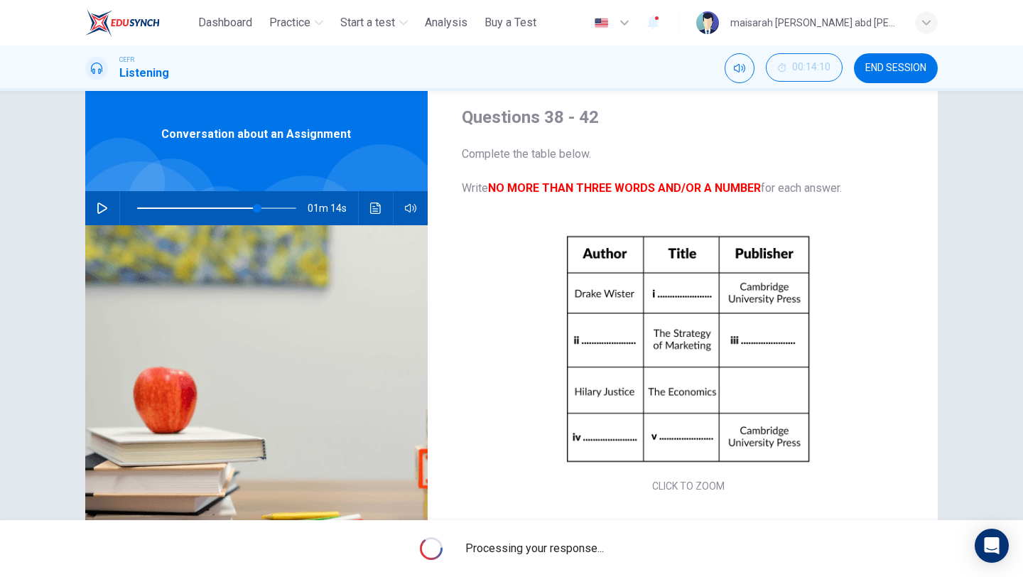
type input "**"
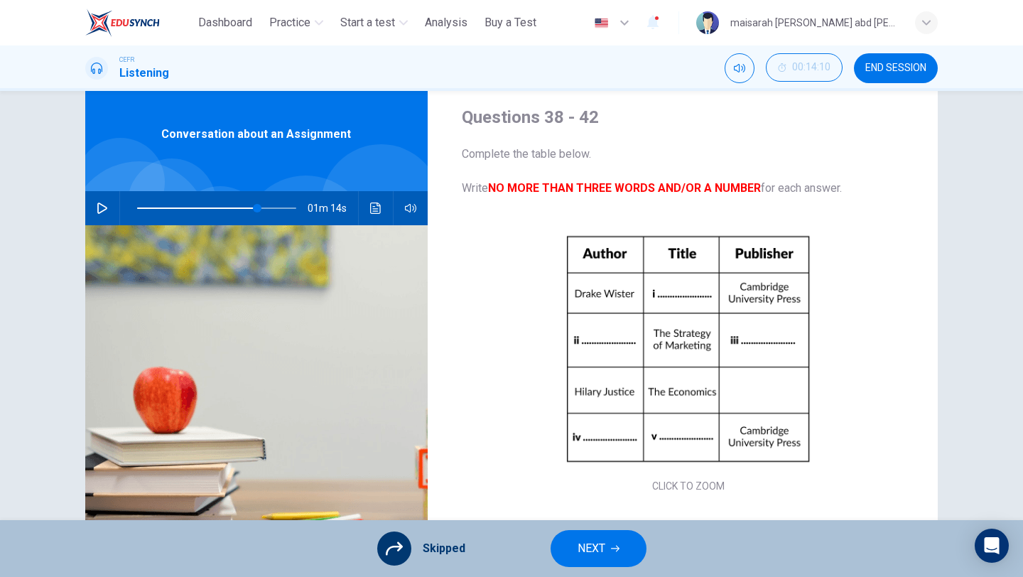
click at [635, 542] on button "NEXT" at bounding box center [599, 548] width 96 height 37
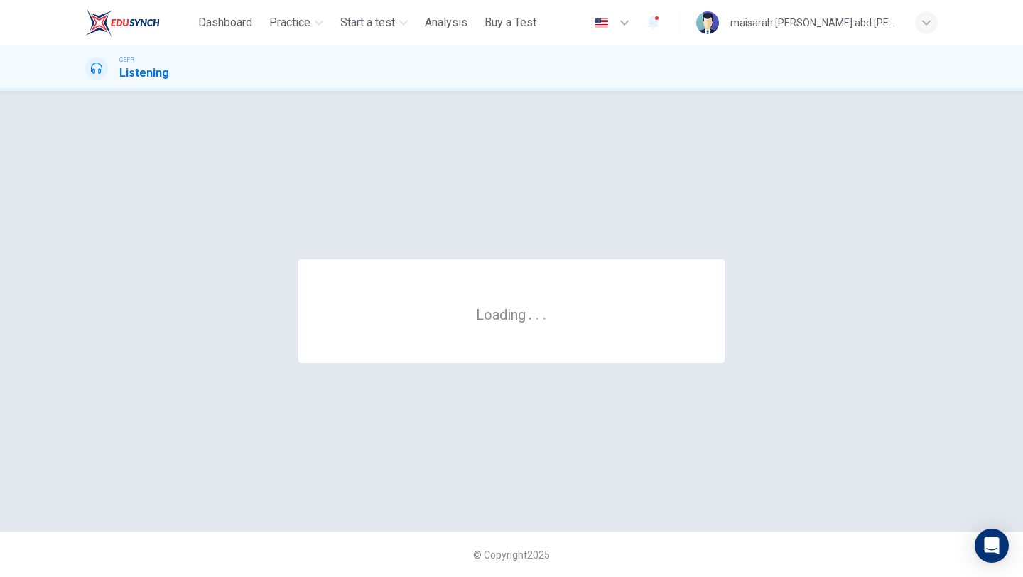
scroll to position [0, 0]
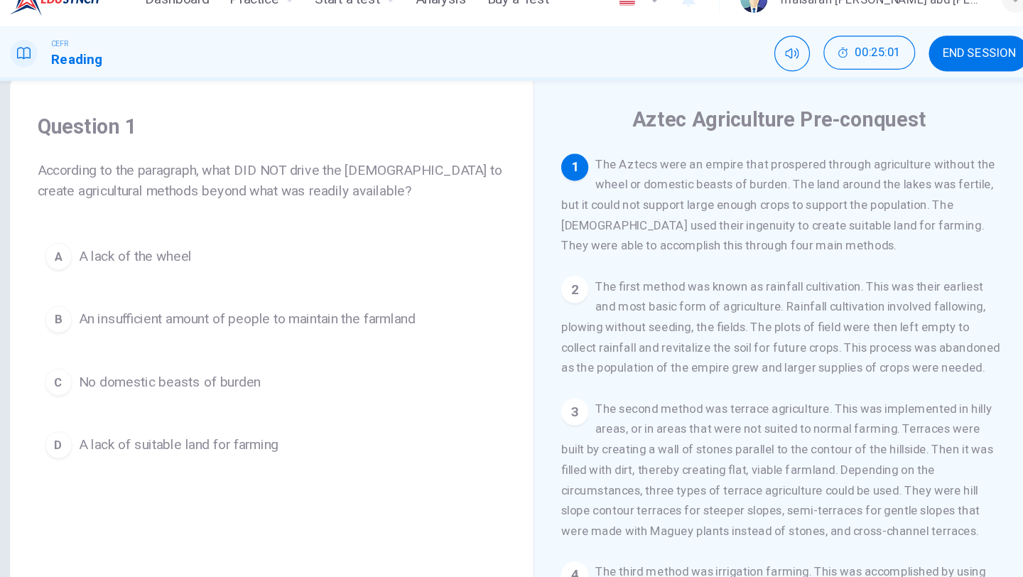
scroll to position [1, 0]
click at [203, 394] on span "A lack of suitable land for farming" at bounding box center [226, 395] width 167 height 17
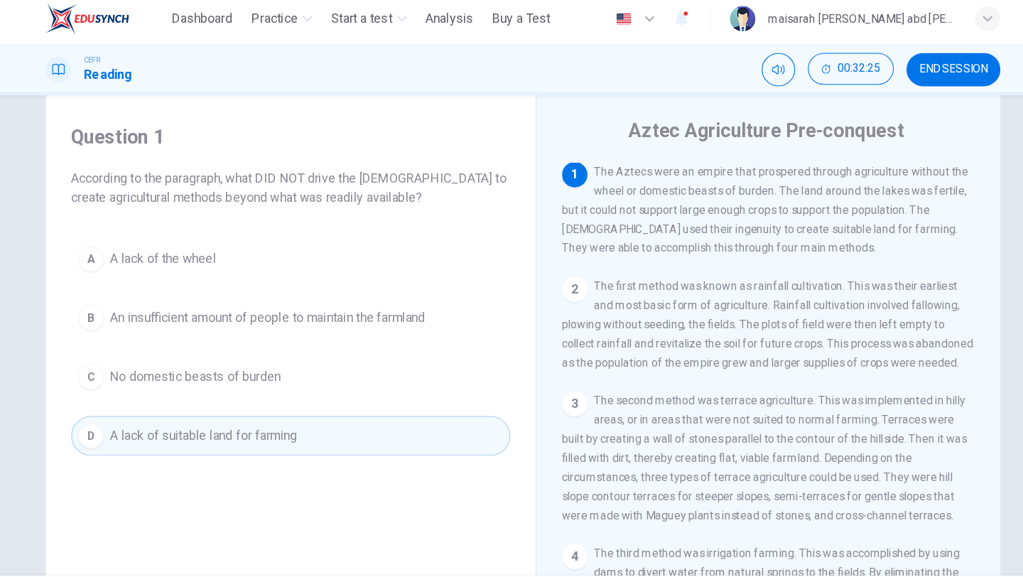
scroll to position [122, 0]
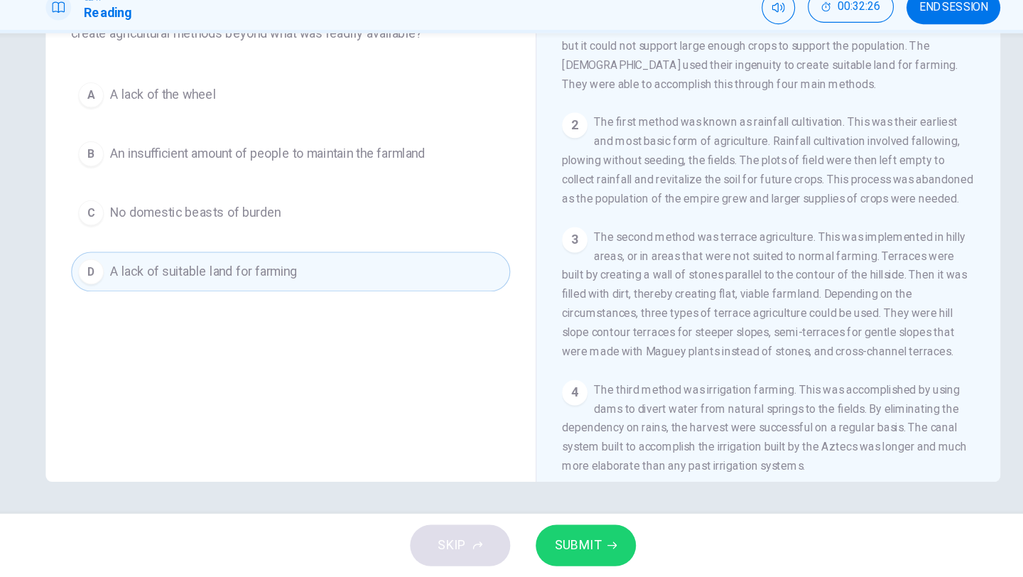
click at [587, 534] on button "SUBMIT" at bounding box center [568, 548] width 90 height 37
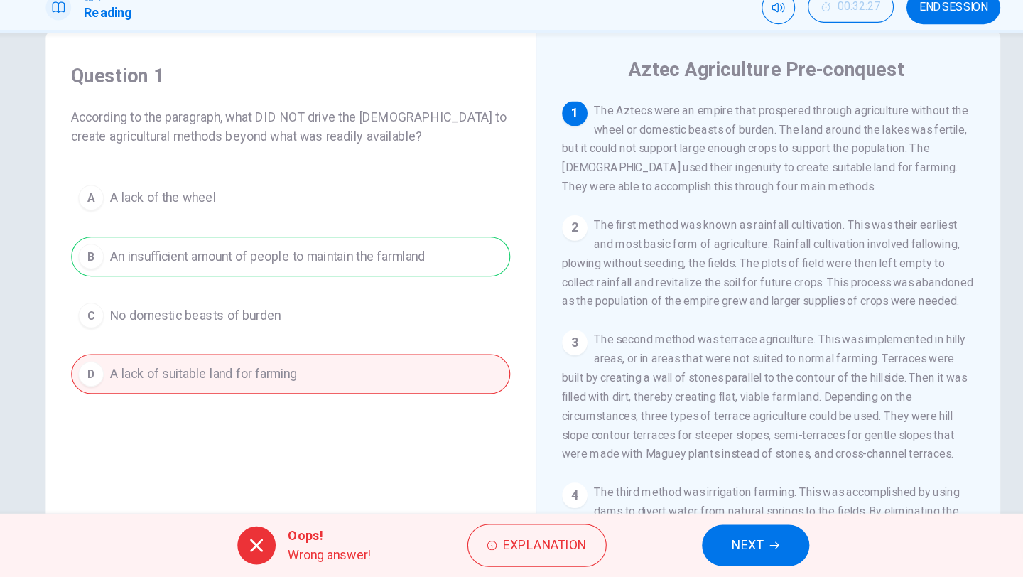
scroll to position [29, 0]
click at [716, 552] on span "NEXT" at bounding box center [713, 549] width 28 height 20
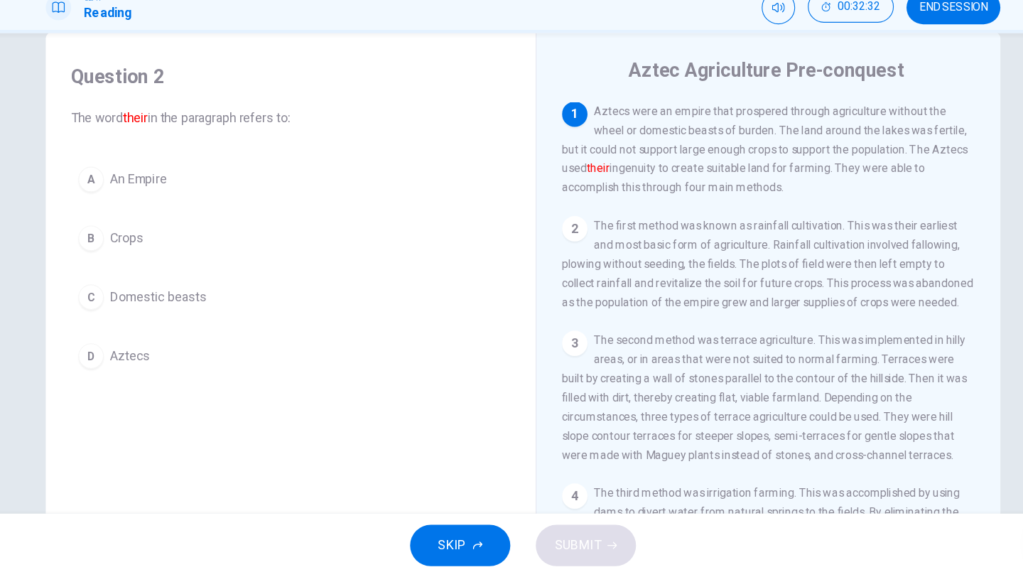
click at [163, 373] on span "Aztecs" at bounding box center [161, 379] width 36 height 17
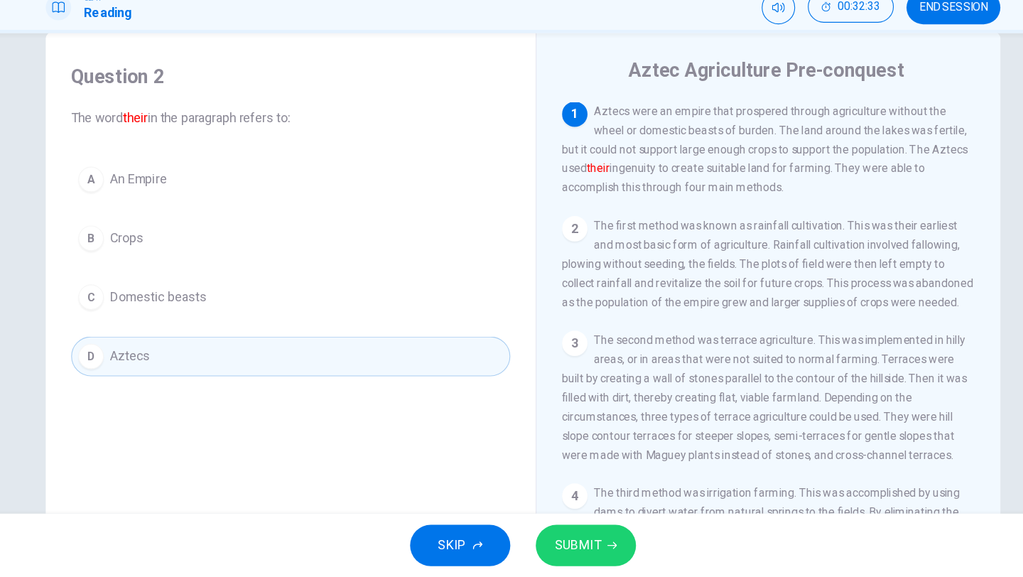
click at [581, 542] on button "SUBMIT" at bounding box center [568, 548] width 90 height 37
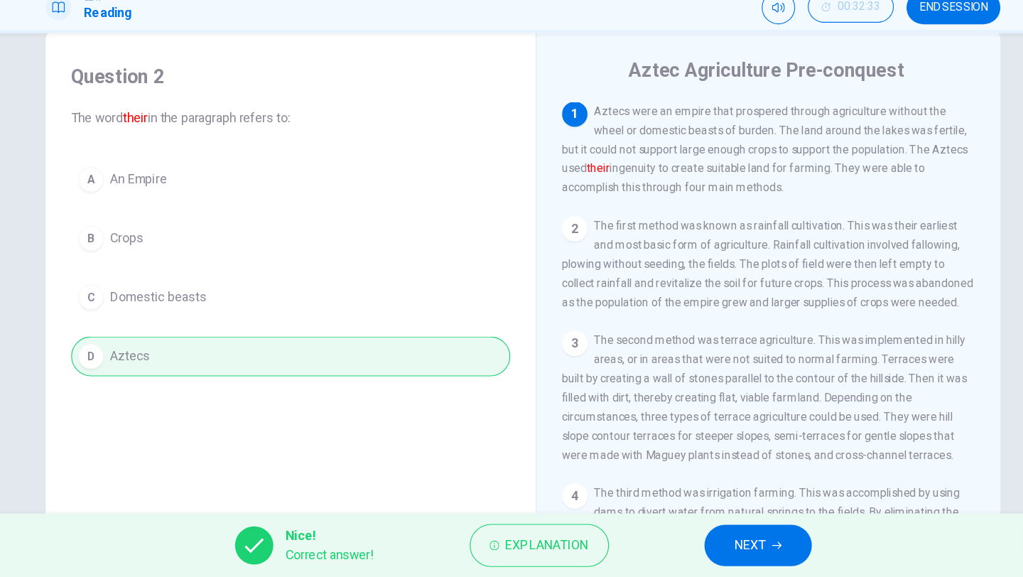
click at [713, 552] on span "NEXT" at bounding box center [715, 549] width 28 height 20
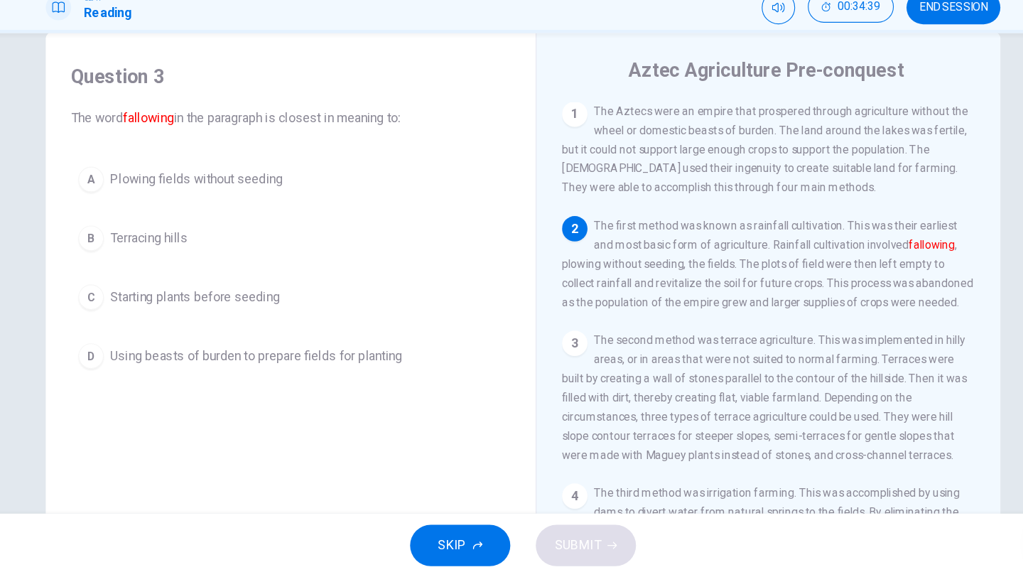
click at [227, 314] on button "C Starting plants before seeding" at bounding box center [304, 327] width 392 height 36
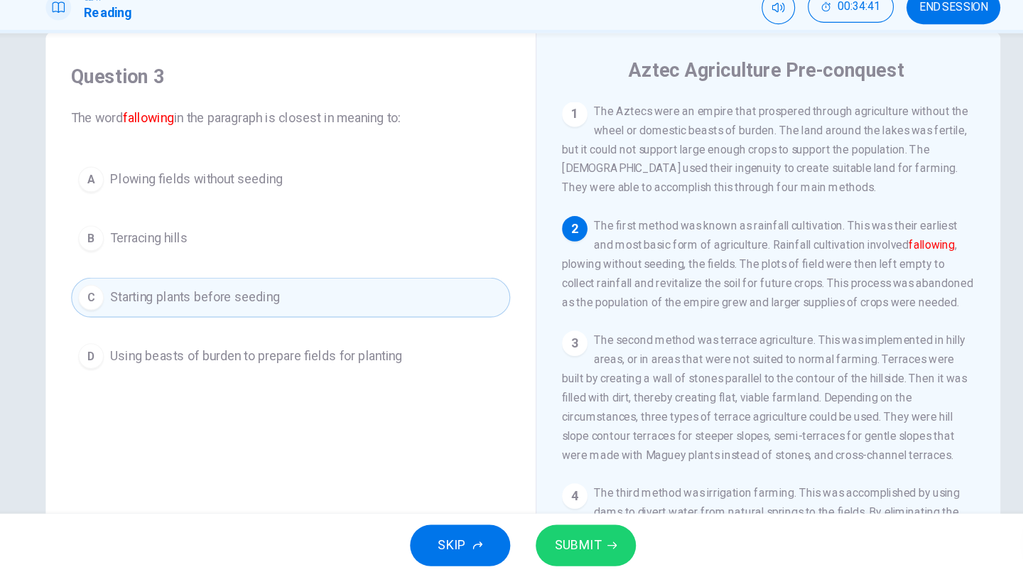
click at [597, 541] on button "SUBMIT" at bounding box center [568, 548] width 90 height 37
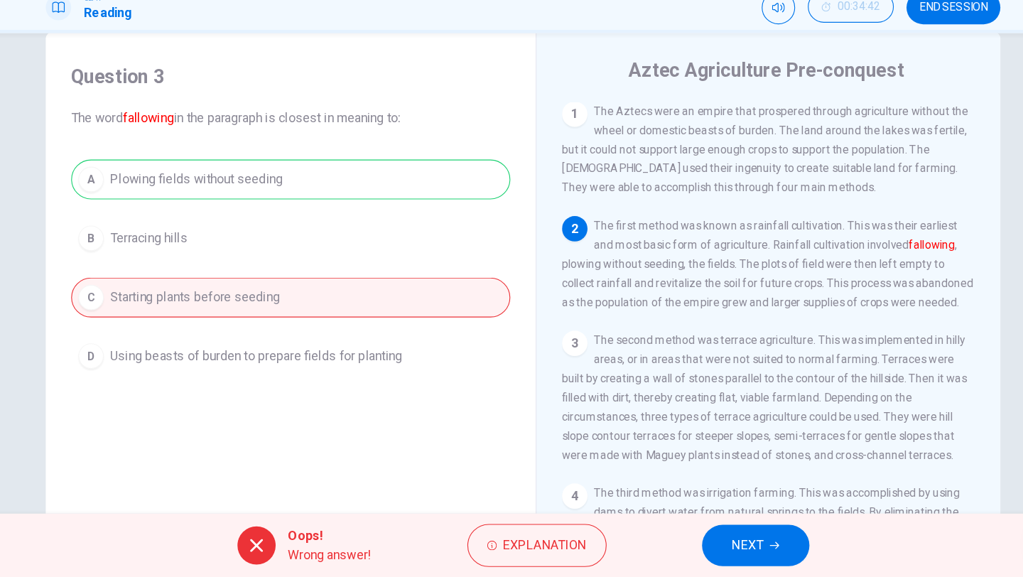
click at [743, 561] on button "NEXT" at bounding box center [720, 548] width 96 height 37
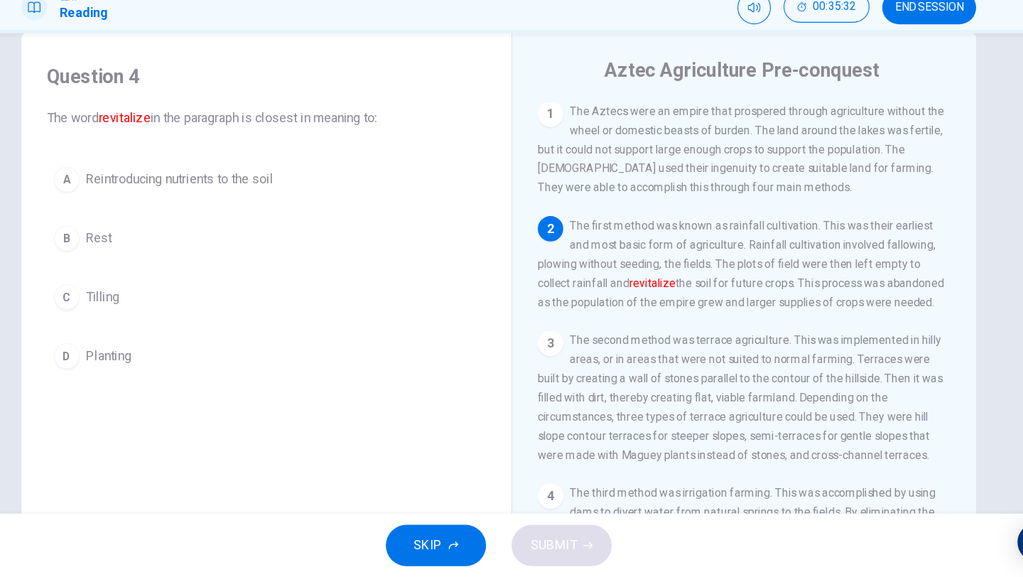
click at [203, 221] on span "Reintroducing nutrients to the soil" at bounding box center [226, 221] width 167 height 17
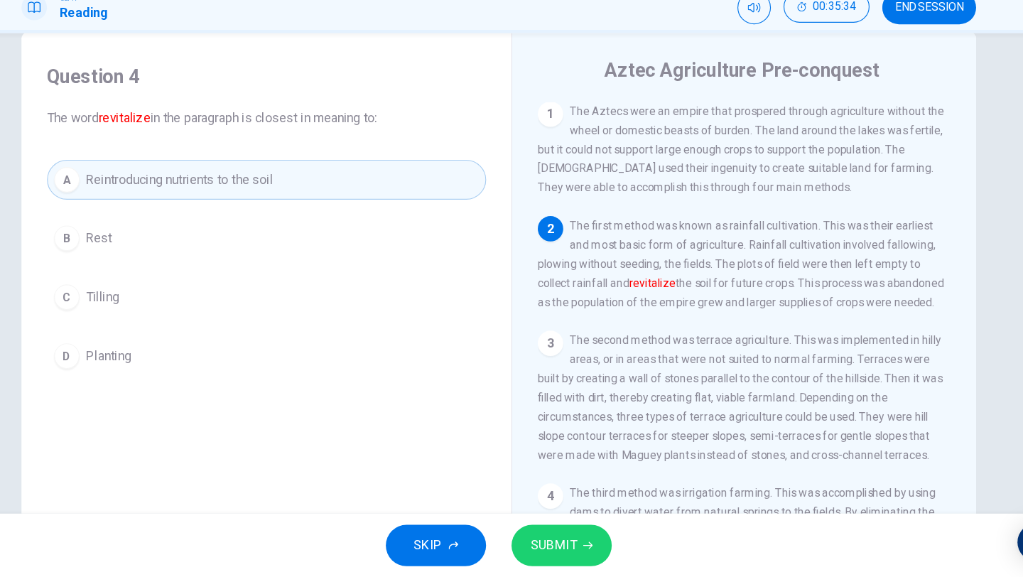
click at [608, 545] on button "SUBMIT" at bounding box center [568, 548] width 90 height 37
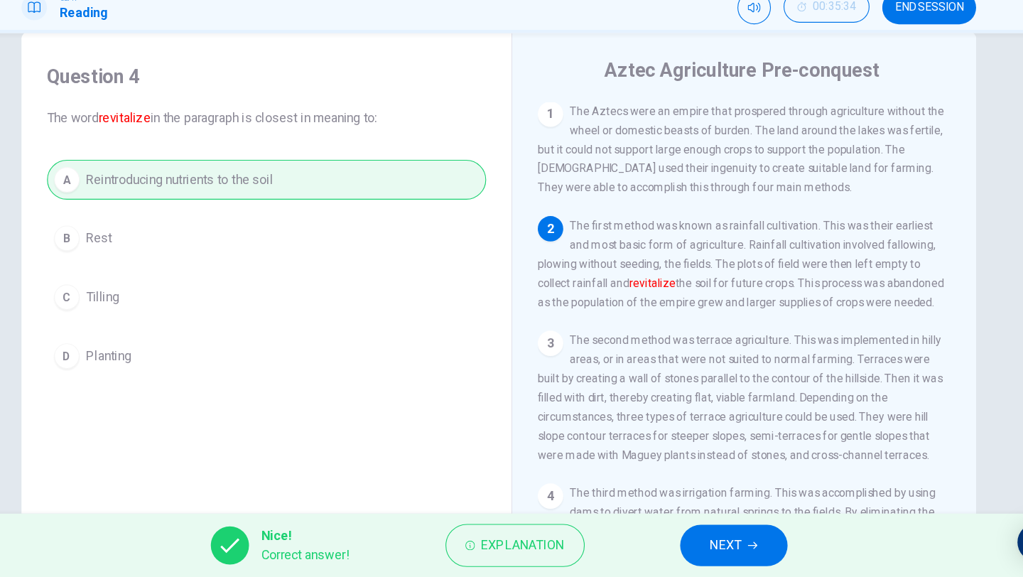
click at [701, 557] on span "NEXT" at bounding box center [715, 549] width 28 height 20
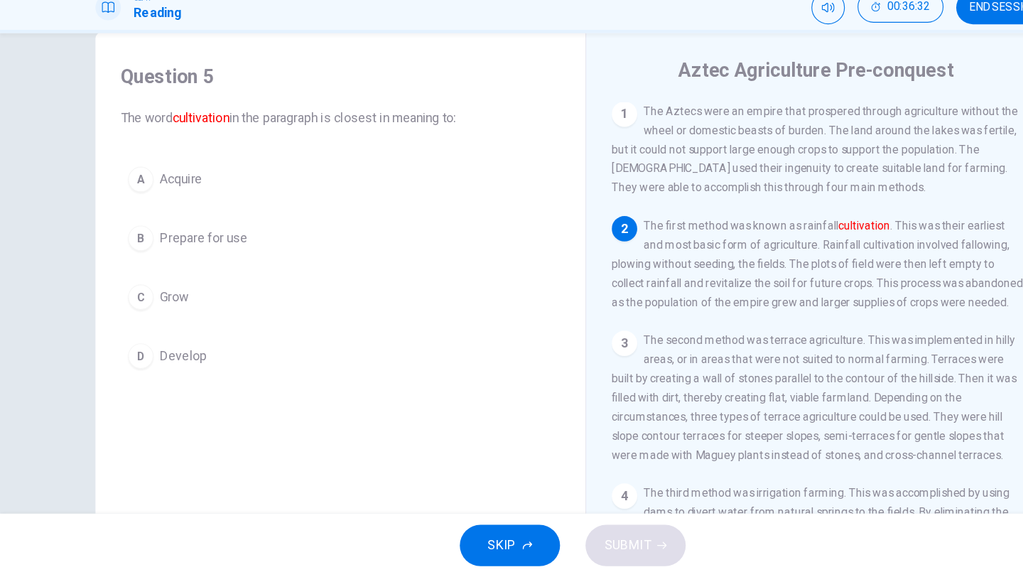
click at [228, 279] on button "B Prepare for use" at bounding box center [304, 275] width 392 height 36
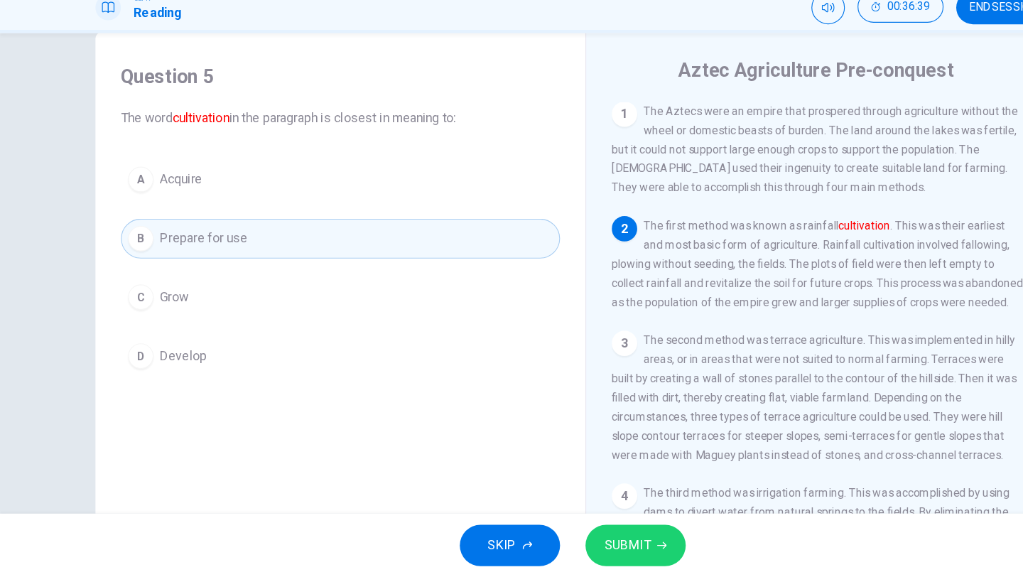
click at [591, 537] on button "SUBMIT" at bounding box center [568, 548] width 90 height 37
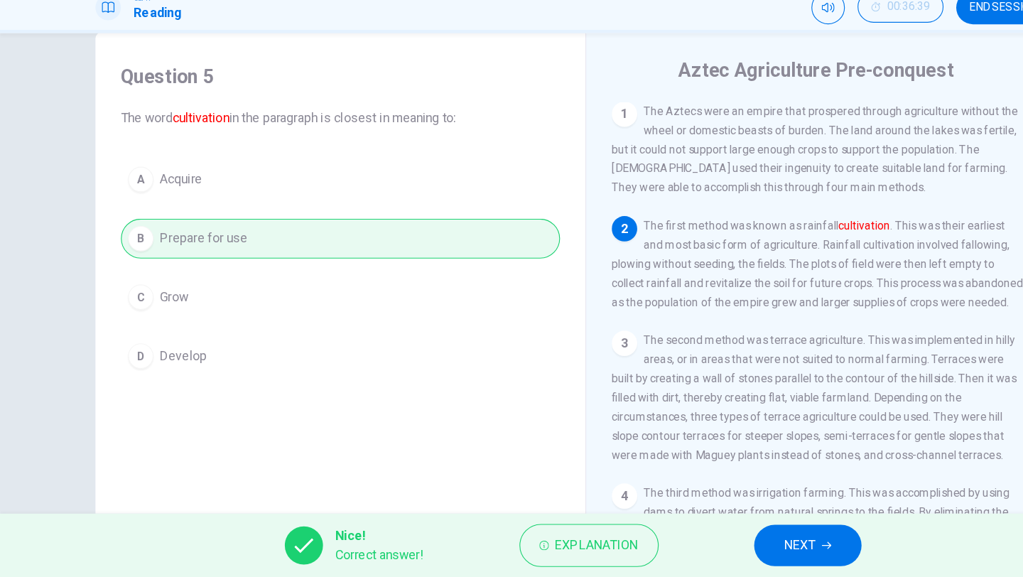
click at [736, 548] on icon "button" at bounding box center [738, 549] width 9 height 6
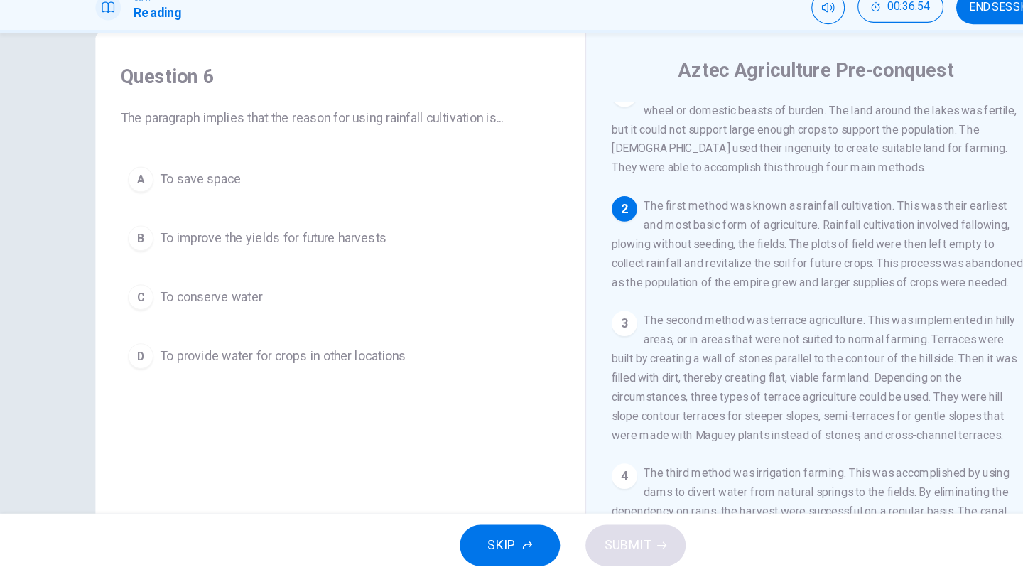
scroll to position [24, 0]
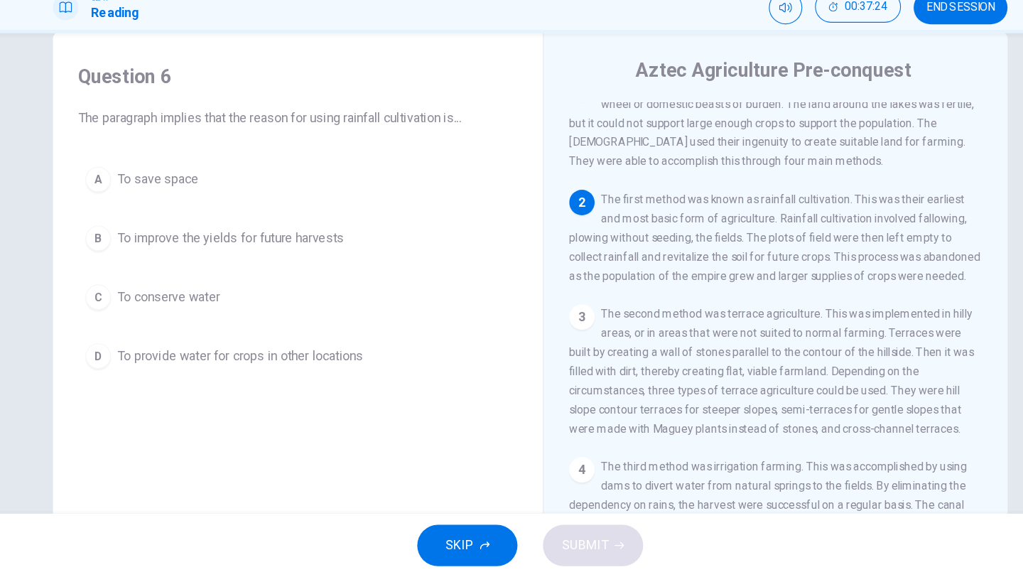
click at [330, 280] on span "To improve the yields for future harvests" at bounding box center [244, 274] width 203 height 17
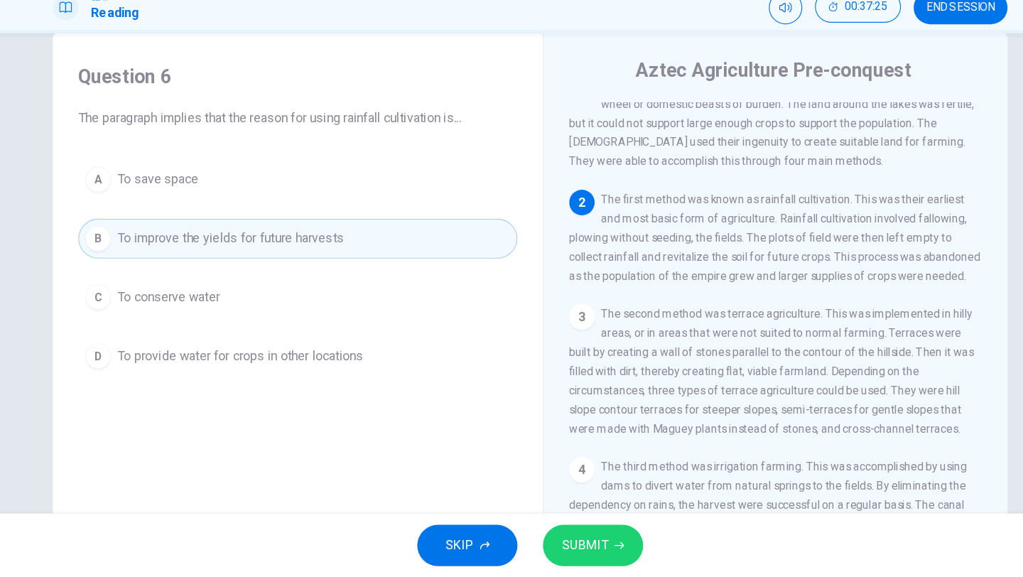
click at [579, 552] on span "SUBMIT" at bounding box center [560, 549] width 41 height 20
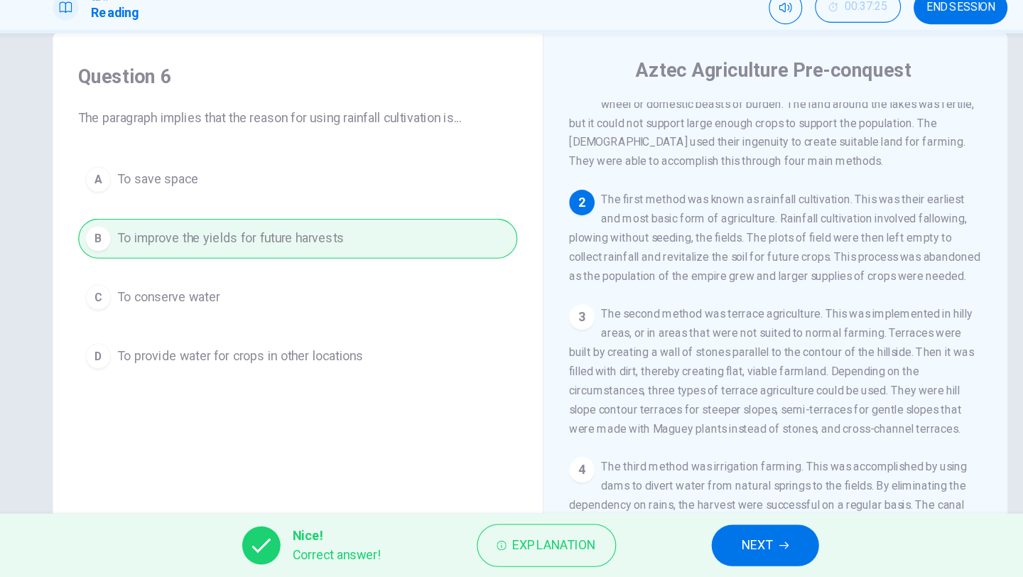
click at [733, 549] on button "NEXT" at bounding box center [722, 548] width 96 height 37
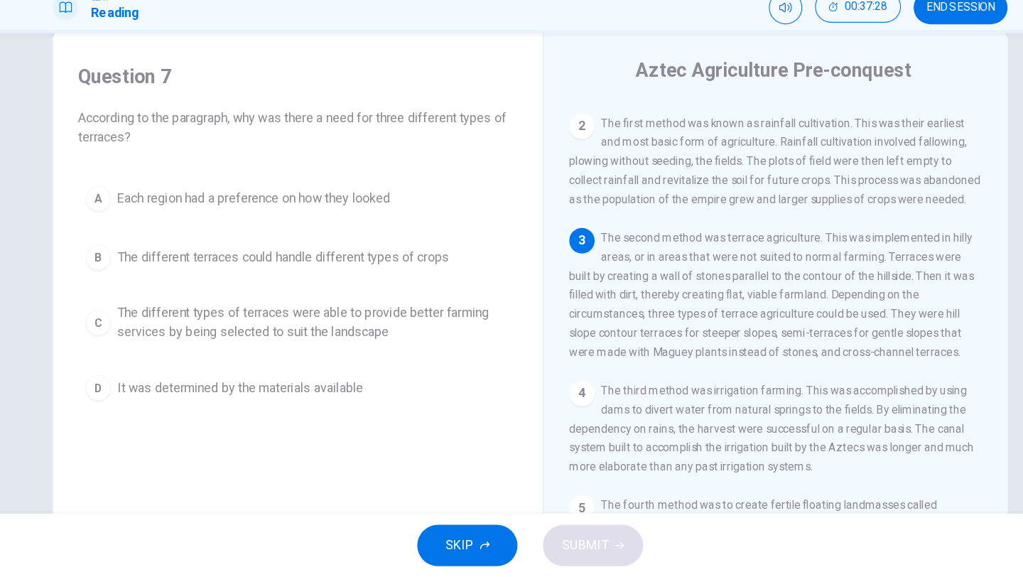
scroll to position [95, 0]
click at [301, 278] on button "B The different terraces could handle different types of crops" at bounding box center [304, 292] width 392 height 36
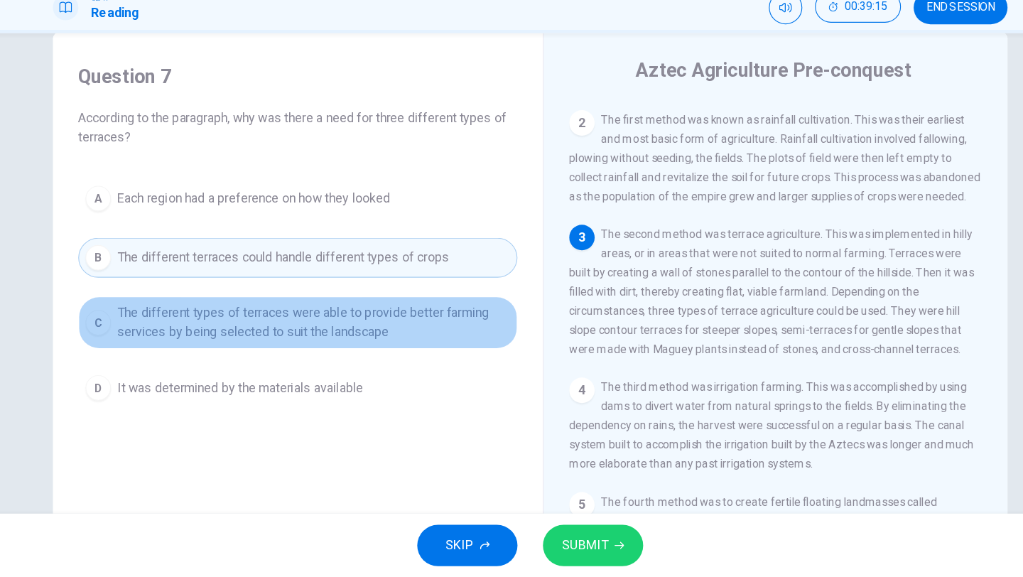
click at [382, 338] on span "The different types of terraces were able to provide better farming services by…" at bounding box center [318, 350] width 351 height 34
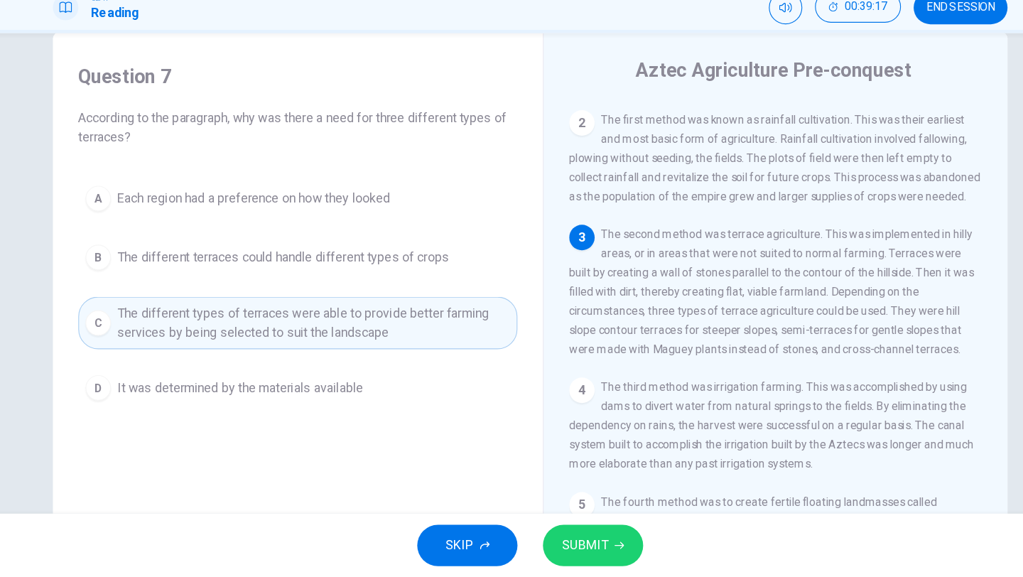
click at [593, 552] on icon "button" at bounding box center [591, 548] width 9 height 9
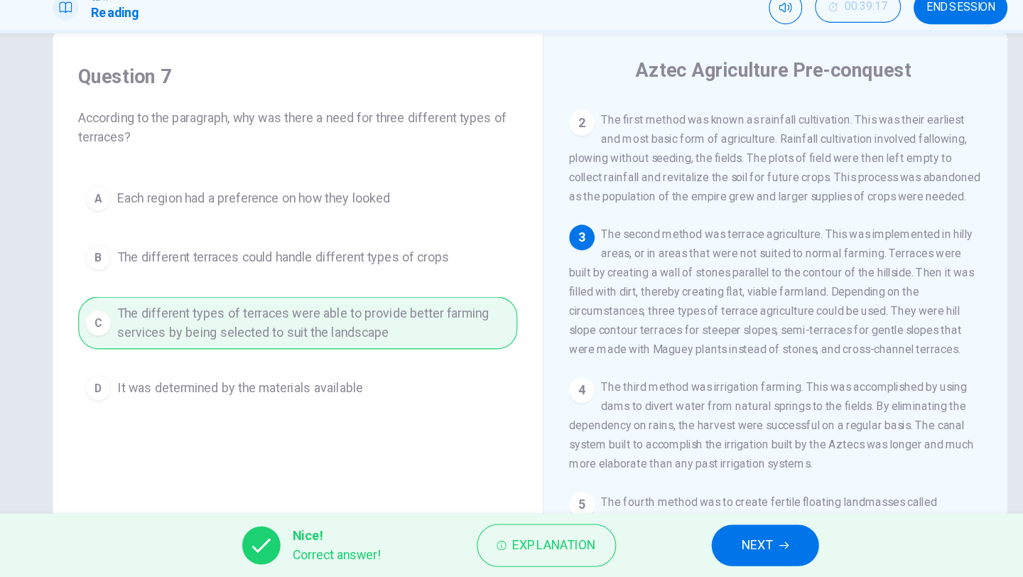
click at [716, 555] on span "NEXT" at bounding box center [715, 549] width 28 height 20
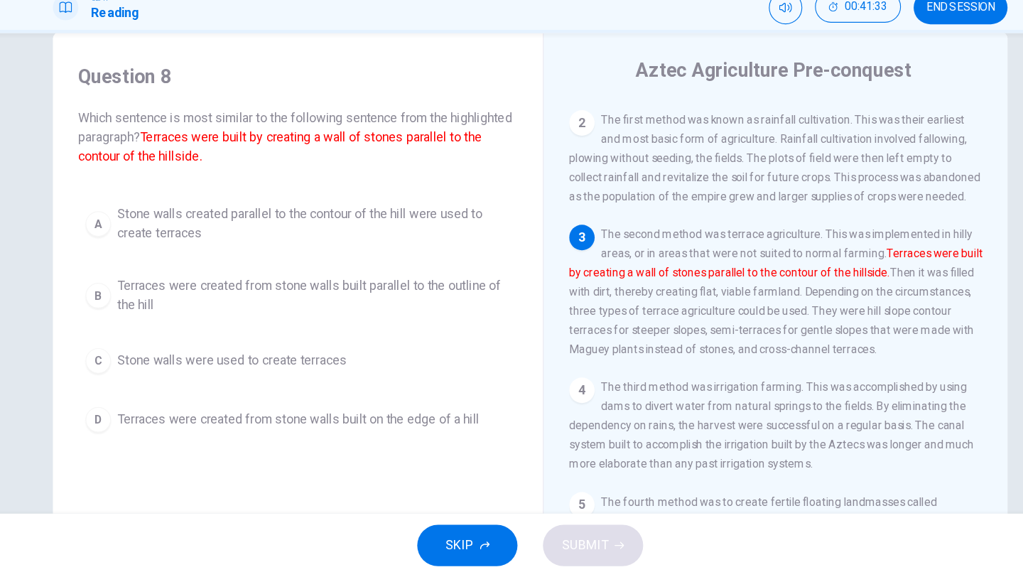
click at [412, 254] on span "Stone walls created parallel to the contour of the hill were used to create ter…" at bounding box center [318, 261] width 351 height 34
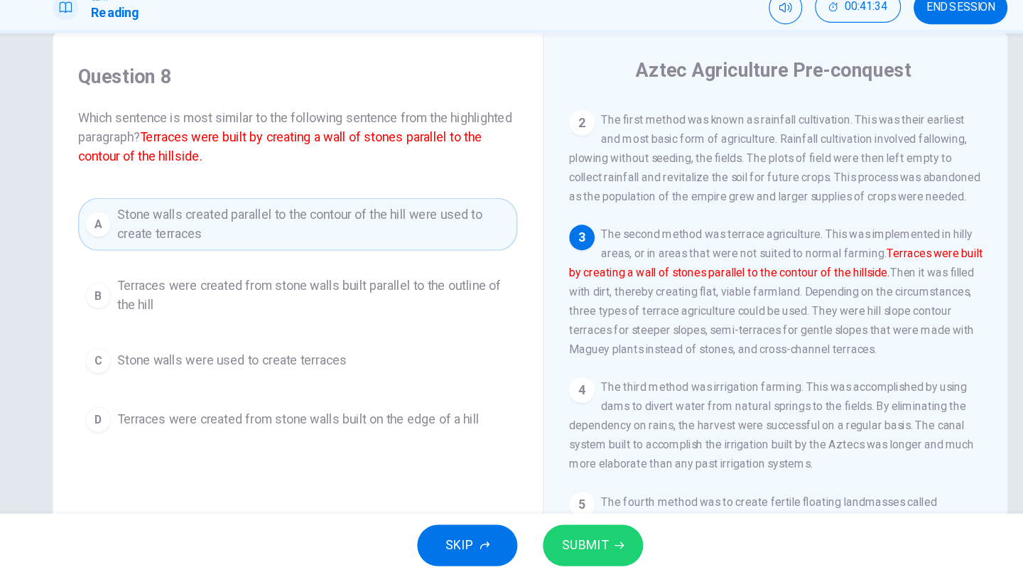
click at [571, 546] on span "SUBMIT" at bounding box center [560, 549] width 41 height 20
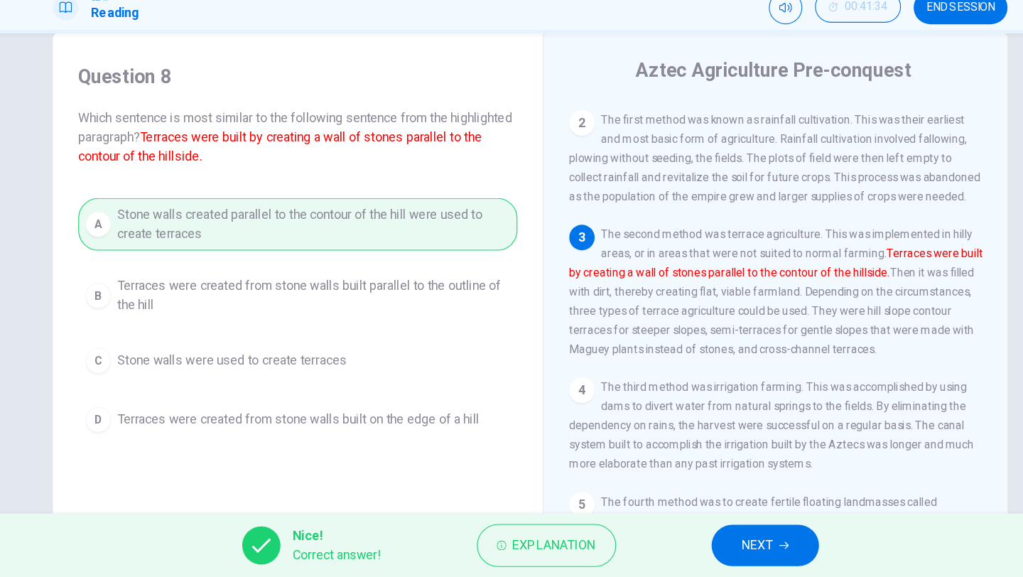
click at [709, 560] on button "NEXT" at bounding box center [722, 548] width 96 height 37
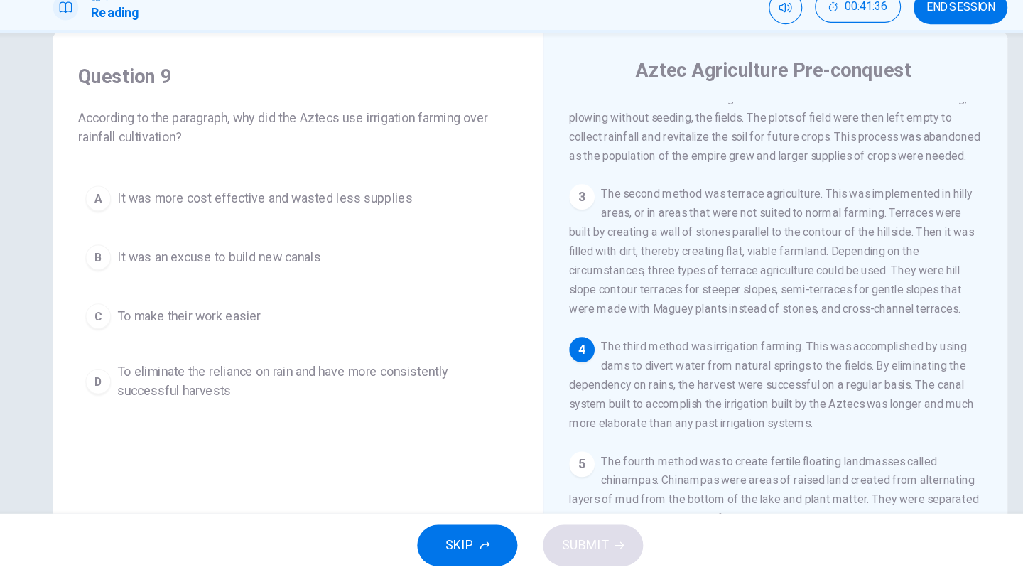
scroll to position [151, 0]
click at [308, 242] on span "It was more cost effective and wasted less supplies" at bounding box center [275, 238] width 264 height 17
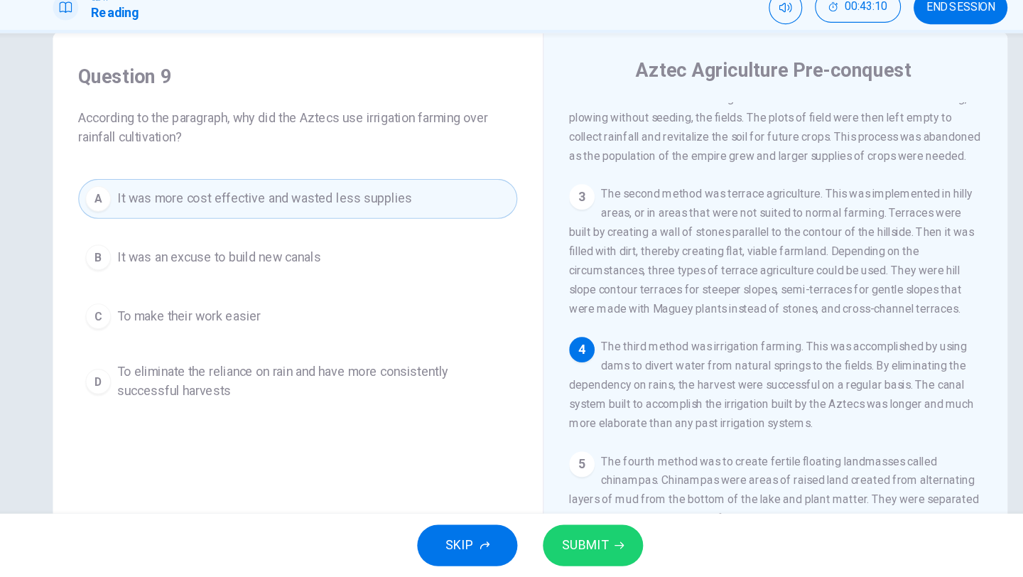
click at [316, 293] on span "It was an excuse to build new canals" at bounding box center [234, 291] width 182 height 17
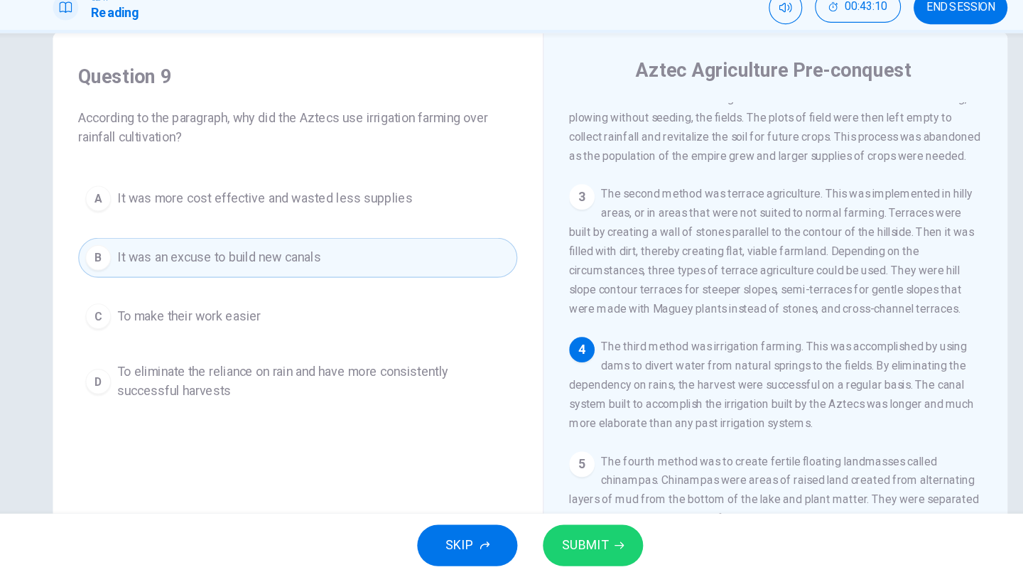
click at [286, 343] on button "C To make their work easier" at bounding box center [304, 344] width 392 height 36
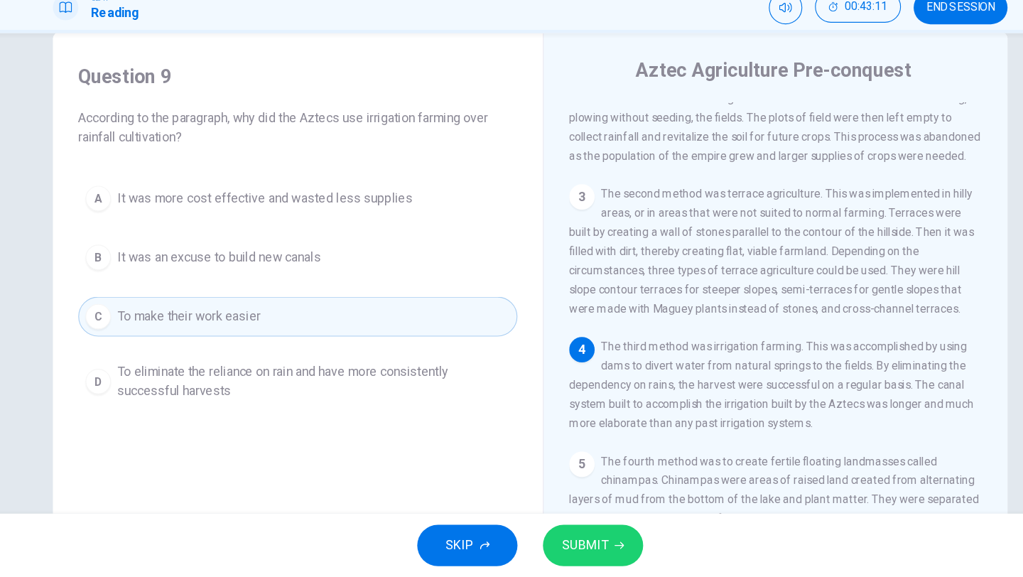
click at [313, 394] on span "To eliminate the reliance on rain and have more consistently successful harvests" at bounding box center [318, 402] width 351 height 34
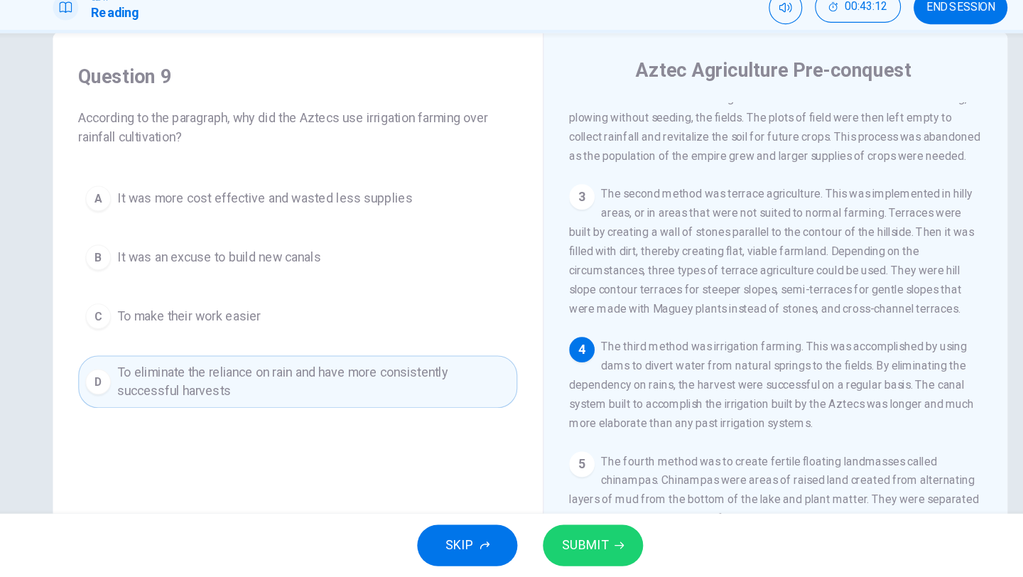
click at [583, 548] on button "SUBMIT" at bounding box center [568, 548] width 90 height 37
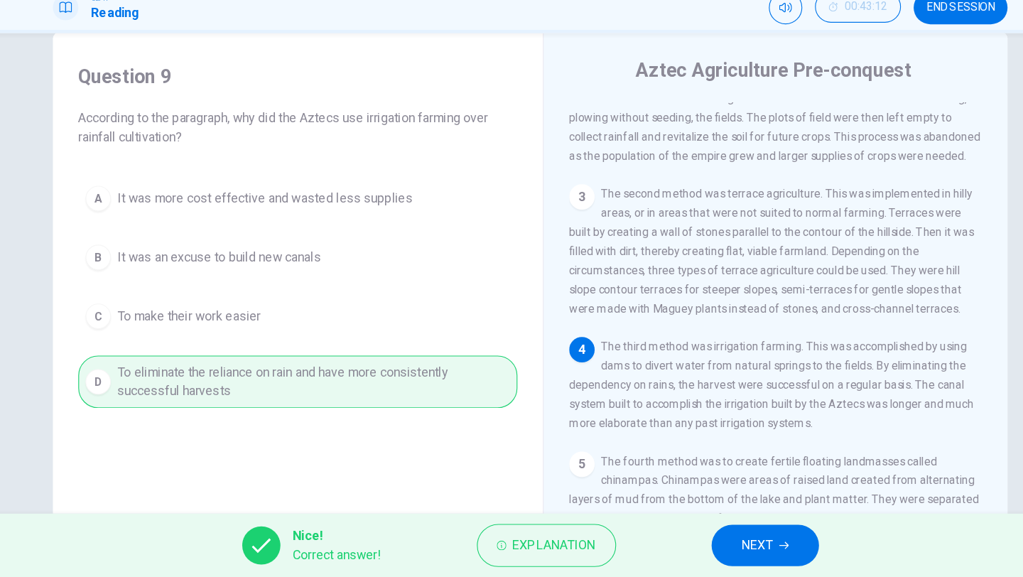
click at [721, 558] on span "NEXT" at bounding box center [715, 549] width 28 height 20
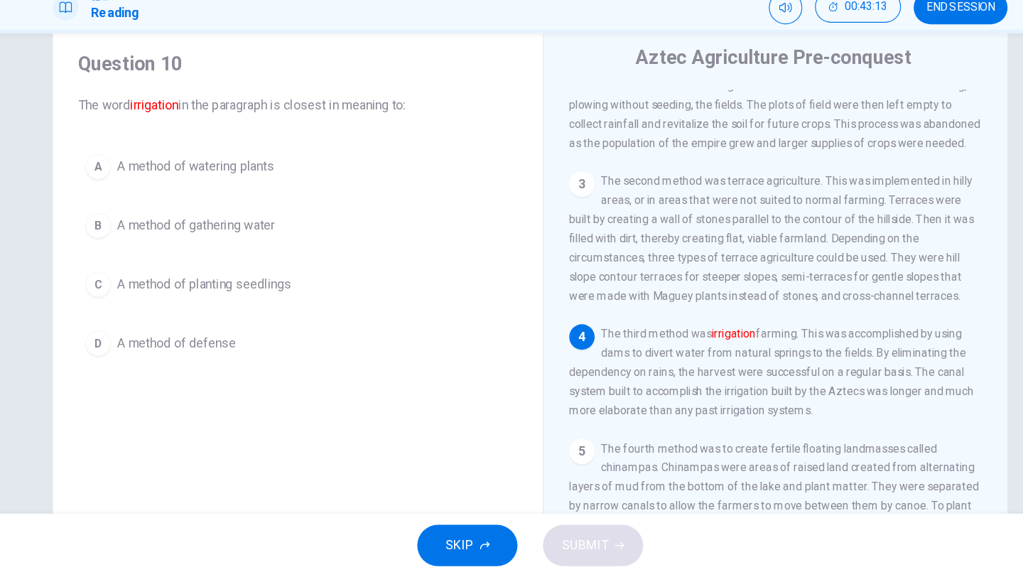
scroll to position [45, 0]
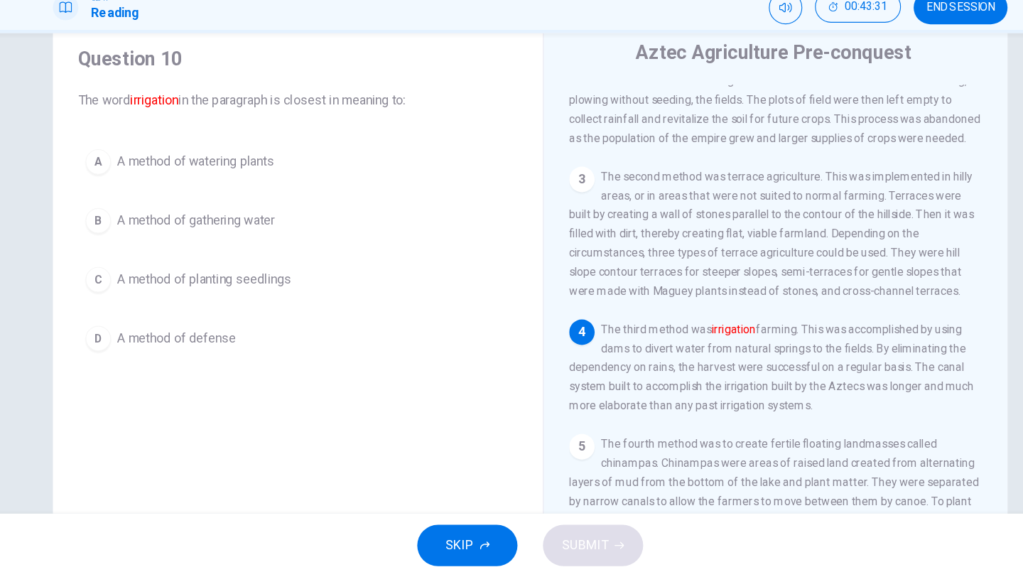
click at [269, 195] on button "A A method of watering plants" at bounding box center [304, 206] width 392 height 36
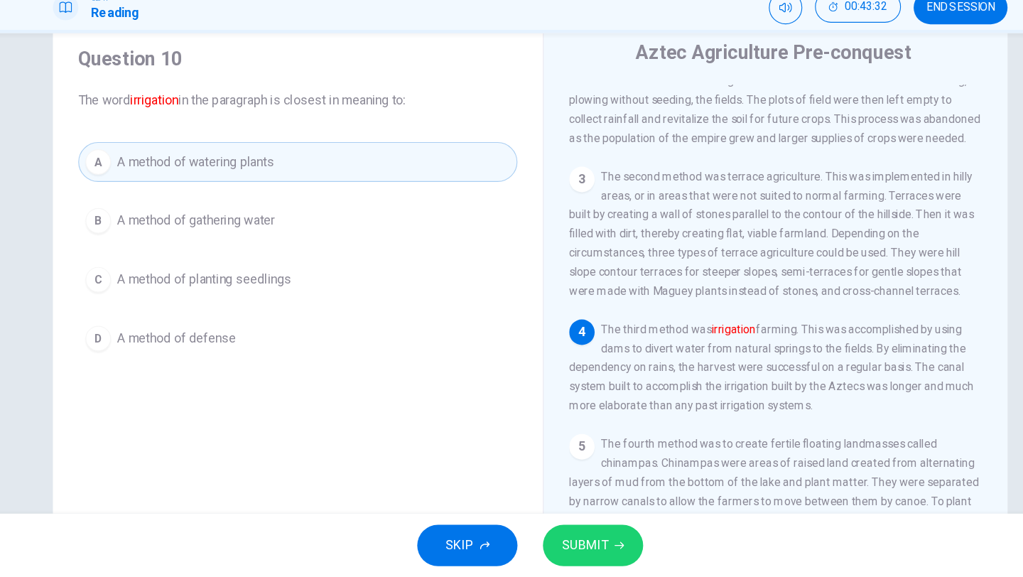
click at [599, 554] on button "SUBMIT" at bounding box center [568, 548] width 90 height 37
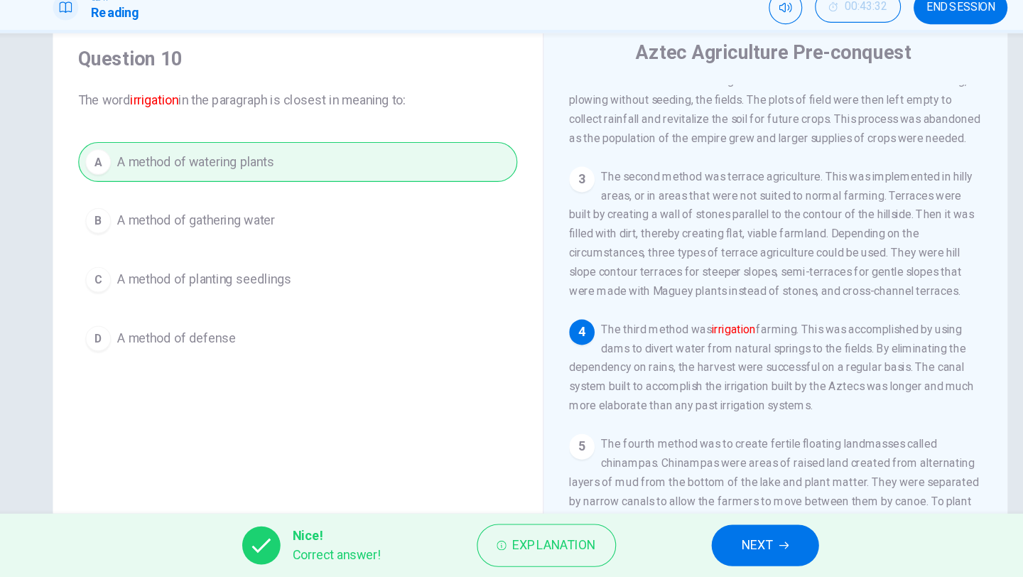
click at [705, 547] on span "NEXT" at bounding box center [715, 549] width 28 height 20
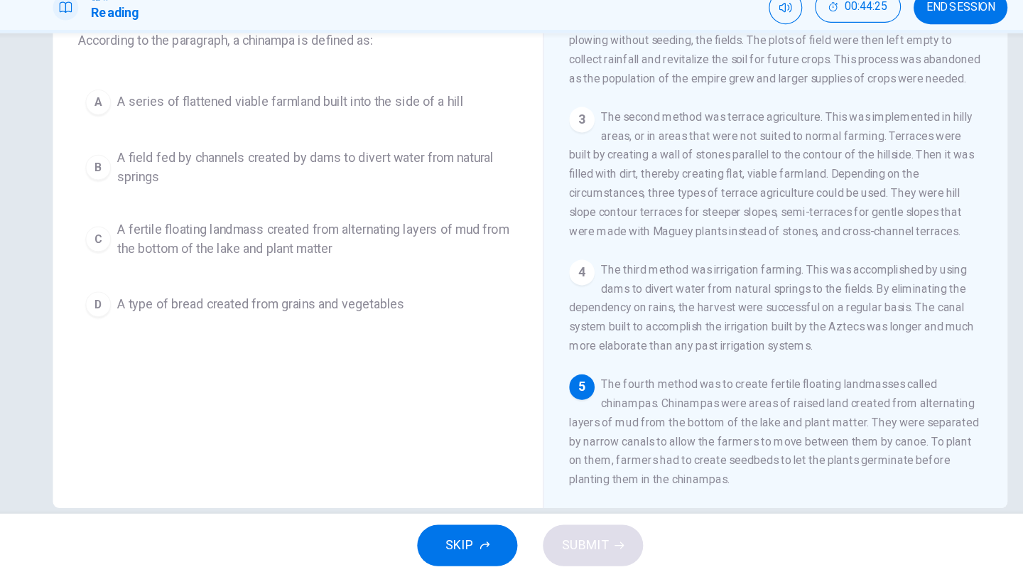
scroll to position [116, 0]
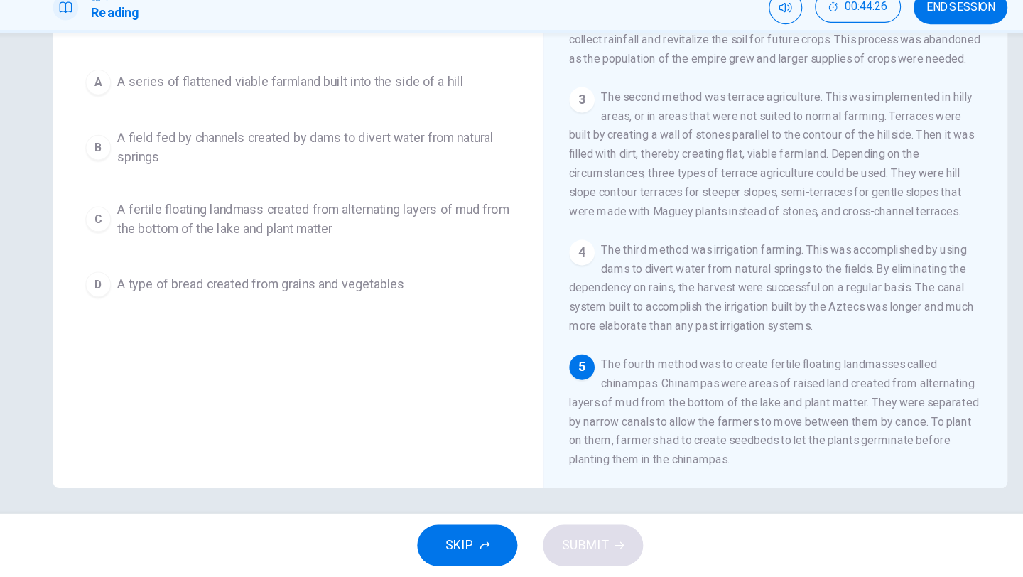
click at [443, 255] on span "A fertile floating landmass created from alternating layers of mud from the bot…" at bounding box center [318, 257] width 351 height 34
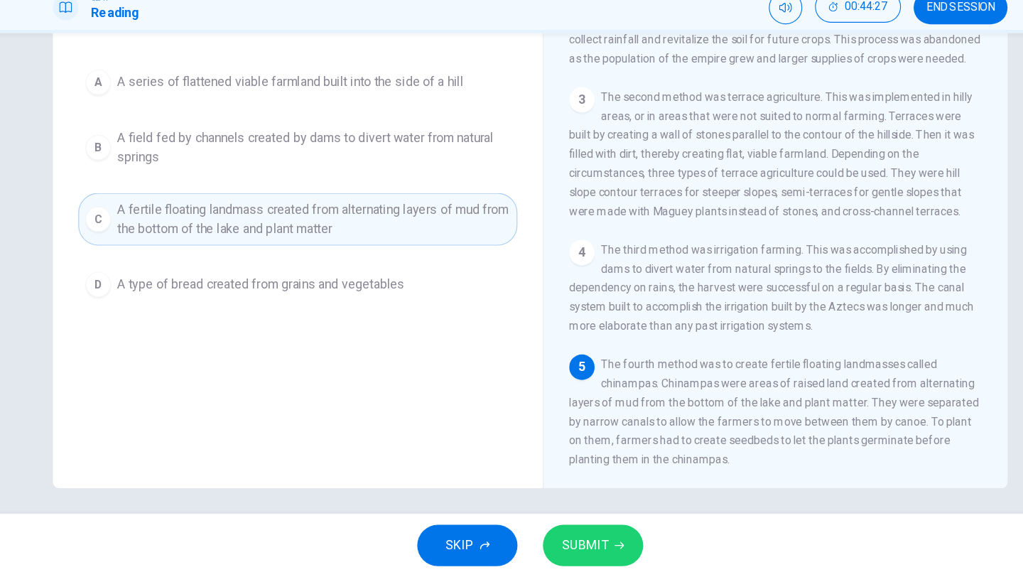
click at [581, 542] on button "SUBMIT" at bounding box center [568, 548] width 90 height 37
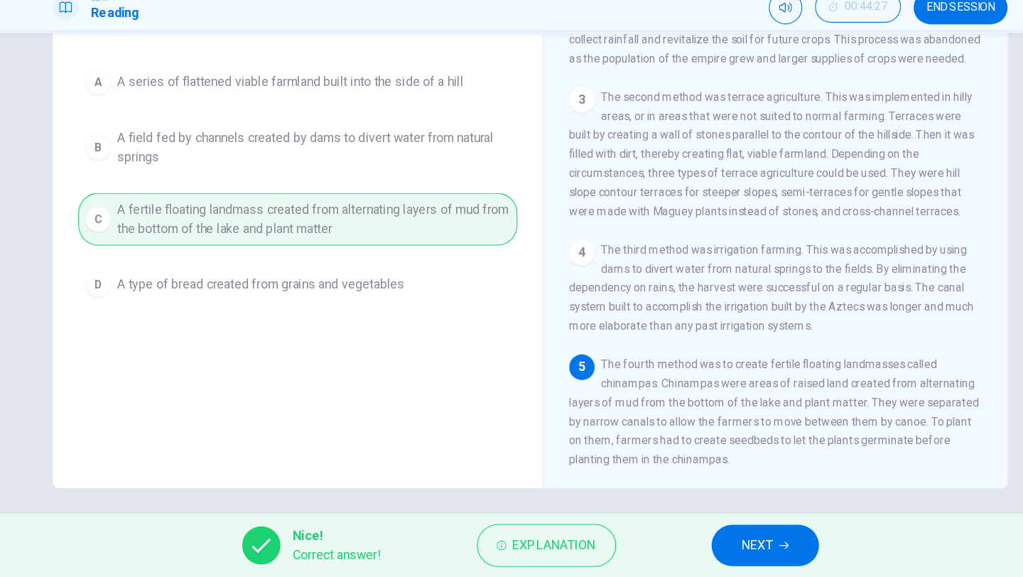
click at [737, 554] on button "NEXT" at bounding box center [722, 548] width 96 height 37
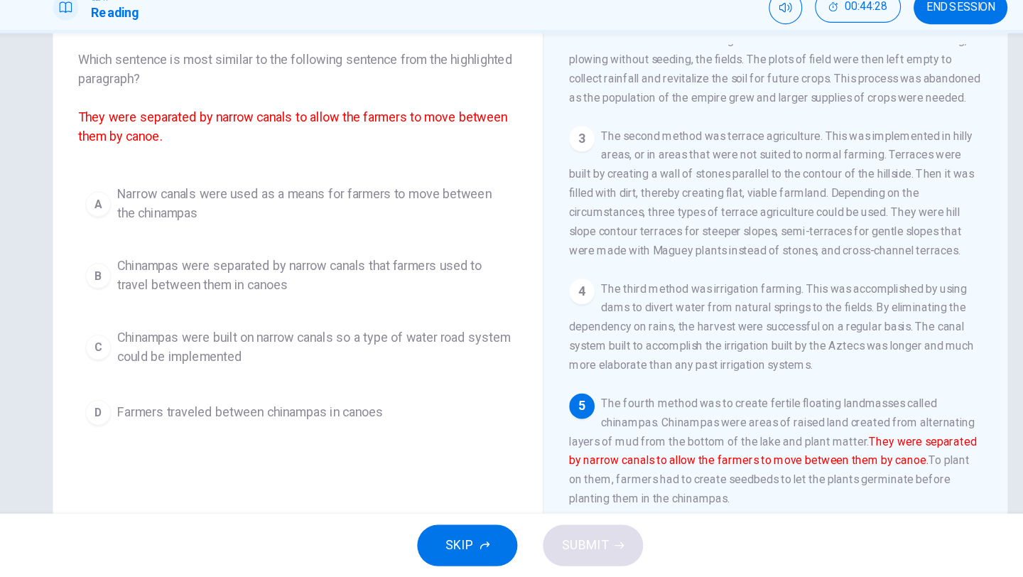
scroll to position [80, 0]
click at [296, 308] on span "Chinampas were separated by narrow canals that farmers used to travel between t…" at bounding box center [318, 308] width 351 height 34
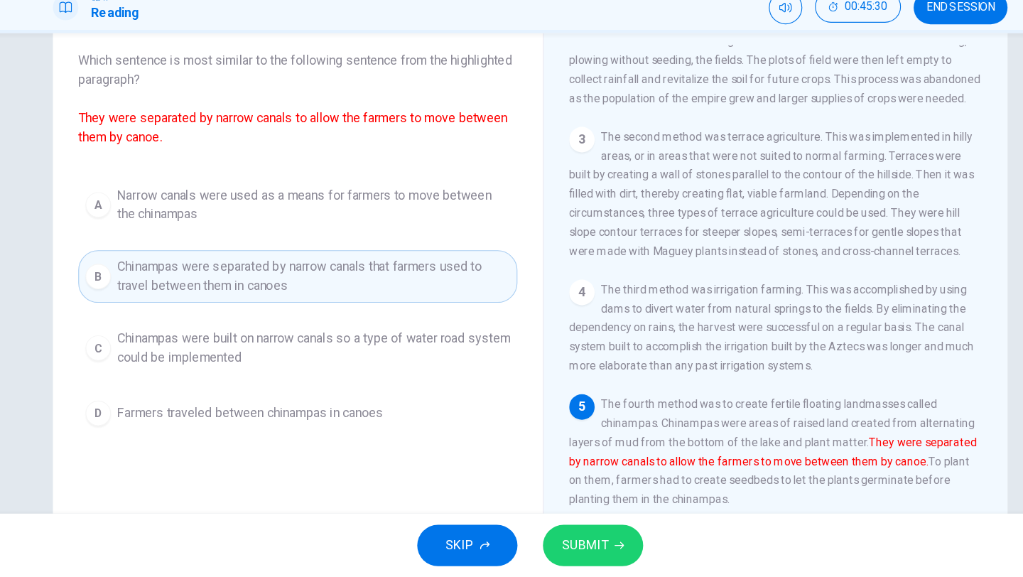
click at [561, 539] on span "SUBMIT" at bounding box center [560, 549] width 41 height 20
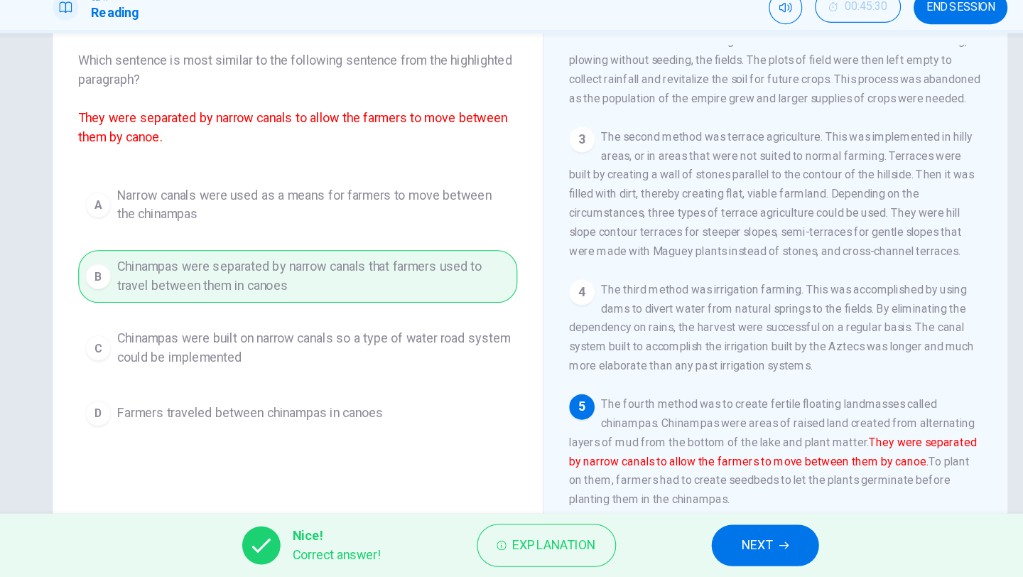
click at [698, 559] on button "NEXT" at bounding box center [722, 548] width 96 height 37
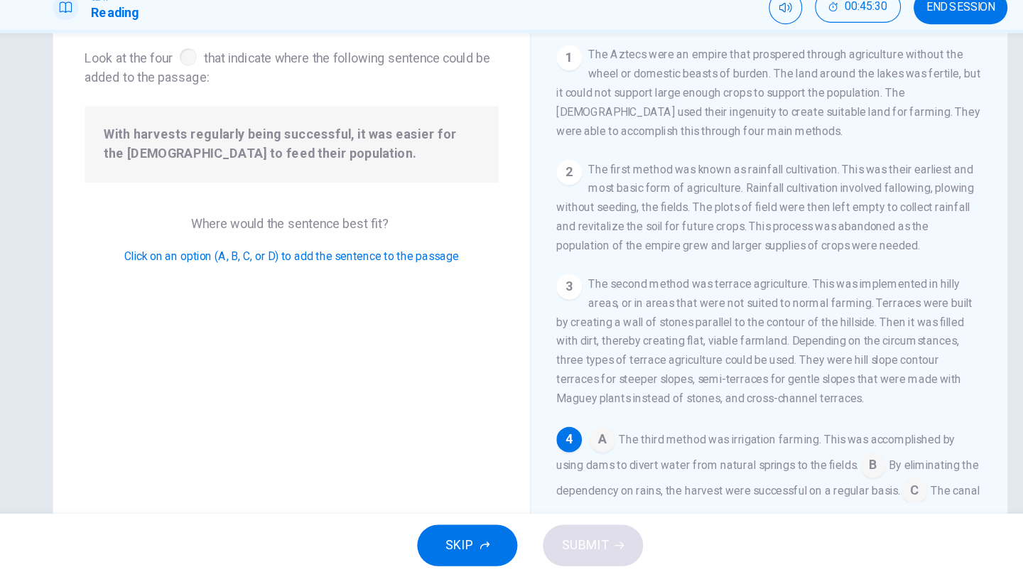
scroll to position [176, 0]
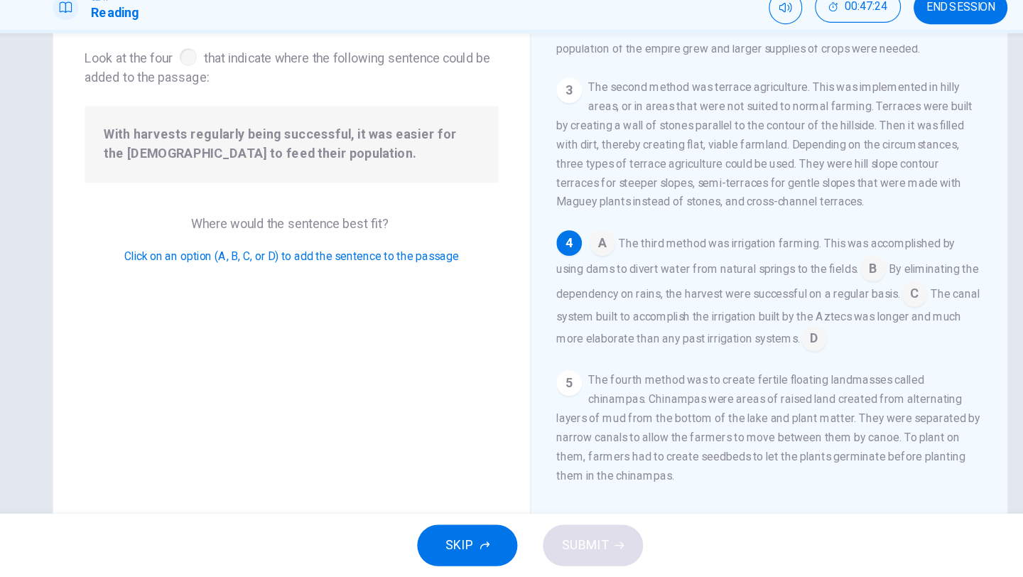
click at [850, 334] on input at bounding box center [855, 325] width 23 height 23
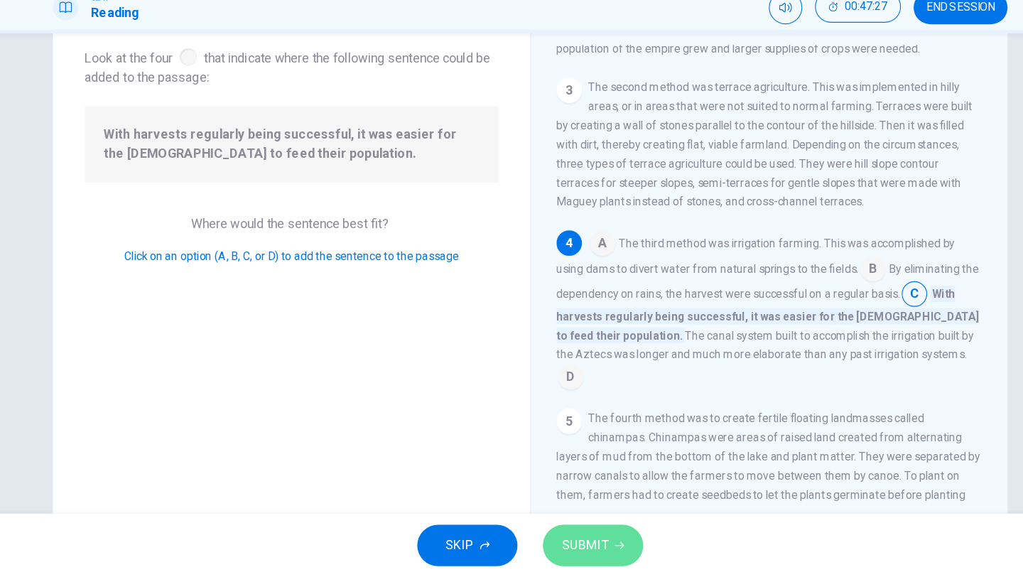
click at [569, 537] on button "SUBMIT" at bounding box center [568, 548] width 90 height 37
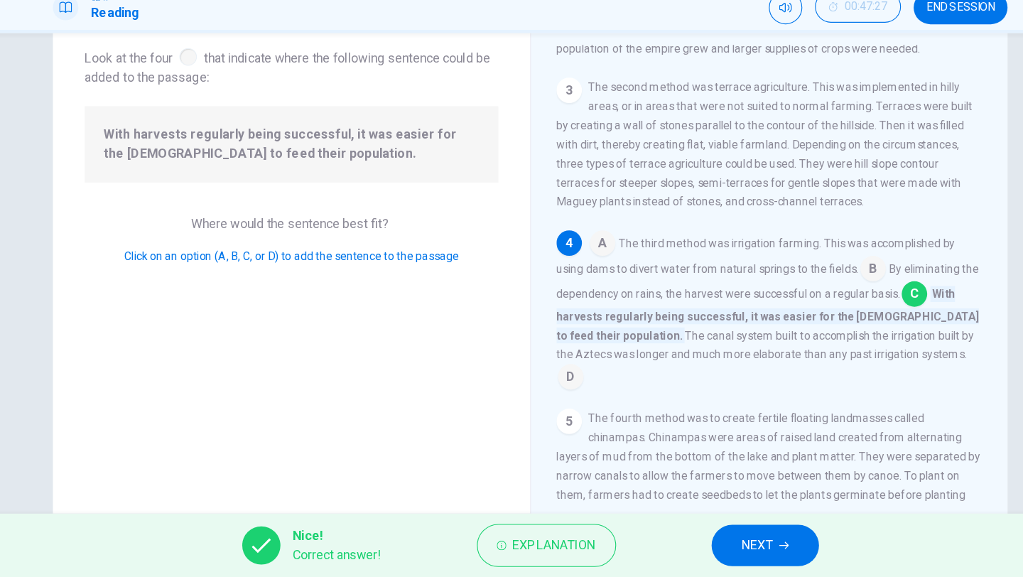
click at [754, 540] on button "NEXT" at bounding box center [722, 548] width 96 height 37
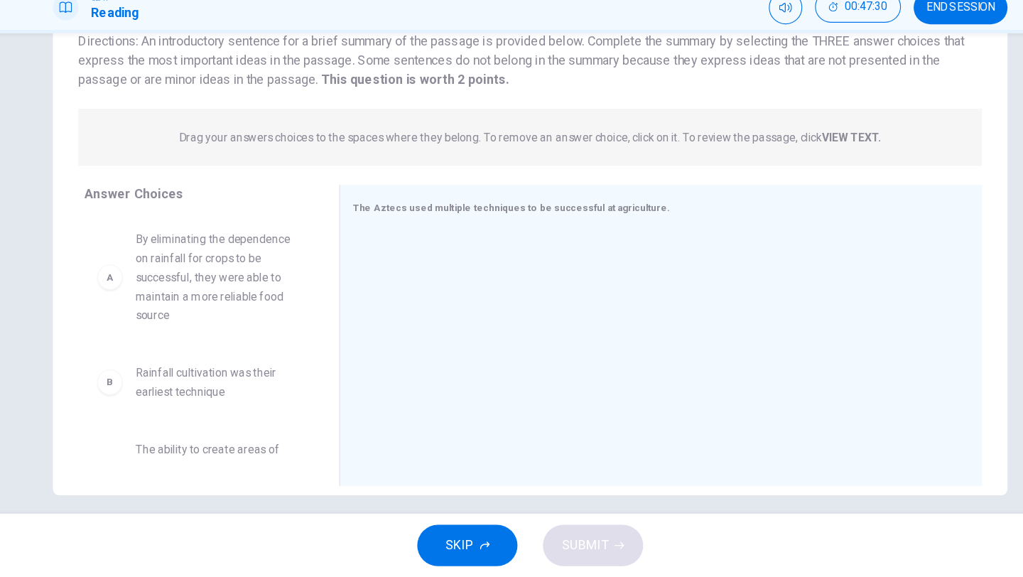
scroll to position [110, 0]
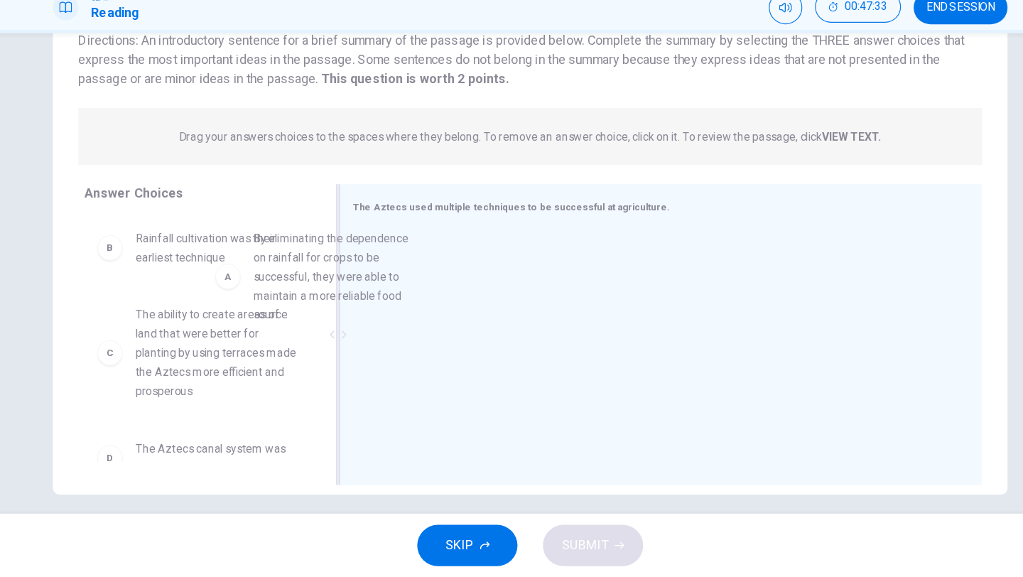
drag, startPoint x: 266, startPoint y: 300, endPoint x: 507, endPoint y: 329, distance: 242.7
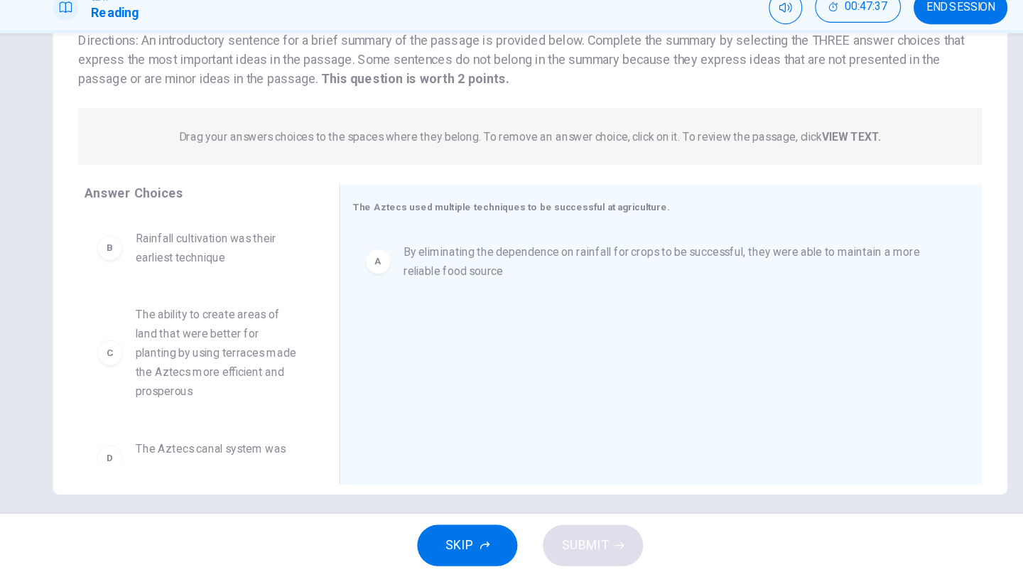
scroll to position [6, 0]
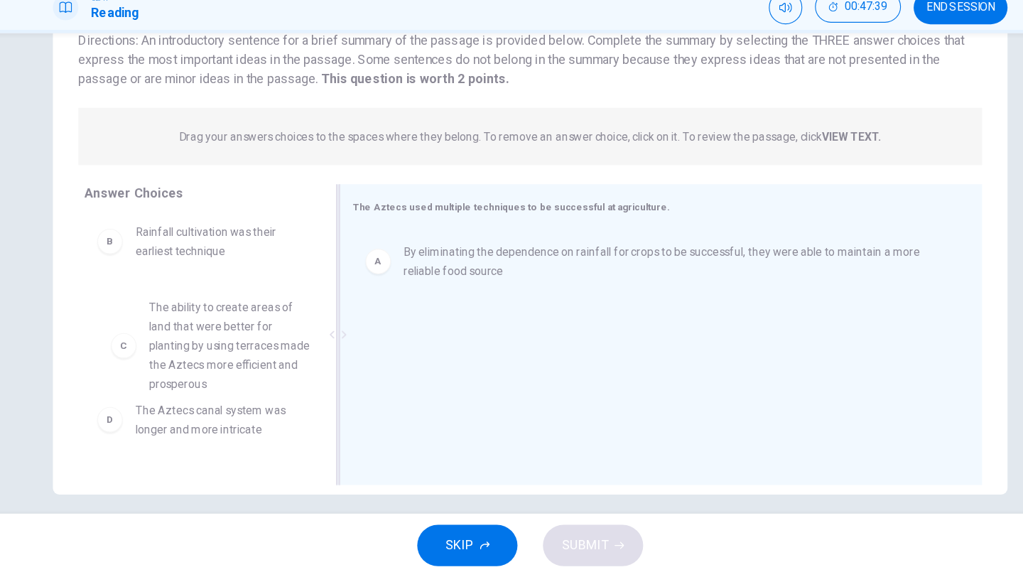
drag, startPoint x: 286, startPoint y: 387, endPoint x: 509, endPoint y: 382, distance: 222.5
drag, startPoint x: 206, startPoint y: 353, endPoint x: 478, endPoint y: 358, distance: 271.5
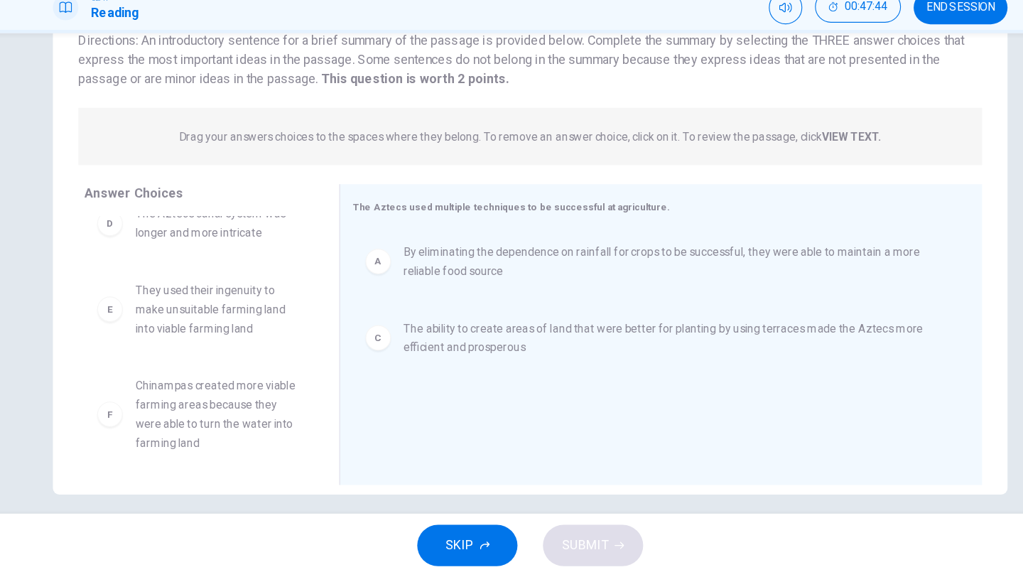
scroll to position [94, 0]
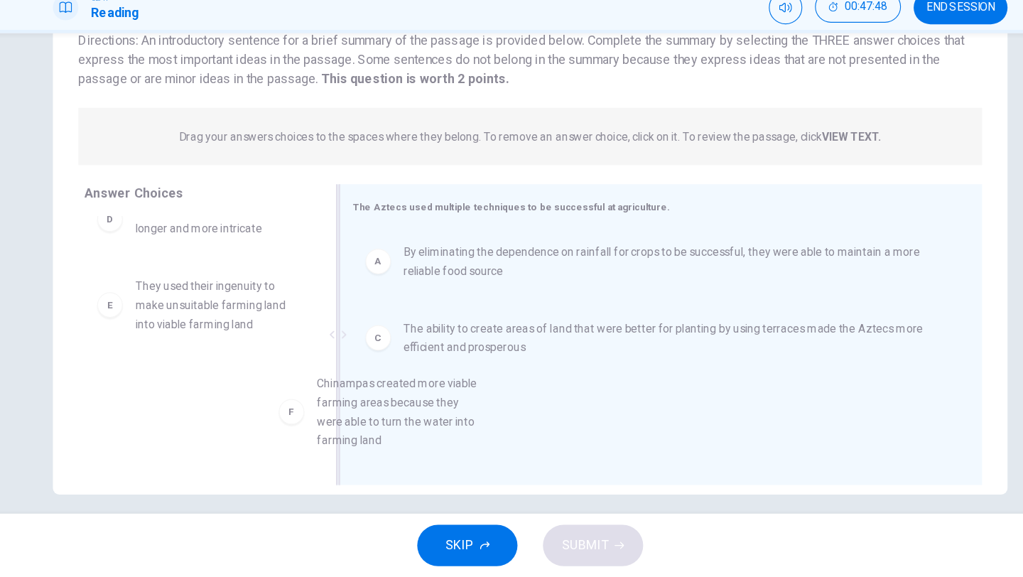
drag, startPoint x: 291, startPoint y: 436, endPoint x: 520, endPoint y: 453, distance: 229.4
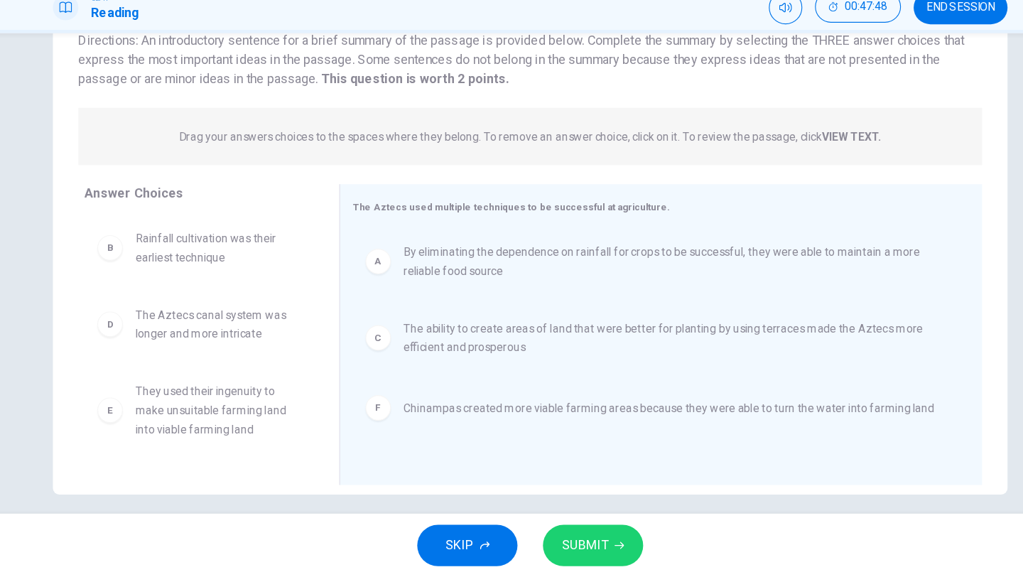
scroll to position [0, 0]
click at [567, 542] on span "SUBMIT" at bounding box center [560, 549] width 41 height 20
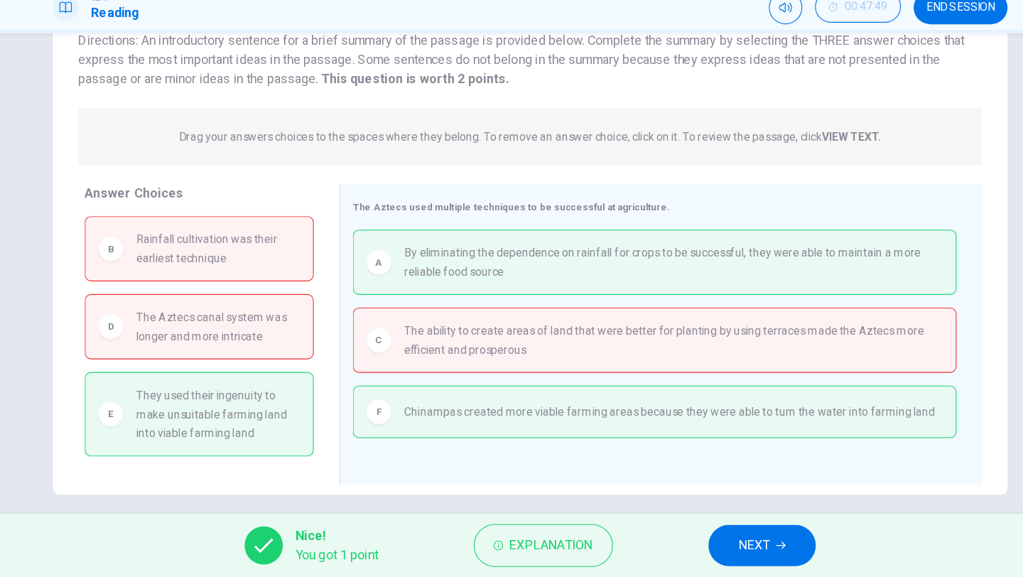
click at [689, 567] on div "Nice! You got 1 point Explanation NEXT" at bounding box center [511, 548] width 1023 height 57
click at [700, 559] on button "NEXT" at bounding box center [719, 548] width 96 height 37
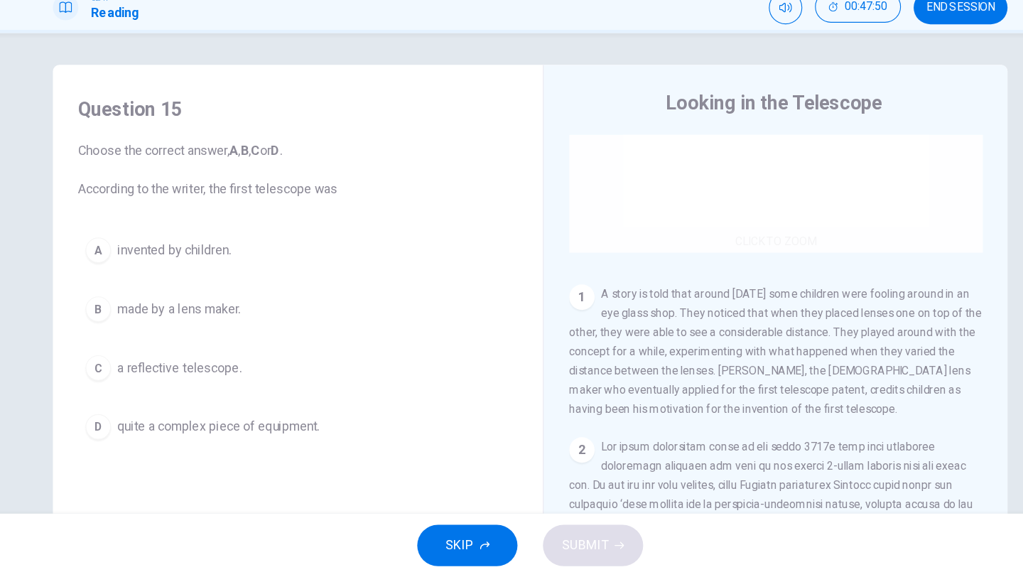
scroll to position [177, 0]
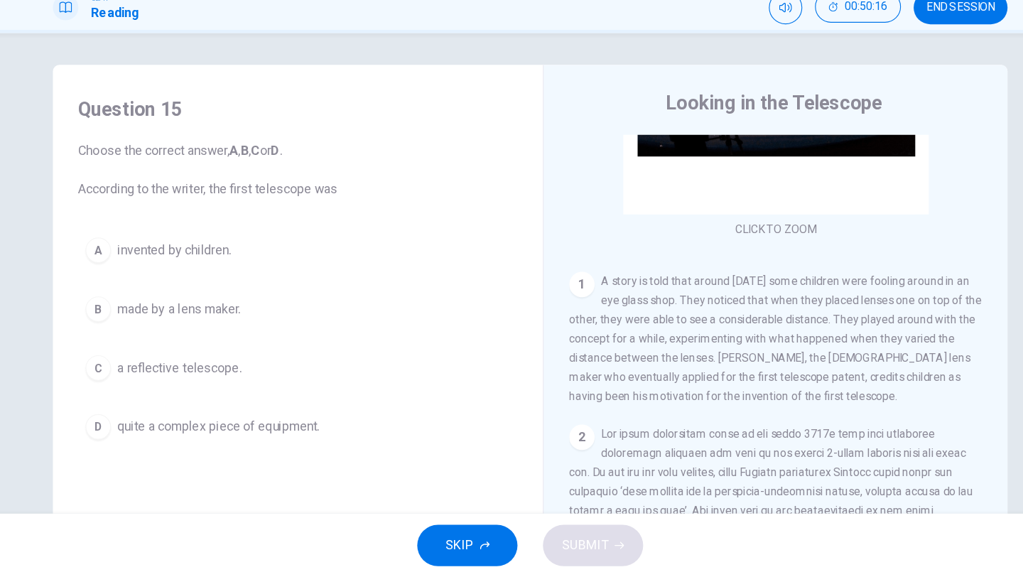
click at [264, 359] on div "A invented by children. B made by a lens maker. C a reflective telescope. D qui…" at bounding box center [304, 363] width 392 height 193
click at [244, 345] on span "made by a lens maker." at bounding box center [198, 337] width 110 height 17
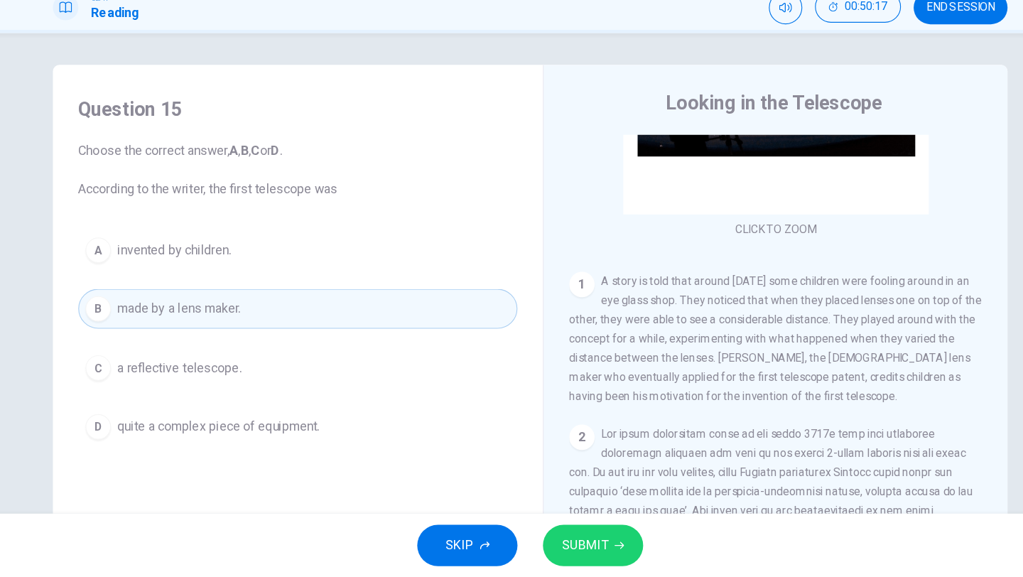
click at [587, 552] on icon "button" at bounding box center [591, 548] width 9 height 9
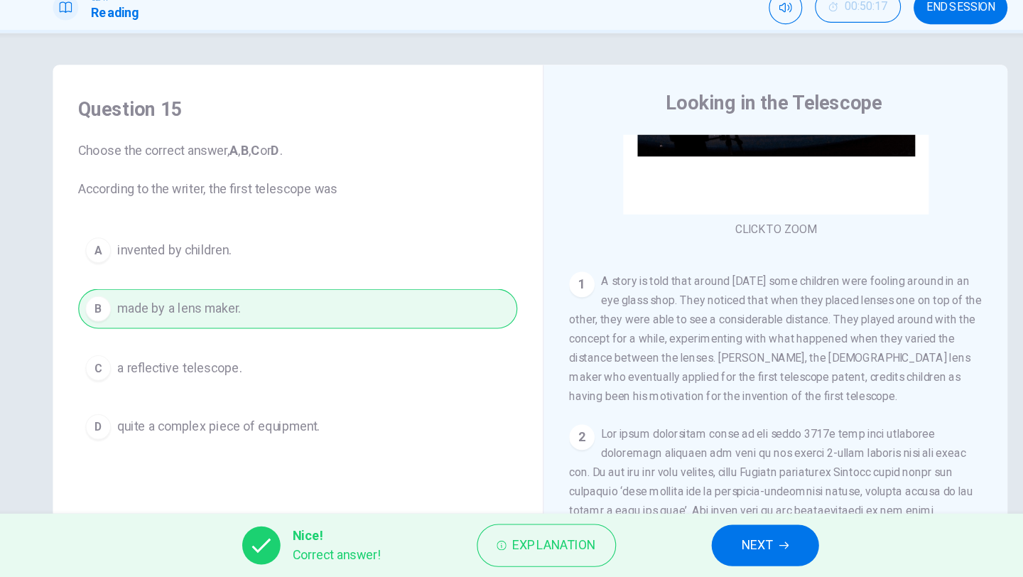
click at [721, 544] on span "NEXT" at bounding box center [715, 549] width 28 height 20
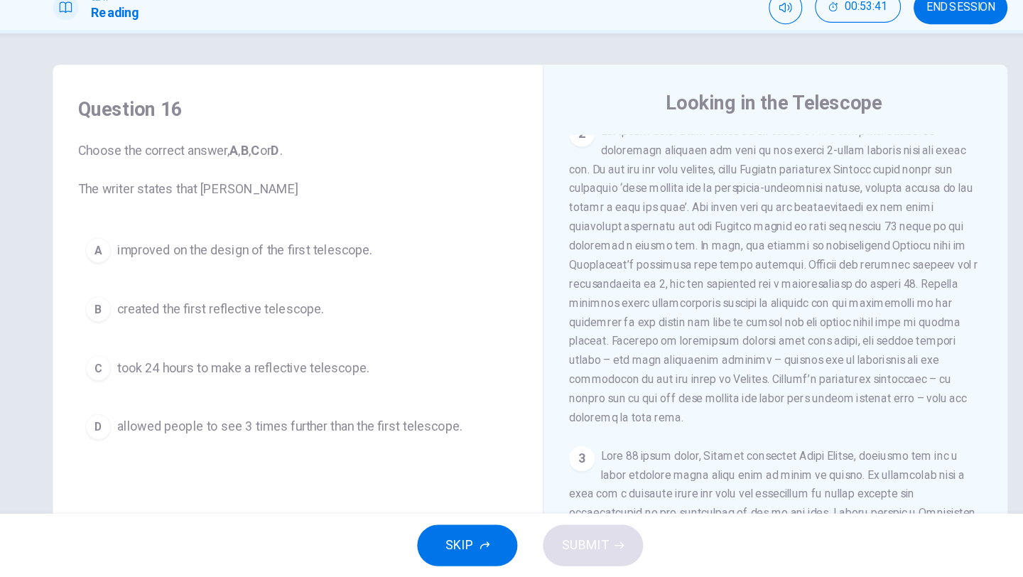
scroll to position [448, 0]
click at [350, 400] on button "C took 24 hours to make a reflective telescope." at bounding box center [304, 390] width 392 height 36
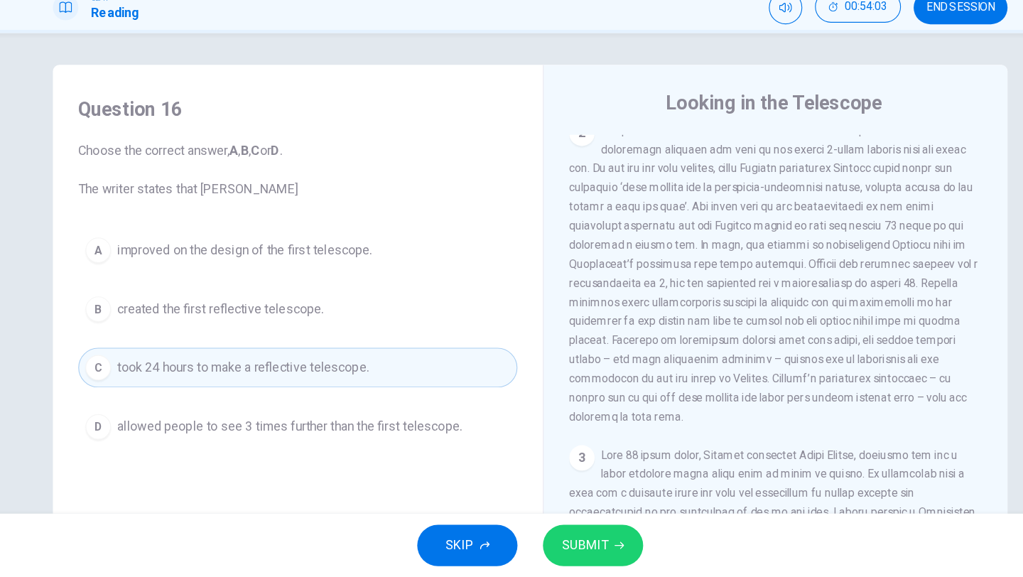
click at [380, 344] on button "B created the first reflective telescope." at bounding box center [304, 338] width 392 height 36
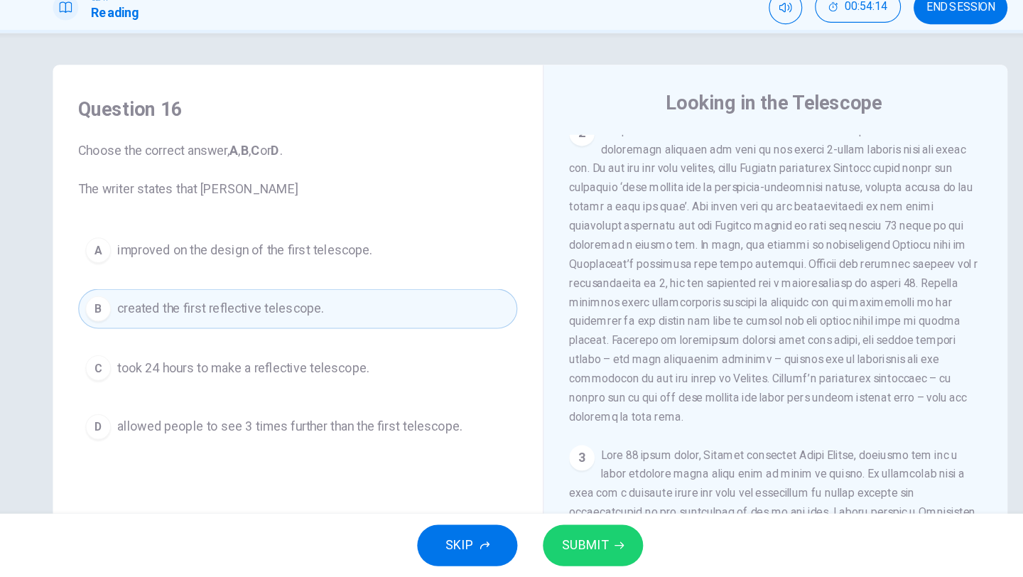
click at [352, 389] on span "took 24 hours to make a reflective telescope." at bounding box center [255, 390] width 225 height 17
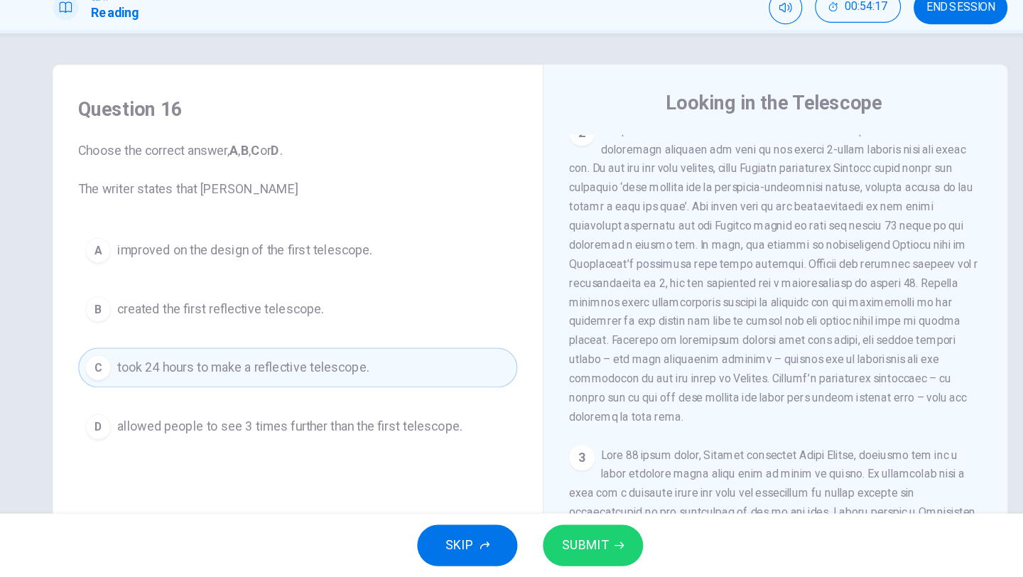
click at [608, 559] on div "SKIP SUBMIT" at bounding box center [511, 548] width 1023 height 57
click at [586, 553] on button "SUBMIT" at bounding box center [568, 548] width 90 height 37
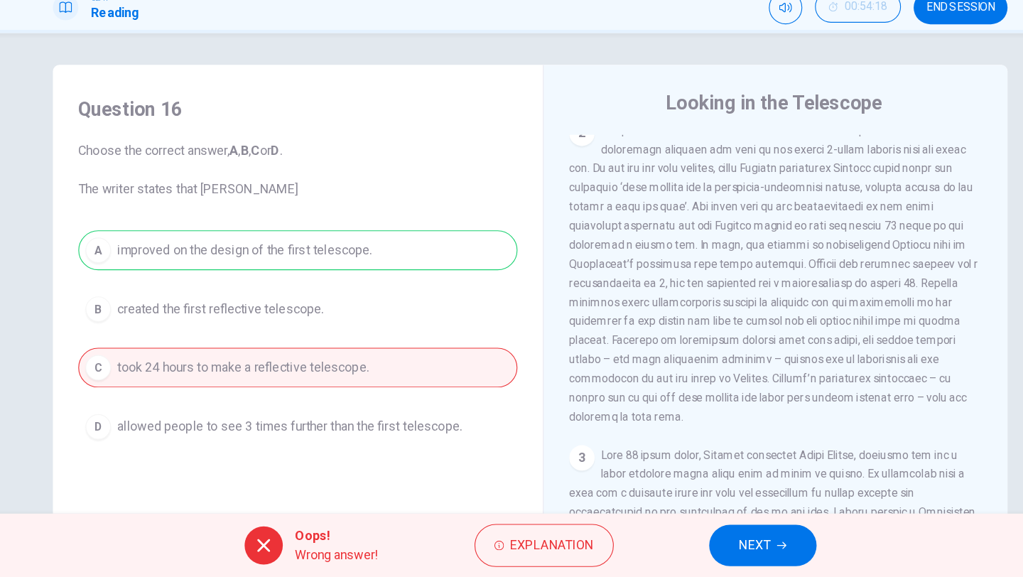
click at [751, 552] on button "NEXT" at bounding box center [720, 548] width 96 height 37
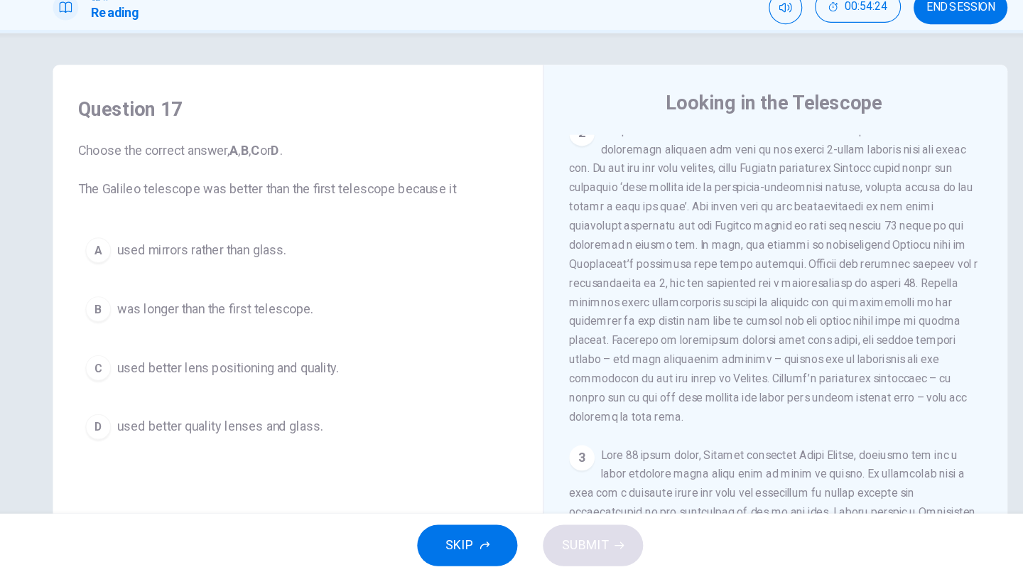
click at [306, 389] on span "used better lens positioning and quality." at bounding box center [242, 390] width 198 height 17
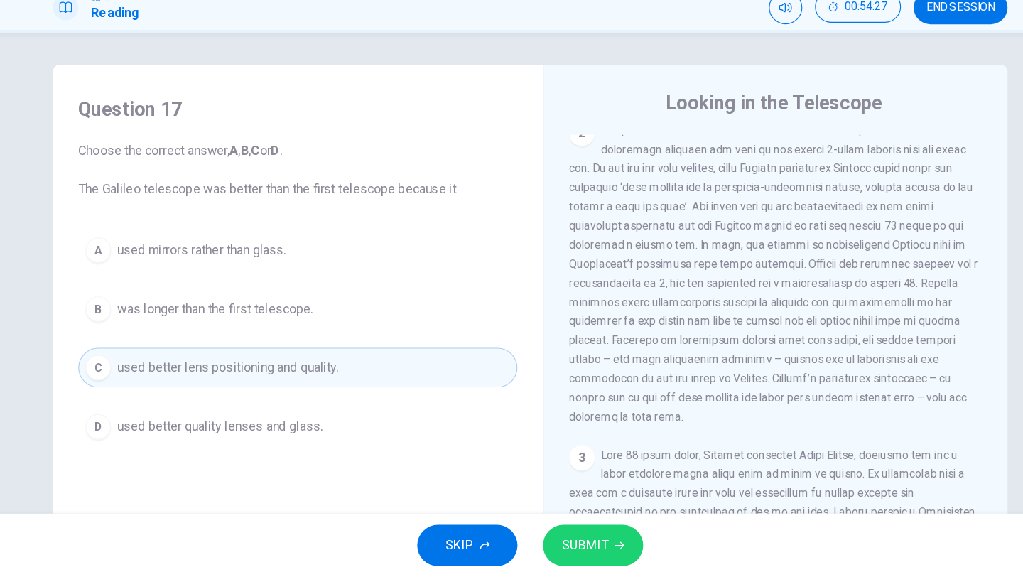
click at [572, 539] on span "SUBMIT" at bounding box center [560, 549] width 41 height 20
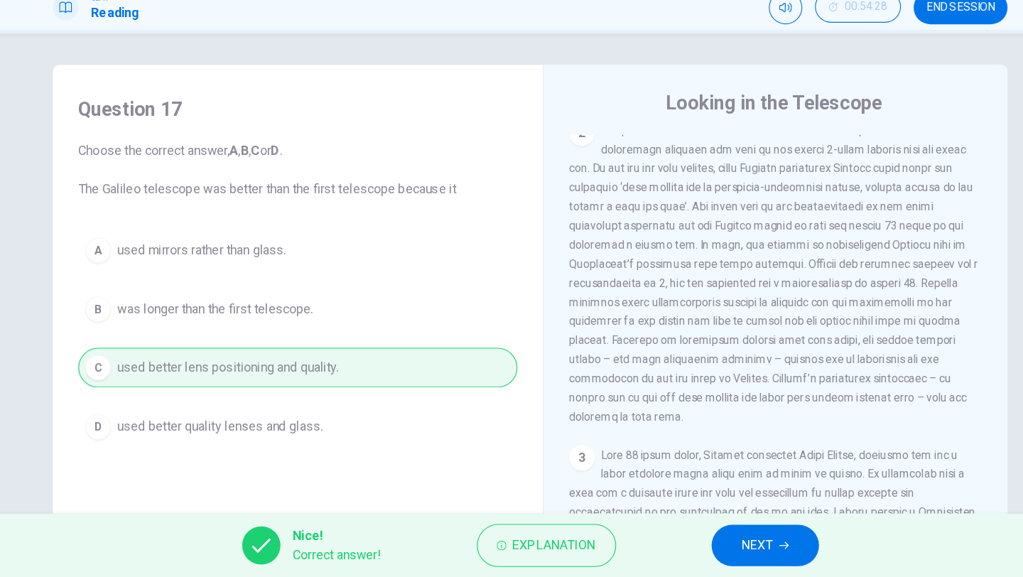
click at [746, 561] on button "NEXT" at bounding box center [722, 548] width 96 height 37
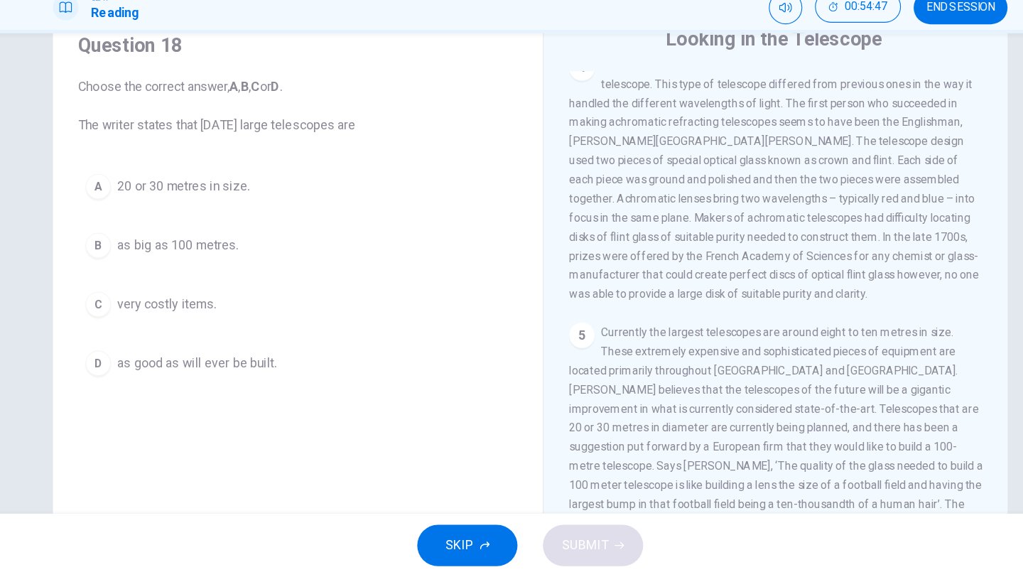
scroll to position [1014, 0]
click at [217, 337] on span "very costly items." at bounding box center [187, 333] width 88 height 17
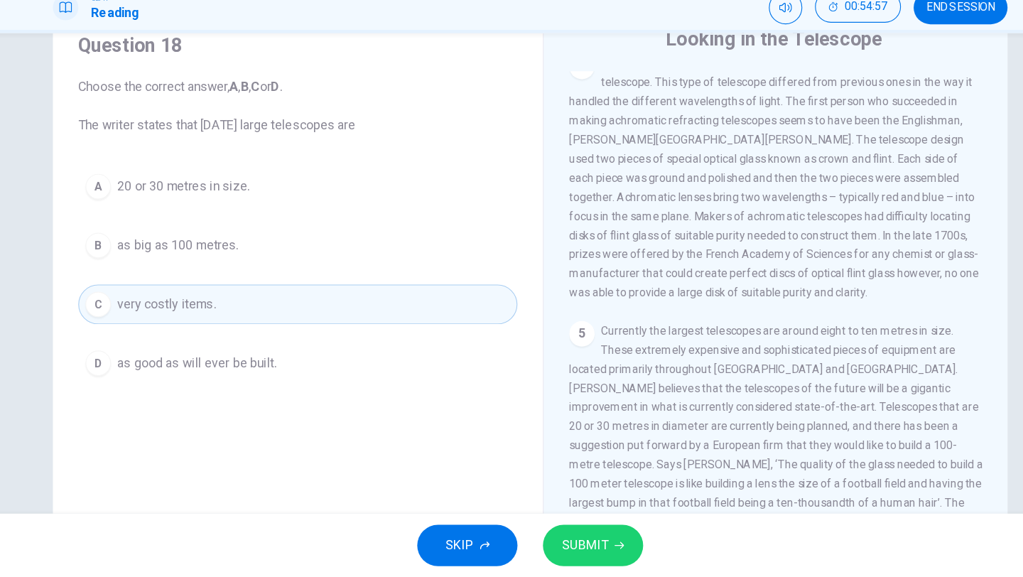
click at [588, 532] on button "SUBMIT" at bounding box center [568, 548] width 90 height 37
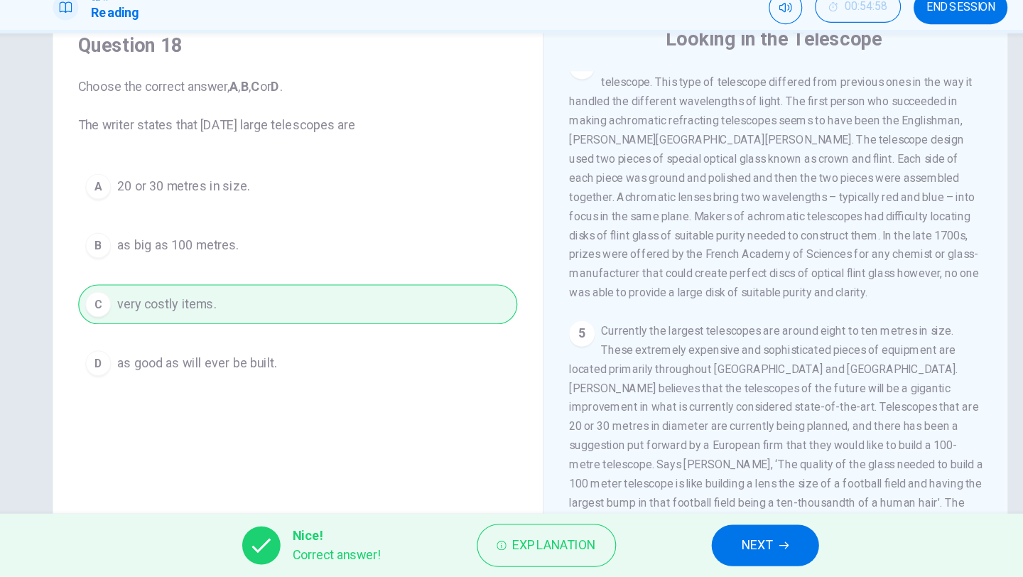
click at [667, 543] on div "Nice! Correct answer! Explanation NEXT" at bounding box center [511, 548] width 1023 height 57
click at [705, 551] on span "NEXT" at bounding box center [715, 549] width 28 height 20
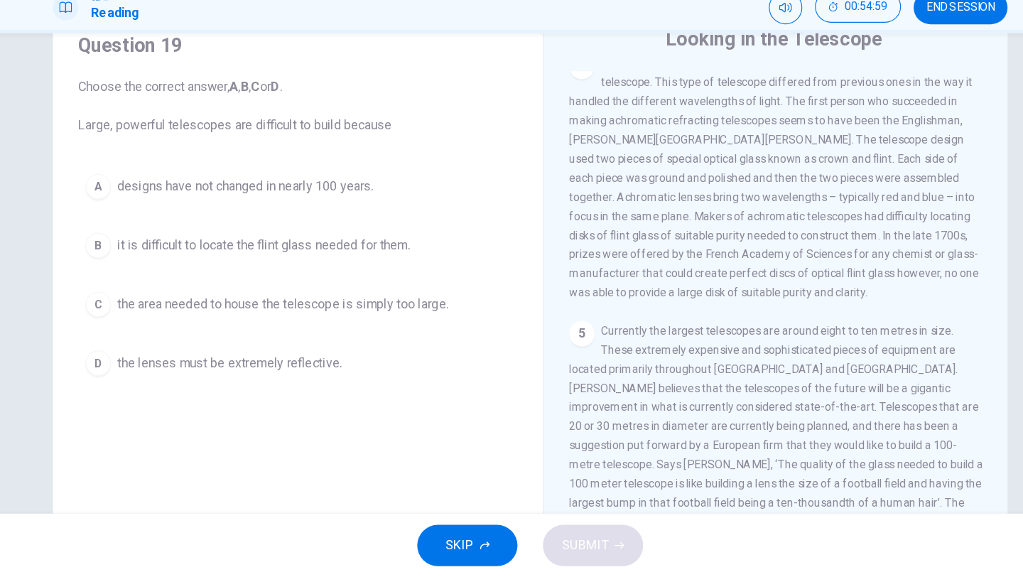
scroll to position [1019, 0]
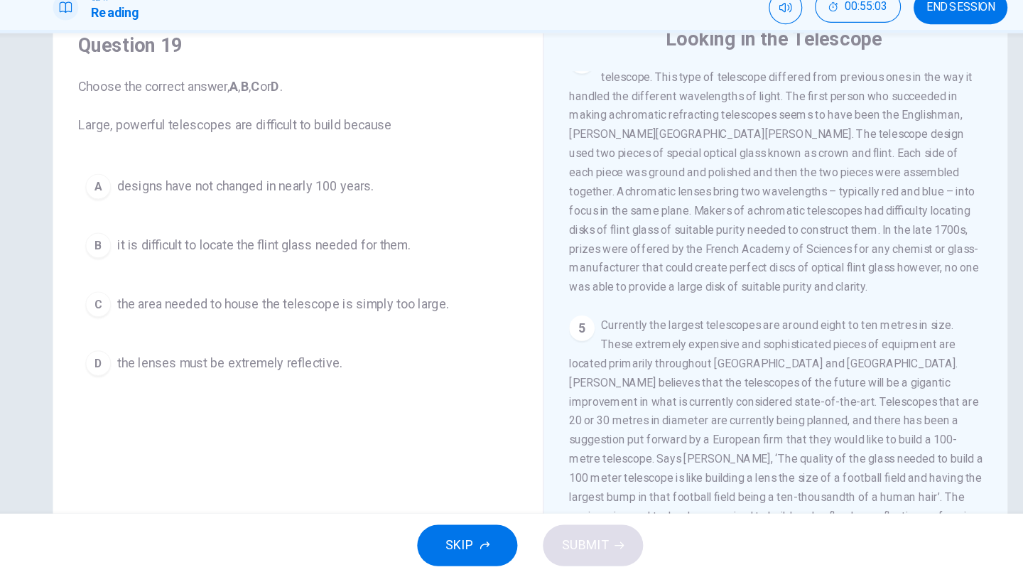
click at [418, 344] on button "C the area needed to house the telescope is simply too large." at bounding box center [304, 334] width 392 height 36
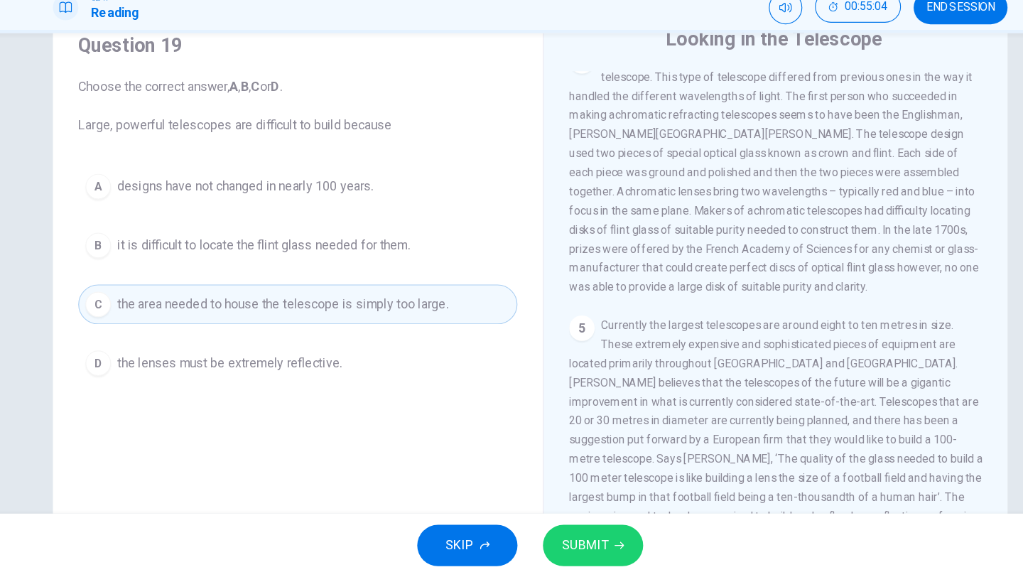
click at [608, 549] on button "SUBMIT" at bounding box center [568, 548] width 90 height 37
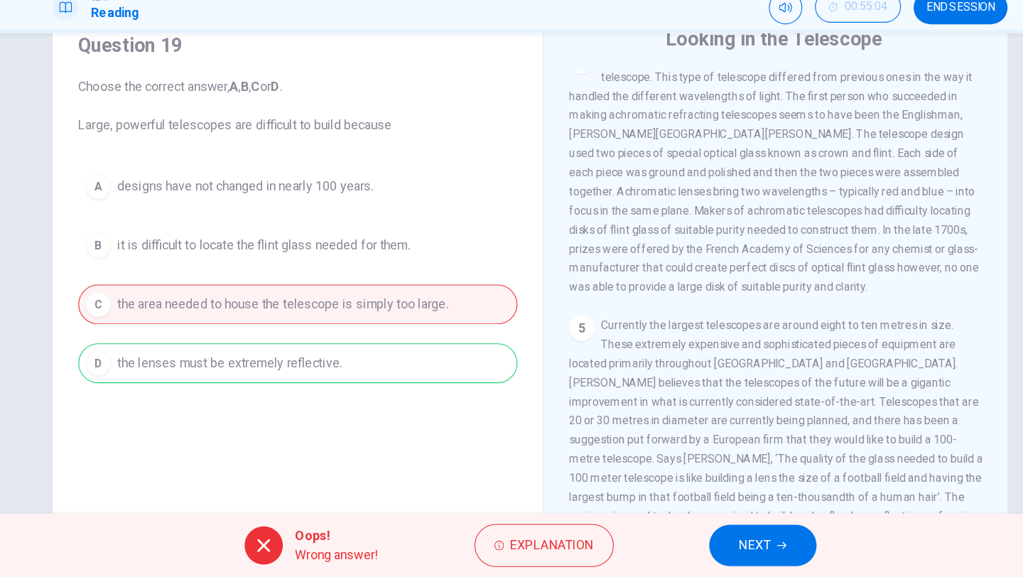
click at [748, 553] on button "NEXT" at bounding box center [720, 548] width 96 height 37
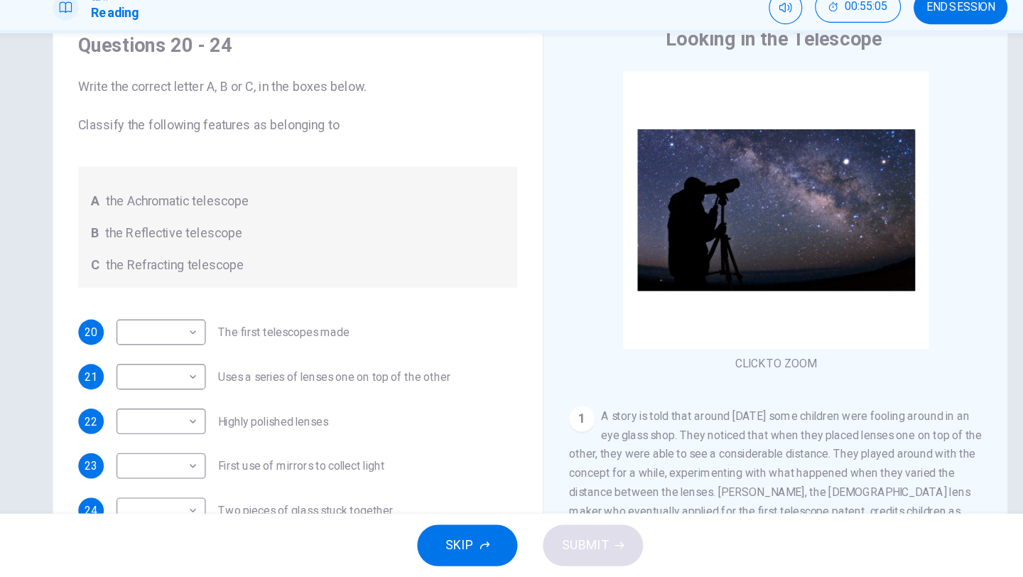
click at [461, 564] on button "SKIP" at bounding box center [456, 548] width 90 height 37
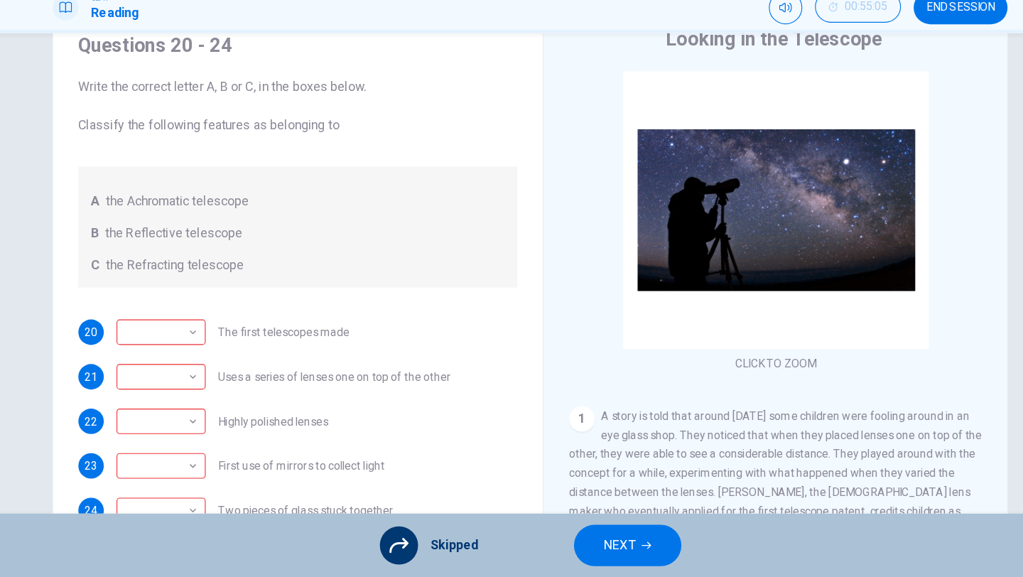
click at [625, 547] on button "NEXT" at bounding box center [599, 548] width 96 height 37
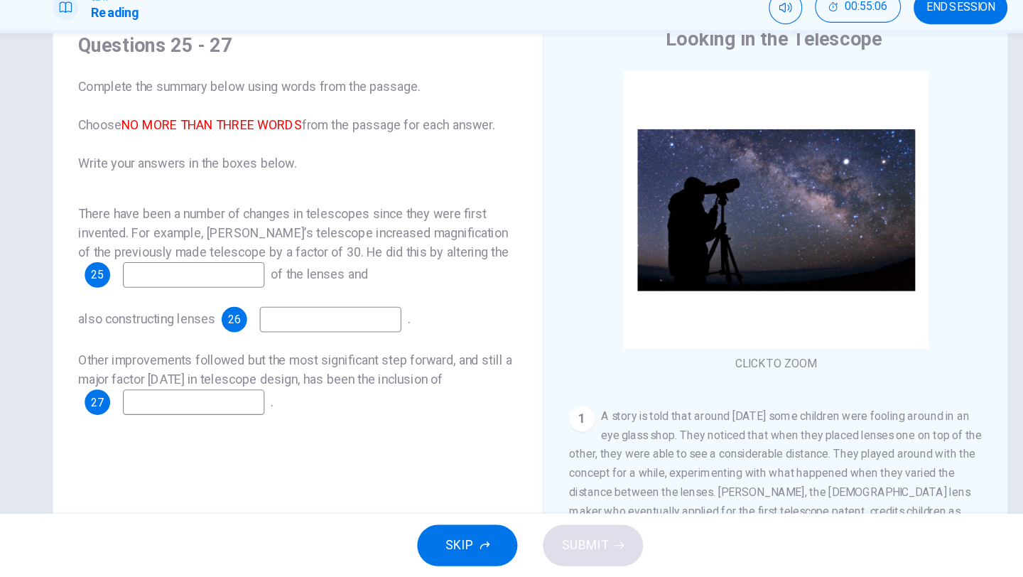
click at [469, 555] on button "SKIP" at bounding box center [456, 548] width 90 height 37
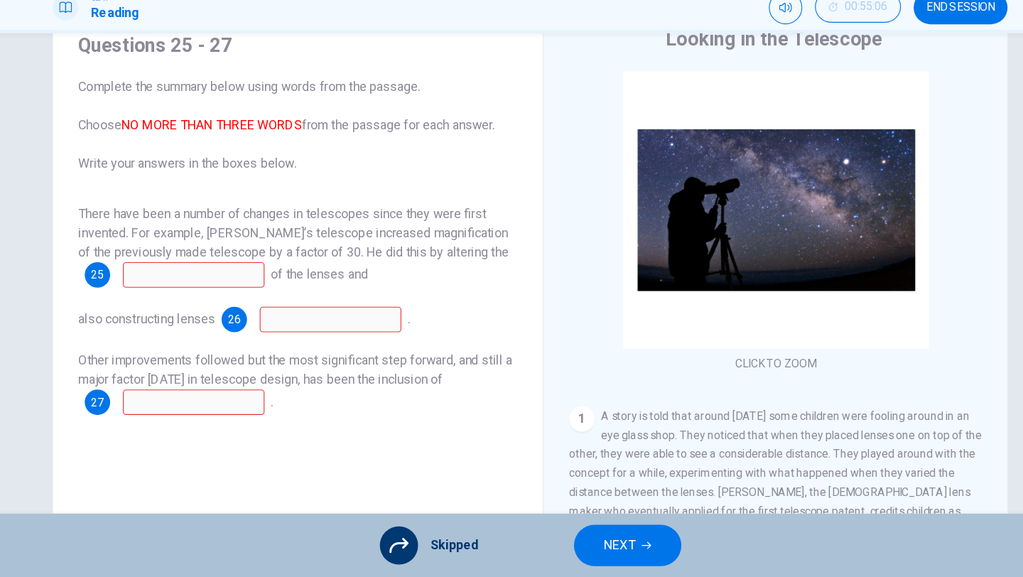
click at [593, 569] on div "Skipped NEXT" at bounding box center [511, 548] width 1023 height 57
click at [587, 549] on span "NEXT" at bounding box center [592, 549] width 28 height 20
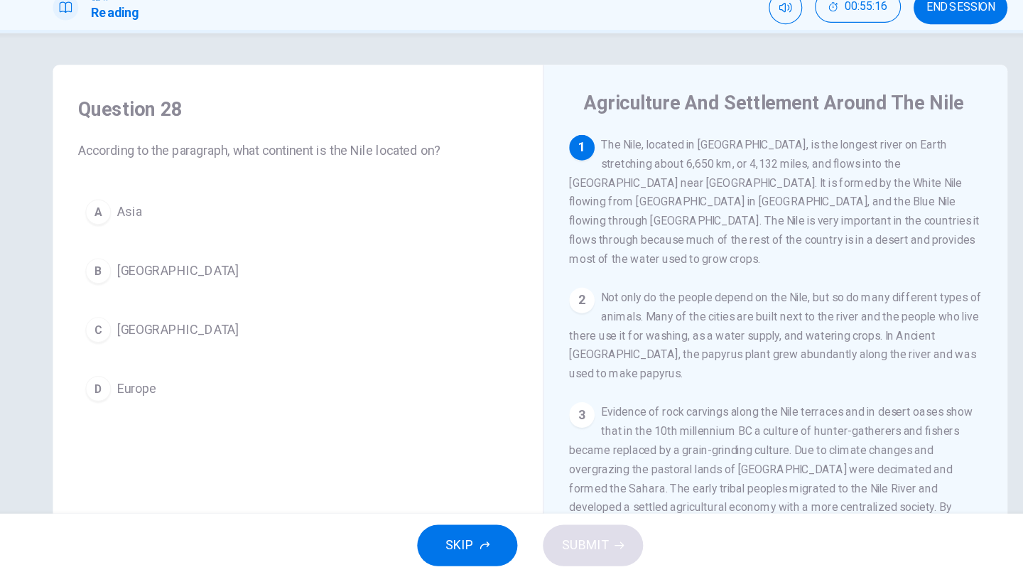
click at [149, 361] on span "Africa" at bounding box center [197, 356] width 108 height 17
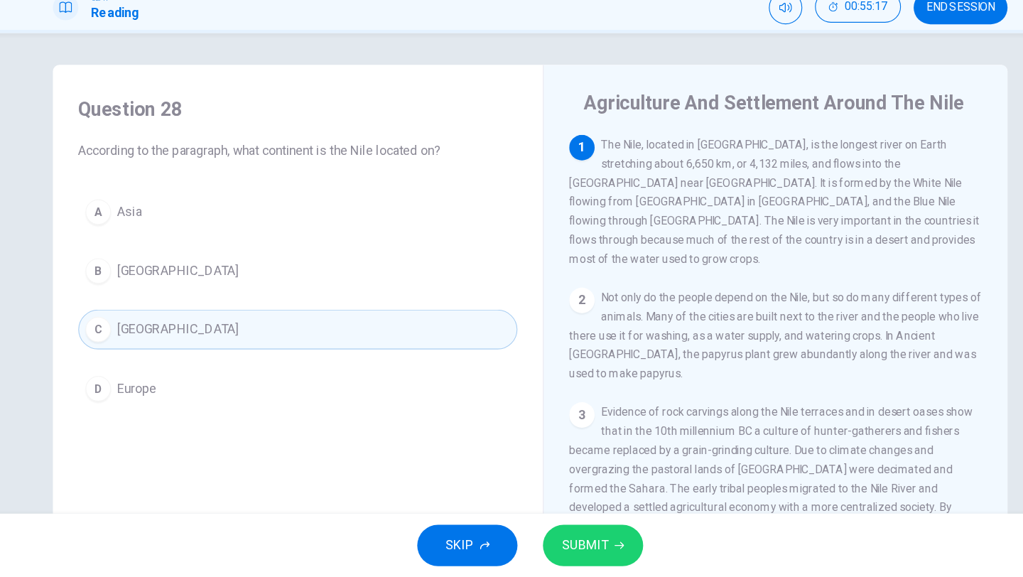
click at [552, 526] on div "SKIP SUBMIT" at bounding box center [511, 548] width 1023 height 57
click at [561, 548] on span "SUBMIT" at bounding box center [560, 549] width 41 height 20
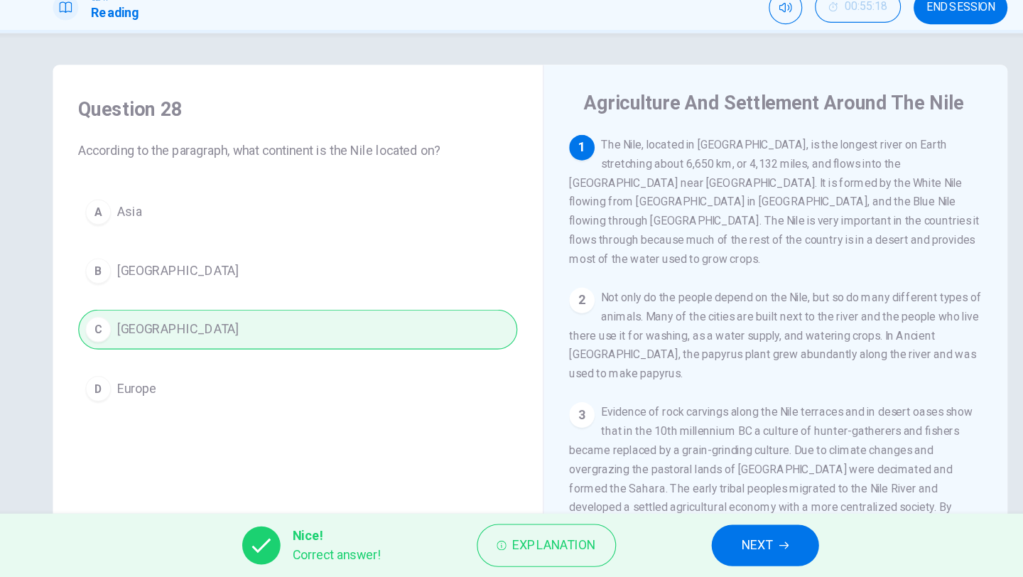
click at [720, 559] on button "NEXT" at bounding box center [722, 548] width 96 height 37
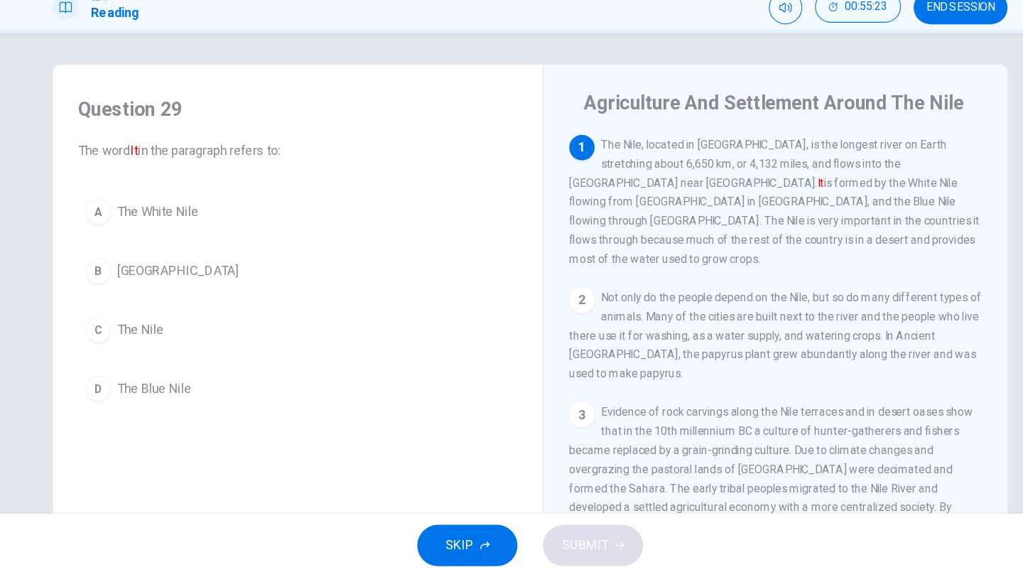
click at [158, 367] on button "C The Nile" at bounding box center [304, 356] width 392 height 36
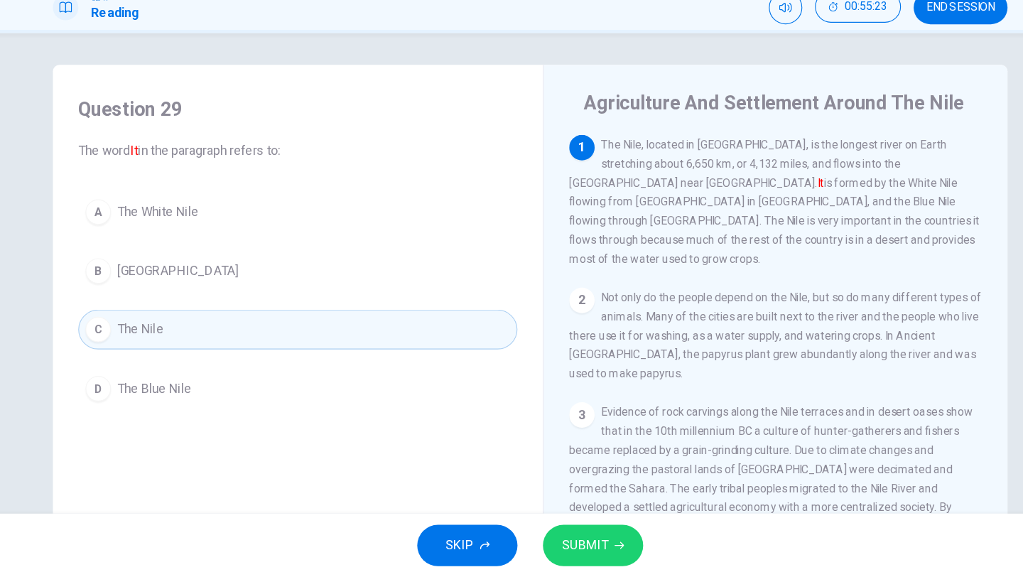
click at [550, 539] on span "SUBMIT" at bounding box center [560, 549] width 41 height 20
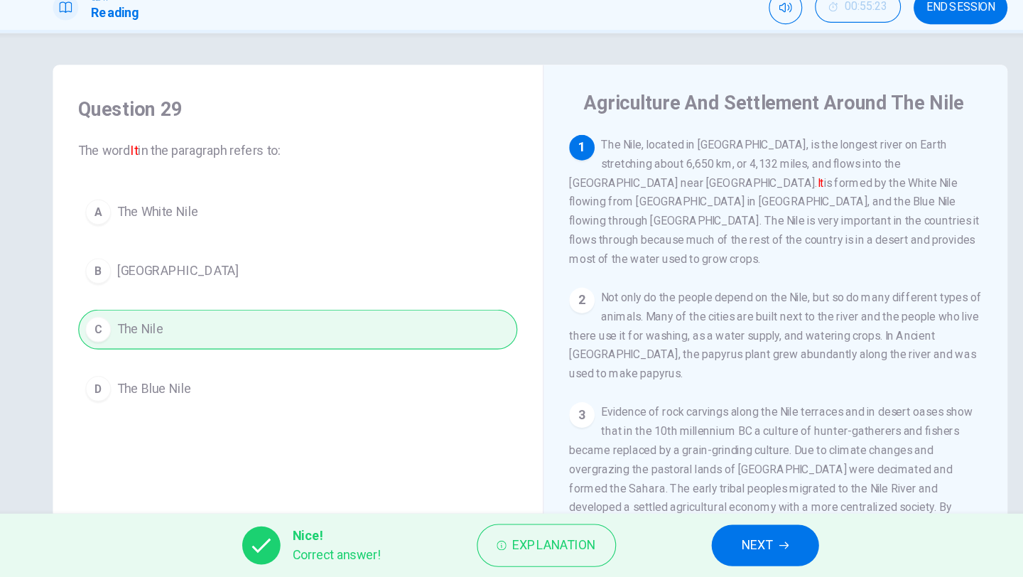
click at [710, 550] on span "NEXT" at bounding box center [715, 549] width 28 height 20
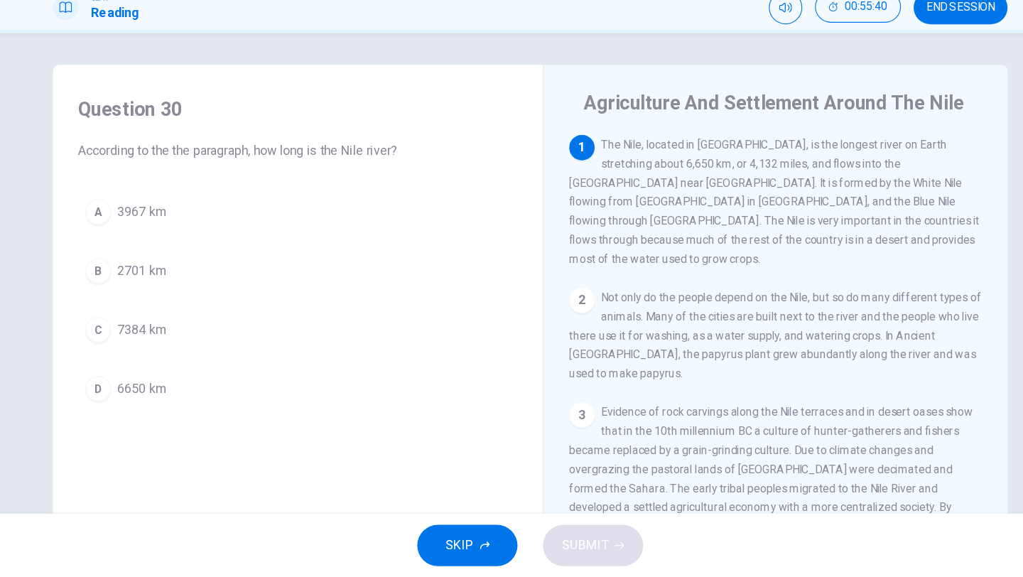
click at [170, 409] on span "6650 km" at bounding box center [164, 408] width 43 height 17
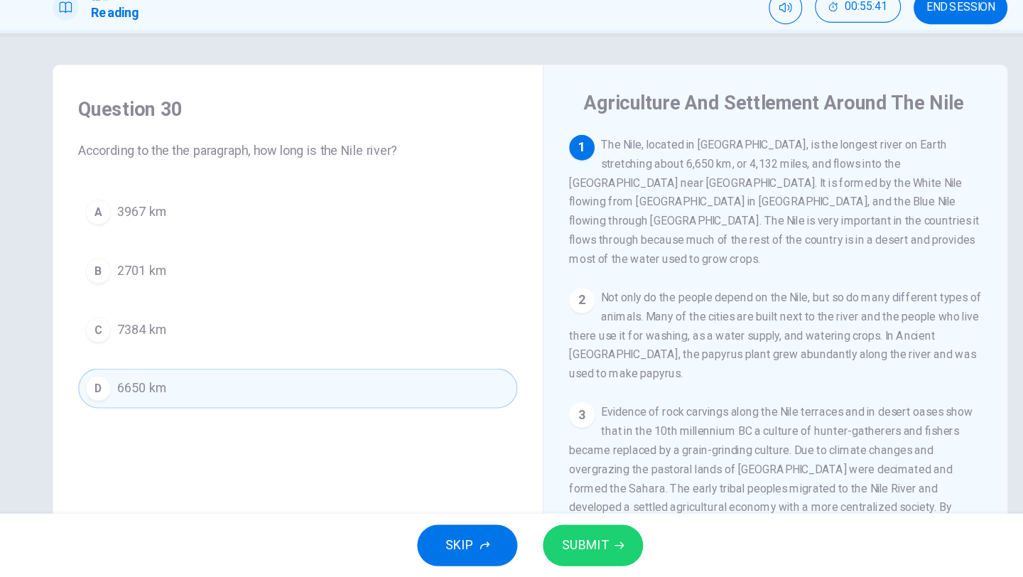
click at [593, 539] on button "SUBMIT" at bounding box center [568, 548] width 90 height 37
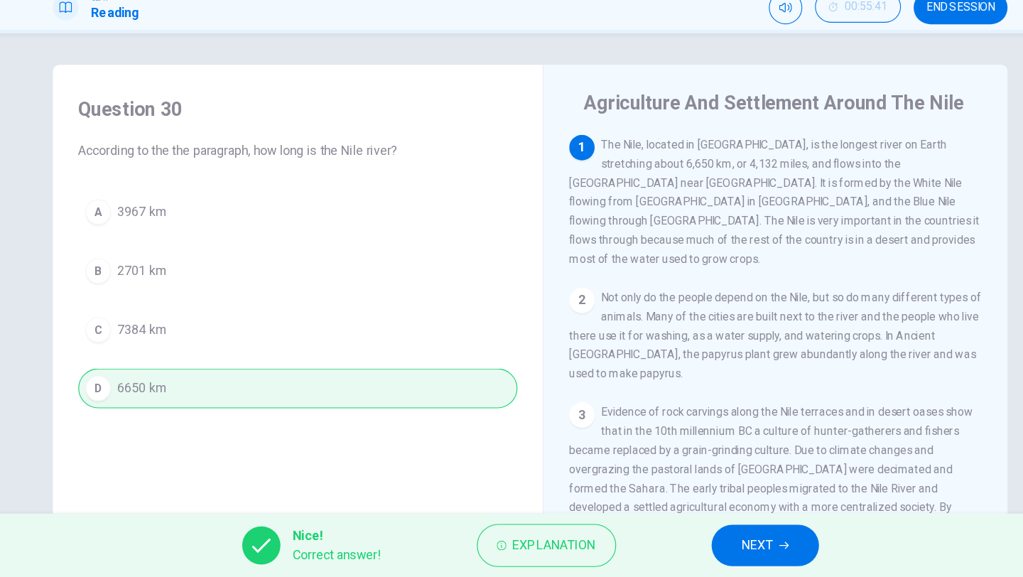
click at [678, 557] on button "NEXT" at bounding box center [722, 548] width 96 height 37
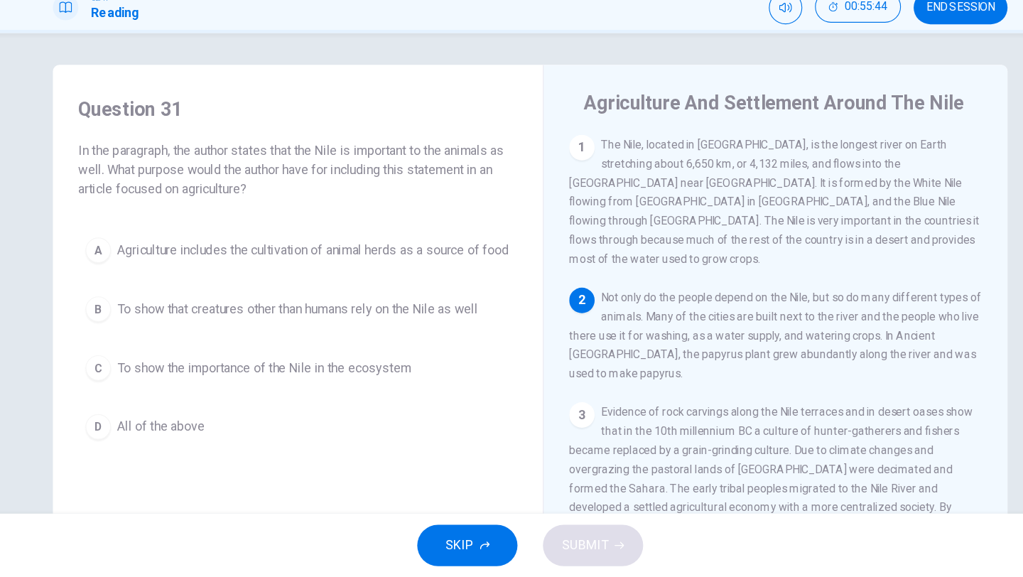
click at [678, 557] on div "SKIP SUBMIT" at bounding box center [511, 548] width 1023 height 57
click at [461, 346] on span "To show that creatures other than humans rely on the Nile as well" at bounding box center [304, 337] width 322 height 17
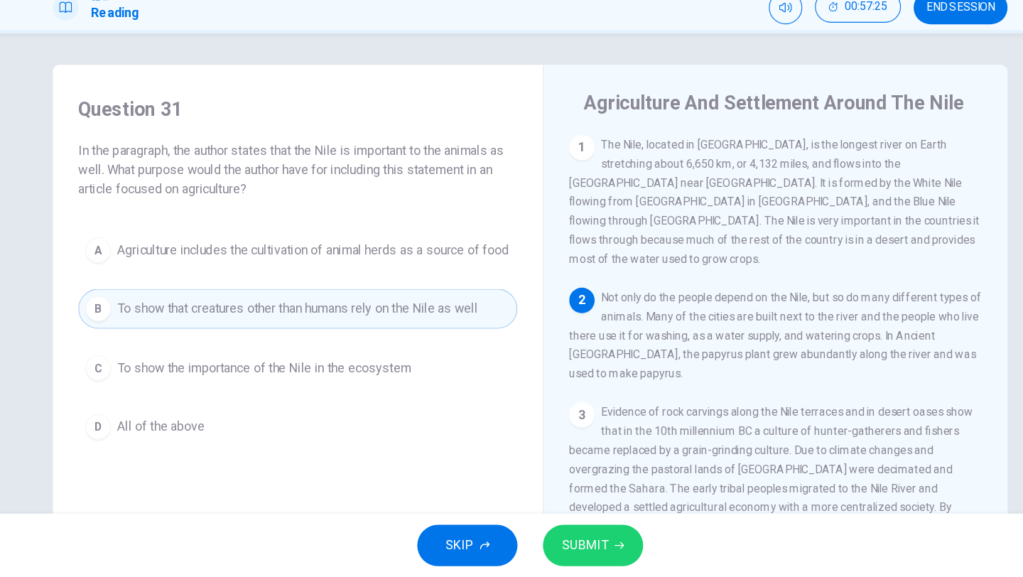
click at [233, 450] on button "D All of the above" at bounding box center [304, 443] width 392 height 36
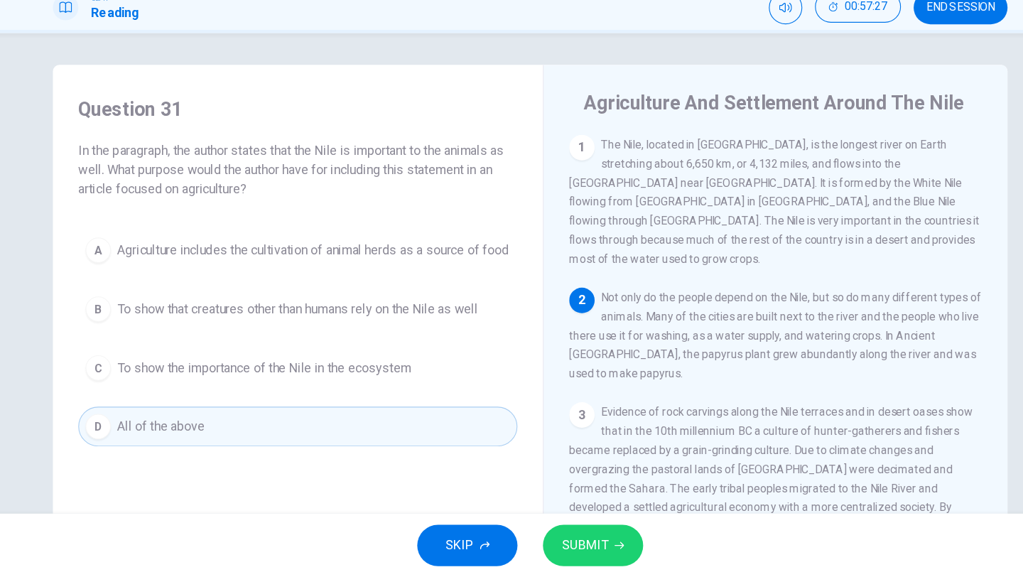
click at [568, 543] on span "SUBMIT" at bounding box center [560, 549] width 41 height 20
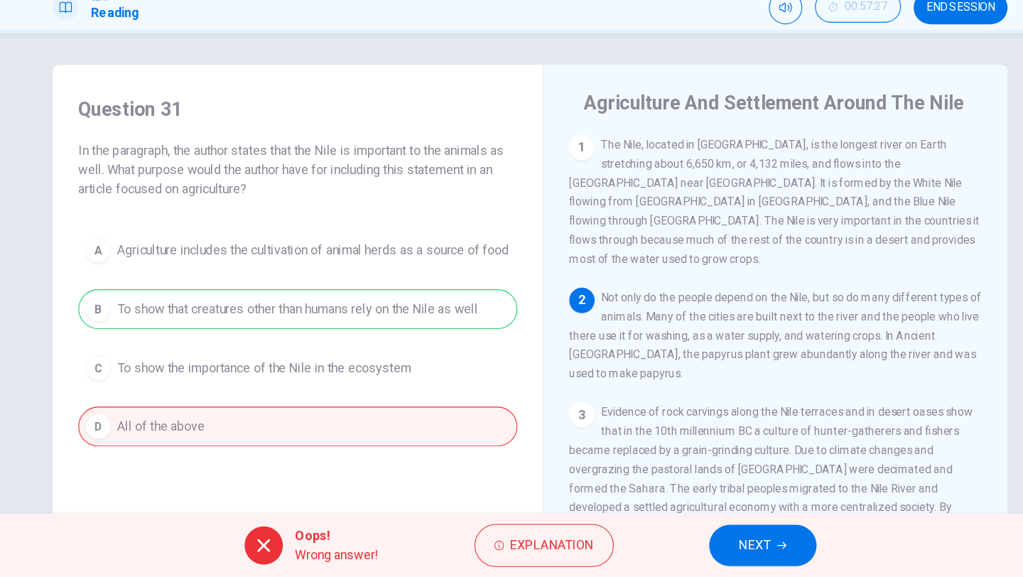
click at [704, 541] on span "NEXT" at bounding box center [713, 549] width 28 height 20
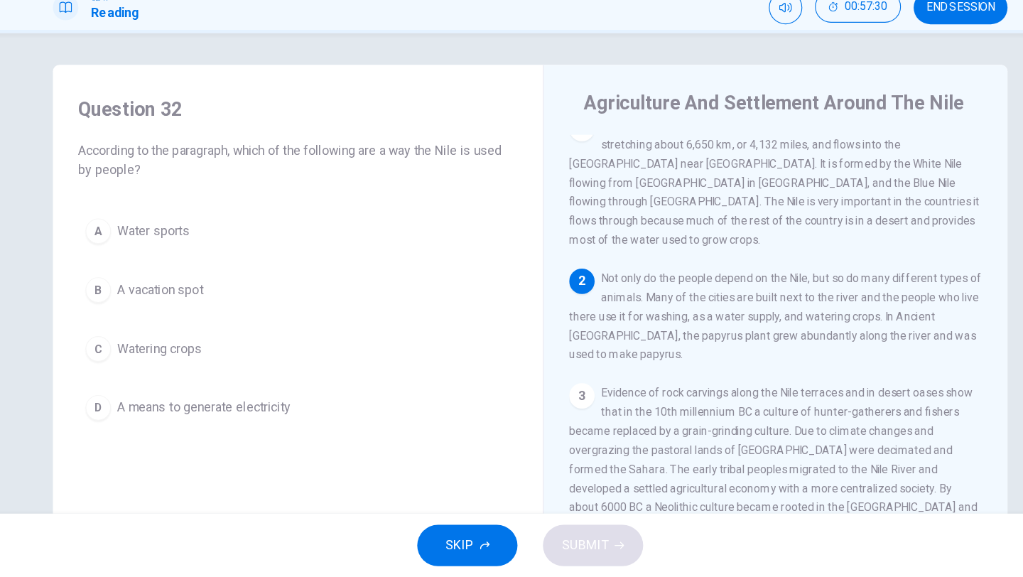
scroll to position [18, 0]
click at [220, 365] on button "C Watering crops" at bounding box center [304, 373] width 392 height 36
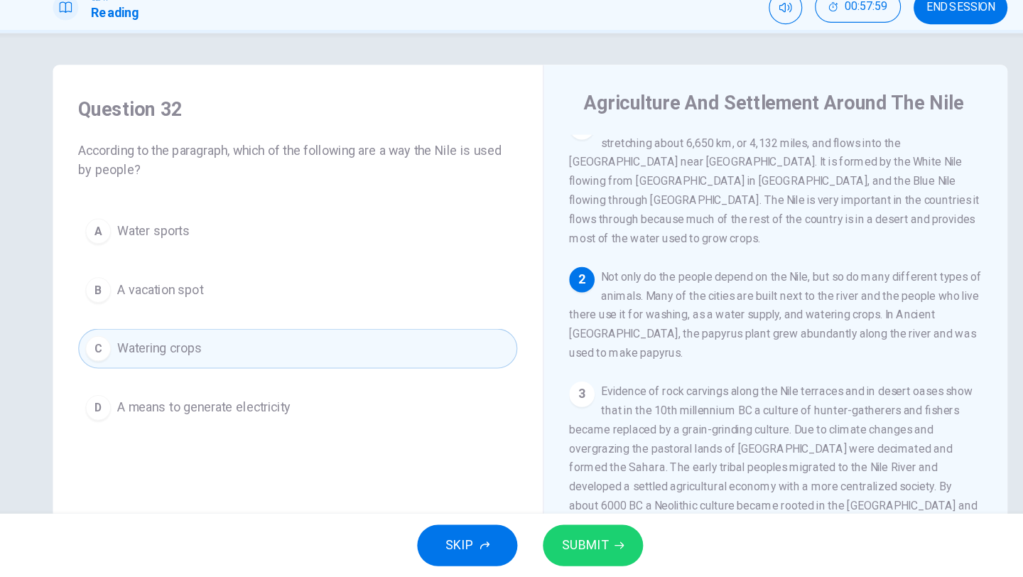
click at [534, 545] on button "SUBMIT" at bounding box center [568, 548] width 90 height 37
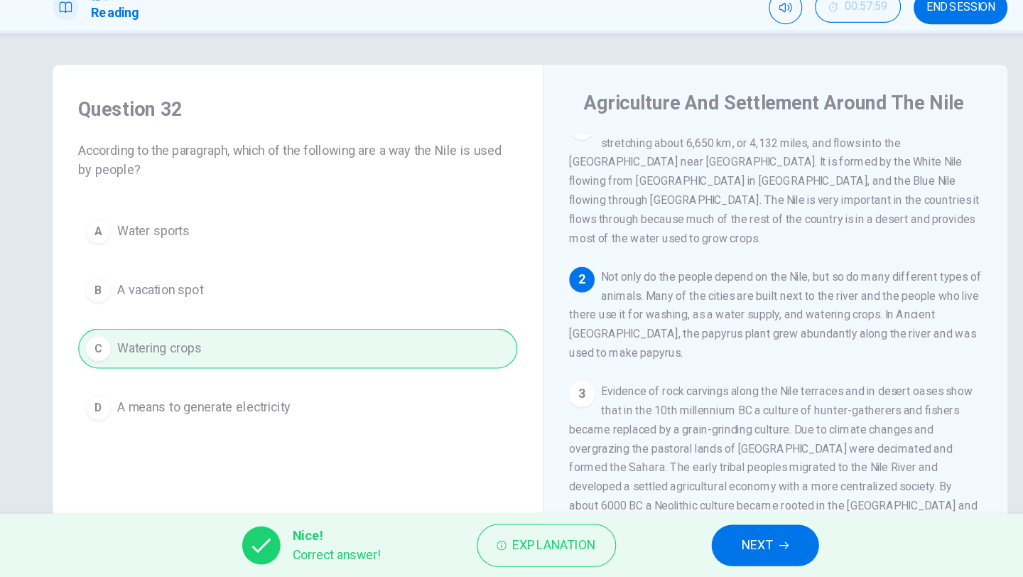
click at [735, 544] on icon "button" at bounding box center [738, 548] width 9 height 9
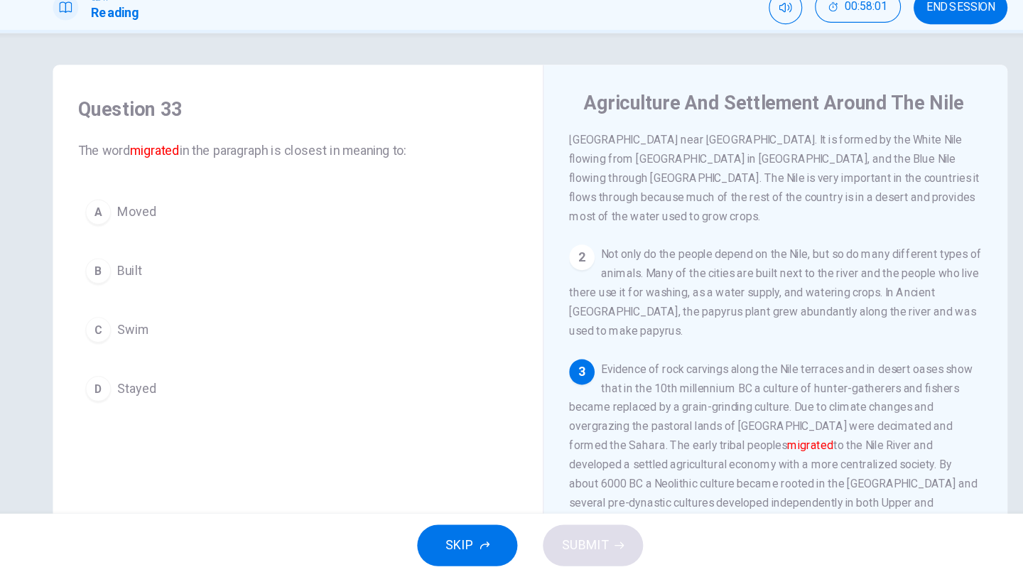
scroll to position [40, 0]
click at [162, 259] on span "Moved" at bounding box center [160, 250] width 35 height 17
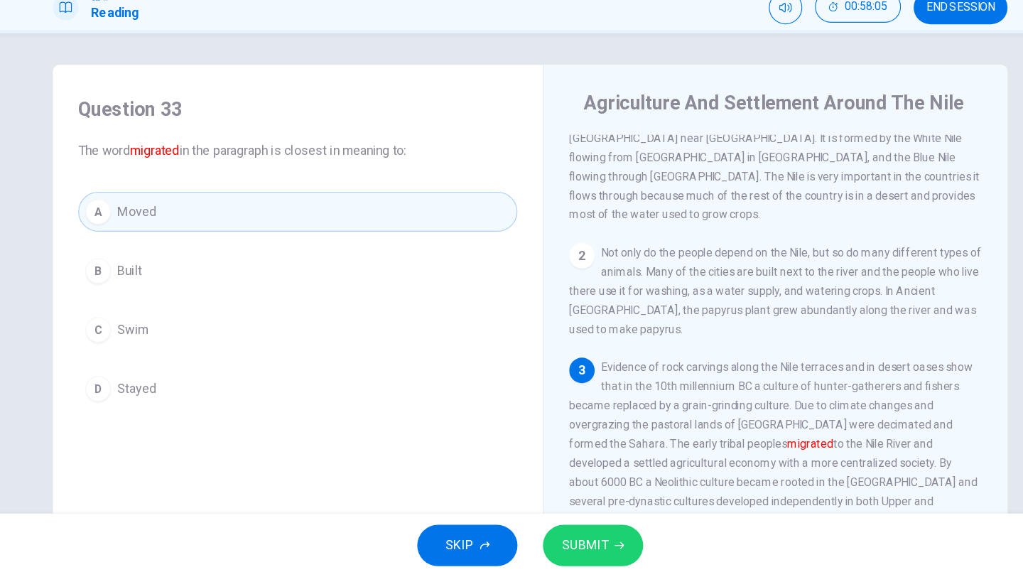
click at [585, 549] on button "SUBMIT" at bounding box center [568, 548] width 90 height 37
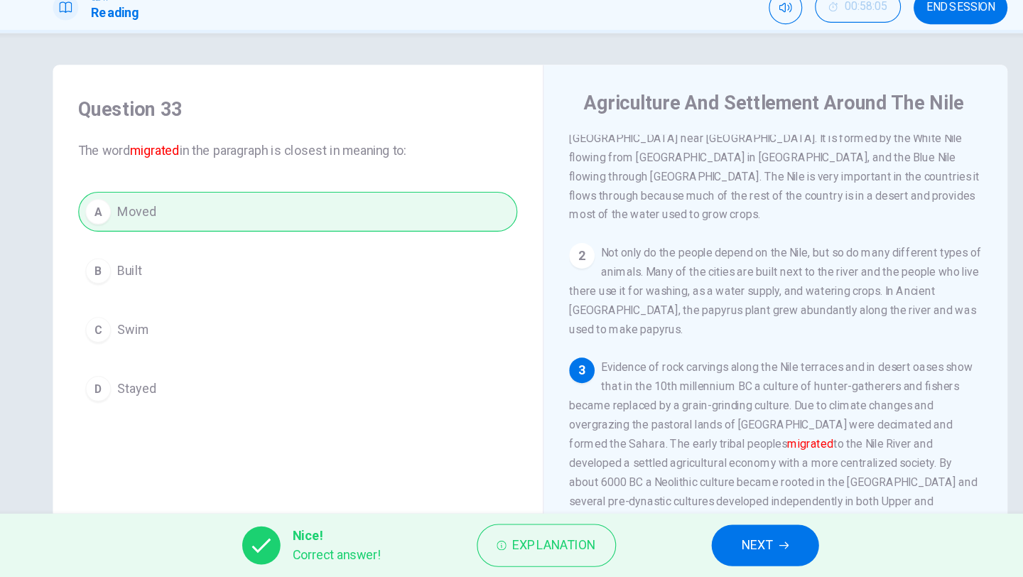
click at [690, 552] on button "NEXT" at bounding box center [722, 548] width 96 height 37
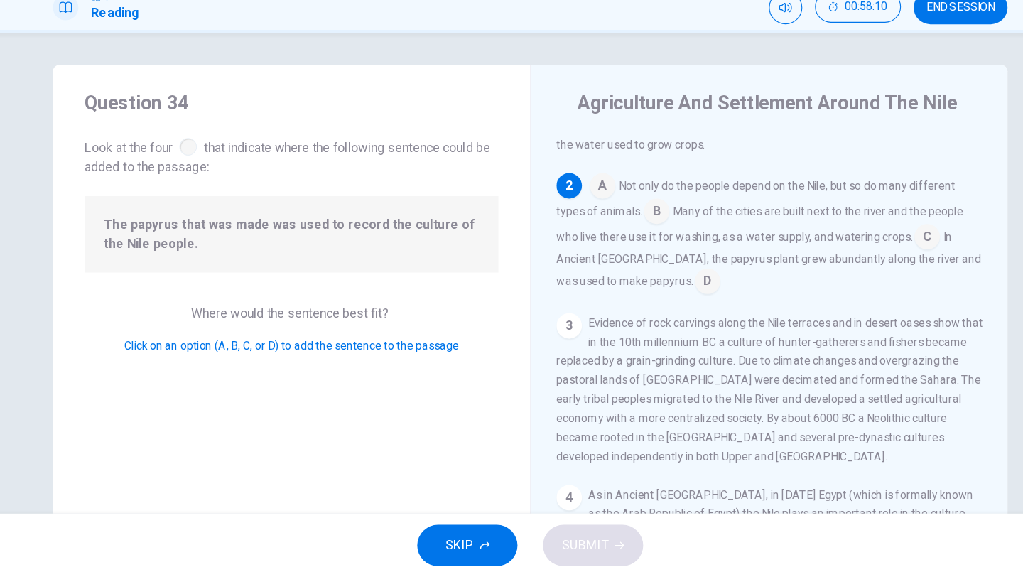
scroll to position [99, 0]
click at [659, 306] on input at bounding box center [670, 317] width 23 height 23
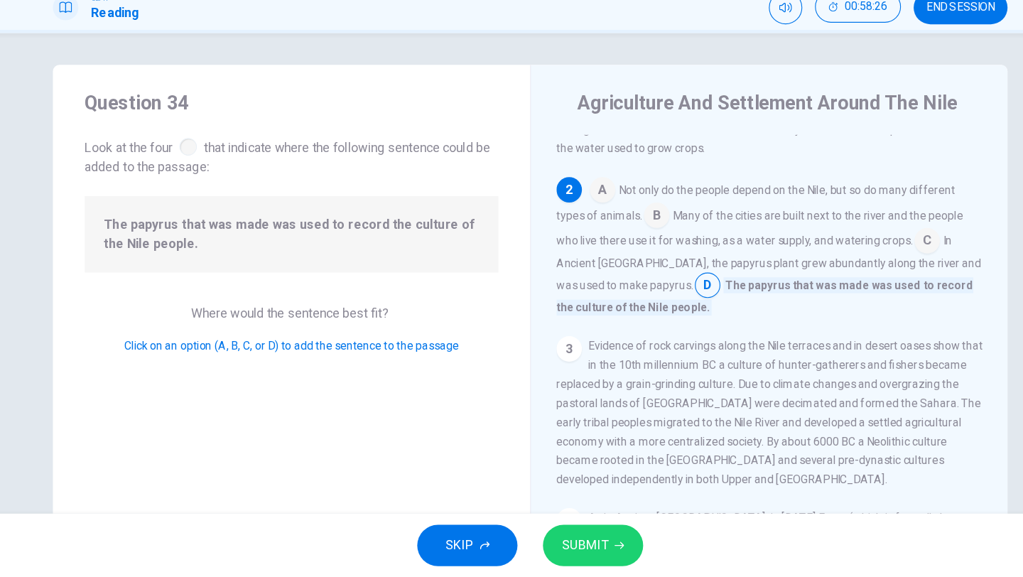
click at [588, 542] on button "SUBMIT" at bounding box center [568, 548] width 90 height 37
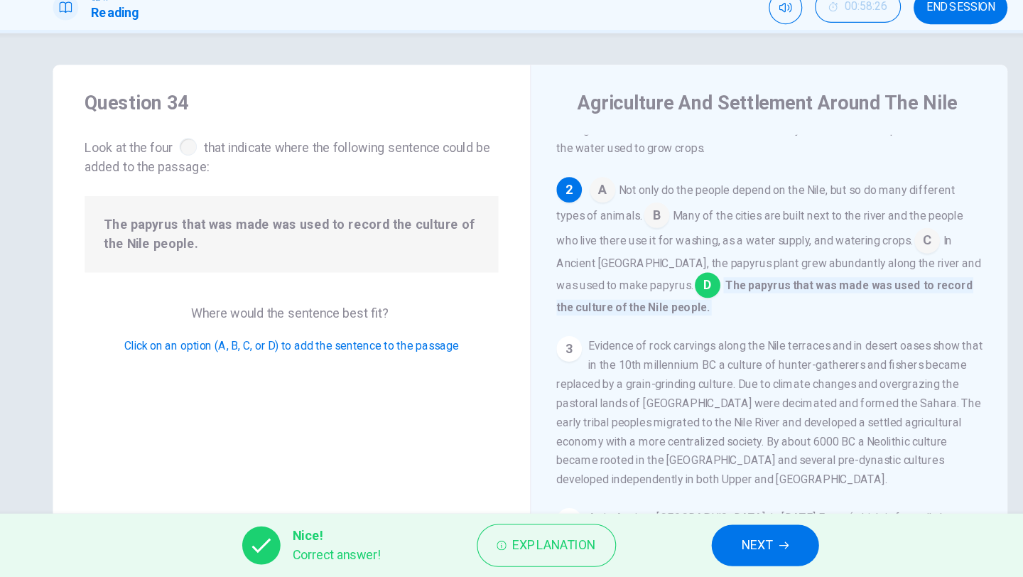
click at [702, 544] on span "NEXT" at bounding box center [715, 549] width 28 height 20
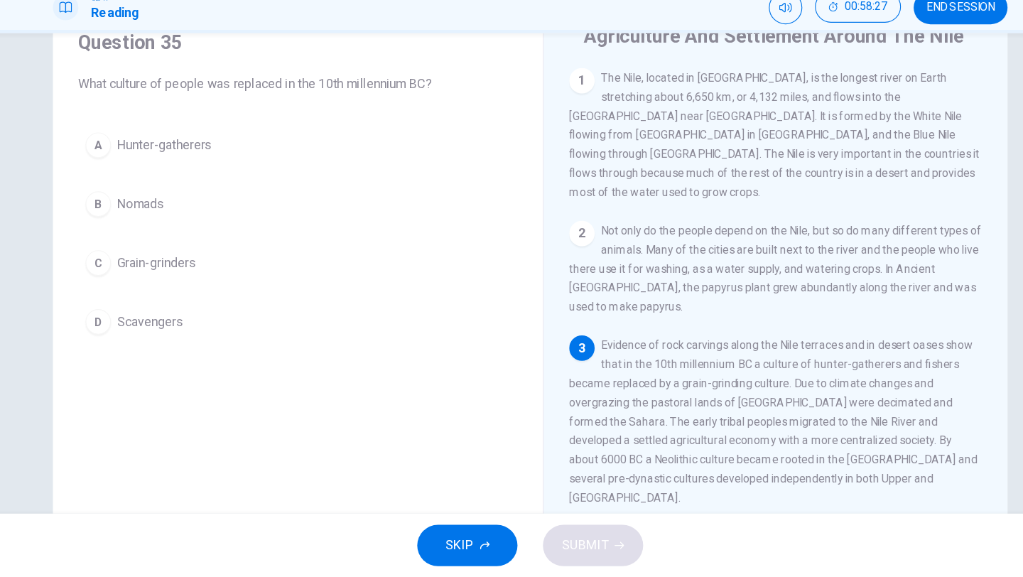
scroll to position [61, 0]
click at [225, 199] on button "A Hunter-gatherers" at bounding box center [304, 190] width 392 height 36
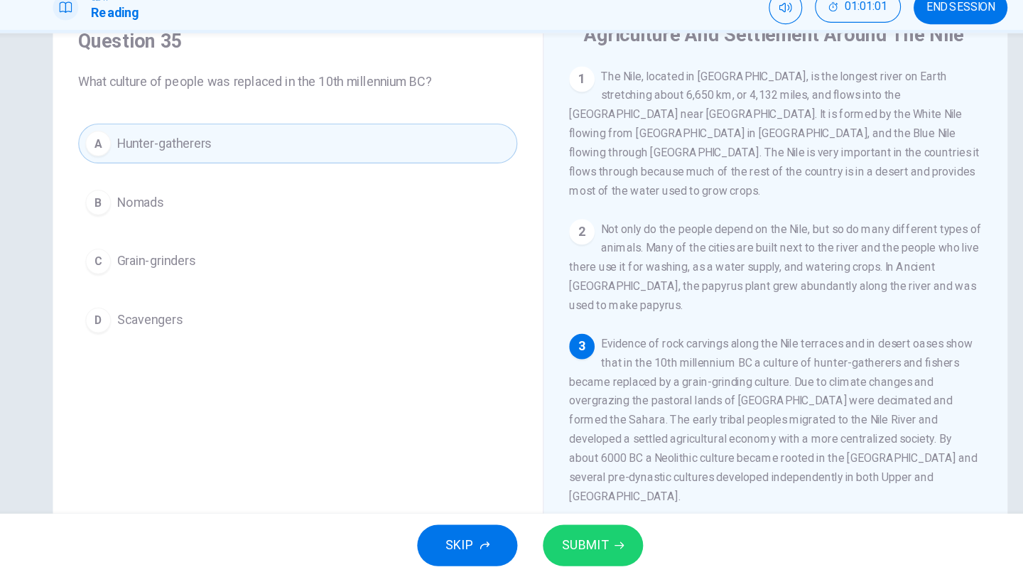
click at [615, 549] on div "SKIP SUBMIT" at bounding box center [511, 548] width 1023 height 57
click at [592, 552] on icon "button" at bounding box center [591, 548] width 9 height 9
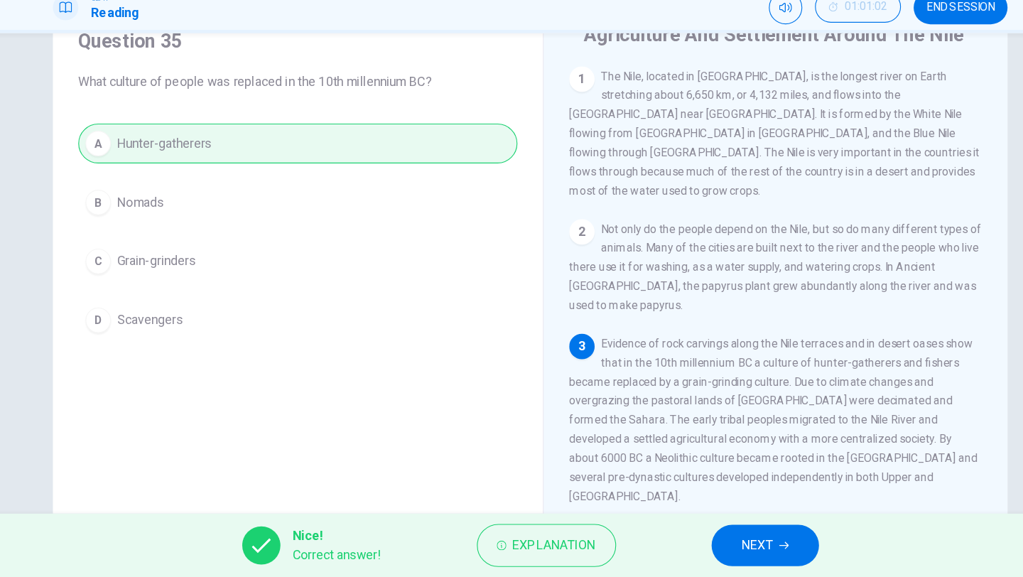
click at [694, 555] on button "NEXT" at bounding box center [722, 548] width 96 height 37
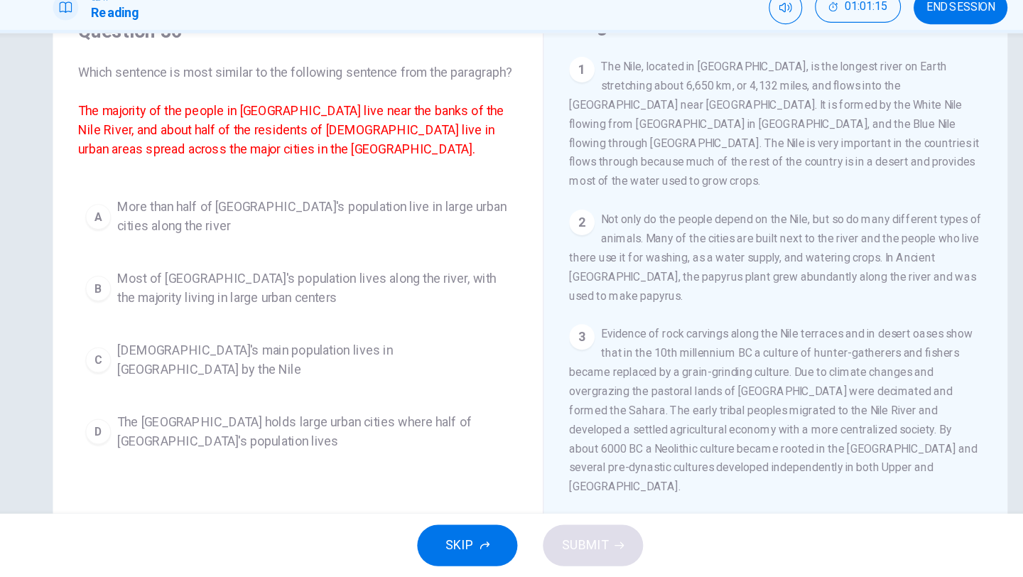
scroll to position [72, 0]
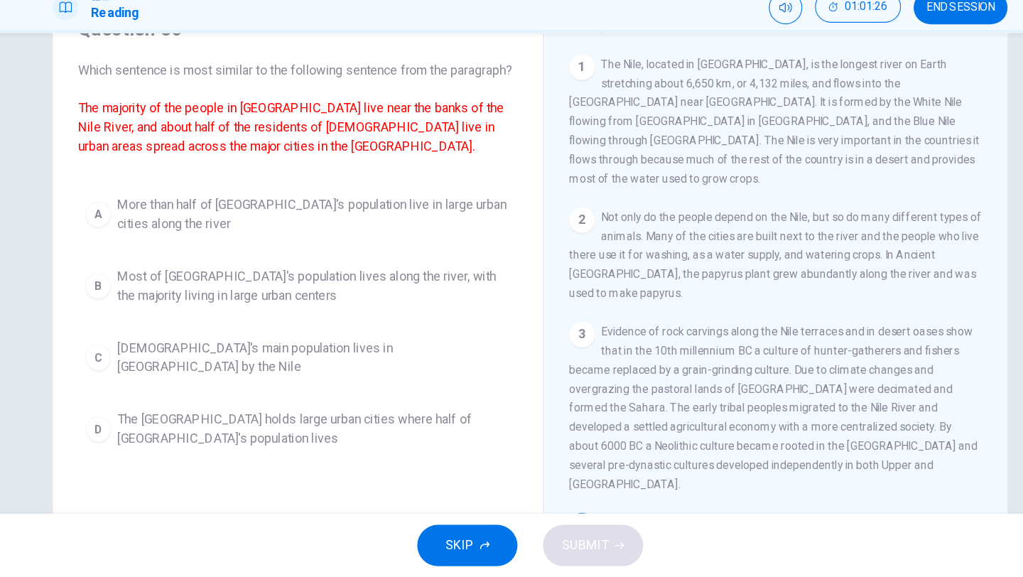
click at [273, 334] on span "Most of Egypt's population lives along the river, with the majority living in l…" at bounding box center [318, 317] width 351 height 34
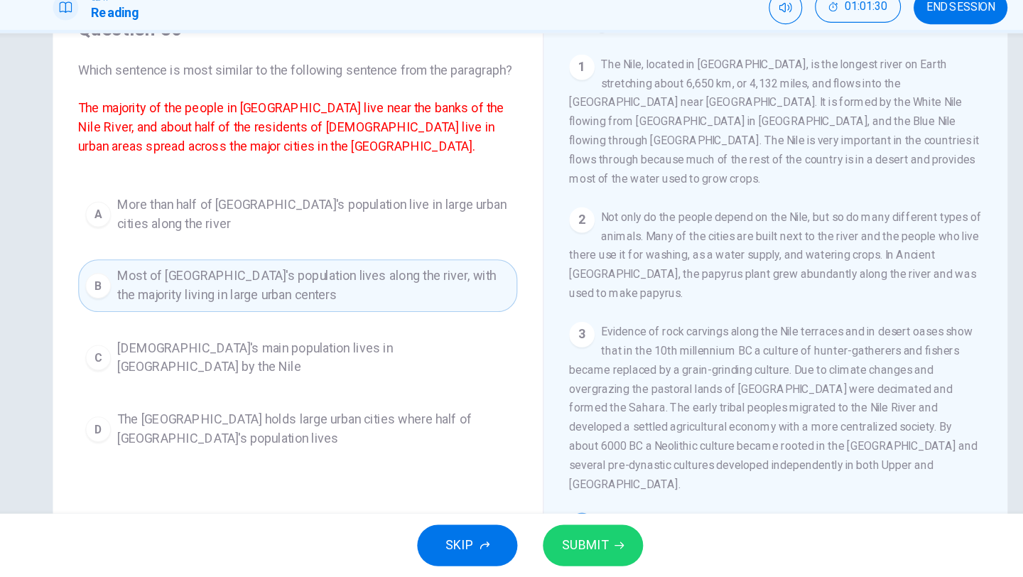
click at [590, 543] on button "SUBMIT" at bounding box center [568, 548] width 90 height 37
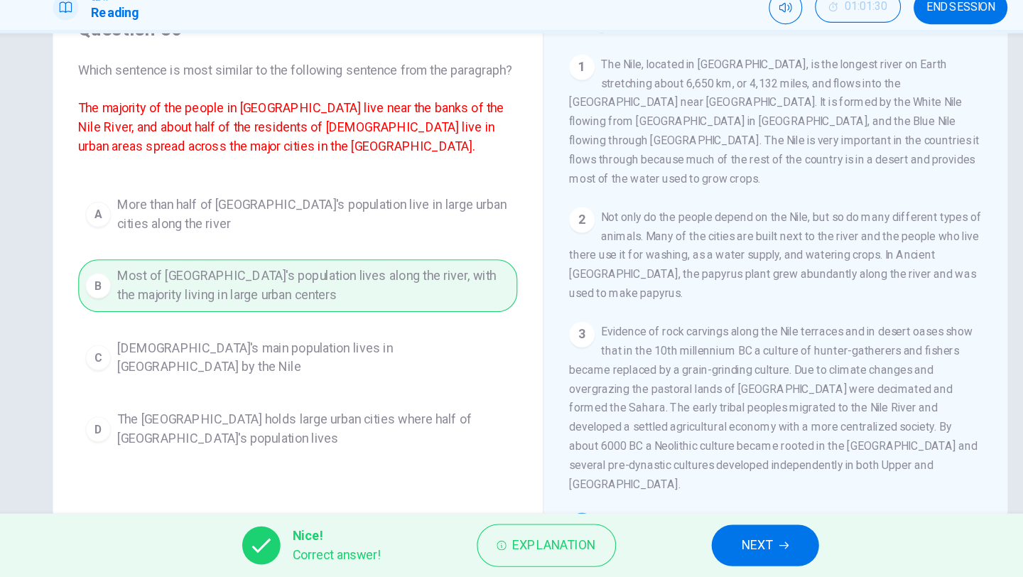
click at [689, 539] on button "NEXT" at bounding box center [722, 548] width 96 height 37
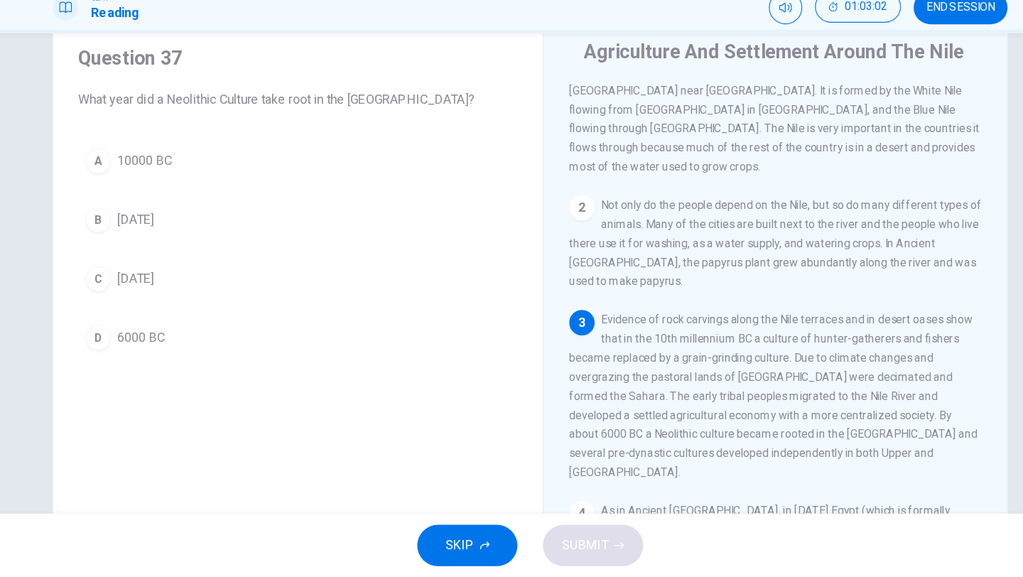
scroll to position [50, 0]
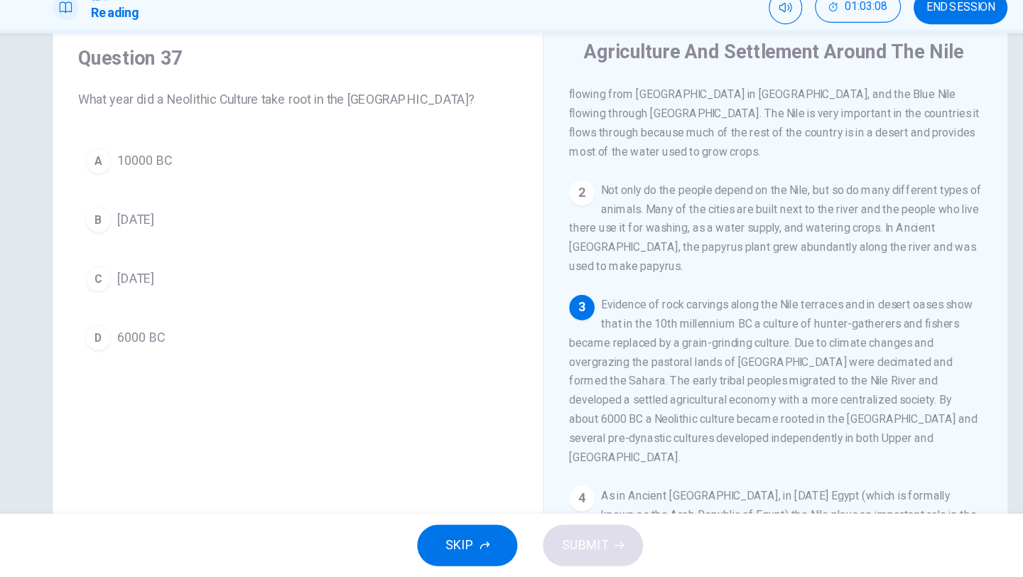
click at [176, 369] on span "6000 BC" at bounding box center [164, 363] width 43 height 17
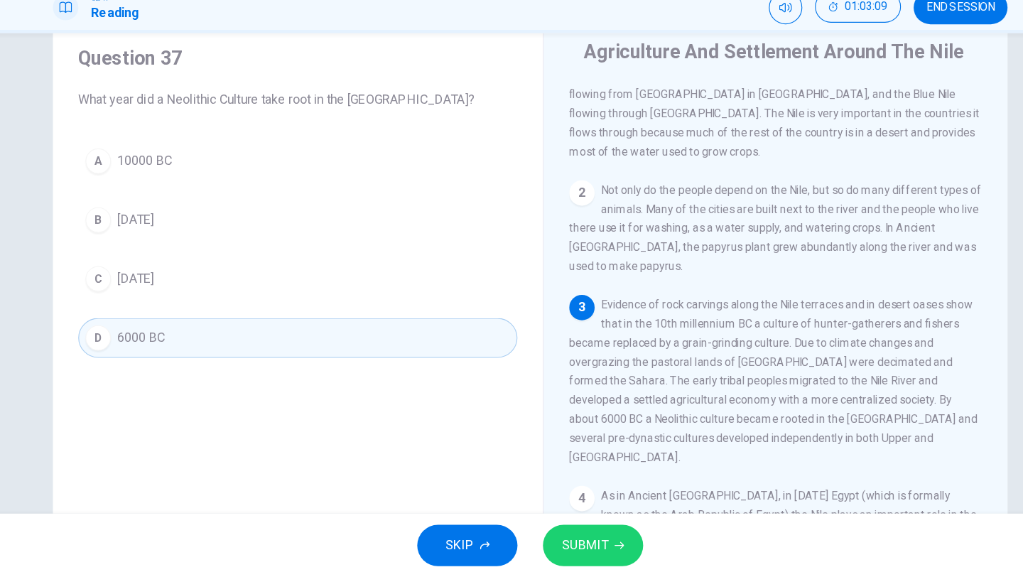
click at [585, 576] on div "SKIP SUBMIT" at bounding box center [511, 548] width 1023 height 57
click at [586, 561] on button "SUBMIT" at bounding box center [568, 548] width 90 height 37
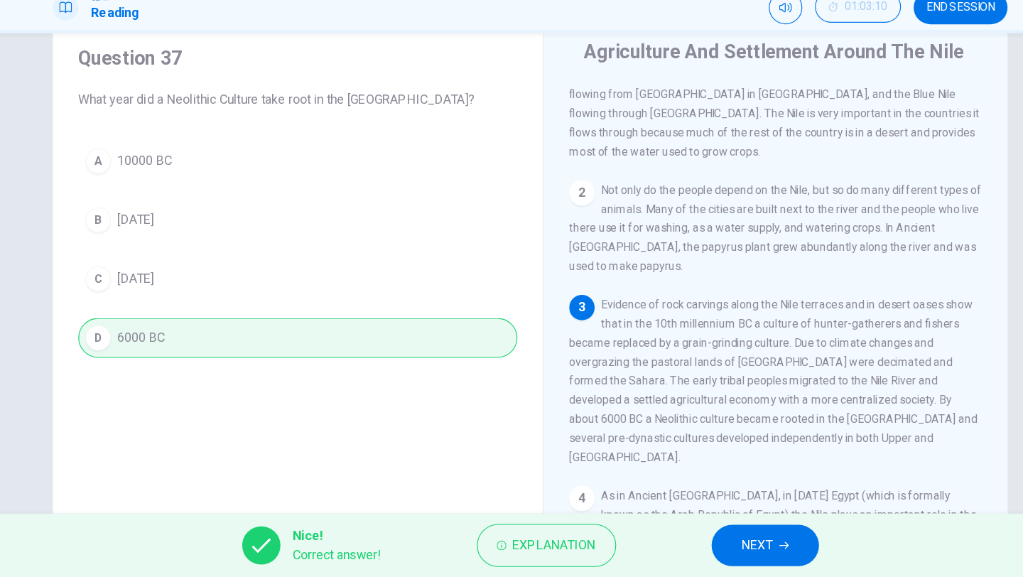
click at [731, 549] on button "NEXT" at bounding box center [722, 548] width 96 height 37
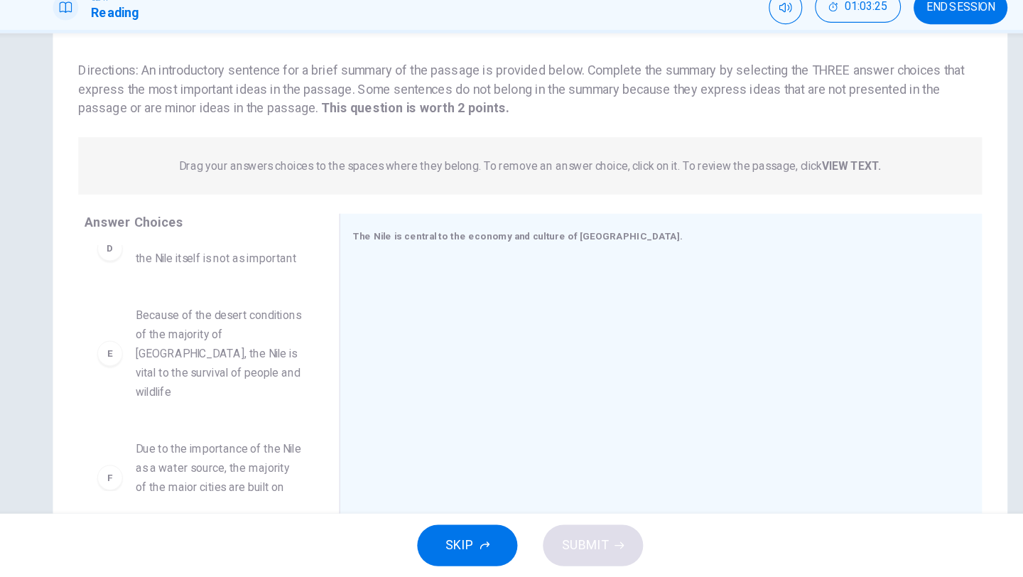
scroll to position [114, 0]
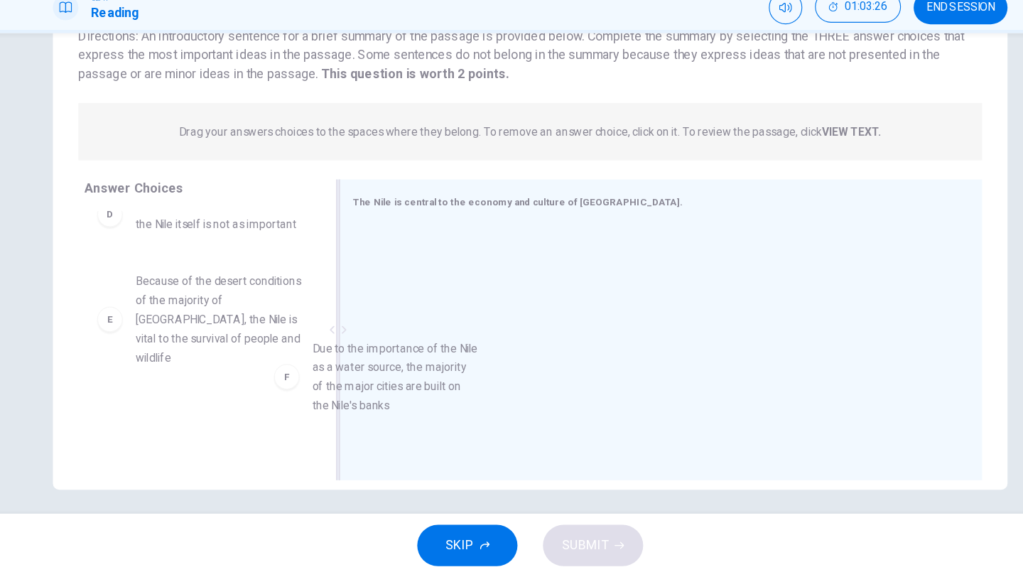
drag, startPoint x: 275, startPoint y: 434, endPoint x: 440, endPoint y: 408, distance: 167.0
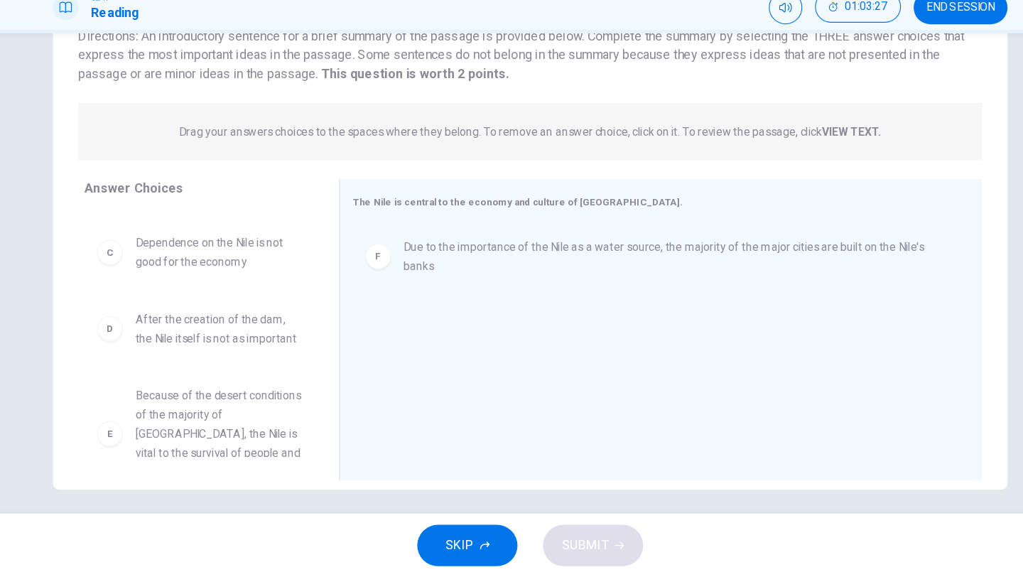
scroll to position [0, 0]
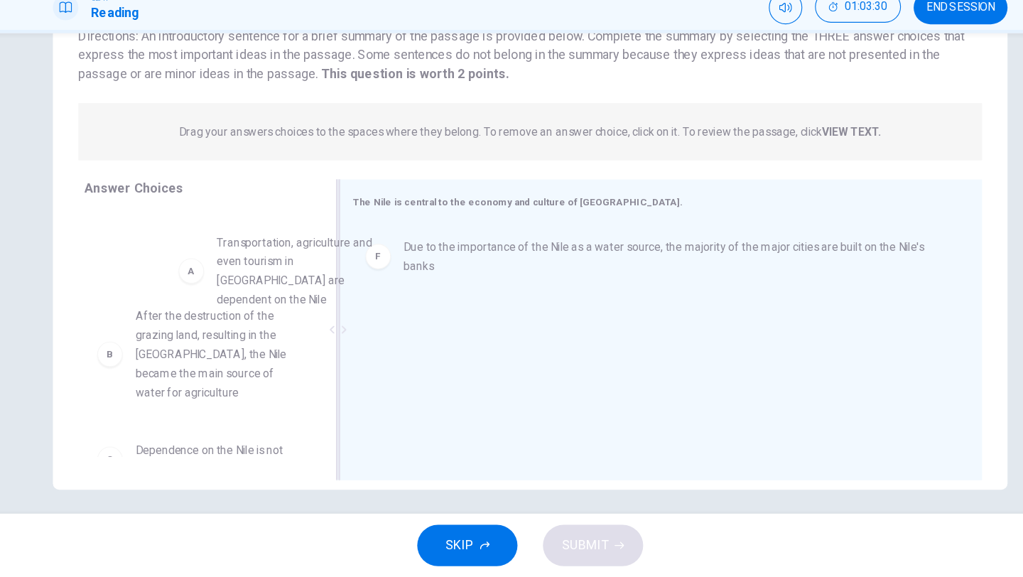
drag, startPoint x: 267, startPoint y: 306, endPoint x: 549, endPoint y: 372, distance: 290.3
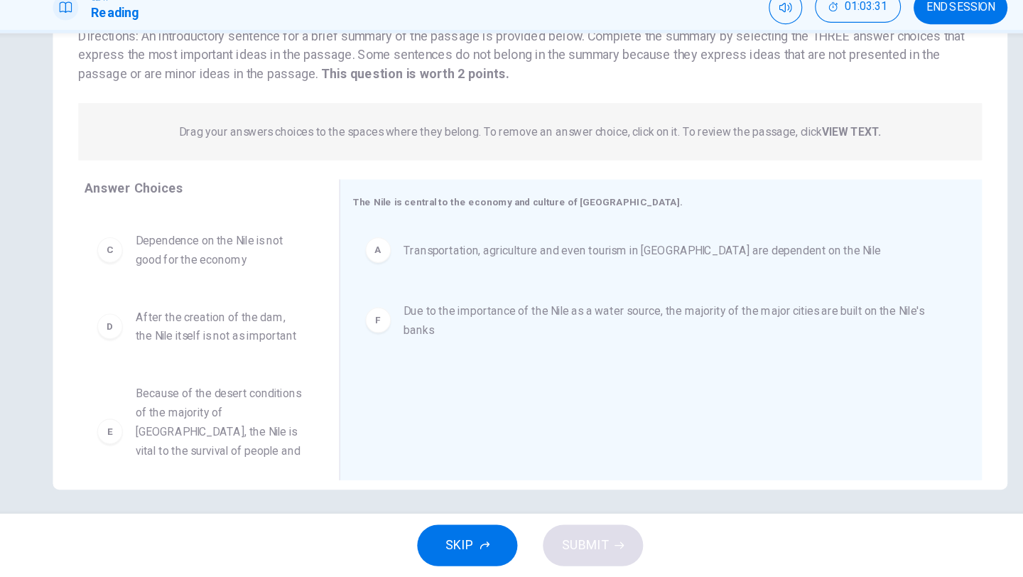
scroll to position [128, 0]
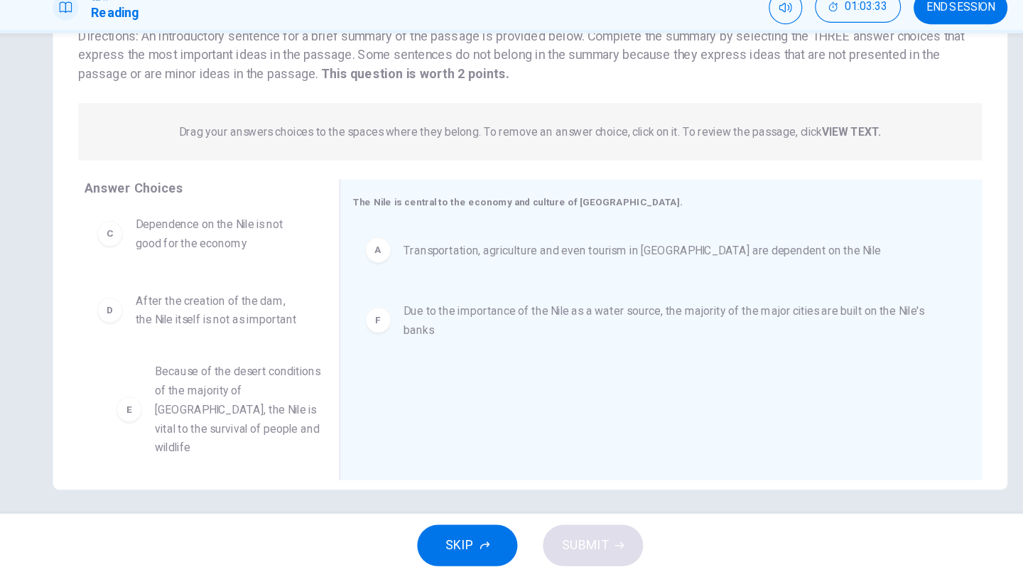
drag, startPoint x: 247, startPoint y: 431, endPoint x: 271, endPoint y: 426, distance: 24.8
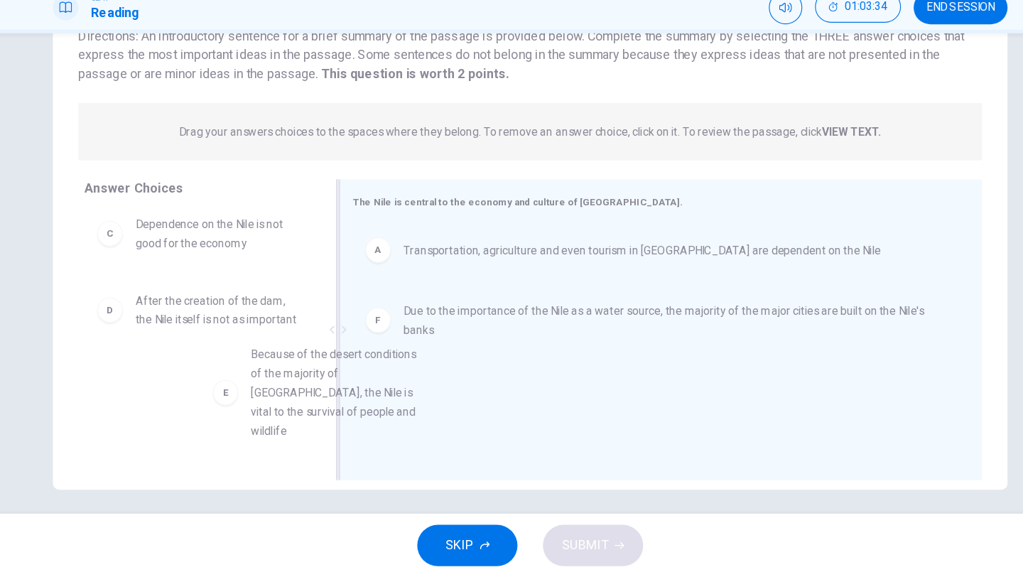
drag, startPoint x: 278, startPoint y: 428, endPoint x: 657, endPoint y: 412, distance: 379.9
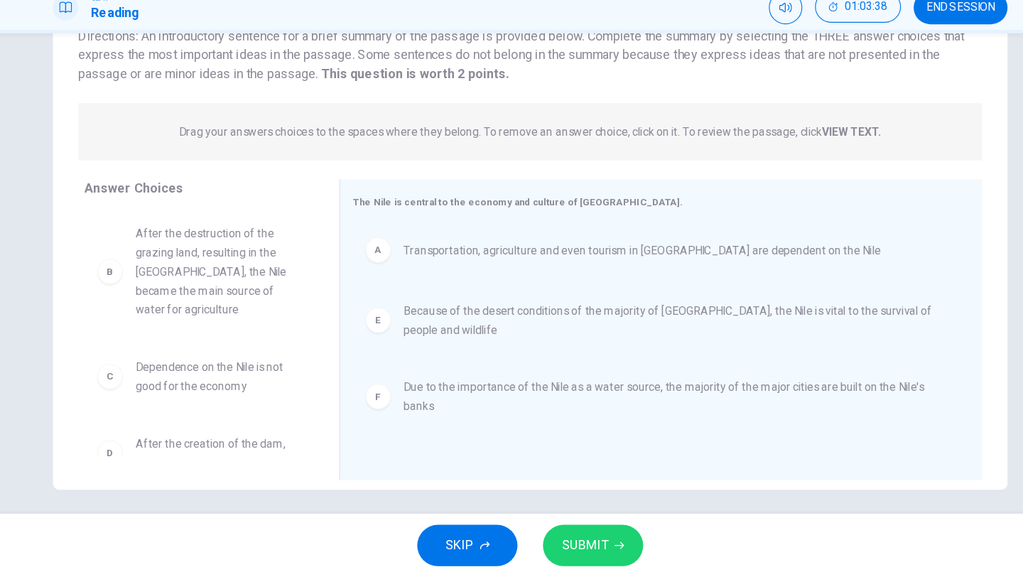
scroll to position [26, 0]
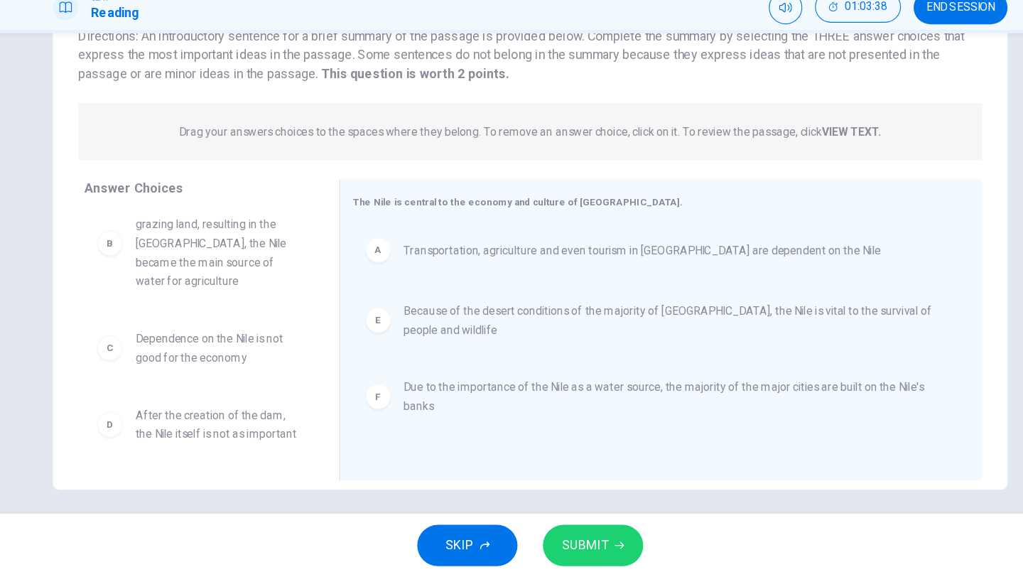
click at [613, 569] on div "SKIP SUBMIT" at bounding box center [511, 548] width 1023 height 57
click at [588, 552] on icon "button" at bounding box center [591, 548] width 9 height 9
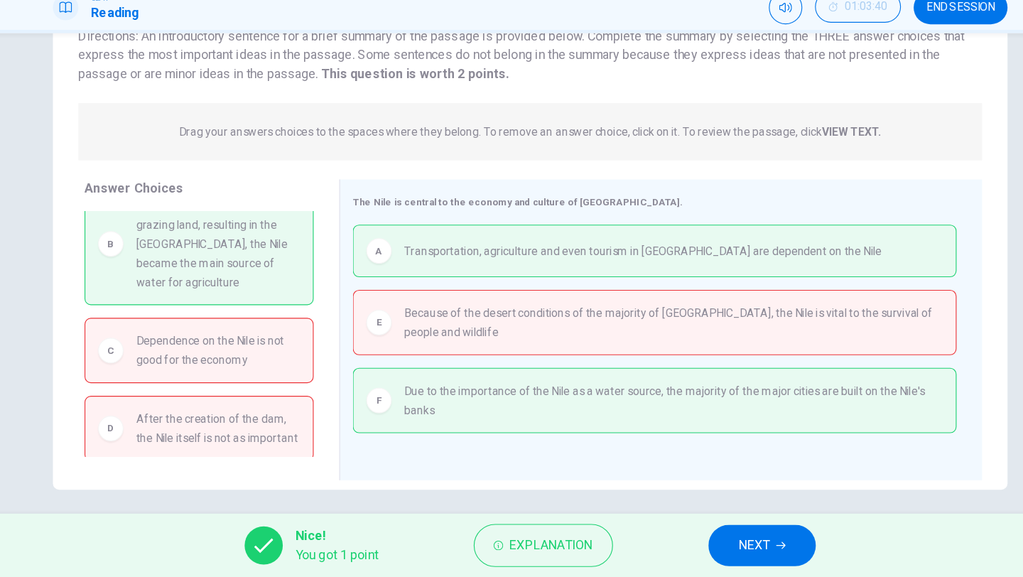
scroll to position [0, 0]
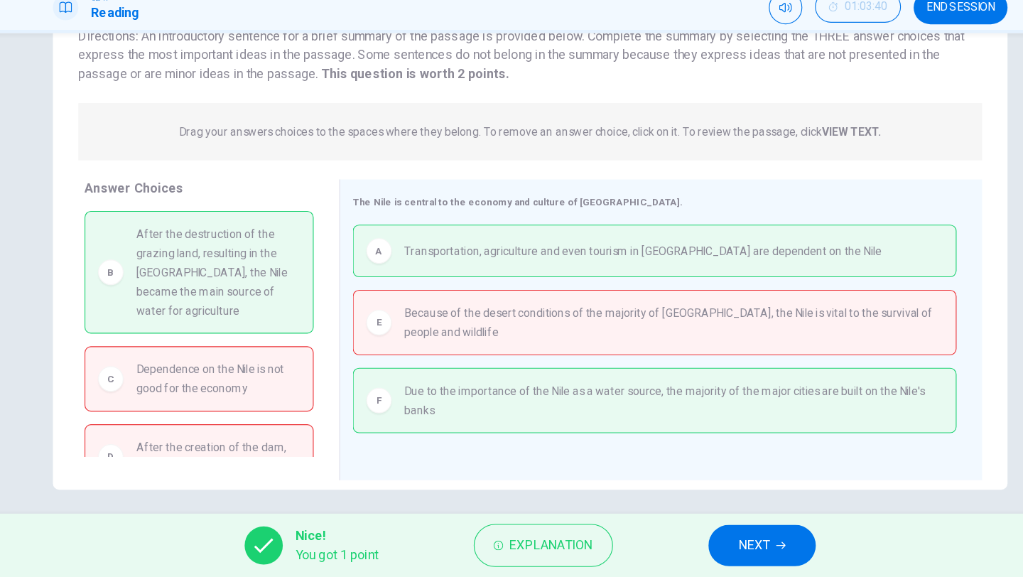
click at [721, 547] on span "NEXT" at bounding box center [712, 549] width 28 height 20
